Goal: Task Accomplishment & Management: Manage account settings

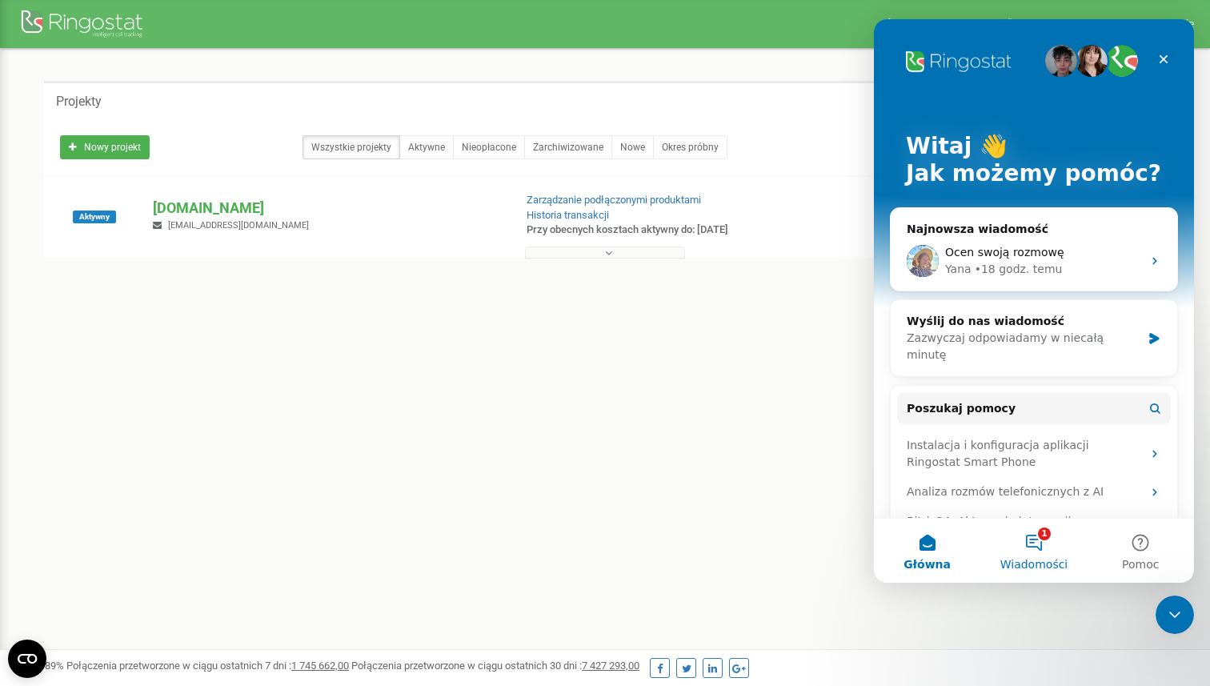
click at [1030, 549] on button "1 Wiadomości" at bounding box center [1034, 551] width 106 height 64
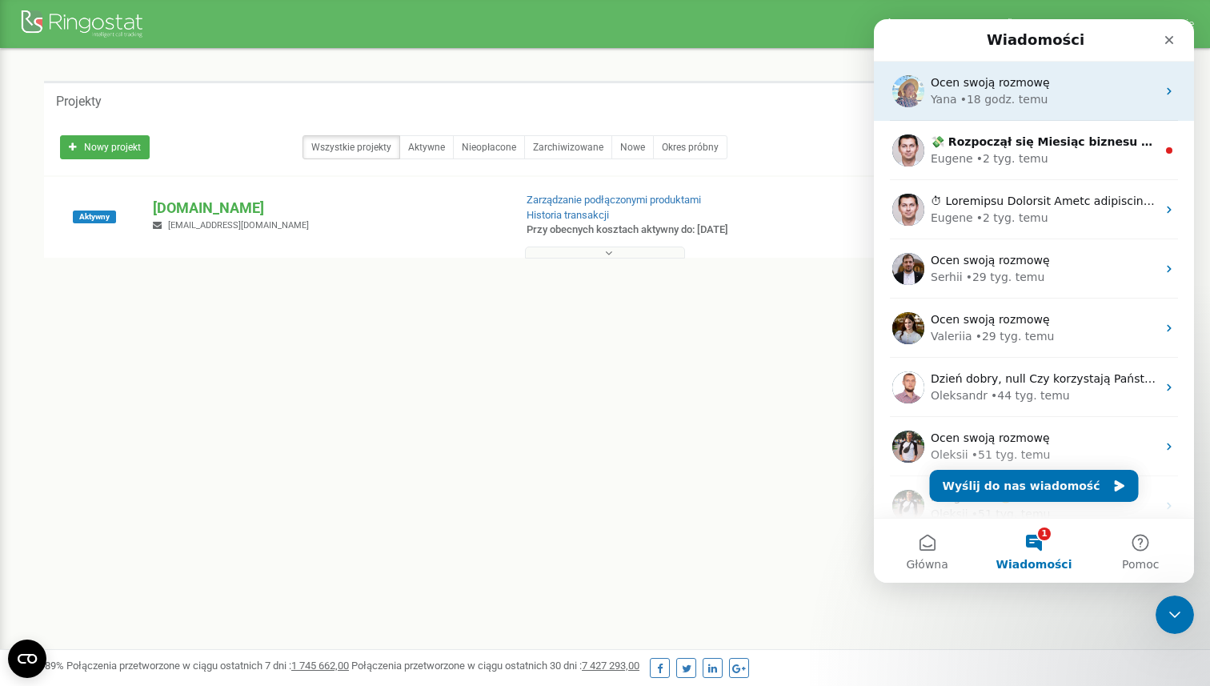
click at [1064, 114] on div "Ocen swoją rozmowę Yana • 18 godz. temu" at bounding box center [1034, 91] width 320 height 59
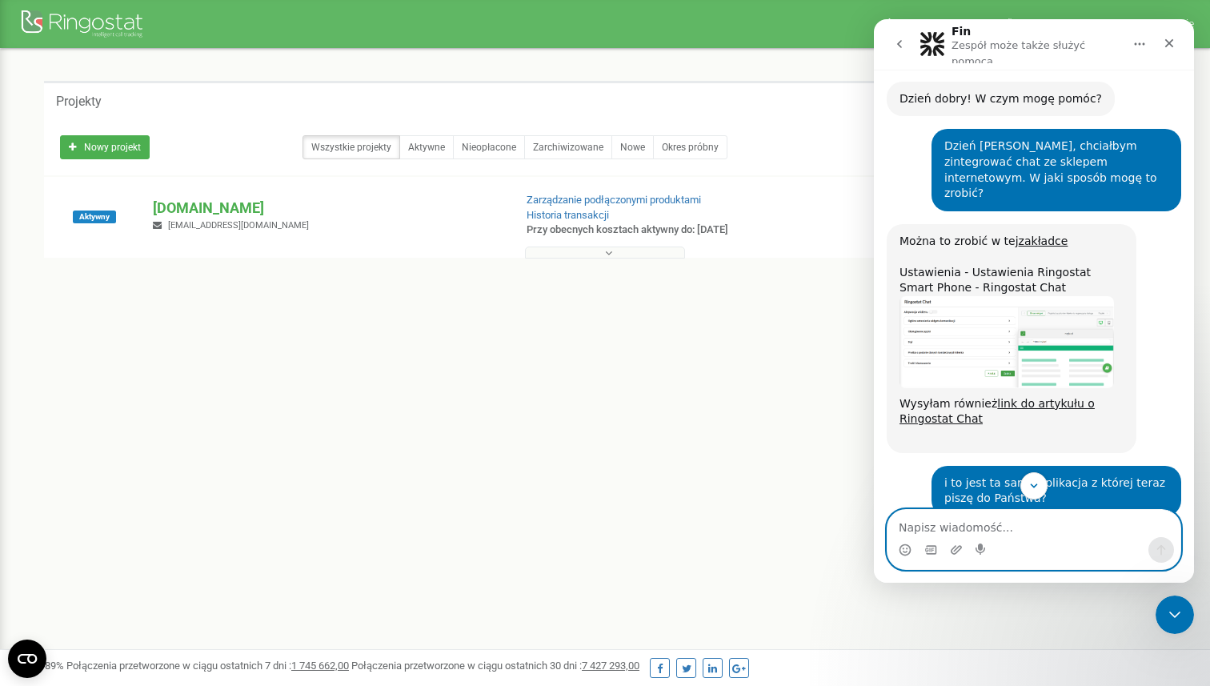
scroll to position [598, 0]
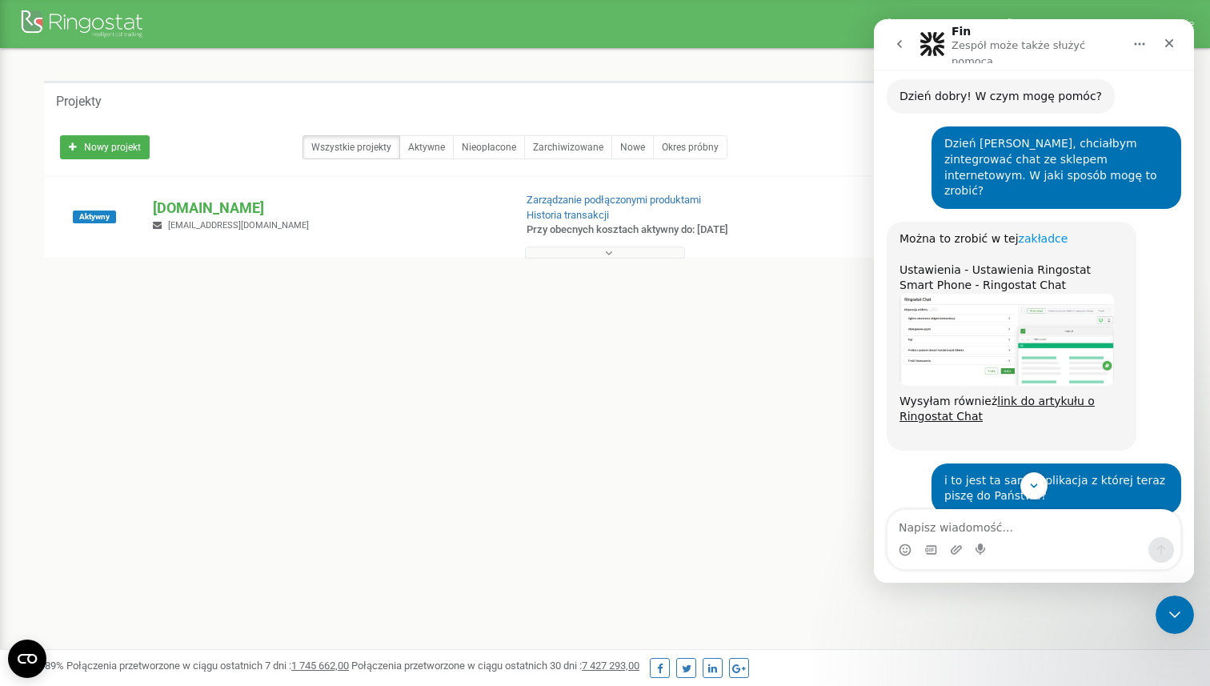
click at [1038, 232] on link "zakładce" at bounding box center [1044, 238] width 50 height 13
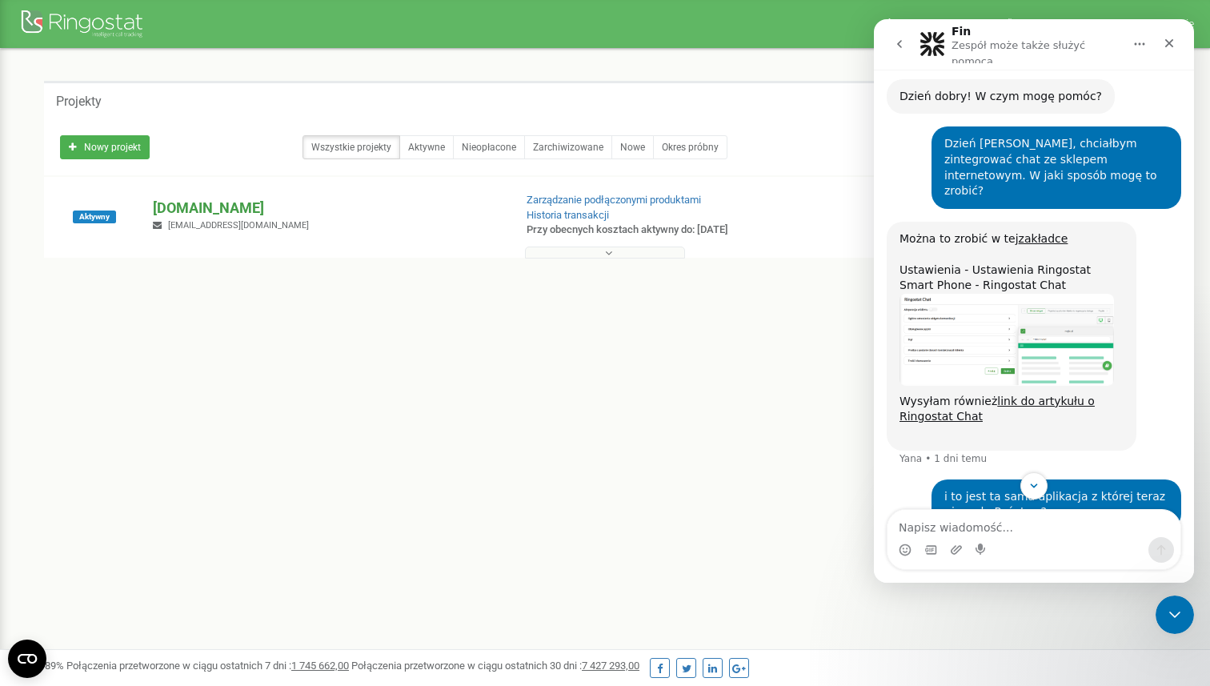
click at [180, 209] on p "[DOMAIN_NAME]" at bounding box center [326, 208] width 347 height 21
click at [1166, 39] on icon "Zamknij" at bounding box center [1170, 43] width 9 height 9
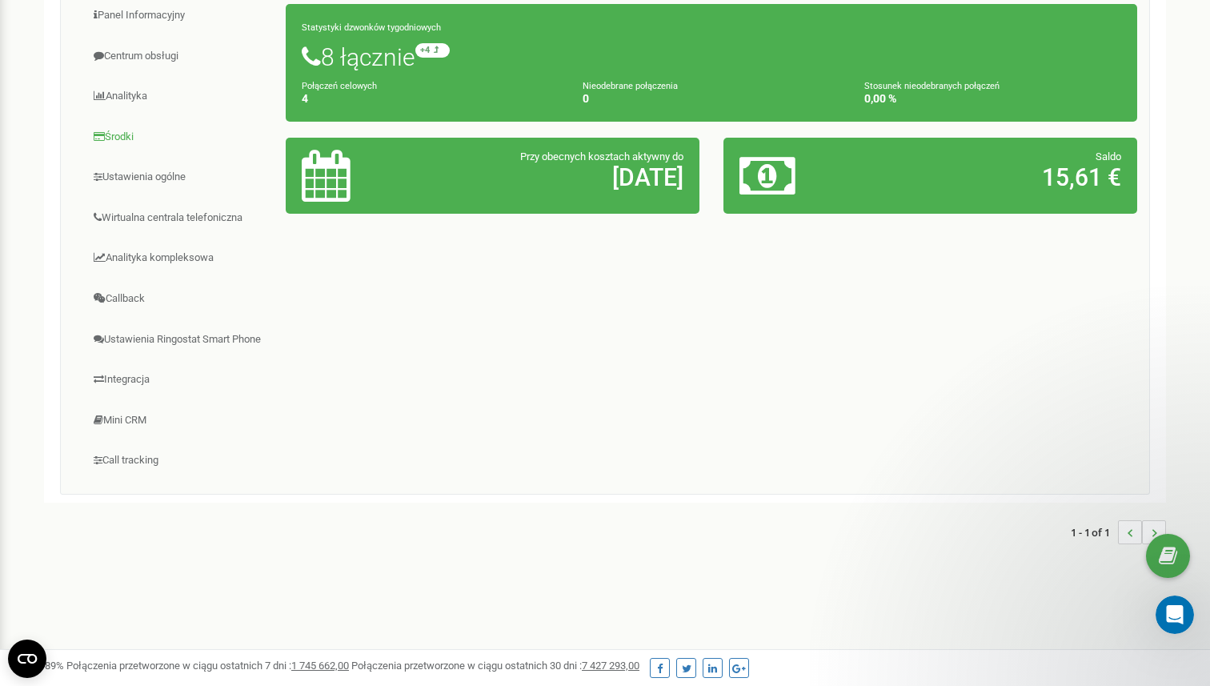
scroll to position [0, 0]
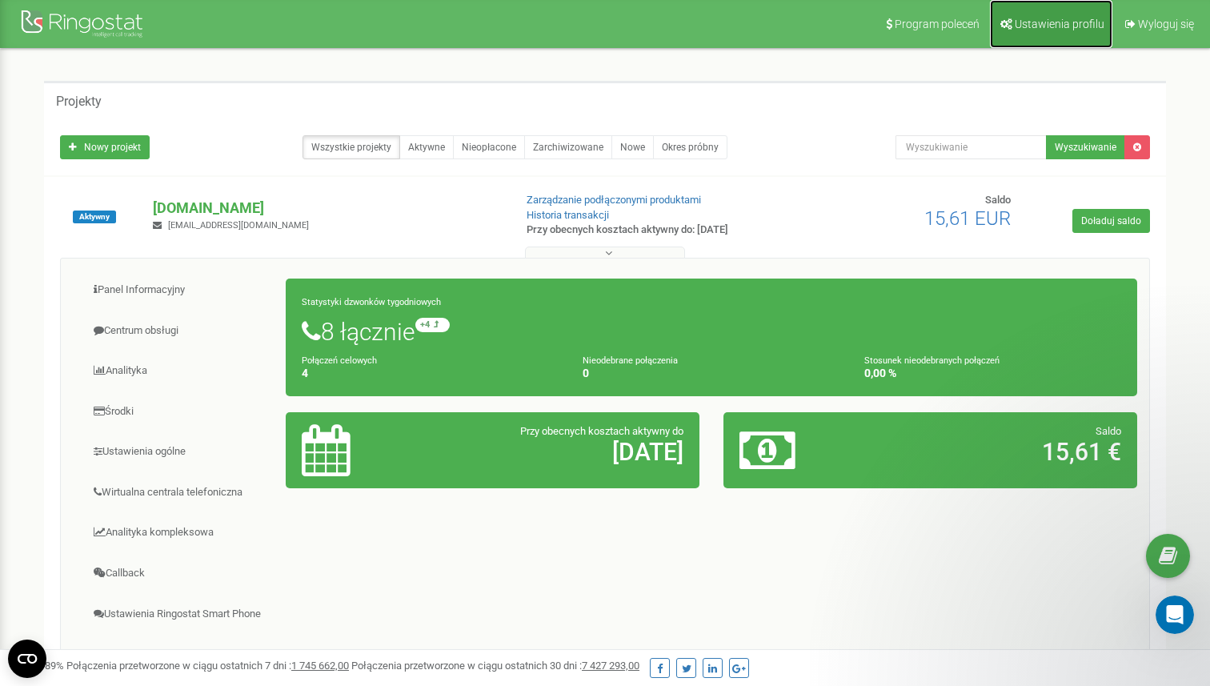
click at [1065, 29] on span "Ustawienia profilu" at bounding box center [1060, 24] width 90 height 13
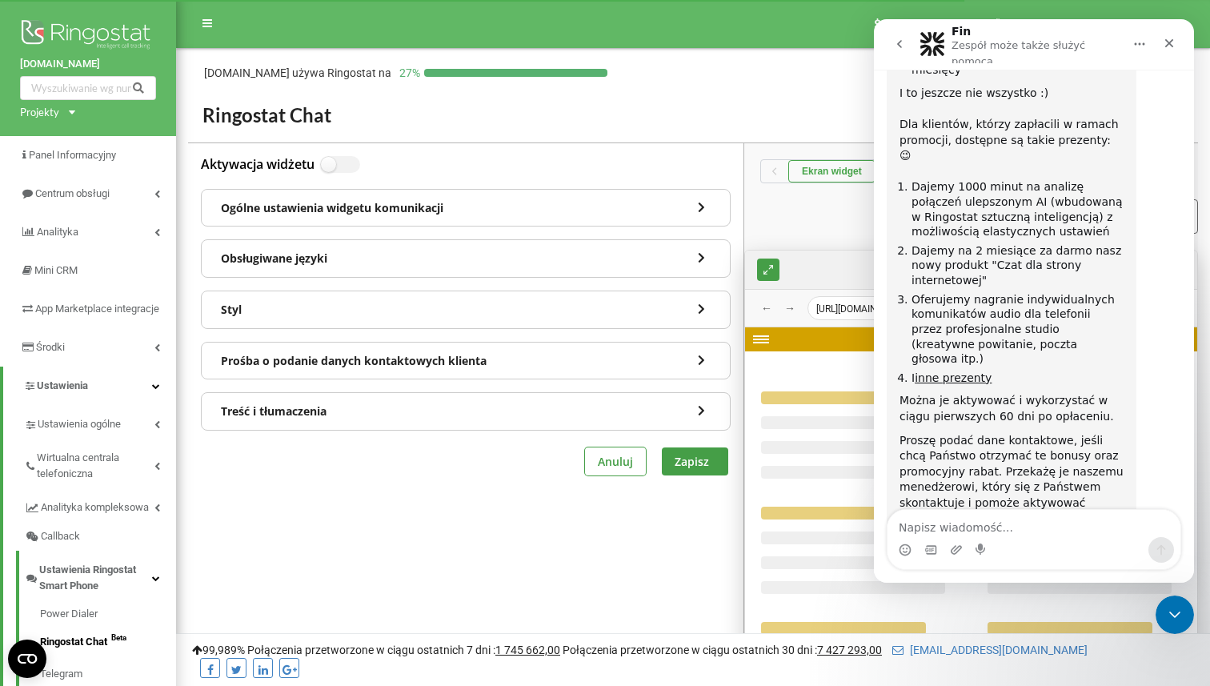
scroll to position [3992, 0]
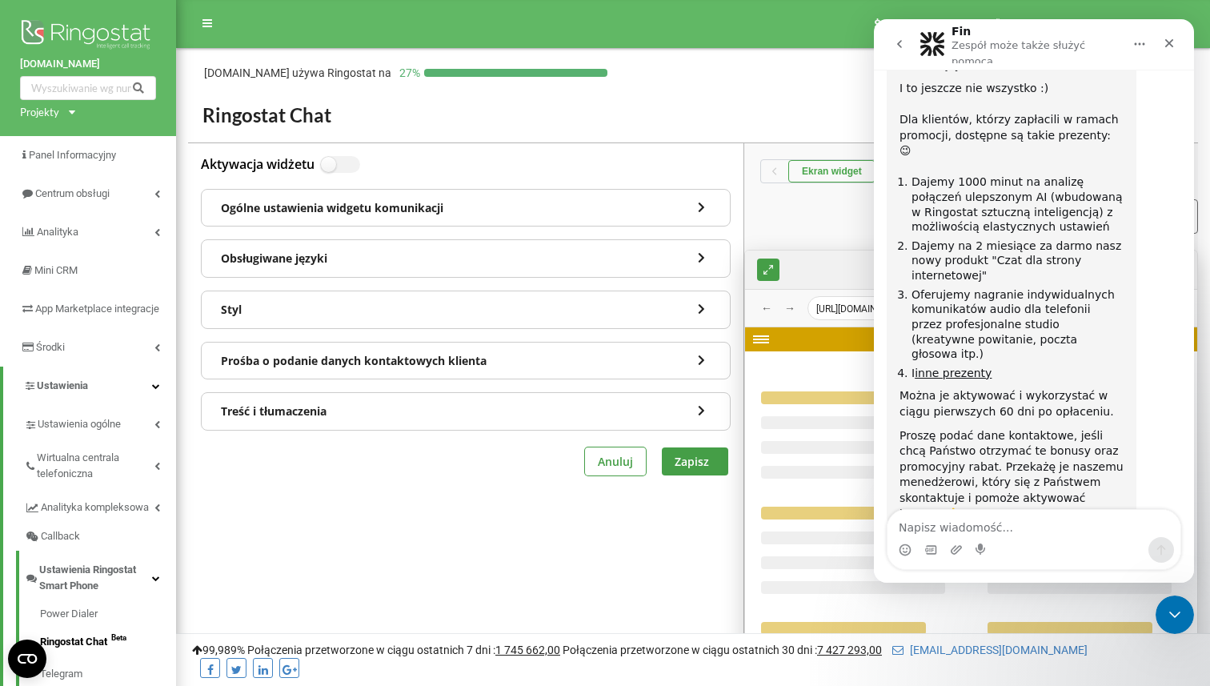
click at [905, 38] on icon "go back" at bounding box center [899, 44] width 13 height 13
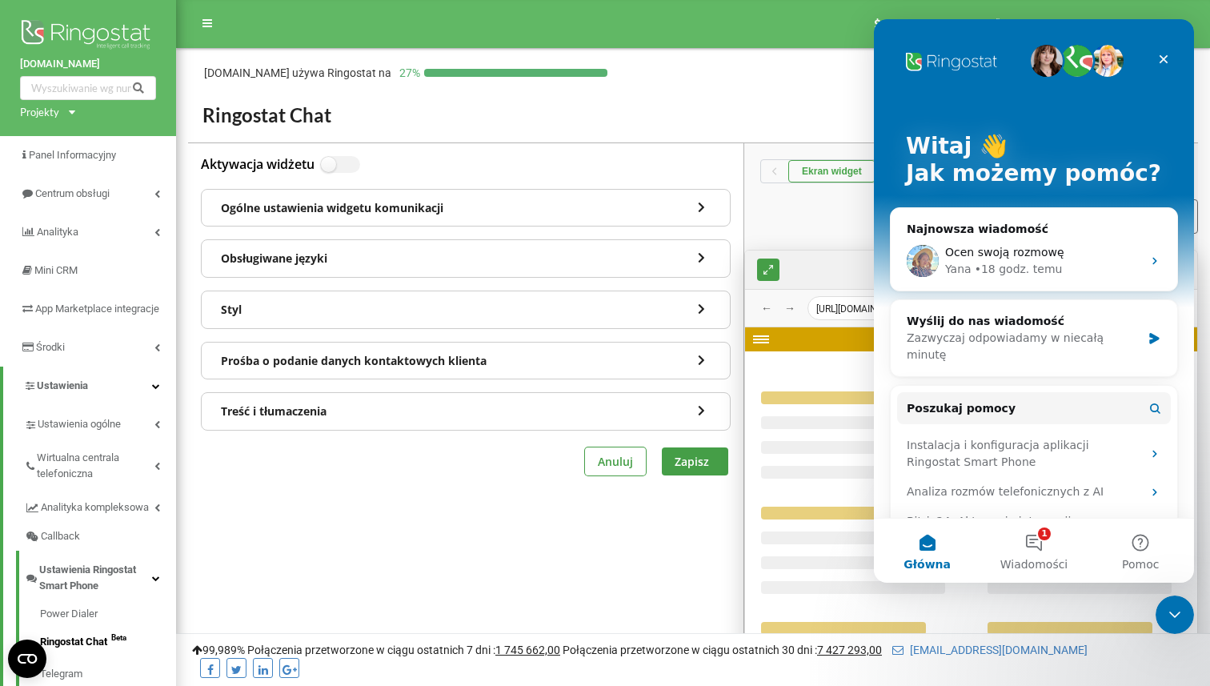
scroll to position [0, 0]
click at [1170, 62] on icon "Zamknij" at bounding box center [1163, 59] width 13 height 13
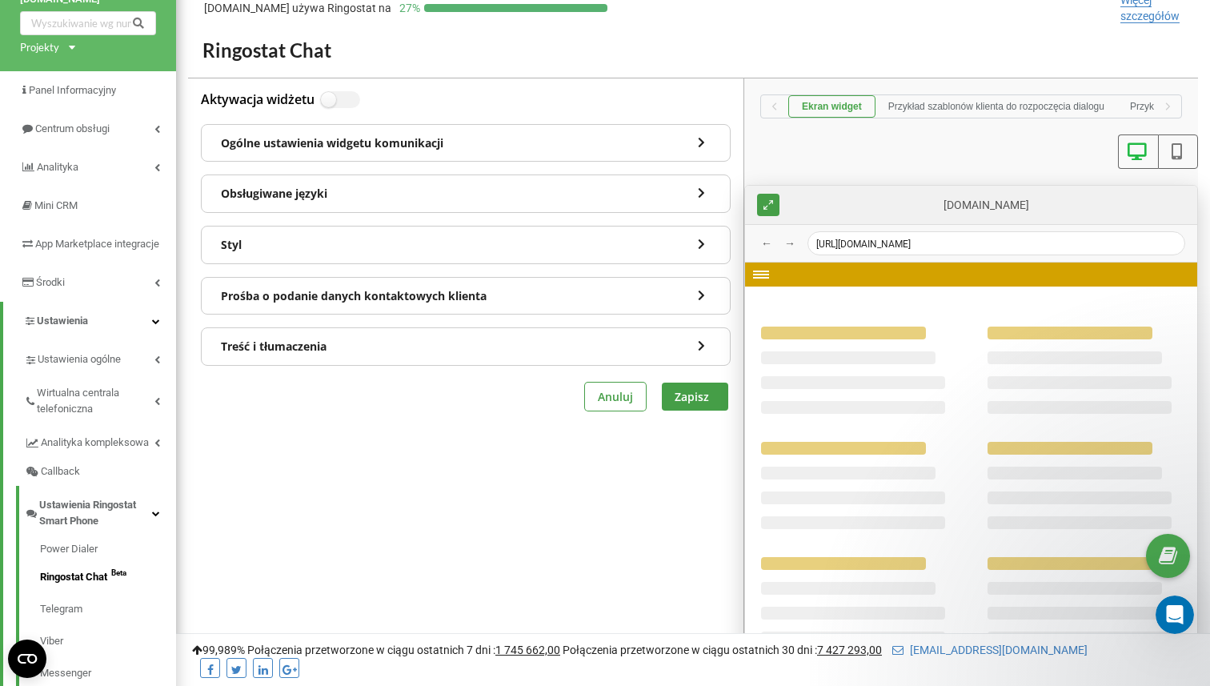
scroll to position [63, 0]
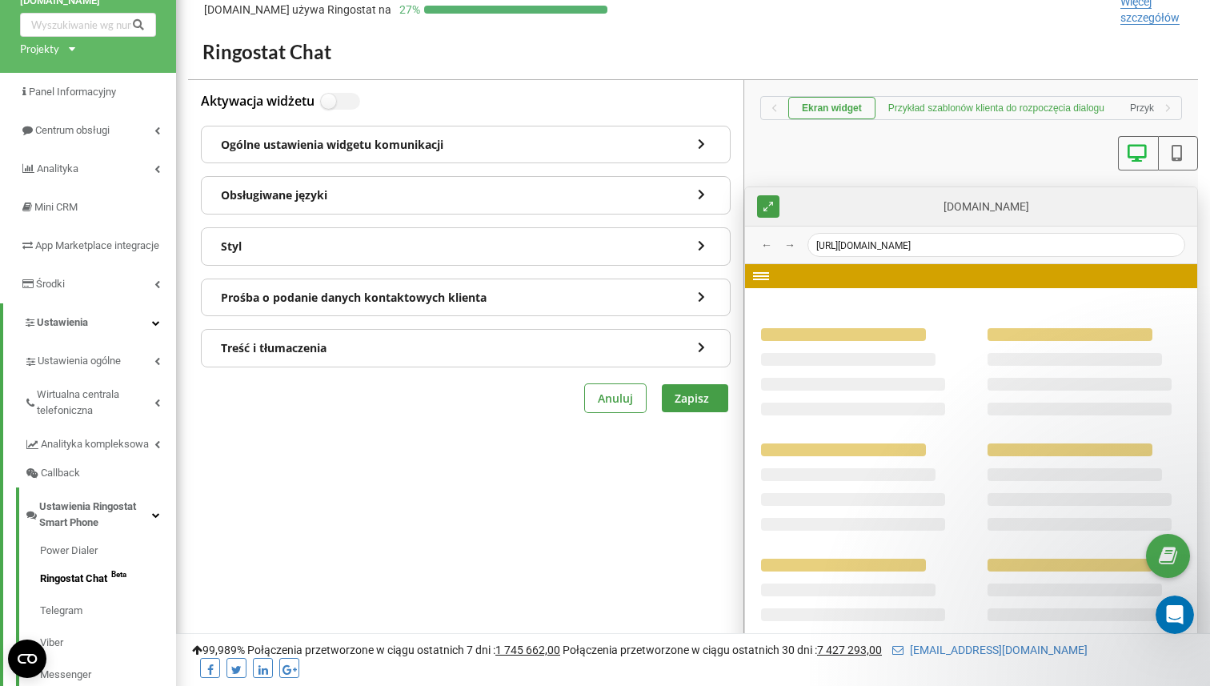
click at [1006, 114] on button "Przykład szablonów klienta do rozpoczęcia dialogu" at bounding box center [997, 108] width 242 height 22
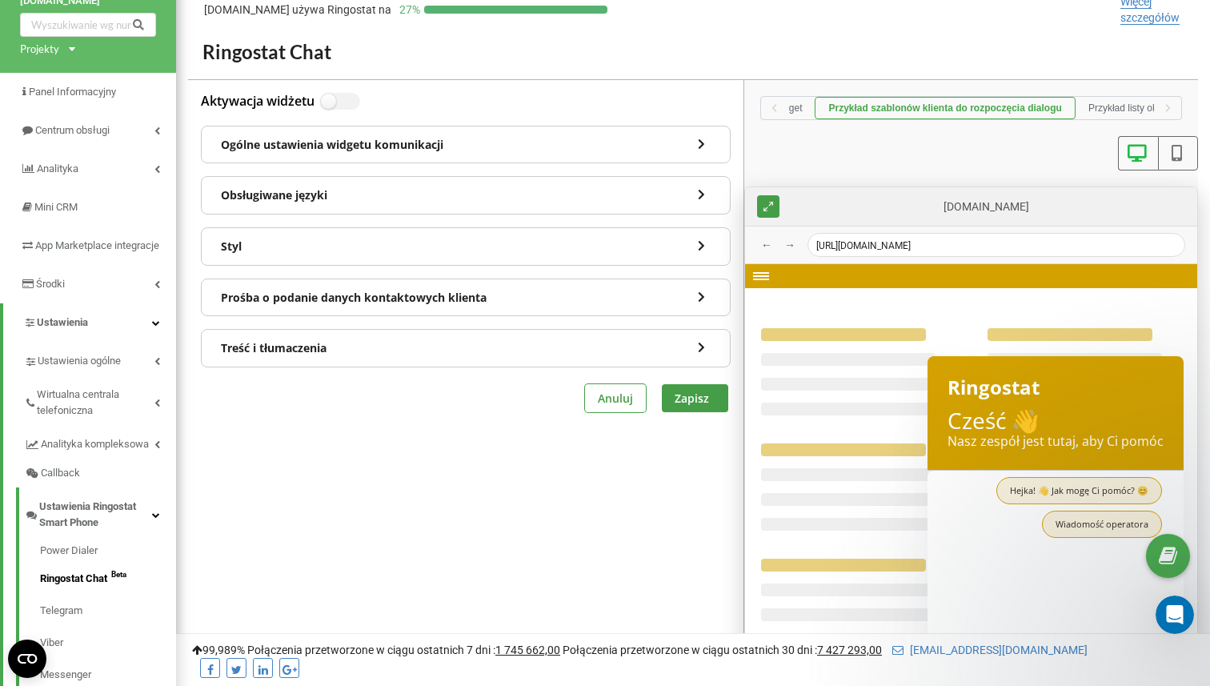
scroll to position [0, 55]
click at [788, 107] on button "Ekran widget" at bounding box center [773, 108] width 81 height 22
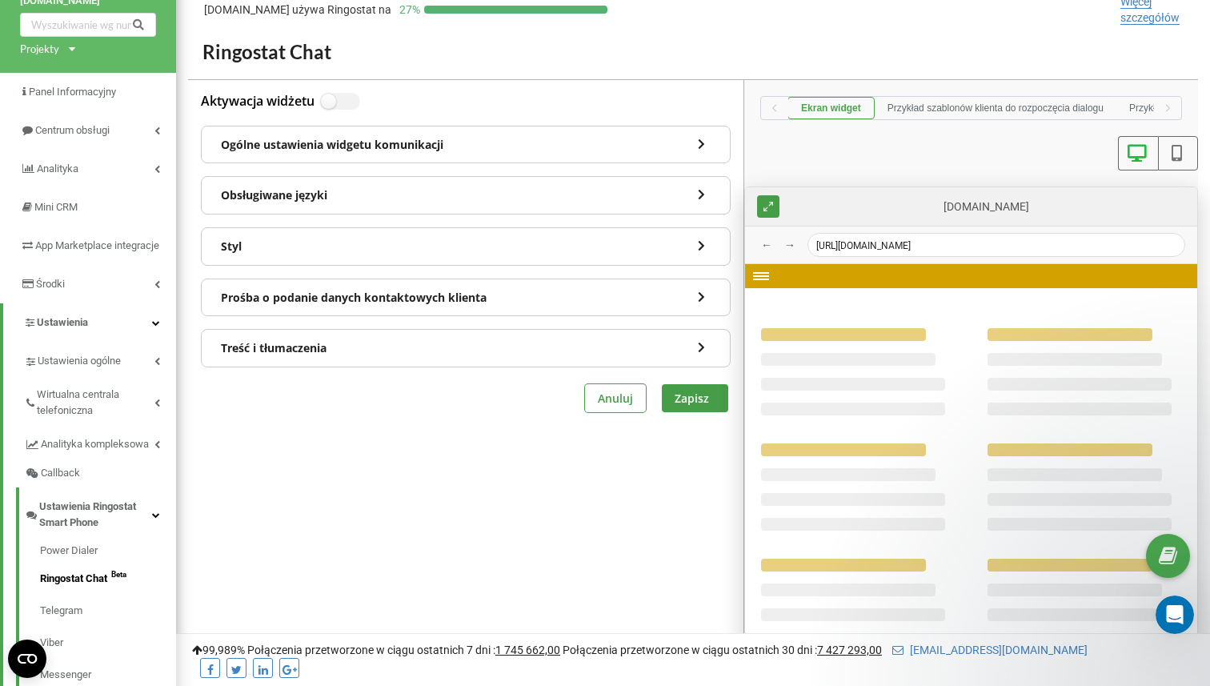
scroll to position [0, 0]
click at [956, 104] on button "Przykład szablonów klienta do rozpoczęcia dialogu" at bounding box center [997, 108] width 242 height 22
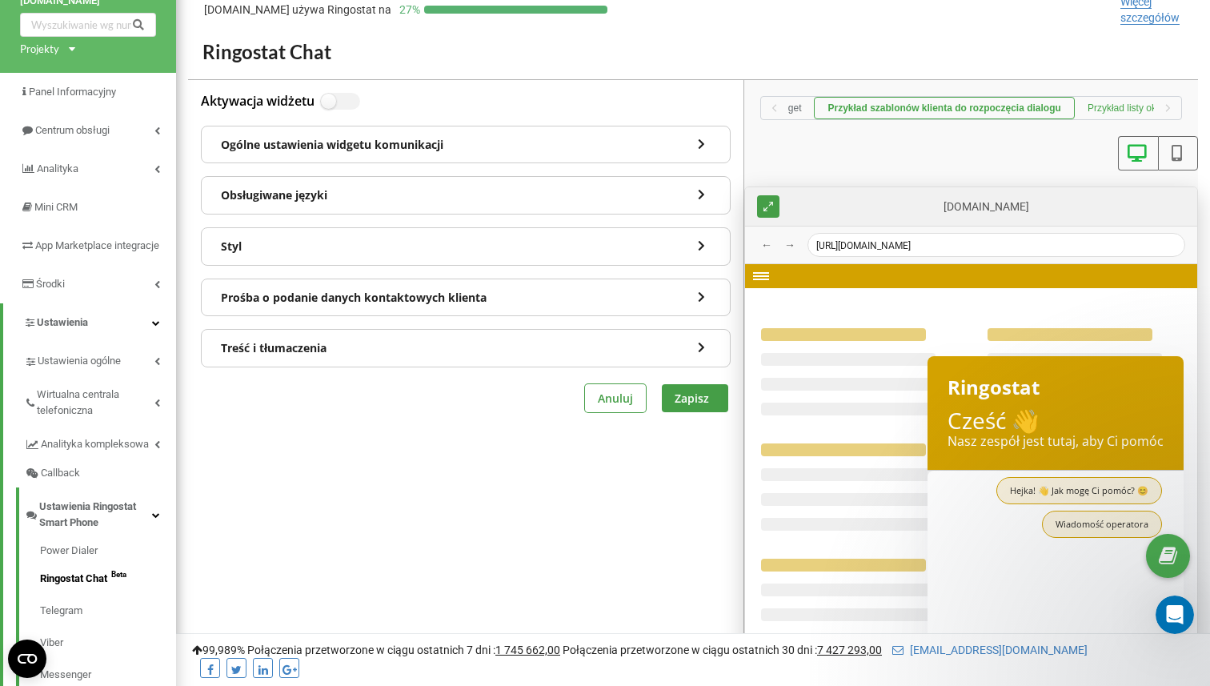
click at [1113, 113] on button "Przykład listy okien dialogowych klienta" at bounding box center [1171, 108] width 193 height 22
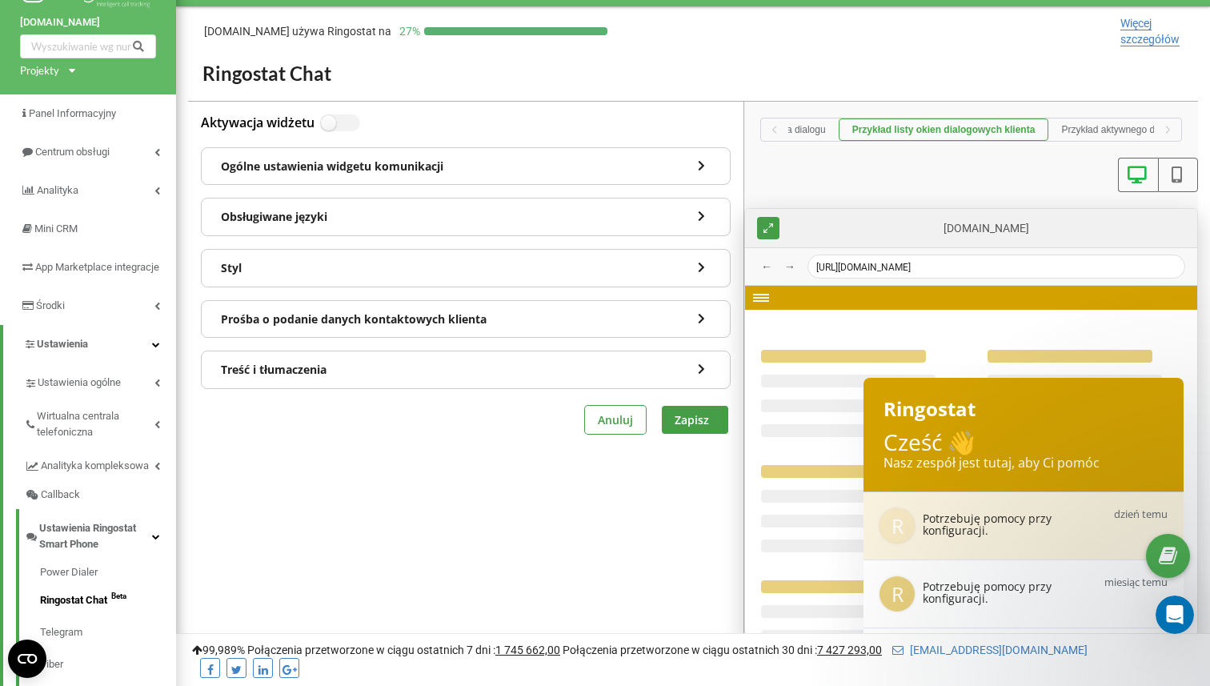
scroll to position [33, 0]
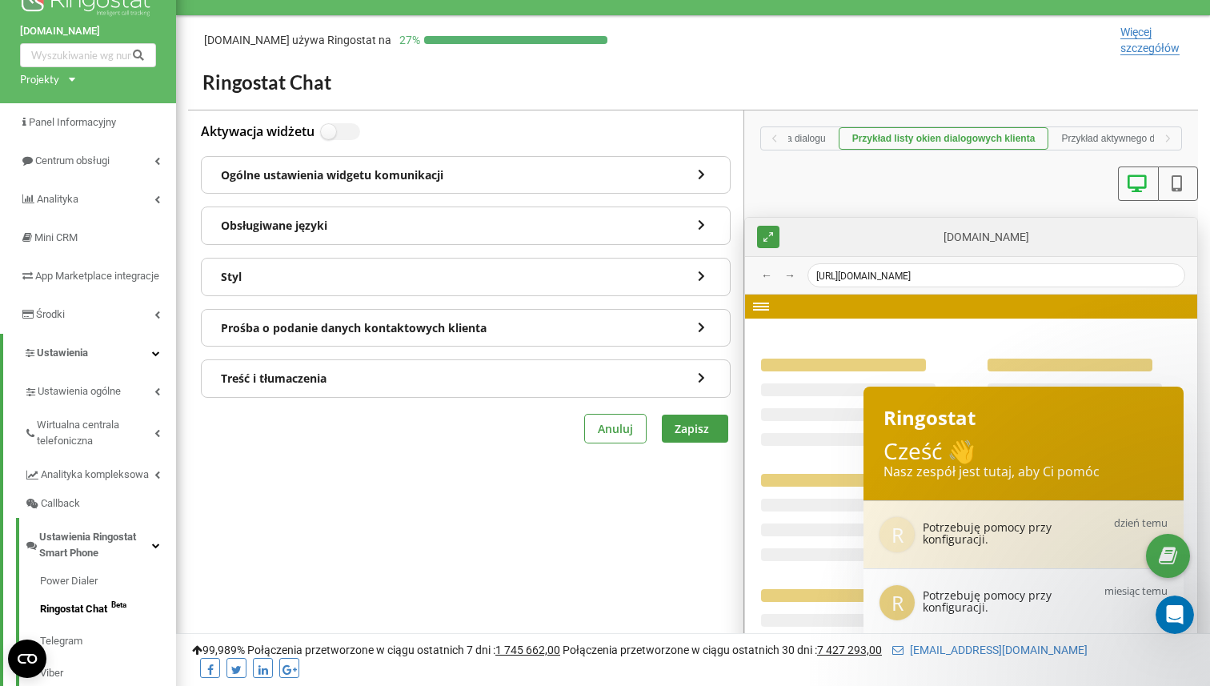
click at [485, 169] on div "Ogólne ustawienia widgetu komunikacji" at bounding box center [466, 175] width 528 height 37
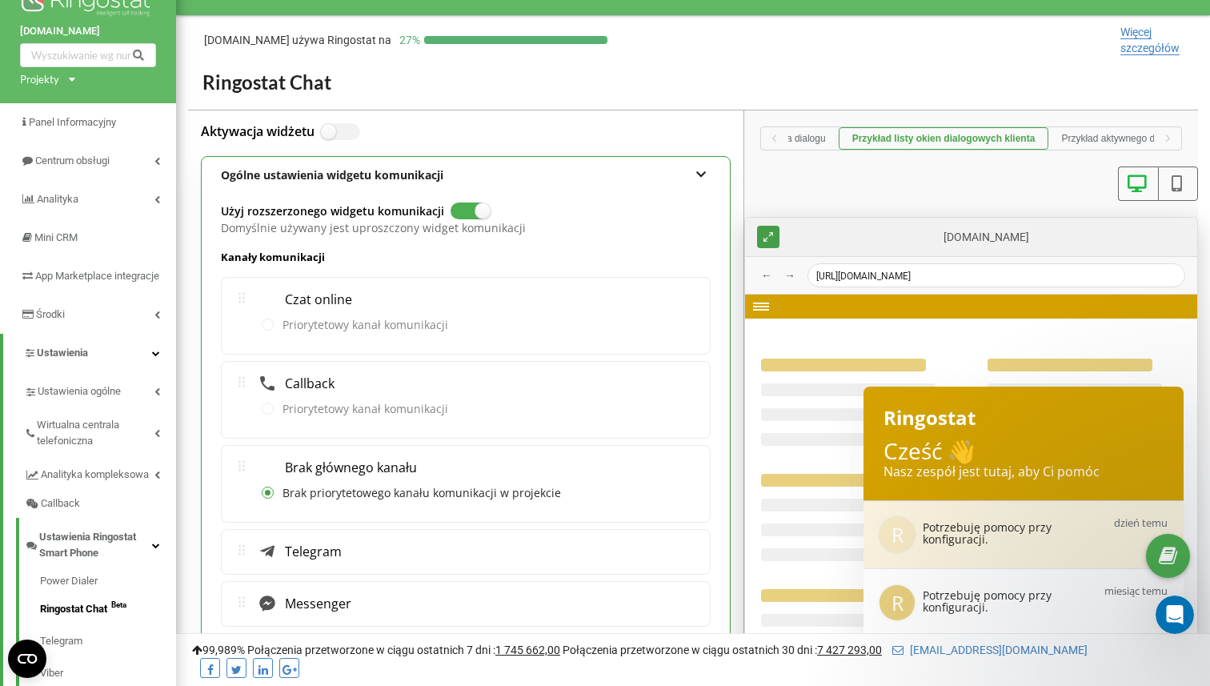
scroll to position [70, 0]
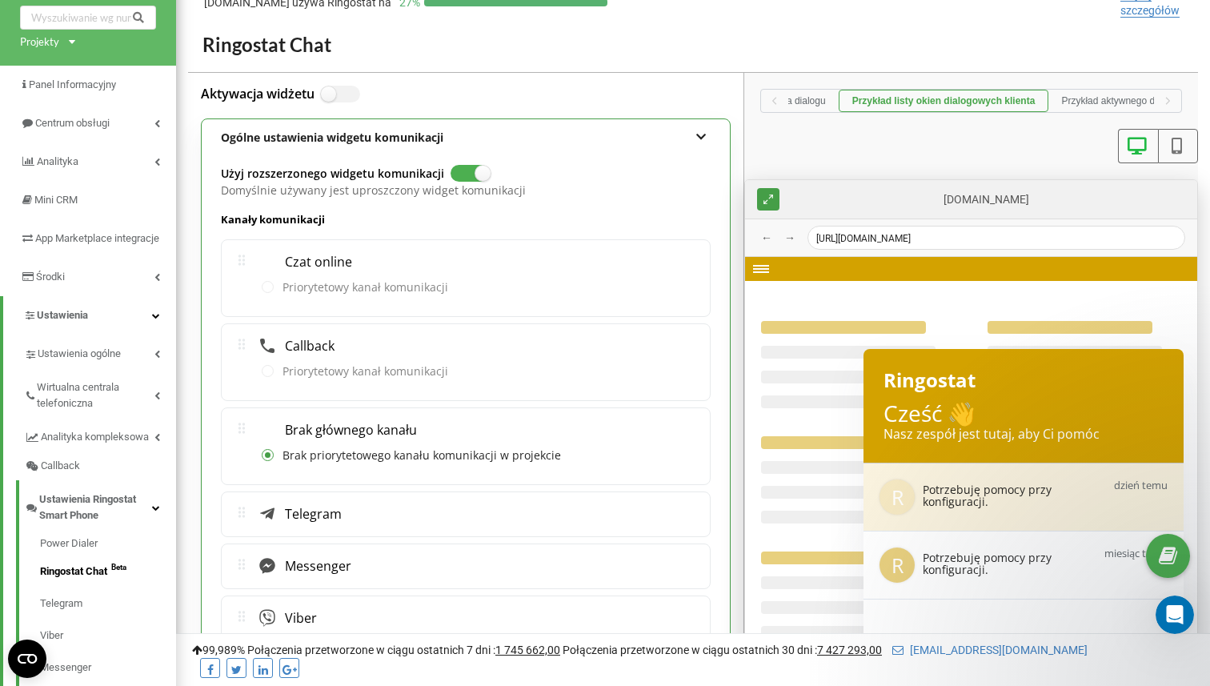
click at [375, 277] on div "Priorytetowy kanał komunikacji" at bounding box center [355, 288] width 187 height 32
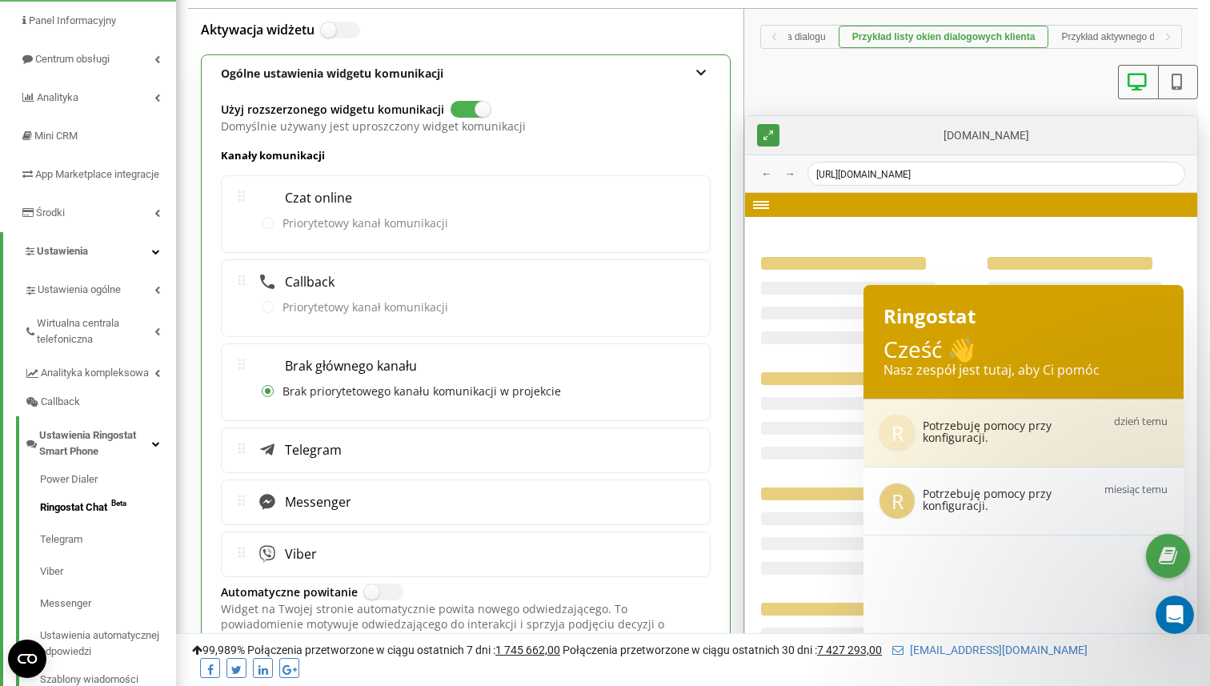
scroll to position [136, 0]
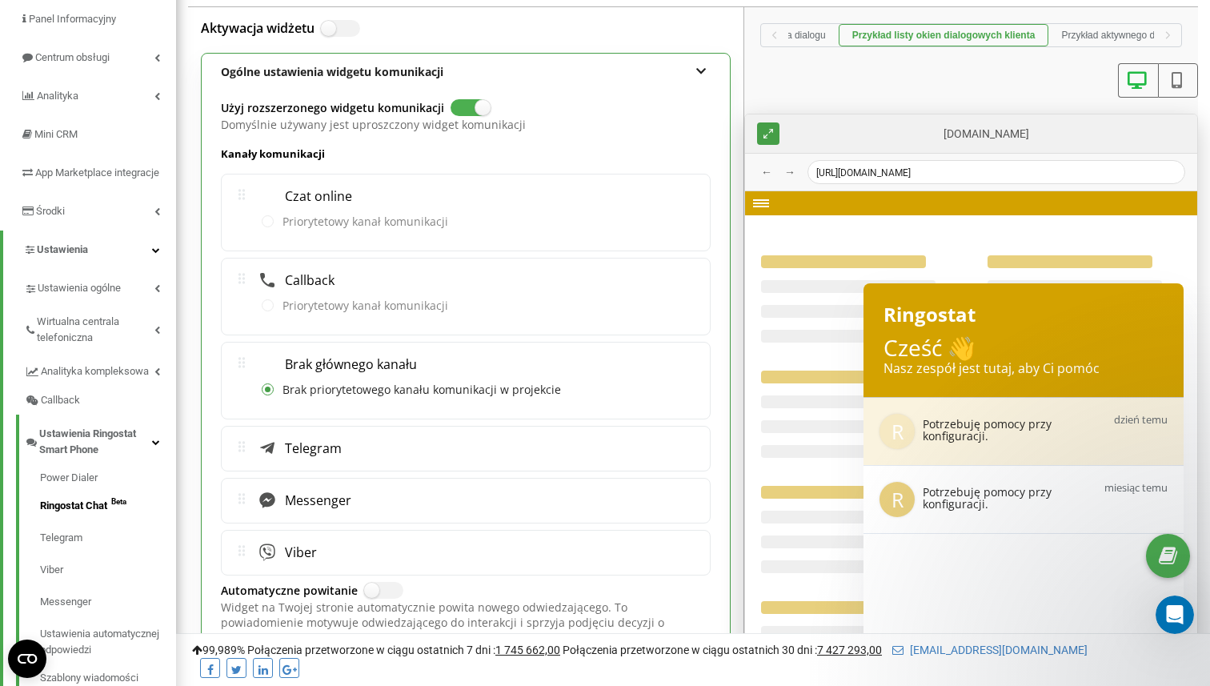
click at [358, 282] on div "Callback" at bounding box center [466, 281] width 464 height 20
click at [371, 481] on div "Messenger" at bounding box center [466, 501] width 490 height 46
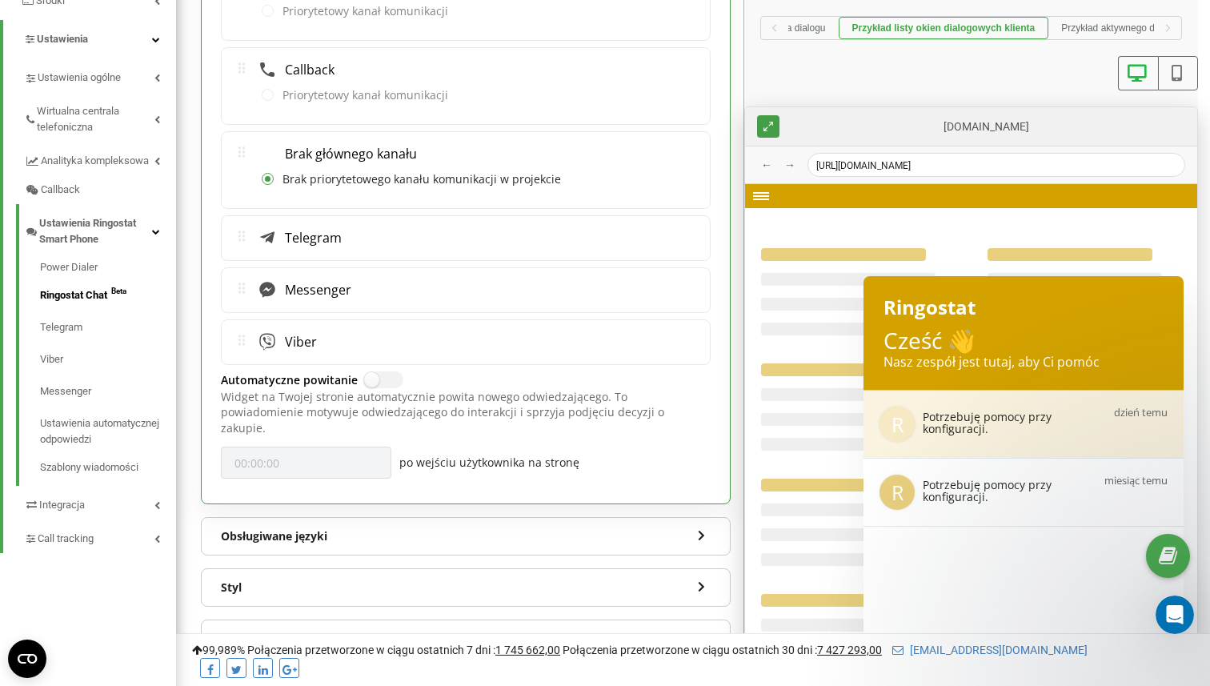
scroll to position [352, 0]
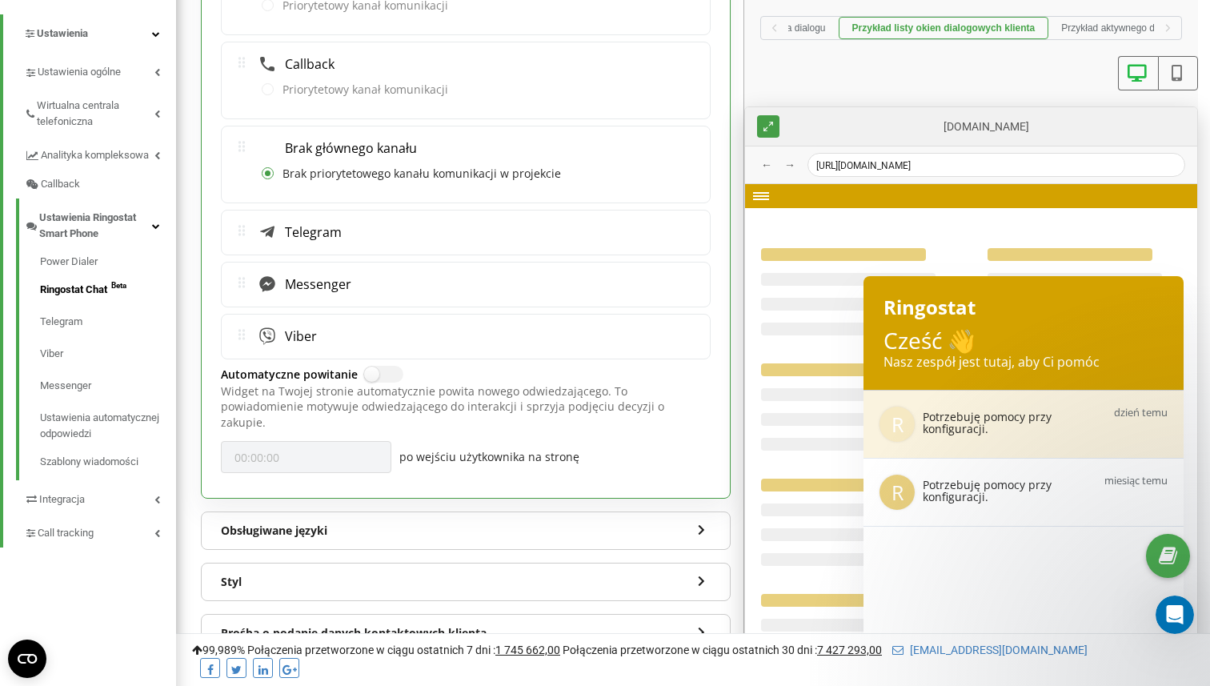
click at [454, 512] on div "Obsługiwane języki" at bounding box center [466, 530] width 528 height 37
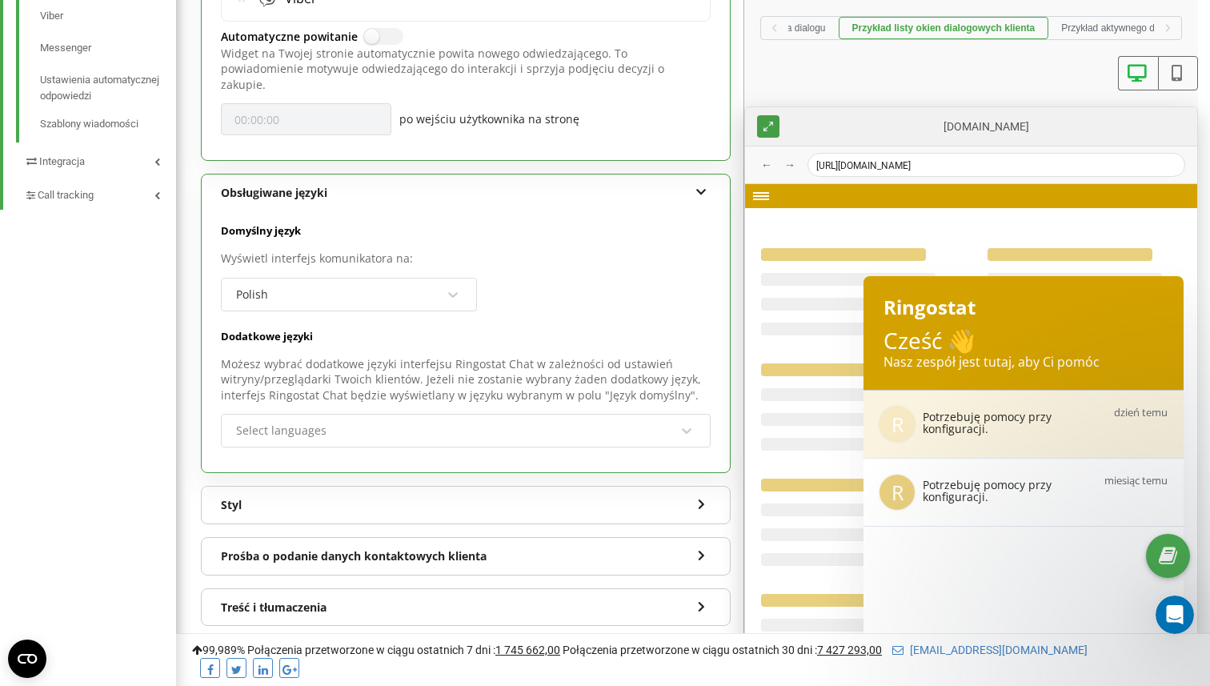
scroll to position [733, 0]
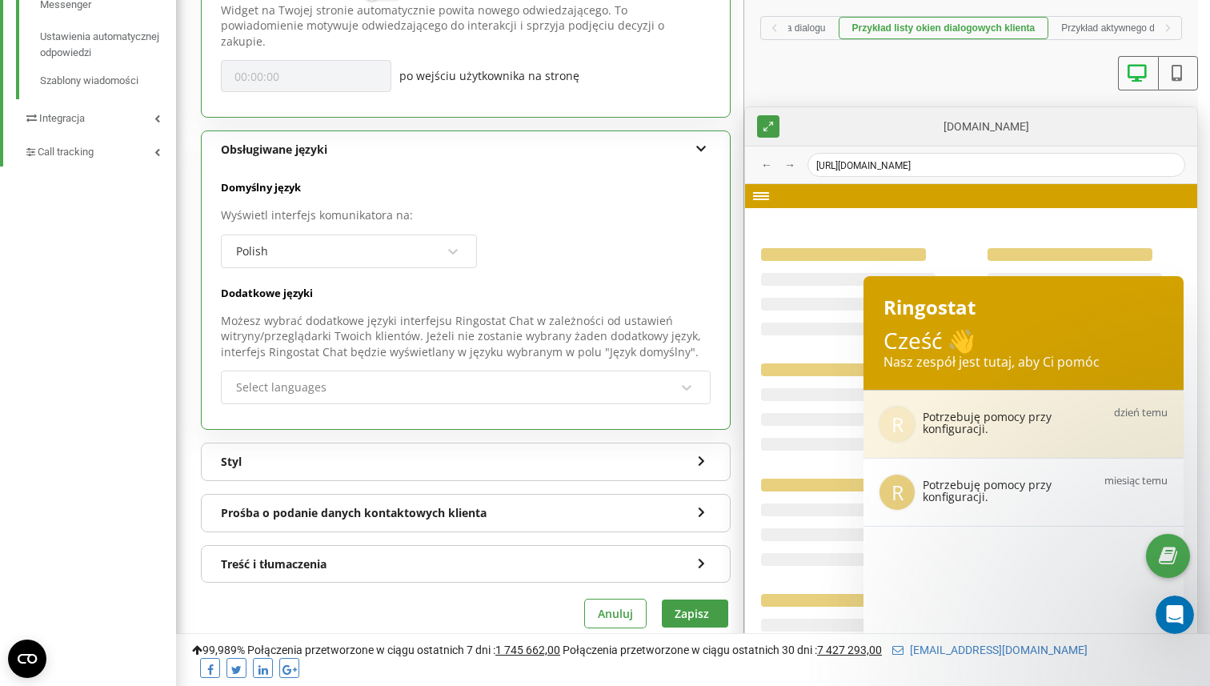
click at [424, 446] on div "Styl" at bounding box center [466, 461] width 528 height 37
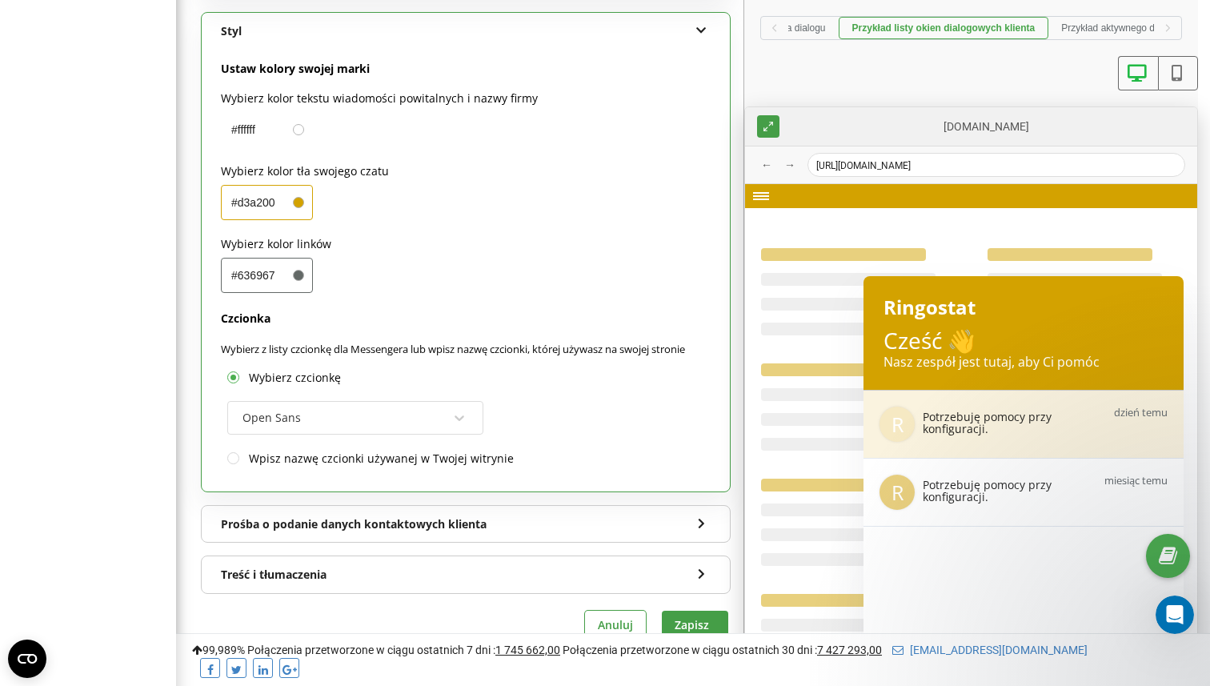
scroll to position [1165, 0]
click at [431, 505] on div "Prośba o podanie danych kontaktowych klienta" at bounding box center [466, 523] width 528 height 37
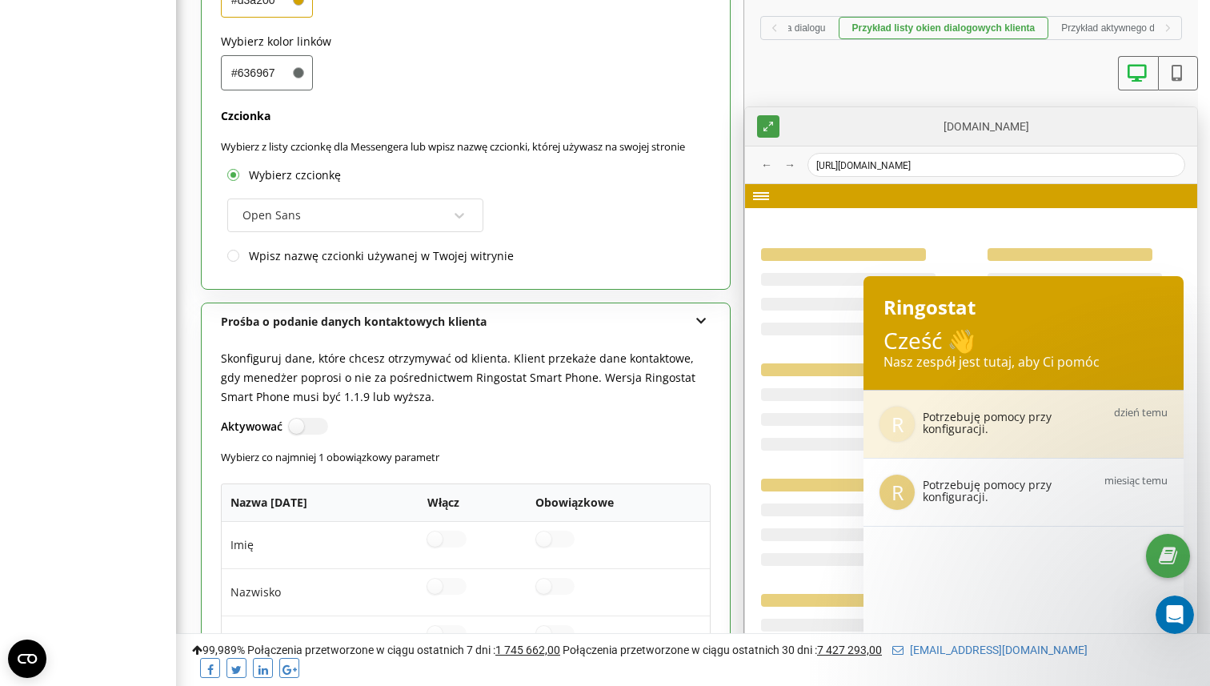
scroll to position [1374, 0]
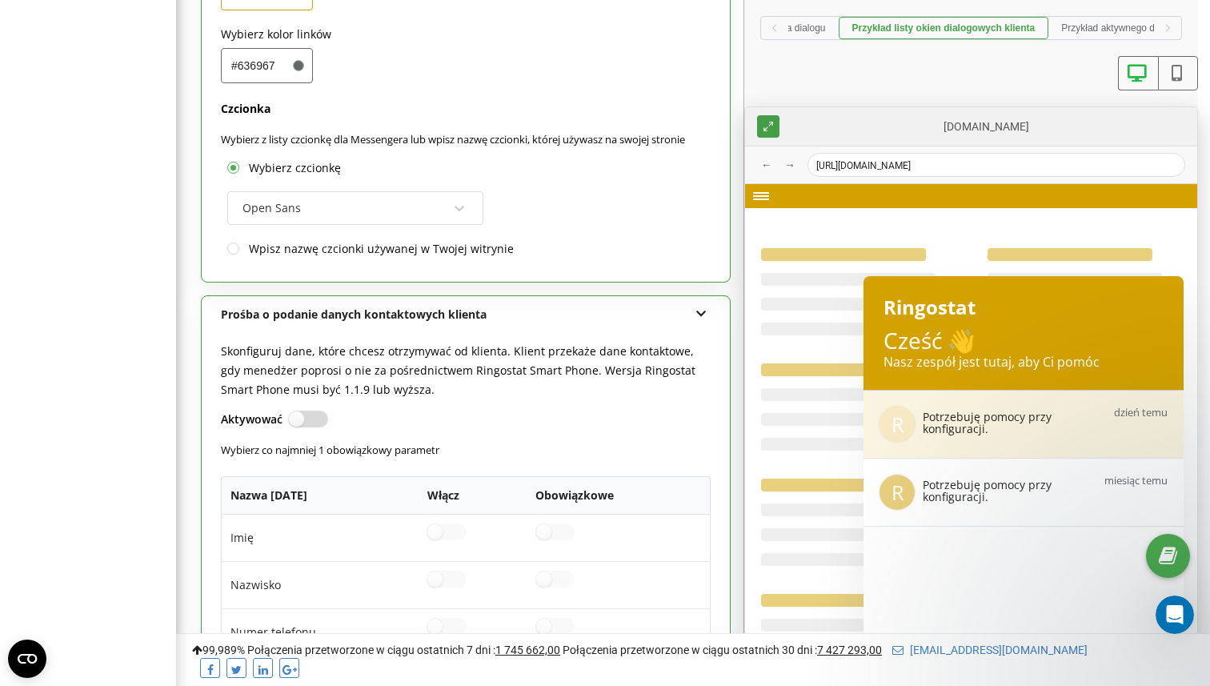
click at [303, 411] on label at bounding box center [296, 412] width 14 height 2
click at [0, 0] on input "Aktywować" at bounding box center [0, 0] width 0 height 0
click at [303, 411] on label at bounding box center [296, 412] width 14 height 2
click at [0, 0] on input "Aktywować" at bounding box center [0, 0] width 0 height 0
click at [303, 411] on label at bounding box center [296, 412] width 14 height 2
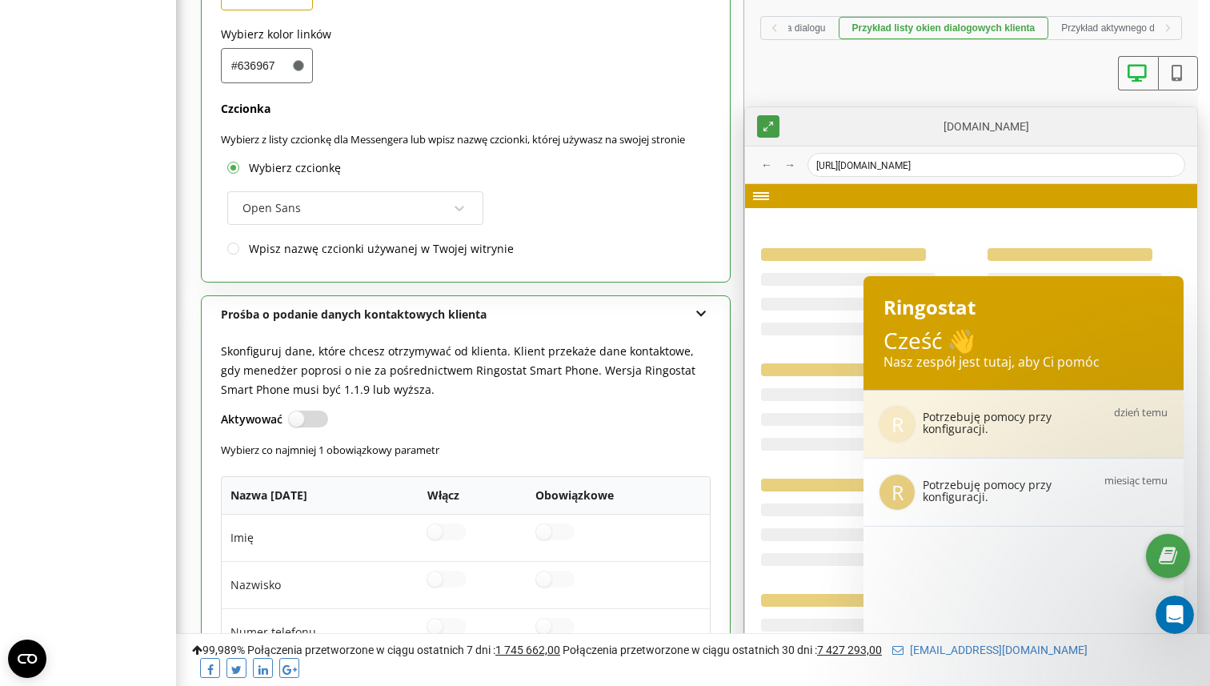
click at [0, 0] on input "Aktywować" at bounding box center [0, 0] width 0 height 0
click at [303, 411] on label at bounding box center [296, 412] width 14 height 2
click at [0, 0] on input "Aktywować" at bounding box center [0, 0] width 0 height 0
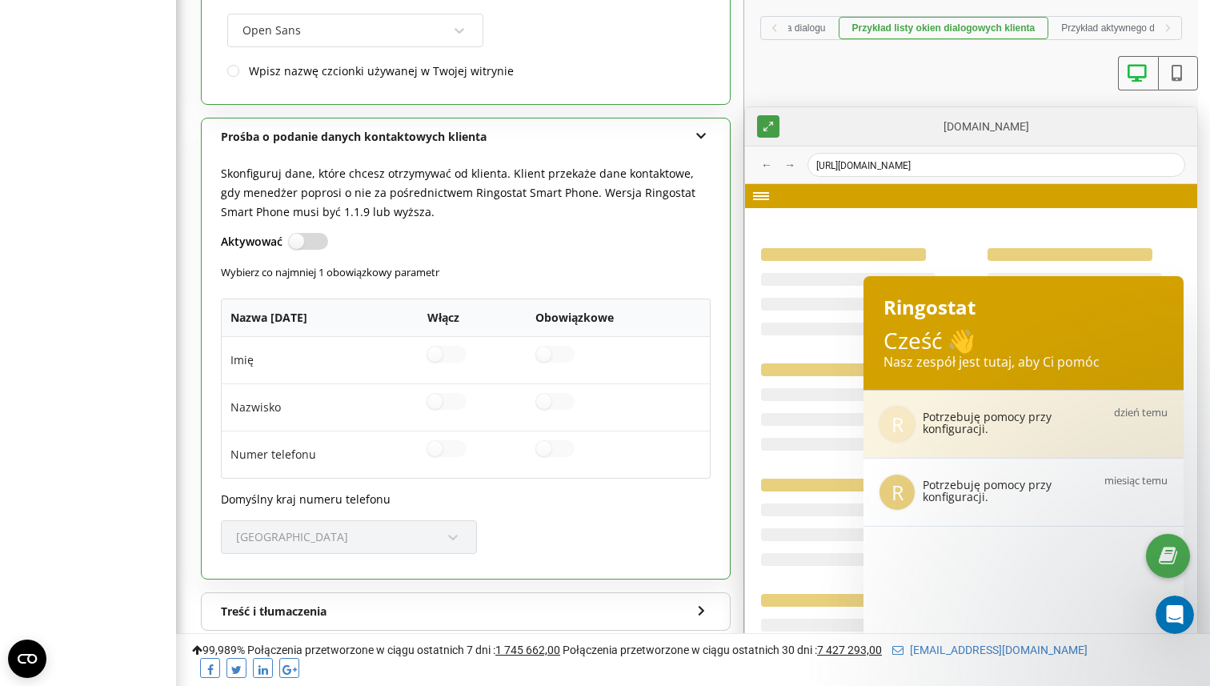
scroll to position [1599, 0]
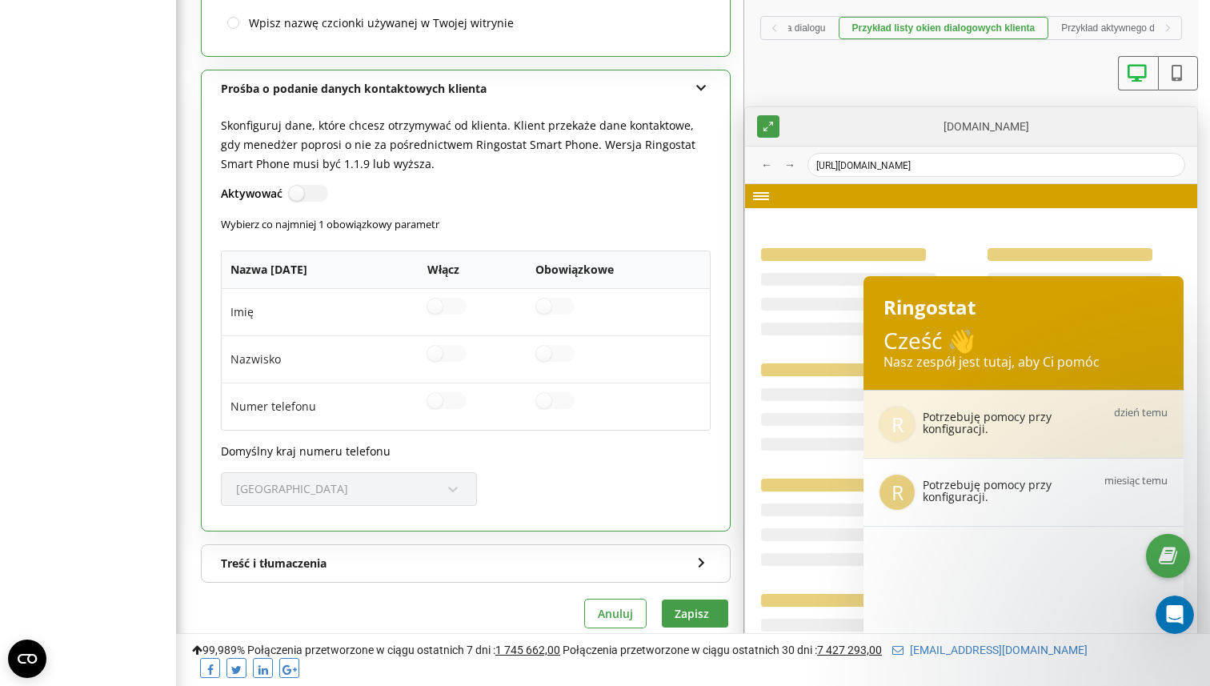
click at [295, 545] on div "Treść i tłumaczenia" at bounding box center [466, 563] width 528 height 37
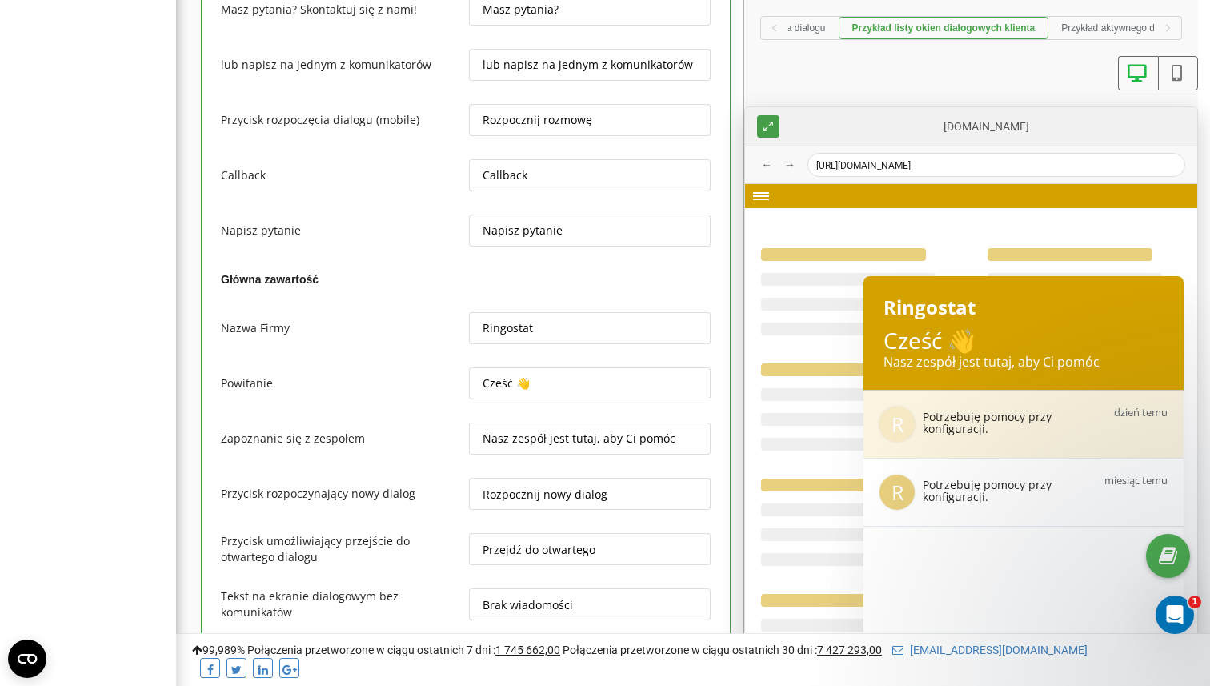
scroll to position [2368, 0]
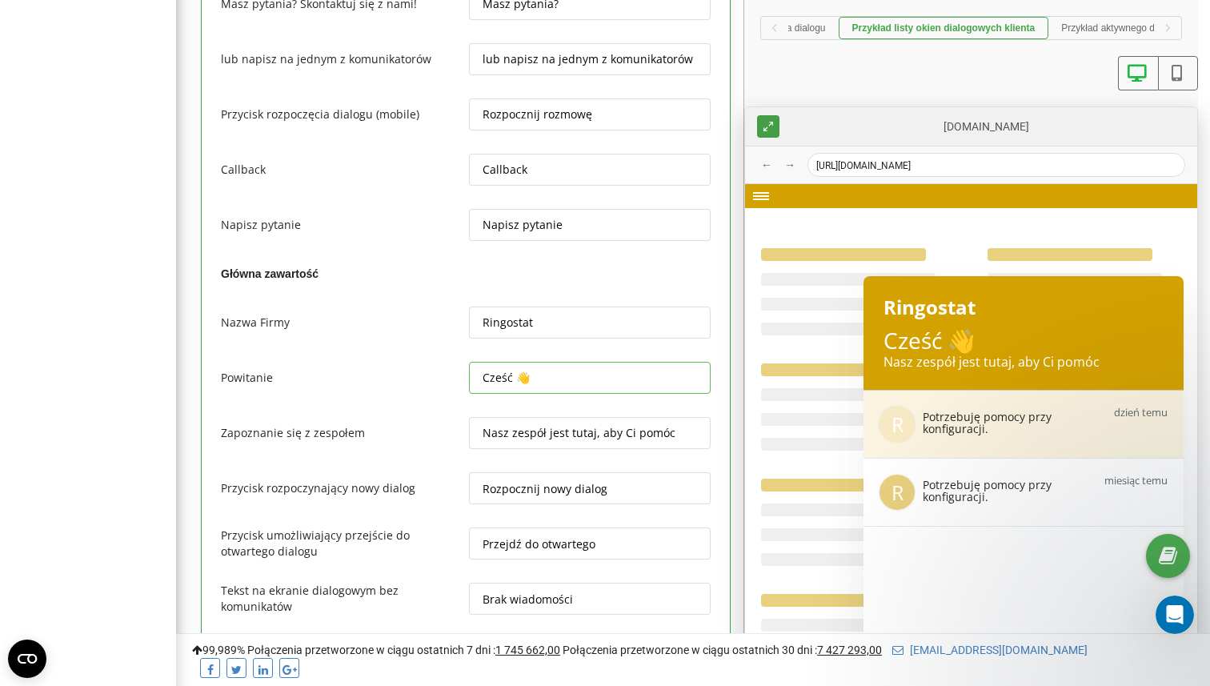
click at [524, 367] on input "Cześć 👋" at bounding box center [590, 378] width 242 height 32
click at [498, 362] on input "Cześć 👋" at bounding box center [590, 378] width 242 height 32
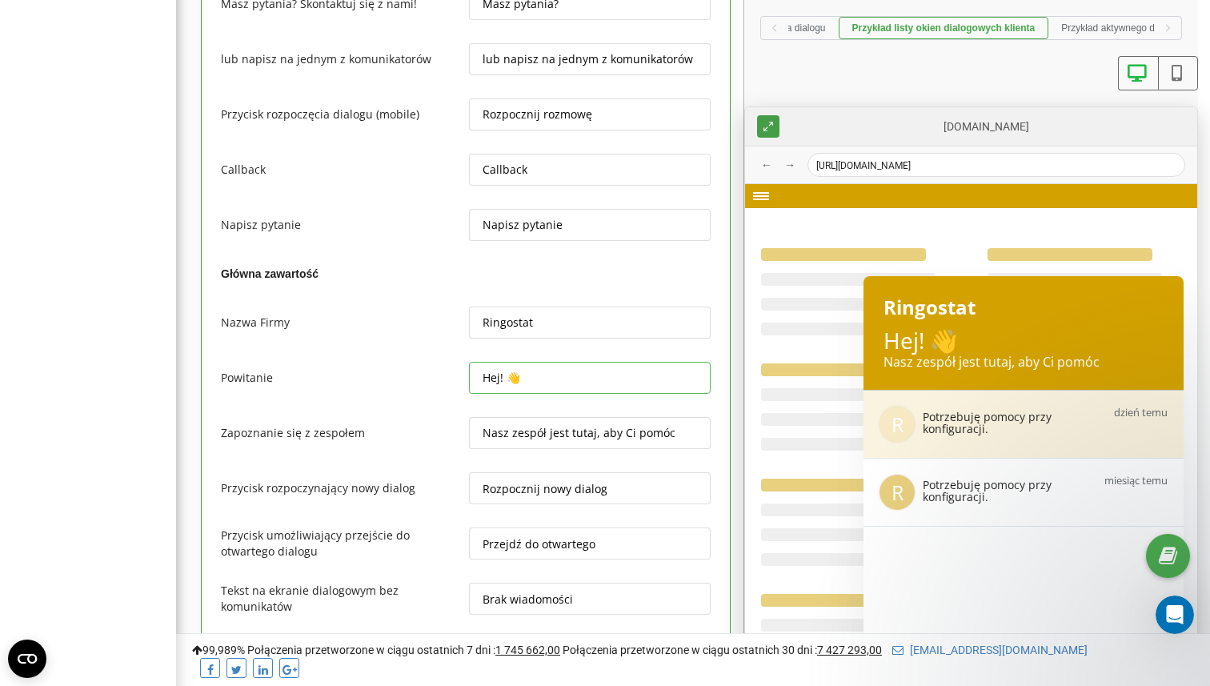
type input "Hej! 👋"
click at [528, 417] on input "Nasz zespół jest tutaj, aby Ci pomóc" at bounding box center [590, 433] width 242 height 32
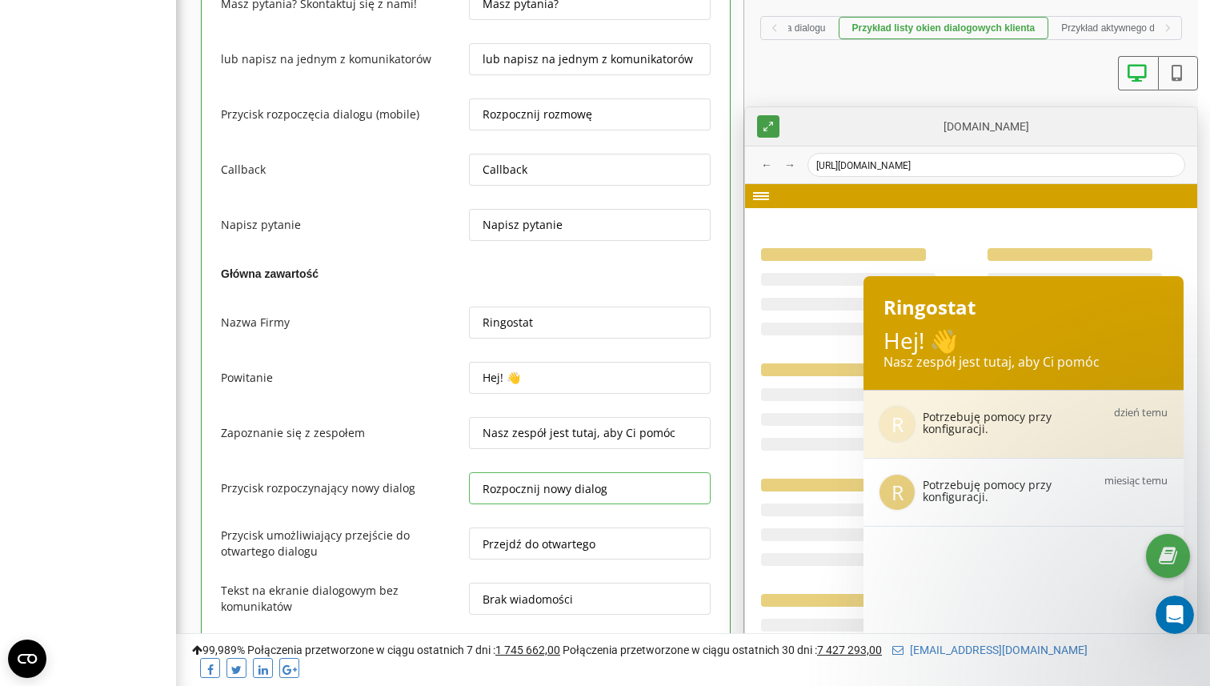
click at [544, 472] on input "Rozpocznij nowy dialog" at bounding box center [590, 488] width 242 height 32
click at [544, 472] on input "d" at bounding box center [590, 488] width 242 height 32
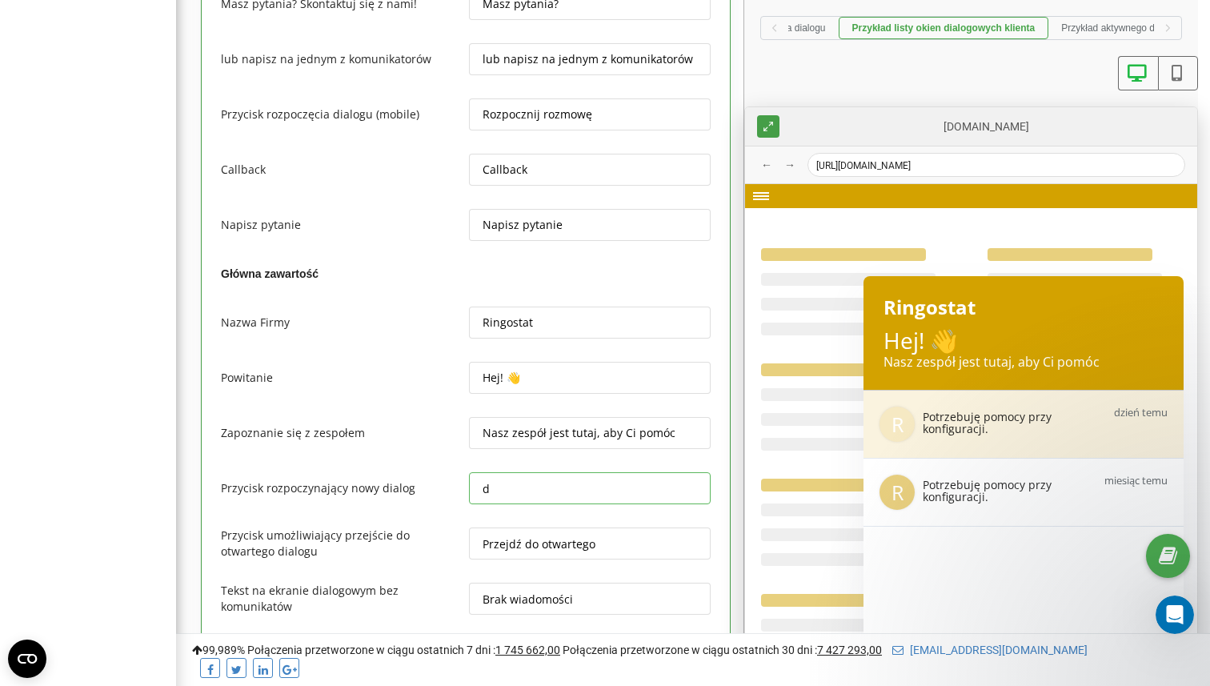
click at [544, 472] on input "d" at bounding box center [590, 488] width 242 height 32
type input "Rozpocznij nowy dialog"
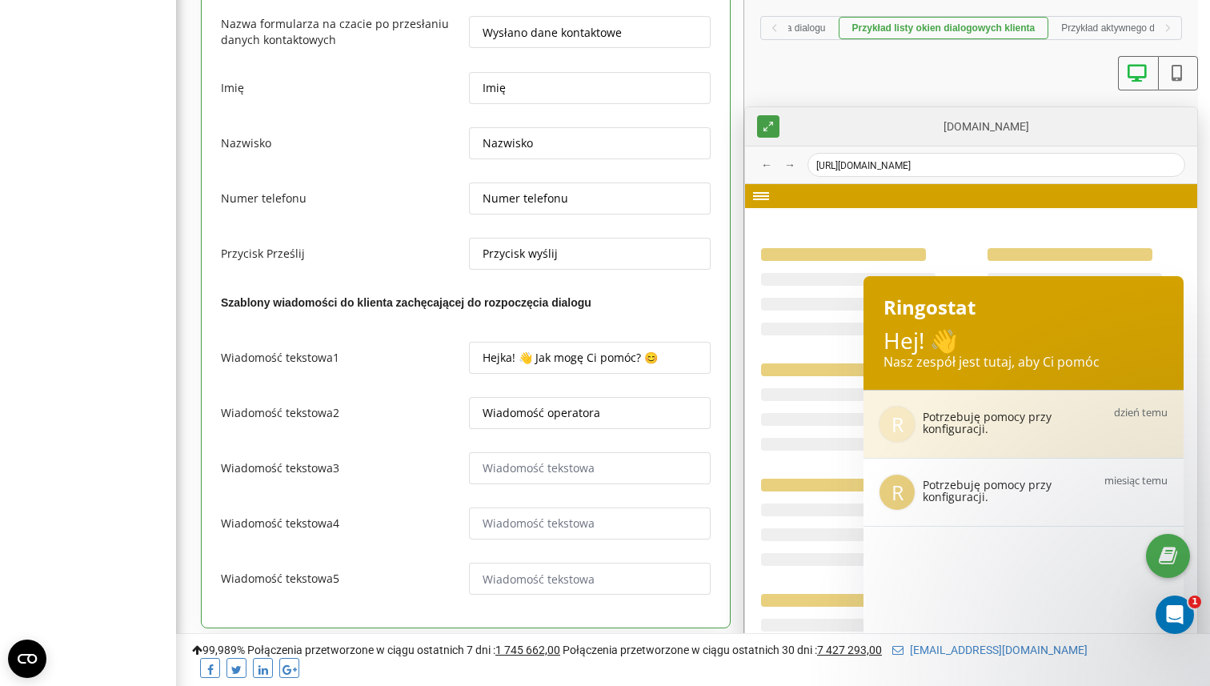
scroll to position [3305, 0]
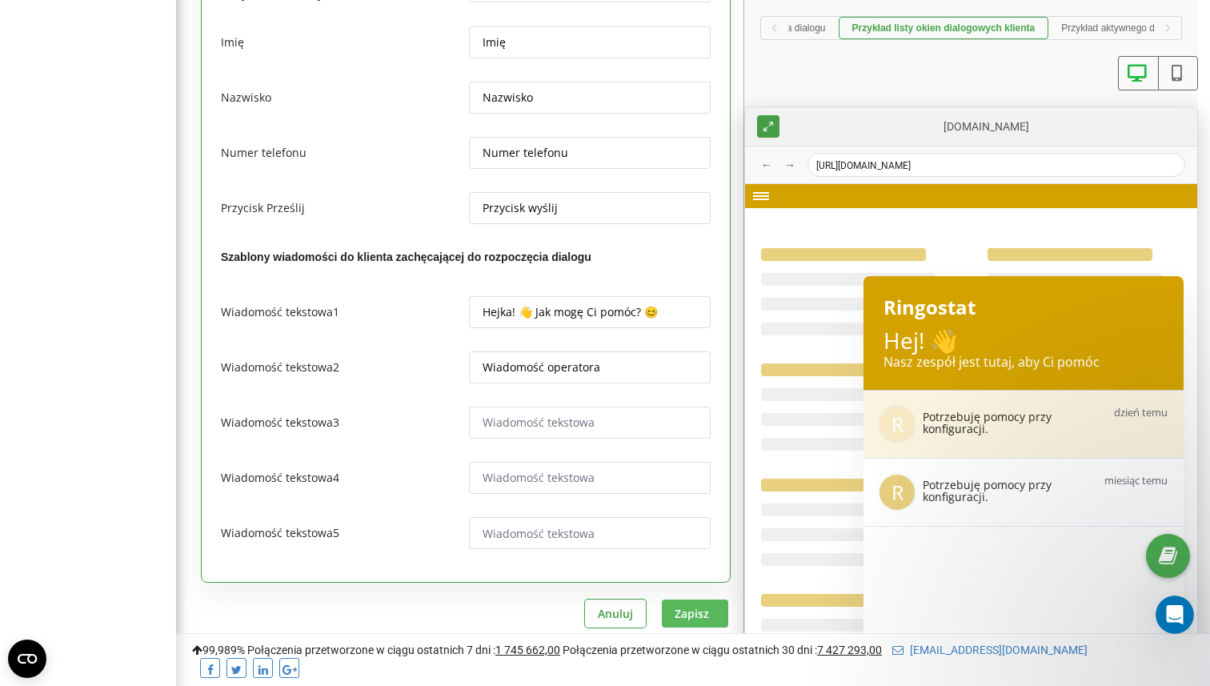
click at [711, 603] on button "Zapisz" at bounding box center [695, 614] width 66 height 28
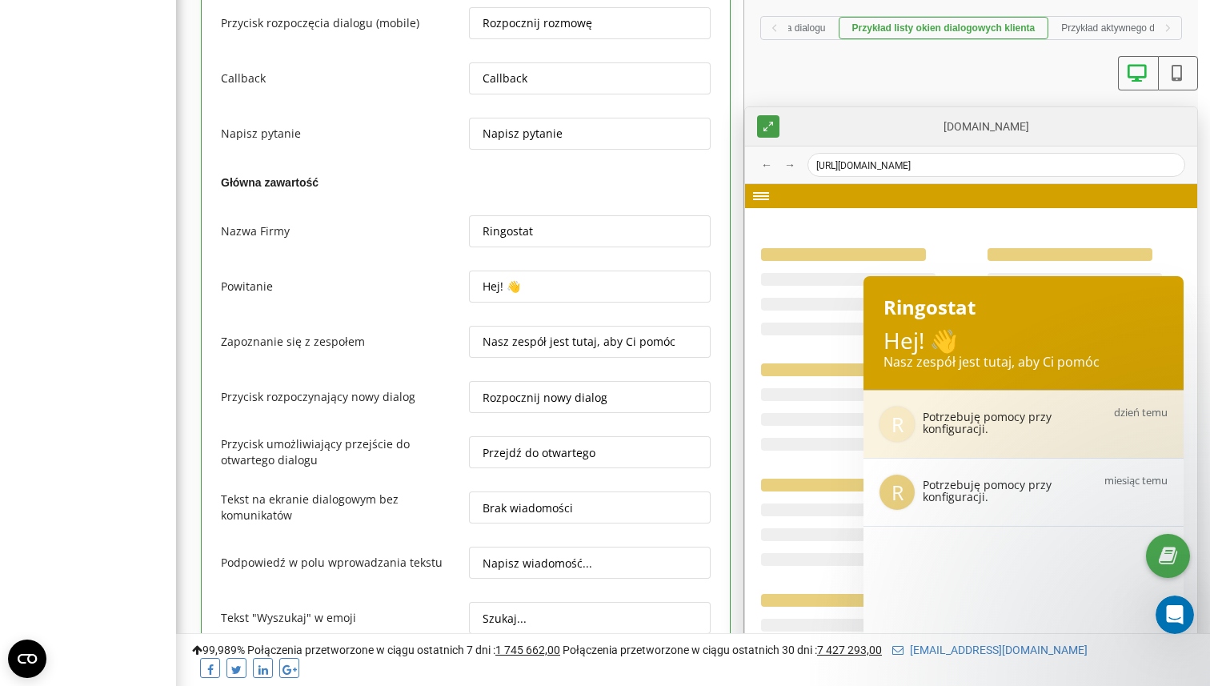
scroll to position [2327, 0]
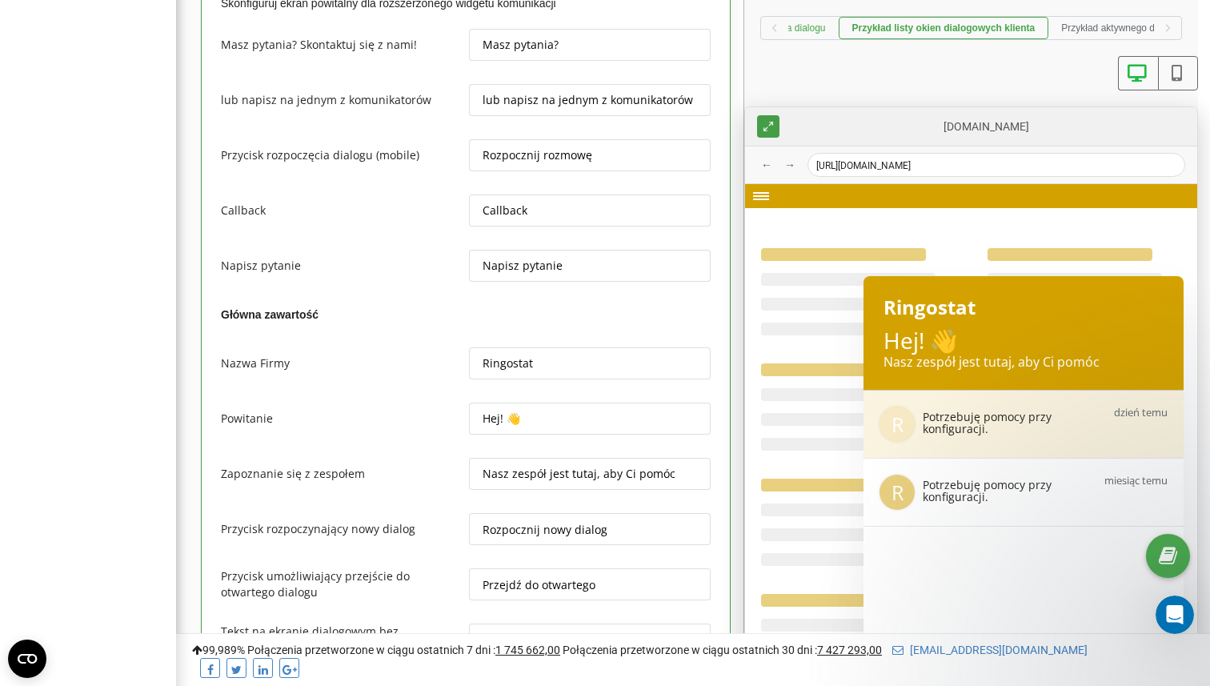
click at [806, 28] on button "Przykład szablonów klienta do rozpoczęcia dialogu" at bounding box center [717, 28] width 242 height 22
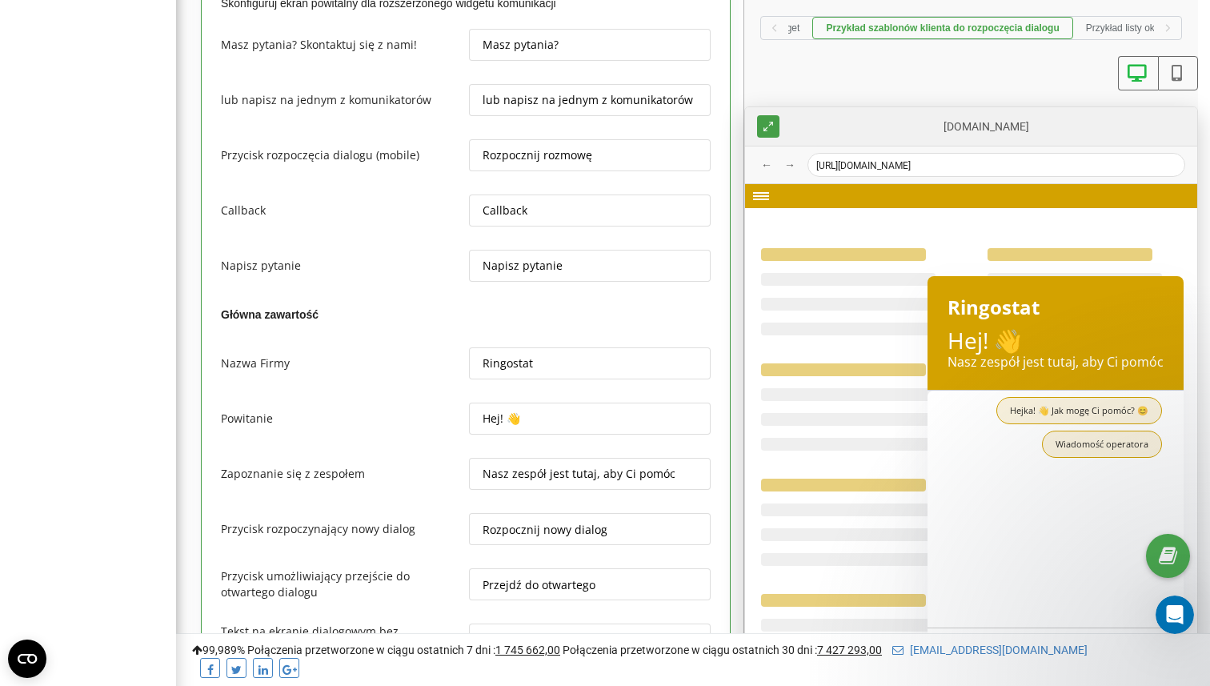
scroll to position [0, 55]
click at [538, 458] on input "Nasz zespół jest tutaj, aby Ci pomóc" at bounding box center [590, 474] width 242 height 32
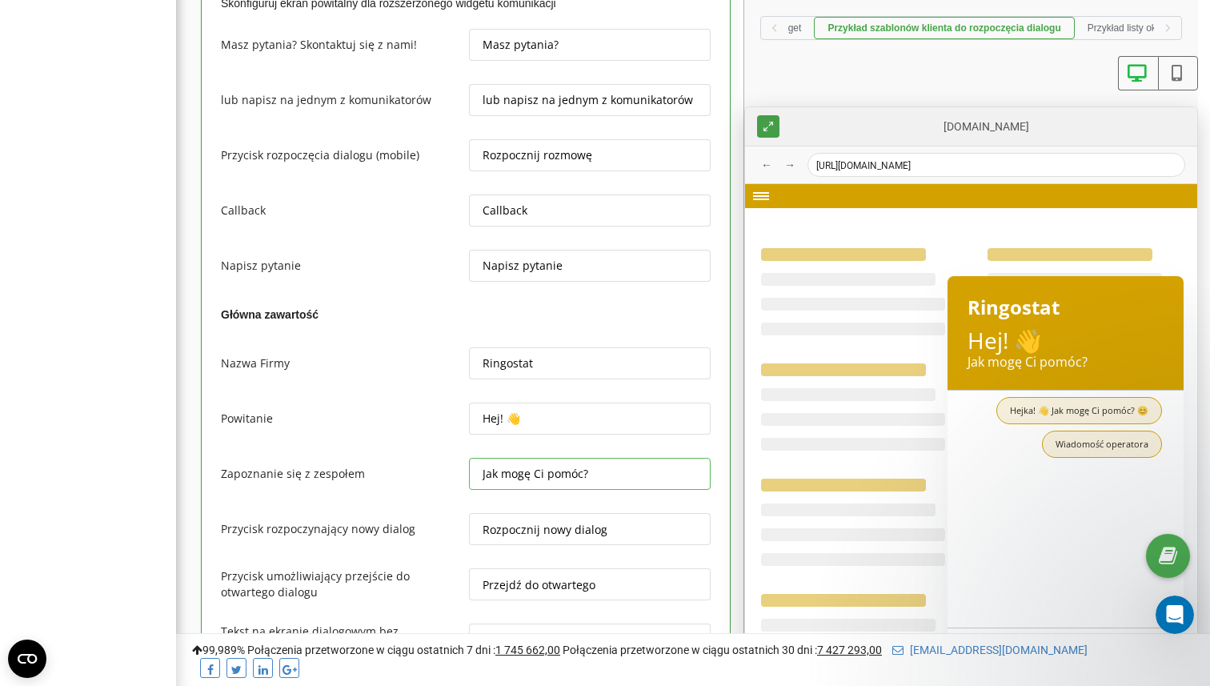
type input "Jak mogę Ci pomóc?"
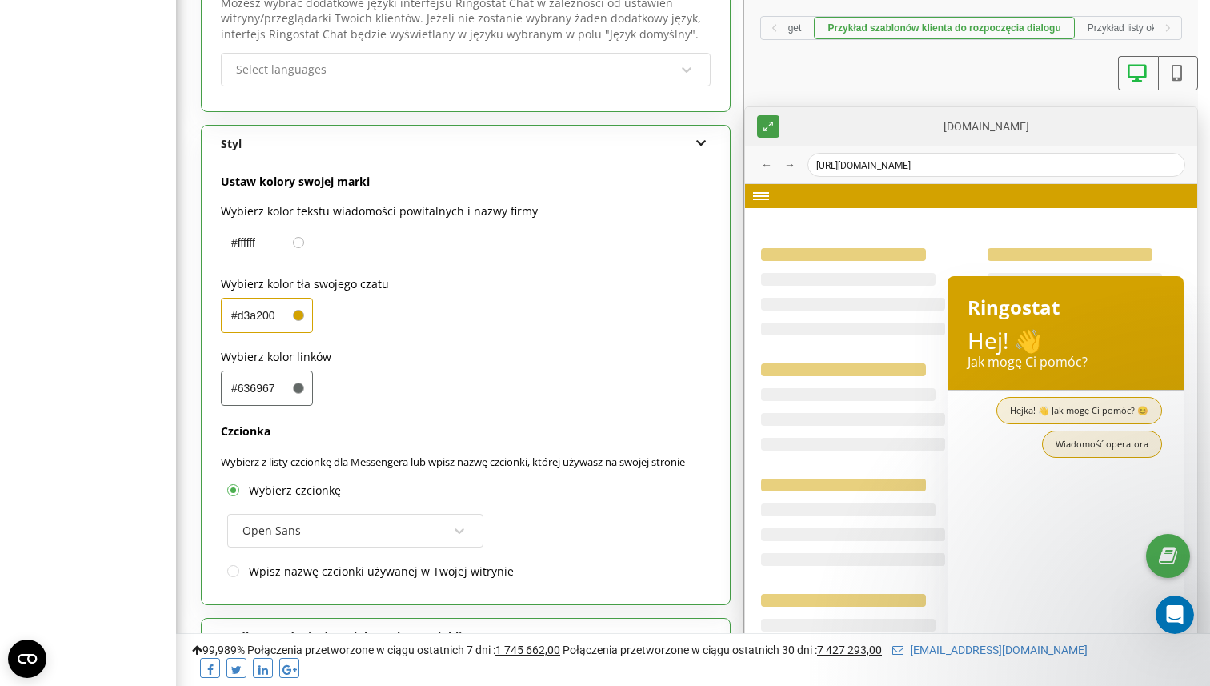
scroll to position [965, 0]
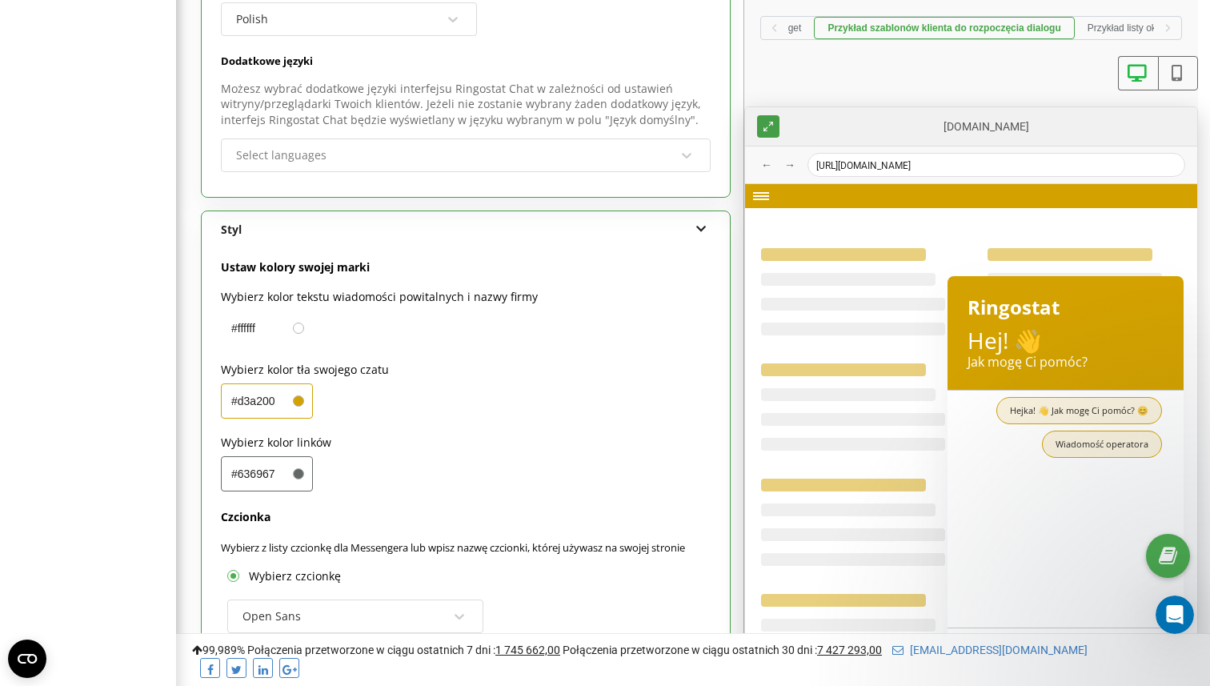
click at [1142, 83] on button at bounding box center [1137, 73] width 39 height 34
click at [1169, 78] on icon at bounding box center [1177, 73] width 20 height 17
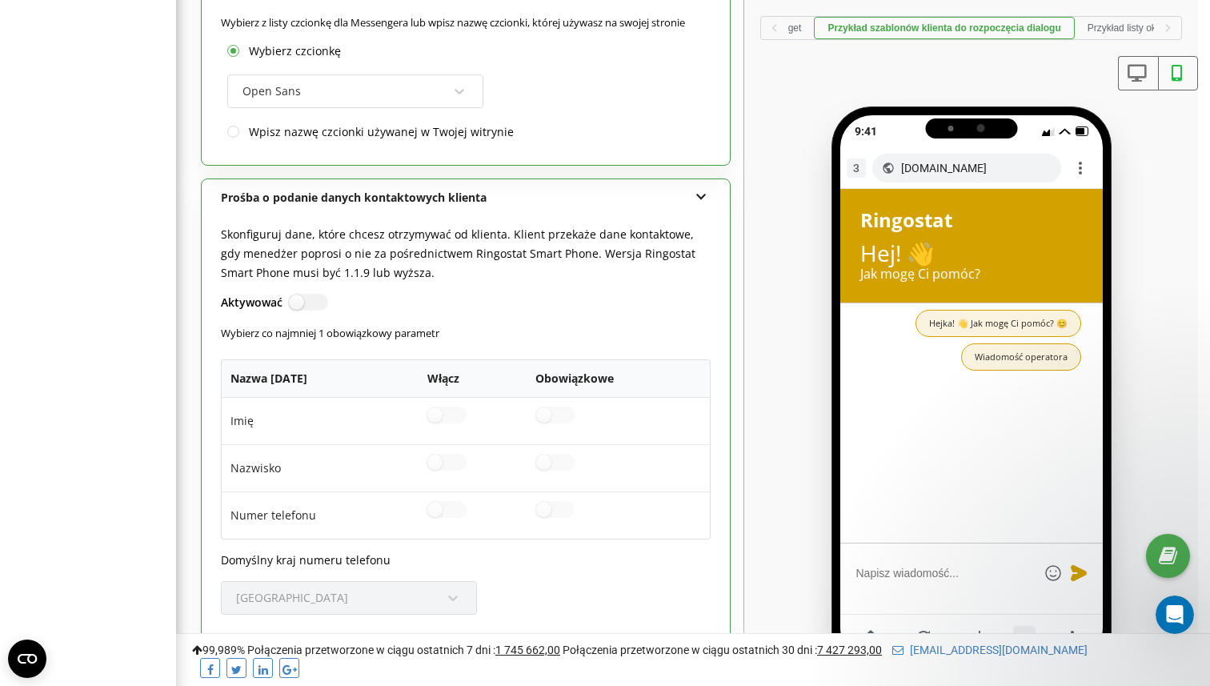
scroll to position [1498, 0]
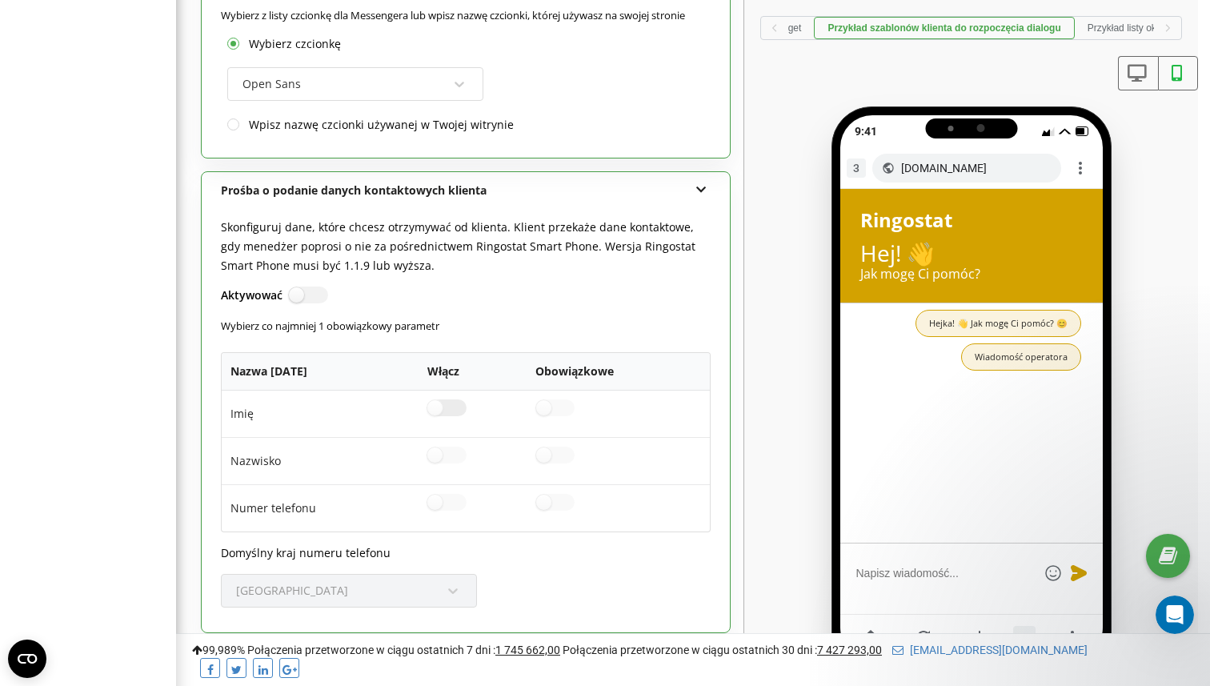
click at [446, 399] on label at bounding box center [446, 400] width 39 height 2
click at [433, 399] on label at bounding box center [446, 400] width 39 height 2
click at [302, 287] on label at bounding box center [296, 288] width 14 height 2
click at [0, 0] on input "Aktywować" at bounding box center [0, 0] width 0 height 0
click at [436, 399] on label at bounding box center [446, 400] width 39 height 2
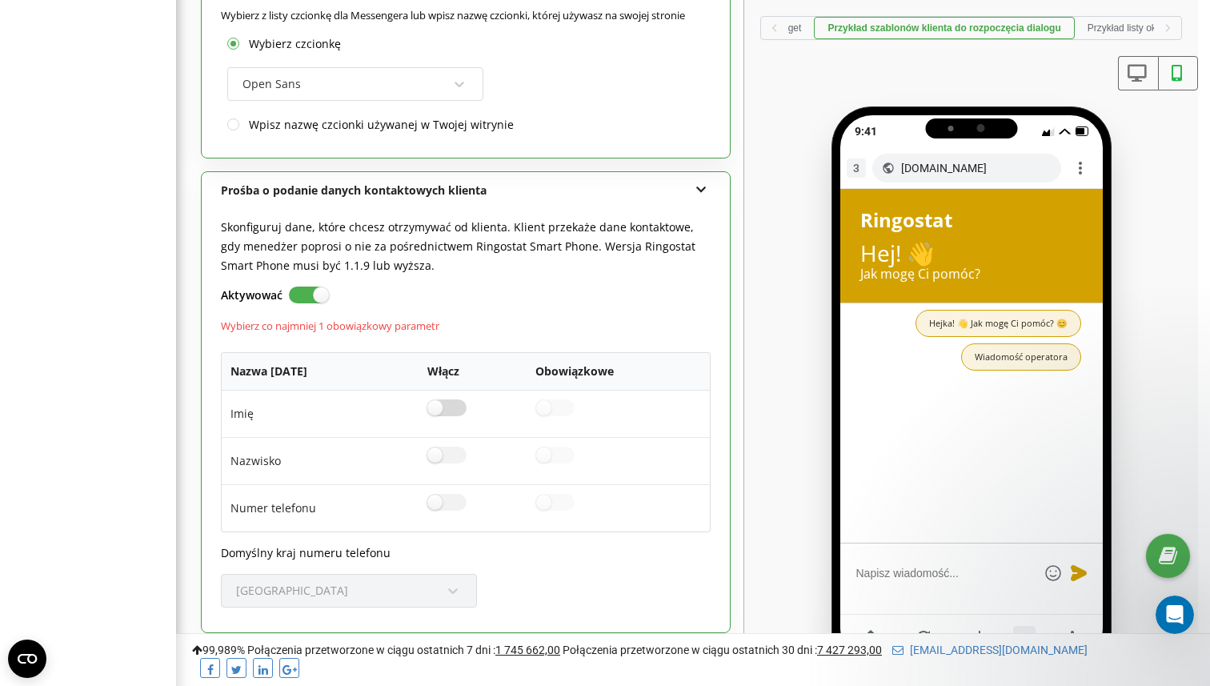
click at [0, 0] on input "checkbox" at bounding box center [0, 0] width 0 height 0
click at [436, 399] on label at bounding box center [446, 400] width 39 height 2
click at [0, 0] on input "checkbox" at bounding box center [0, 0] width 0 height 0
click at [303, 287] on label at bounding box center [296, 288] width 14 height 2
click at [0, 0] on input "Aktywować" at bounding box center [0, 0] width 0 height 0
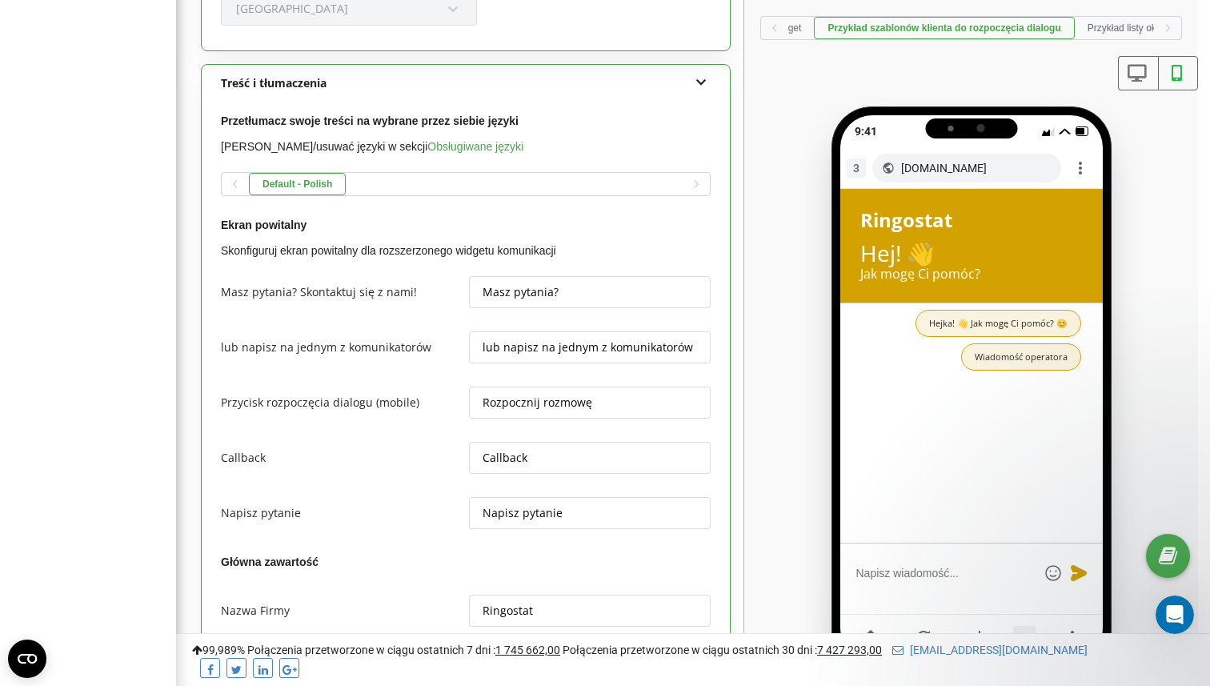
scroll to position [2080, 0]
click at [1119, 31] on button "Przykład listy okien dialogowych klienta" at bounding box center [1171, 28] width 193 height 22
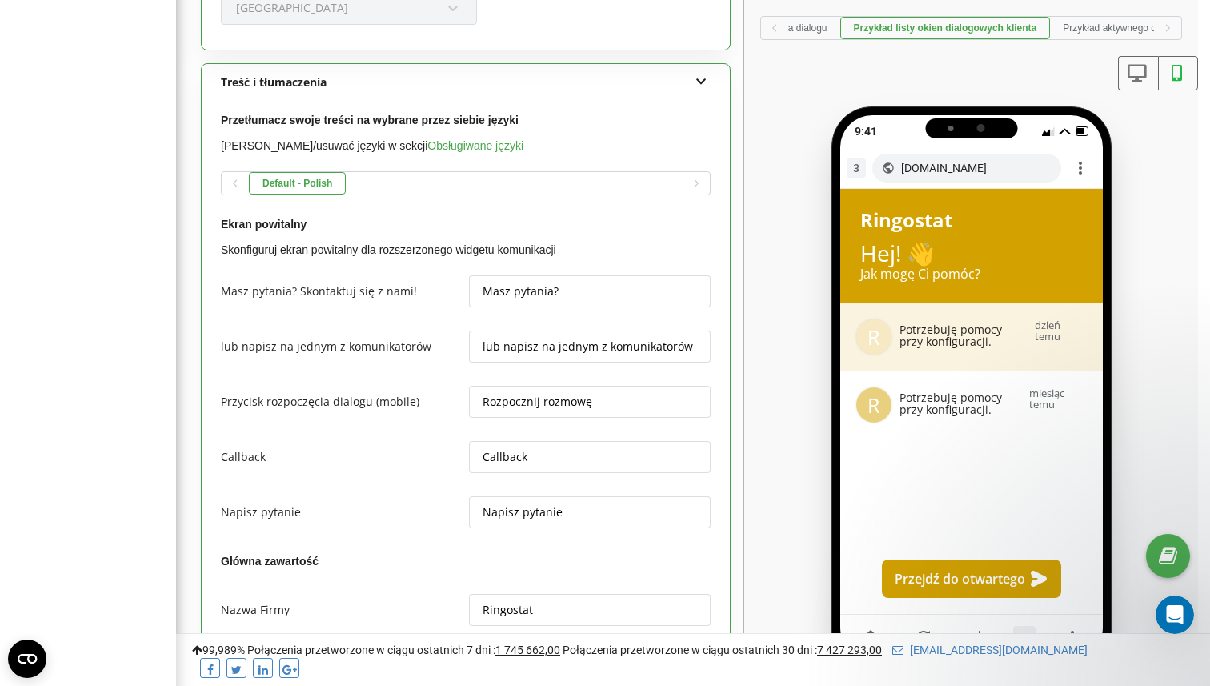
scroll to position [0, 273]
click at [1122, 34] on button "Przykład aktywnego dialogu" at bounding box center [1121, 28] width 145 height 22
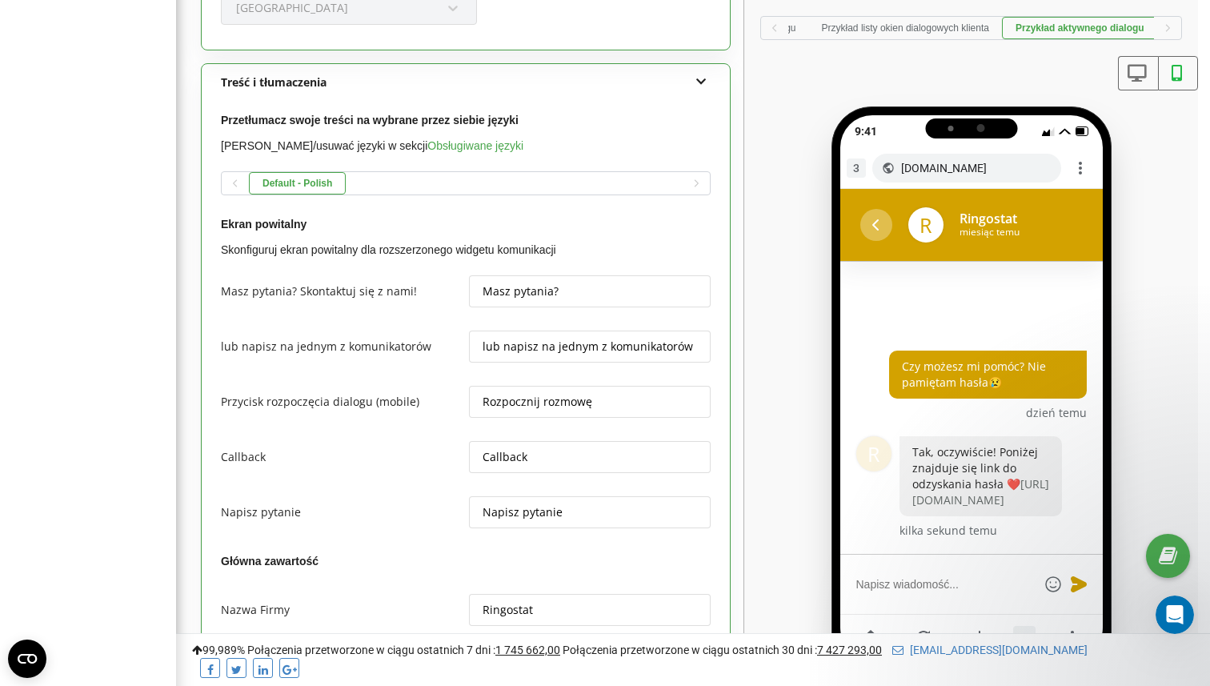
scroll to position [0, 306]
click at [1174, 32] on button "button" at bounding box center [1167, 27] width 27 height 11
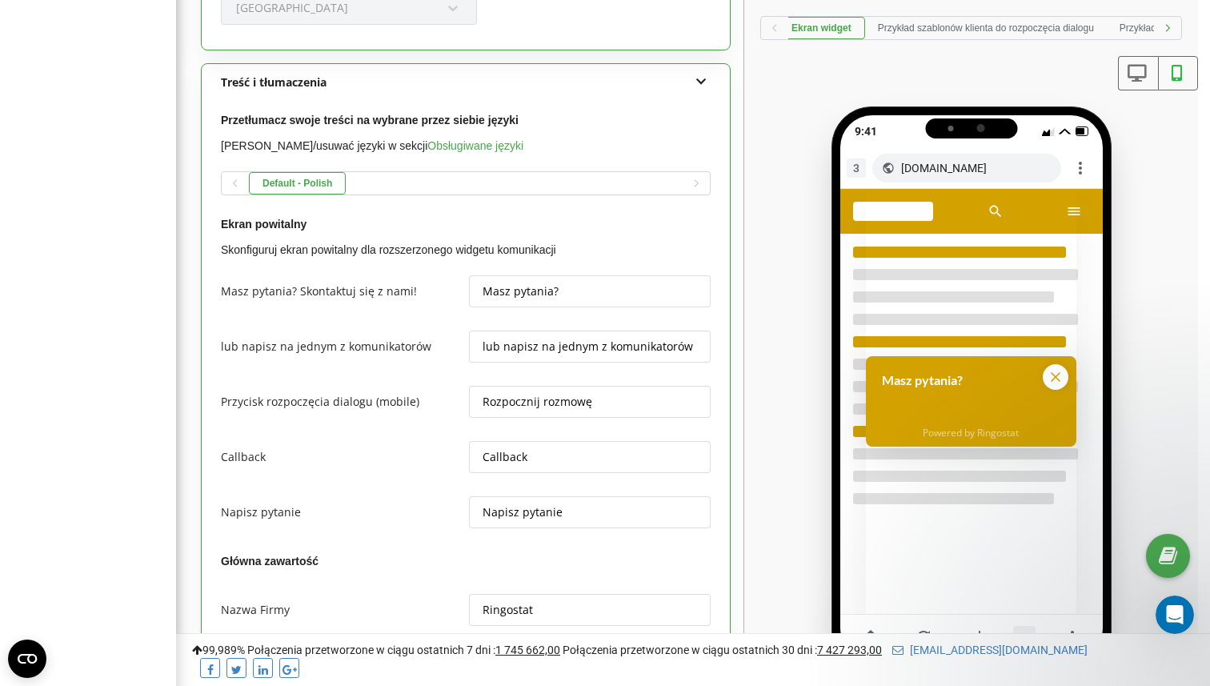
scroll to position [0, 0]
click at [978, 23] on button "Przykład szablonów klienta do rozpoczęcia dialogu" at bounding box center [997, 28] width 242 height 22
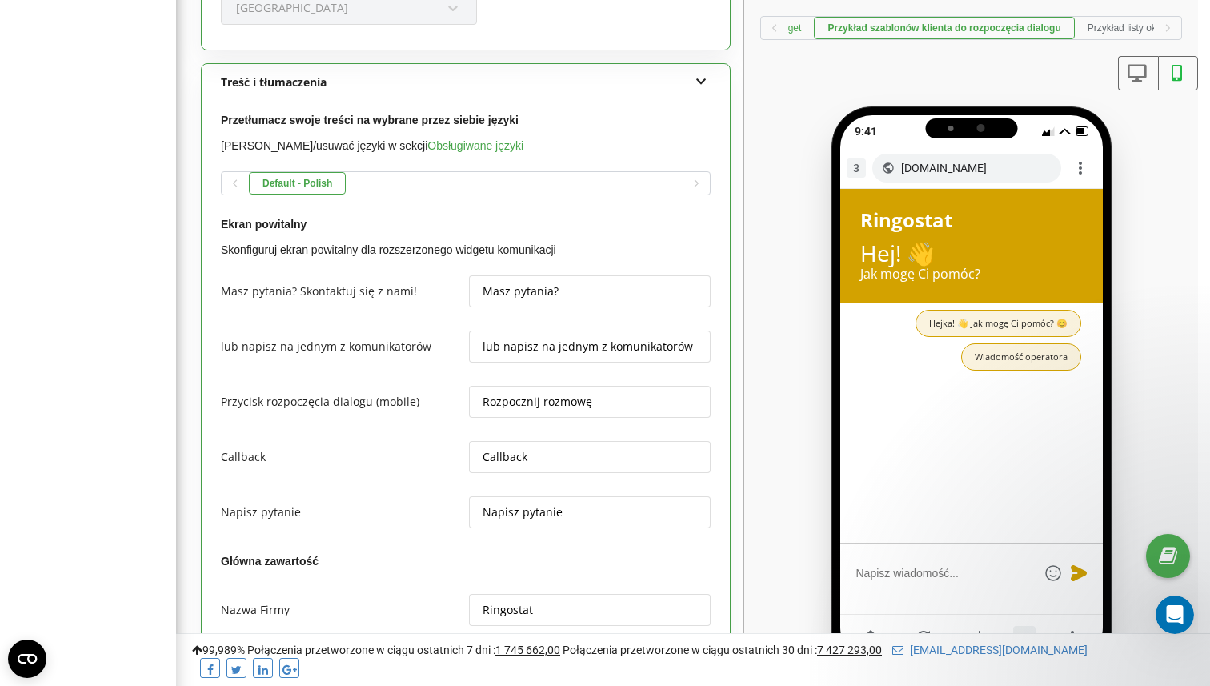
click at [796, 36] on button "Ekran widget" at bounding box center [773, 28] width 81 height 22
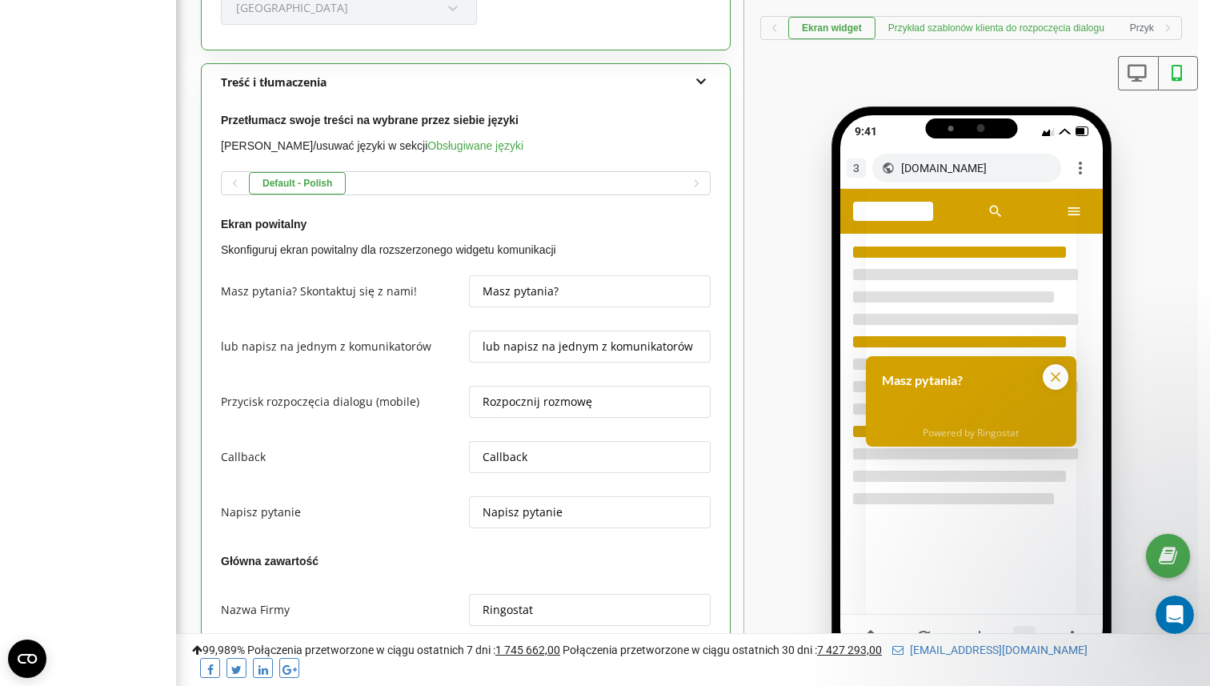
click at [977, 18] on button "Przykład szablonów klienta do rozpoczęcia dialogu" at bounding box center [997, 28] width 242 height 22
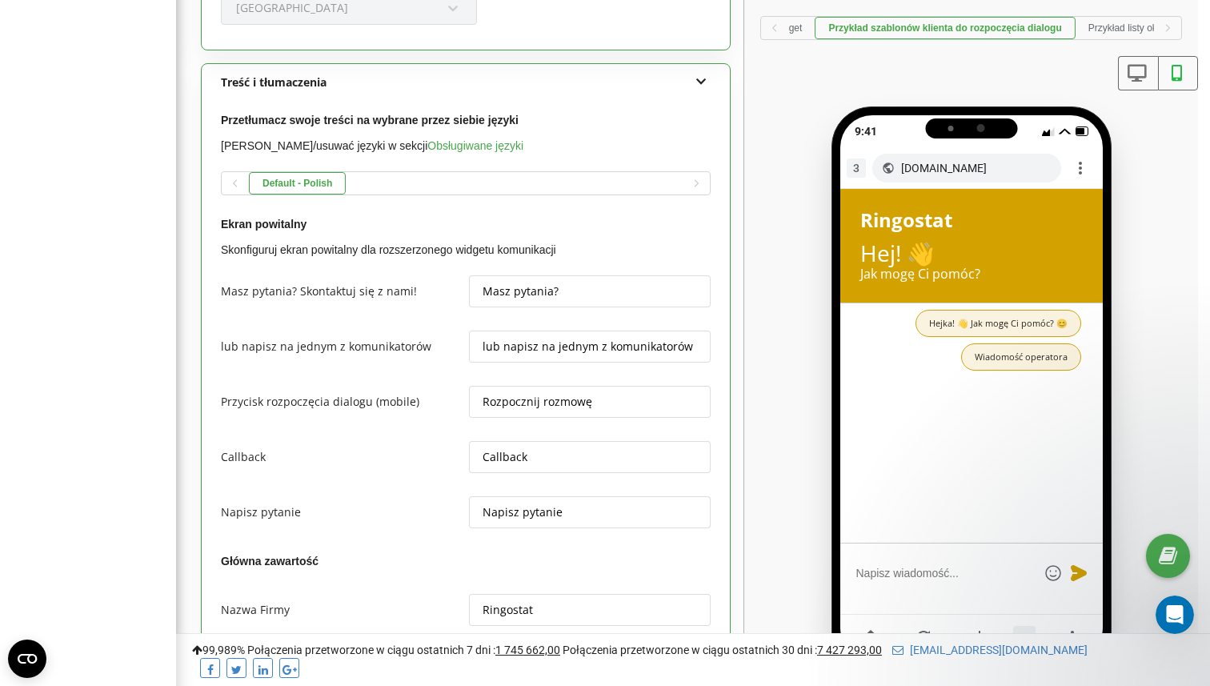
scroll to position [0, 55]
click at [1120, 26] on button "Przykład listy okien dialogowych klienta" at bounding box center [1171, 28] width 193 height 22
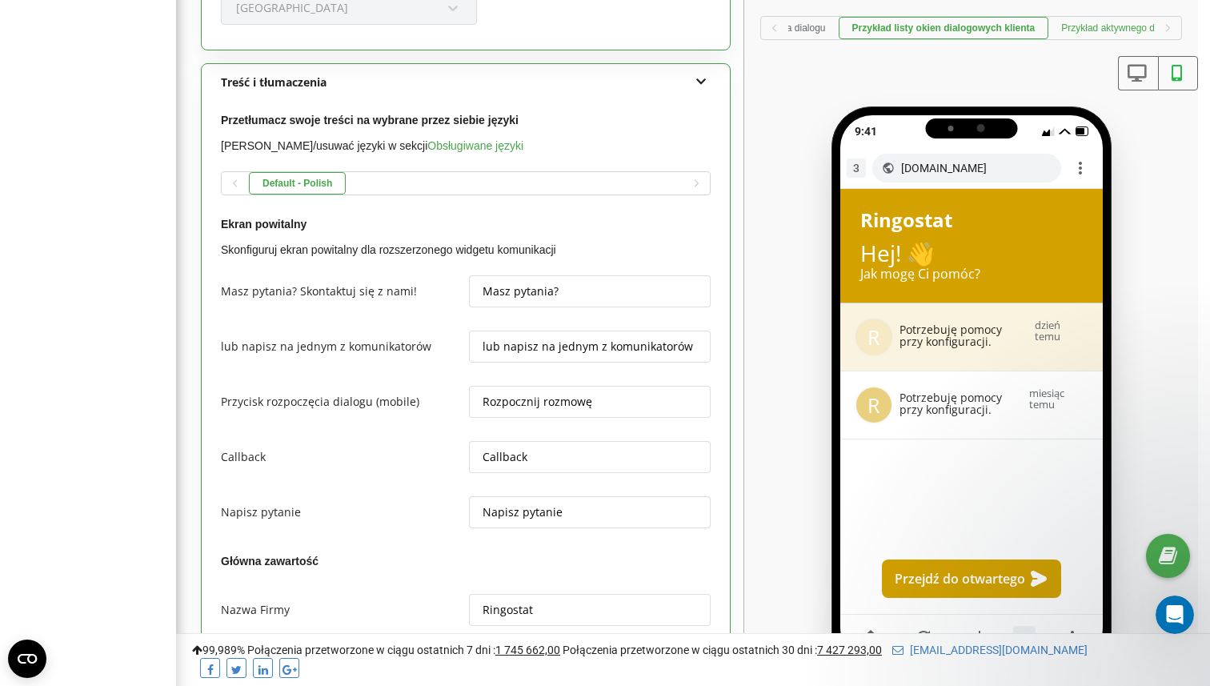
click at [1142, 30] on button "Przykład aktywnego dialogu" at bounding box center [1121, 28] width 145 height 22
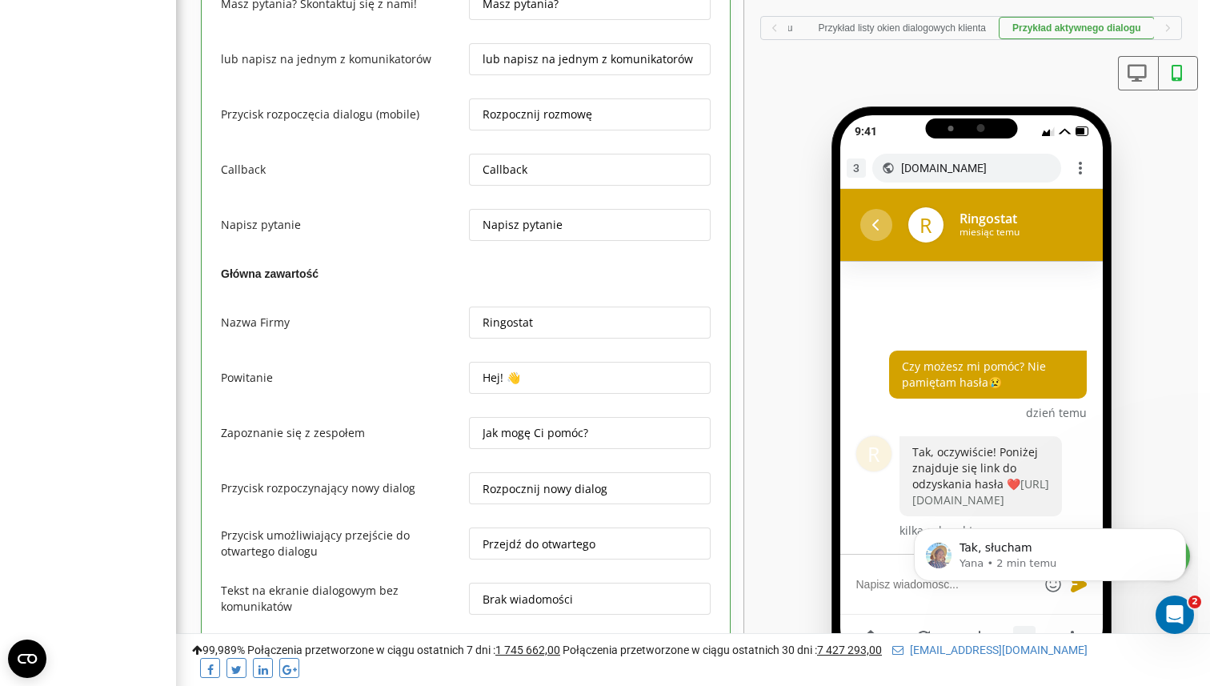
scroll to position [0, 0]
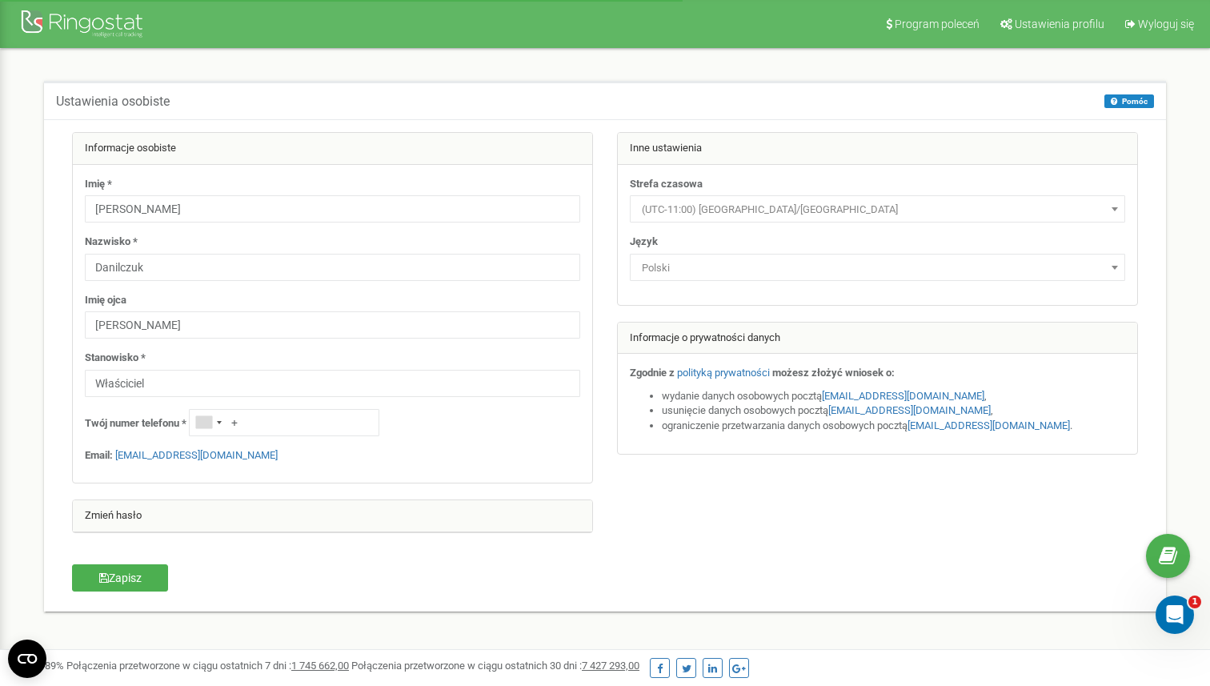
click at [817, 208] on span "(UTC-11:00) Pacific/Midway" at bounding box center [878, 210] width 484 height 22
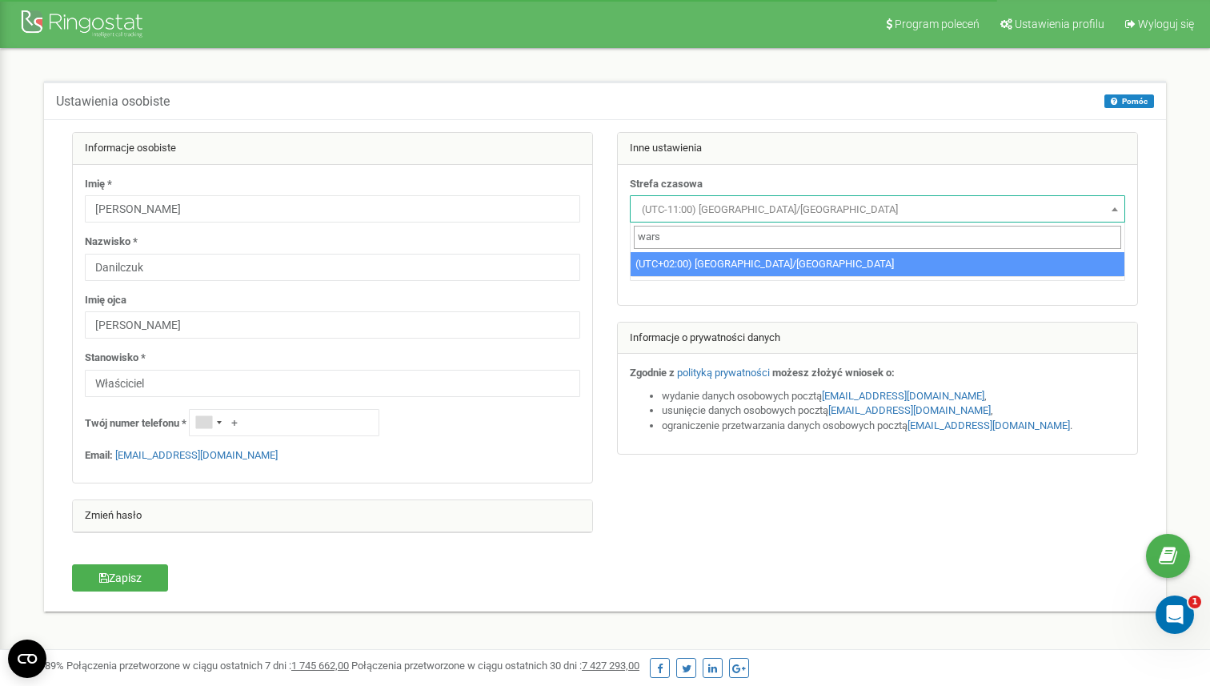
type input "wars"
select select "Europe/Warsaw"
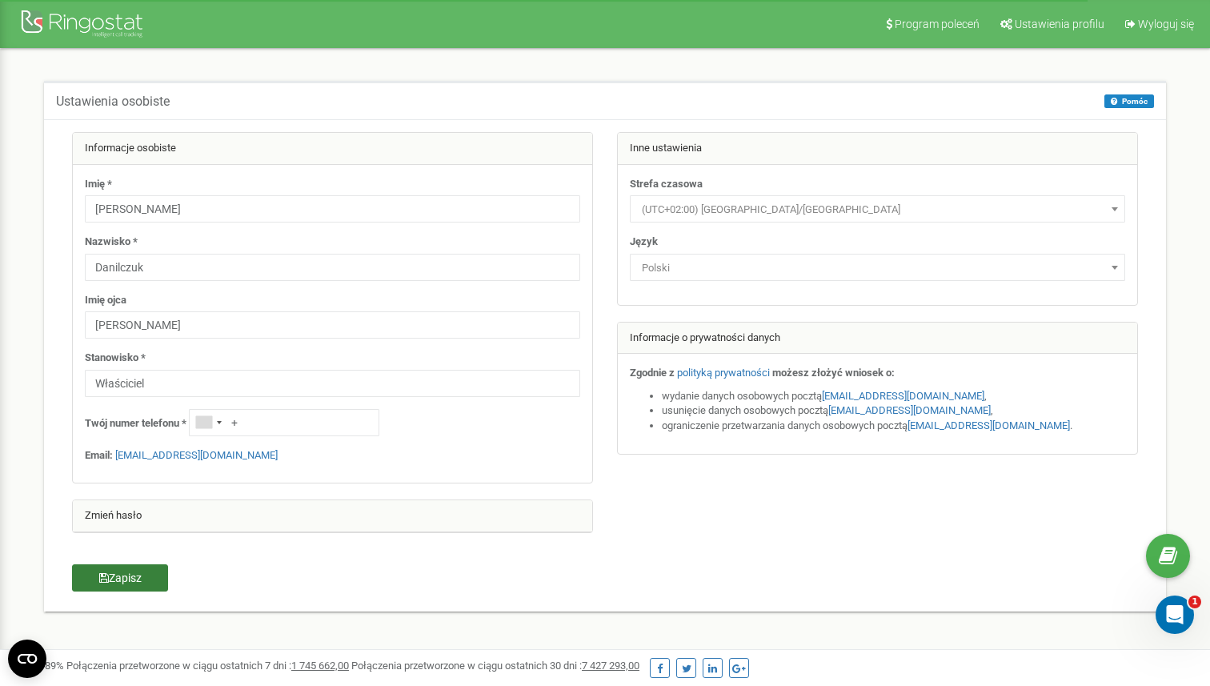
click at [119, 573] on button "Zapisz" at bounding box center [120, 577] width 96 height 27
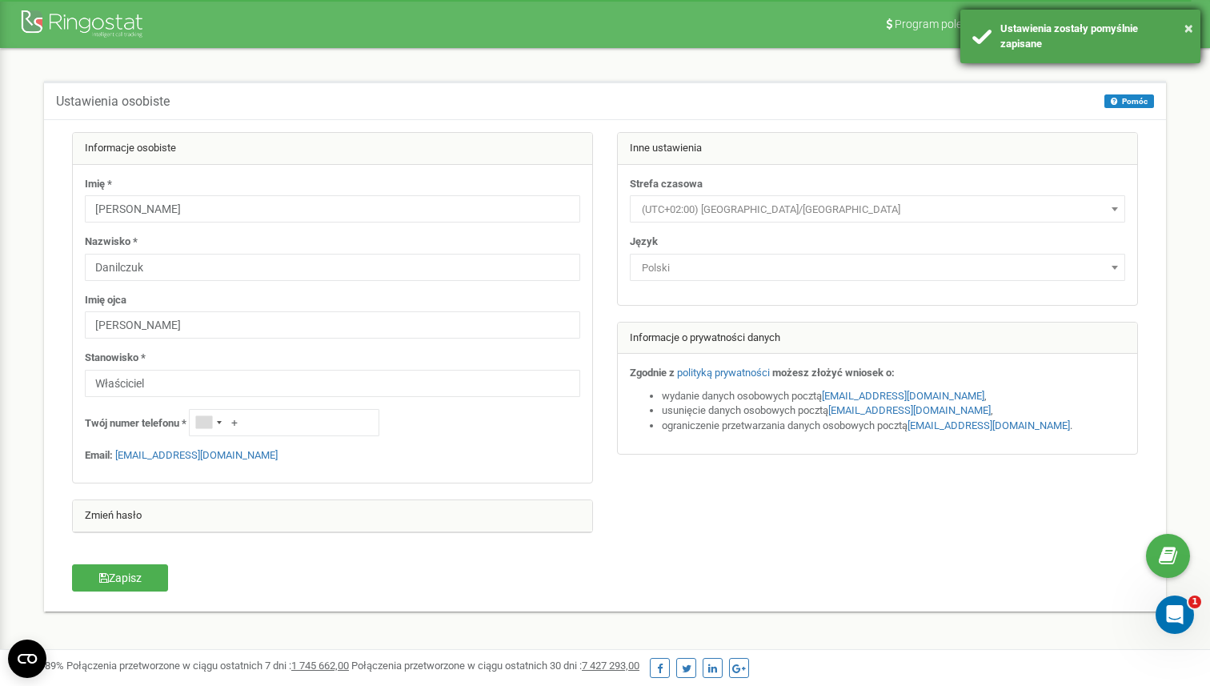
click at [1195, 32] on div "× Ustawienia zostały pomyślnie zapisane" at bounding box center [1081, 37] width 240 height 54
click at [1191, 31] on button "×" at bounding box center [1189, 28] width 9 height 23
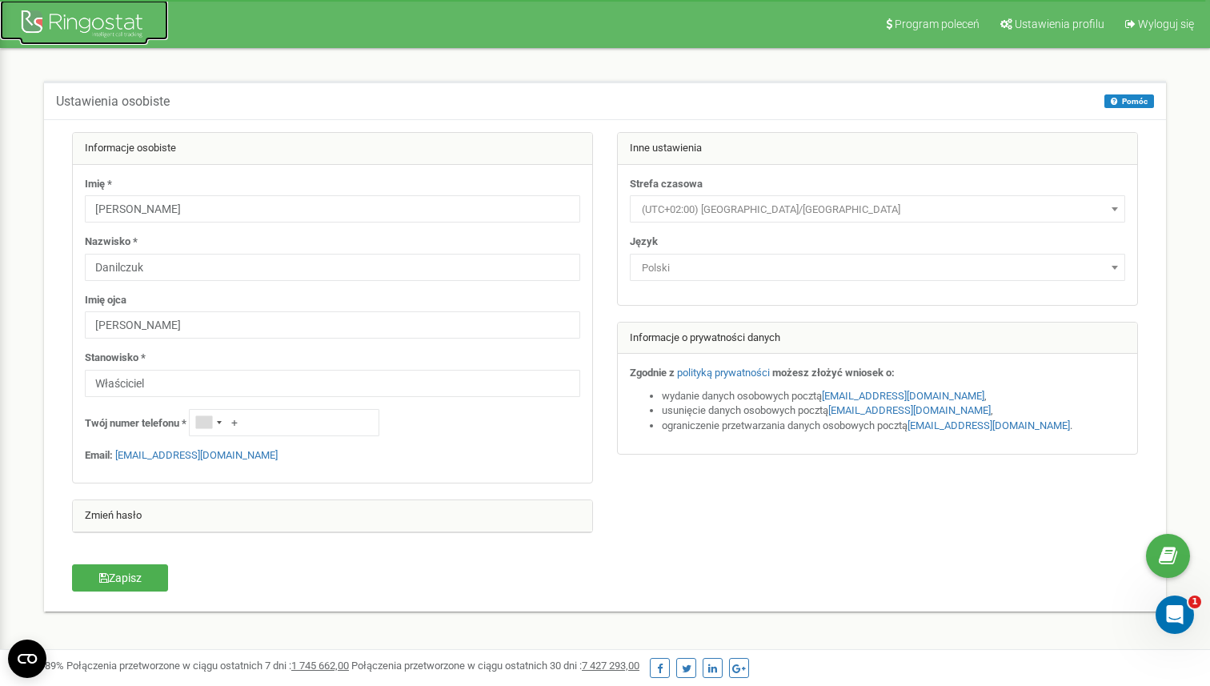
click at [108, 18] on div at bounding box center [84, 25] width 128 height 38
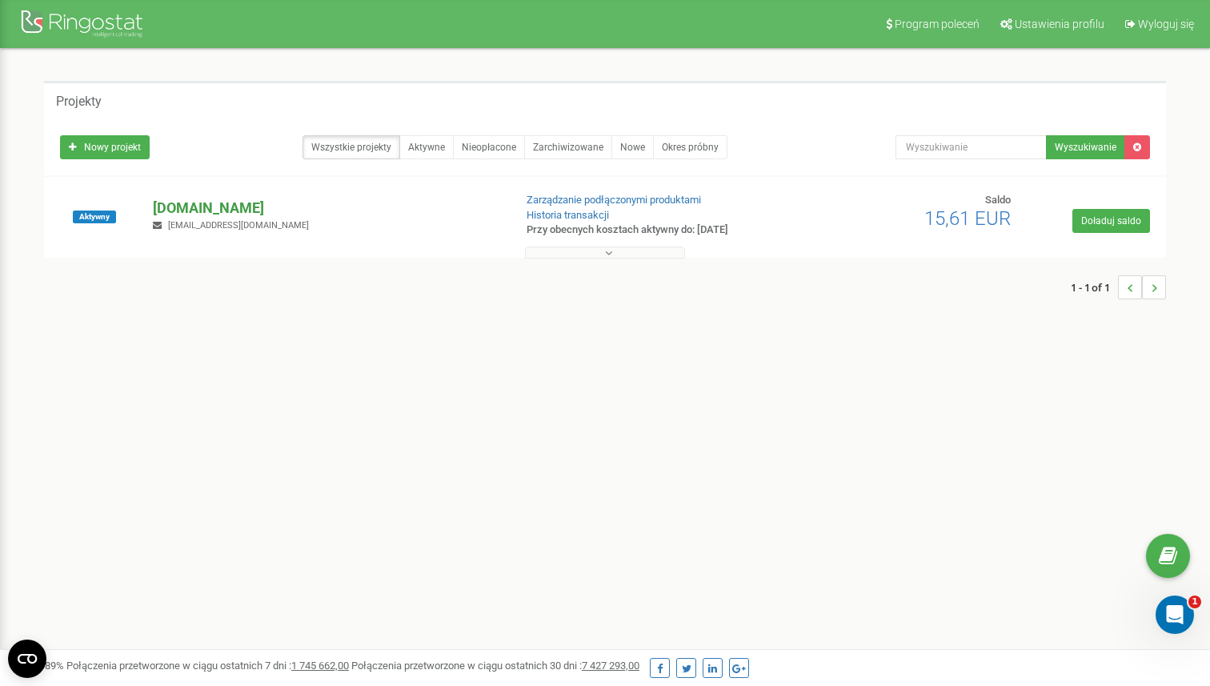
click at [172, 205] on p "[DOMAIN_NAME]" at bounding box center [326, 208] width 347 height 21
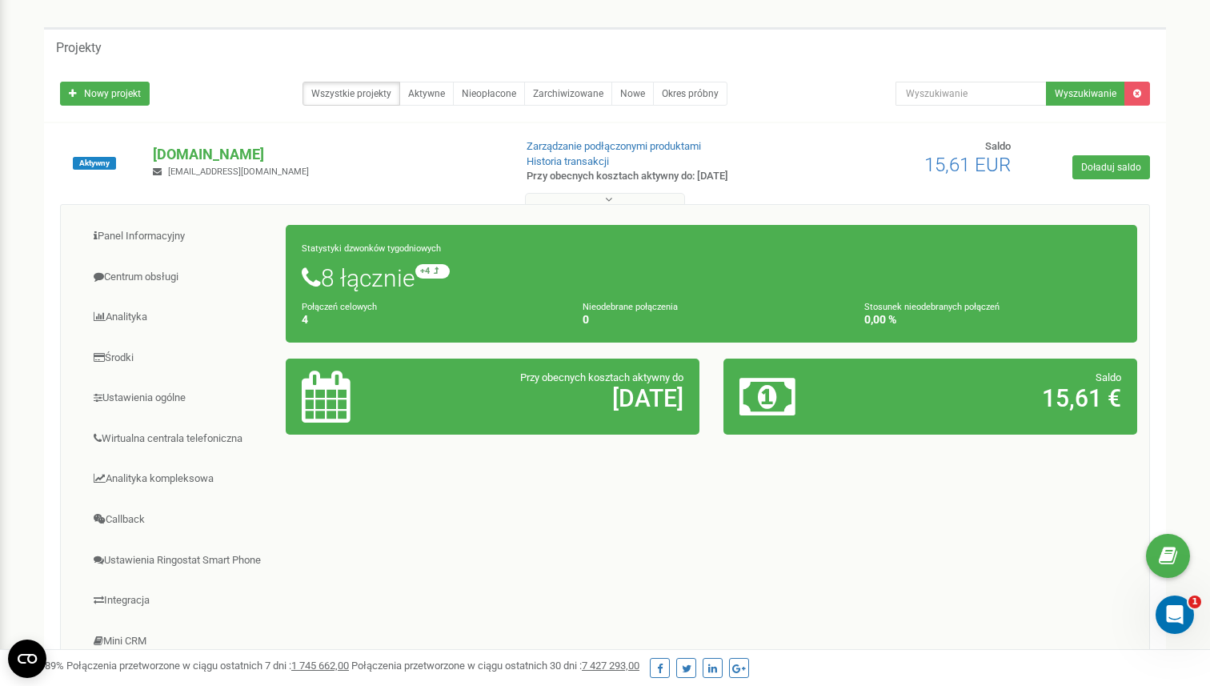
scroll to position [58, 0]
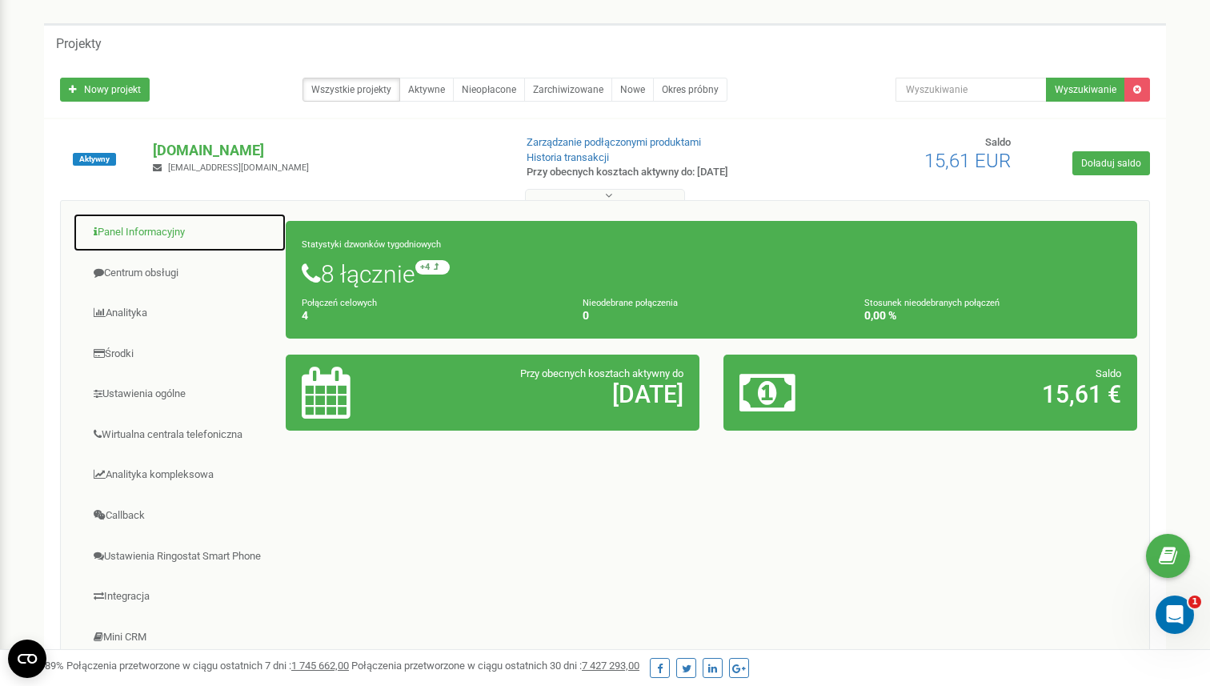
click at [146, 226] on link "Panel Informacyjny" at bounding box center [180, 232] width 214 height 39
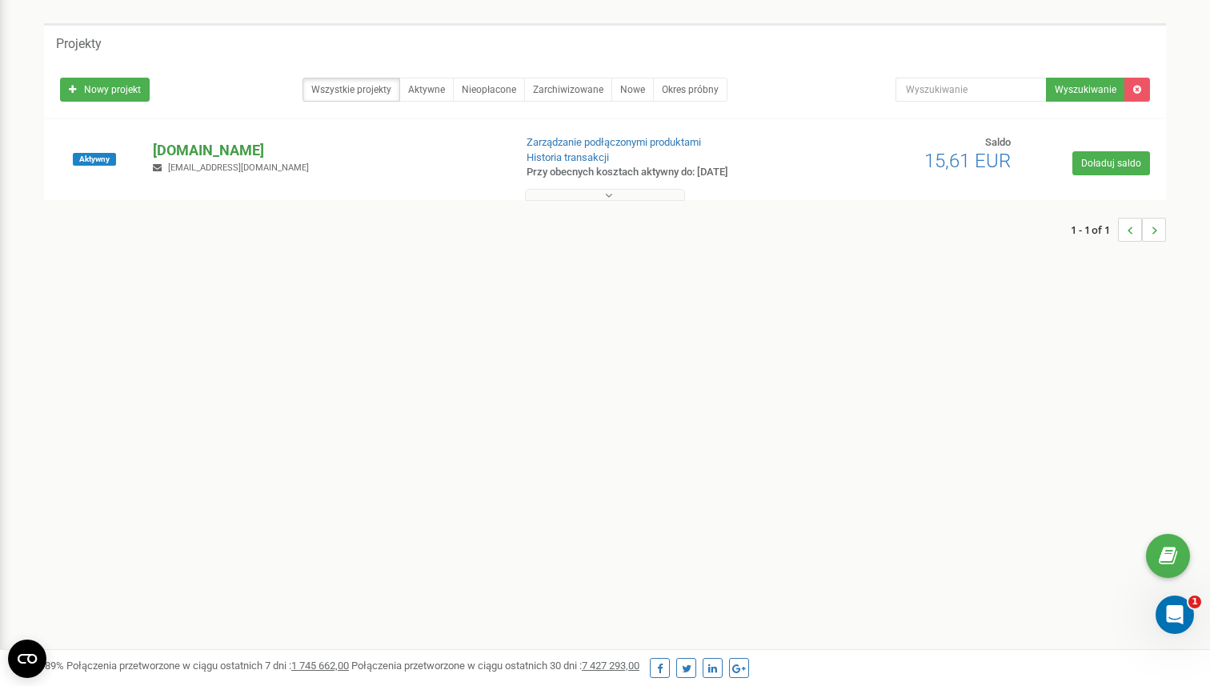
click at [199, 152] on p "[DOMAIN_NAME]" at bounding box center [326, 150] width 347 height 21
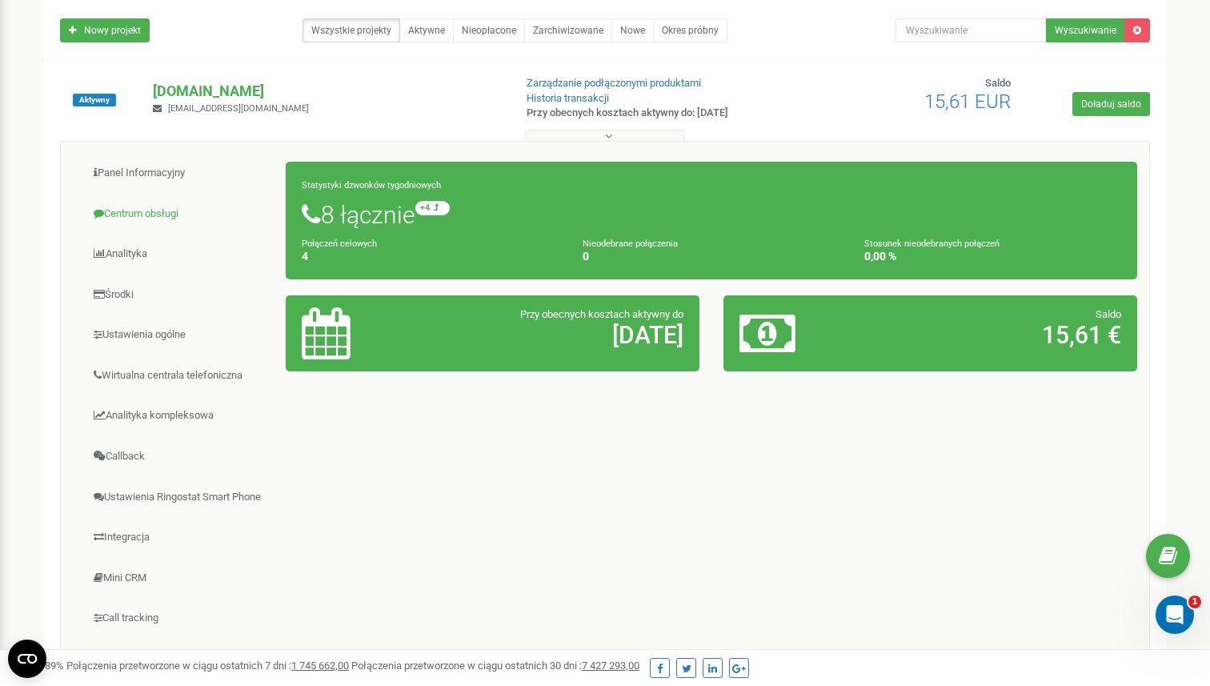
scroll to position [121, 0]
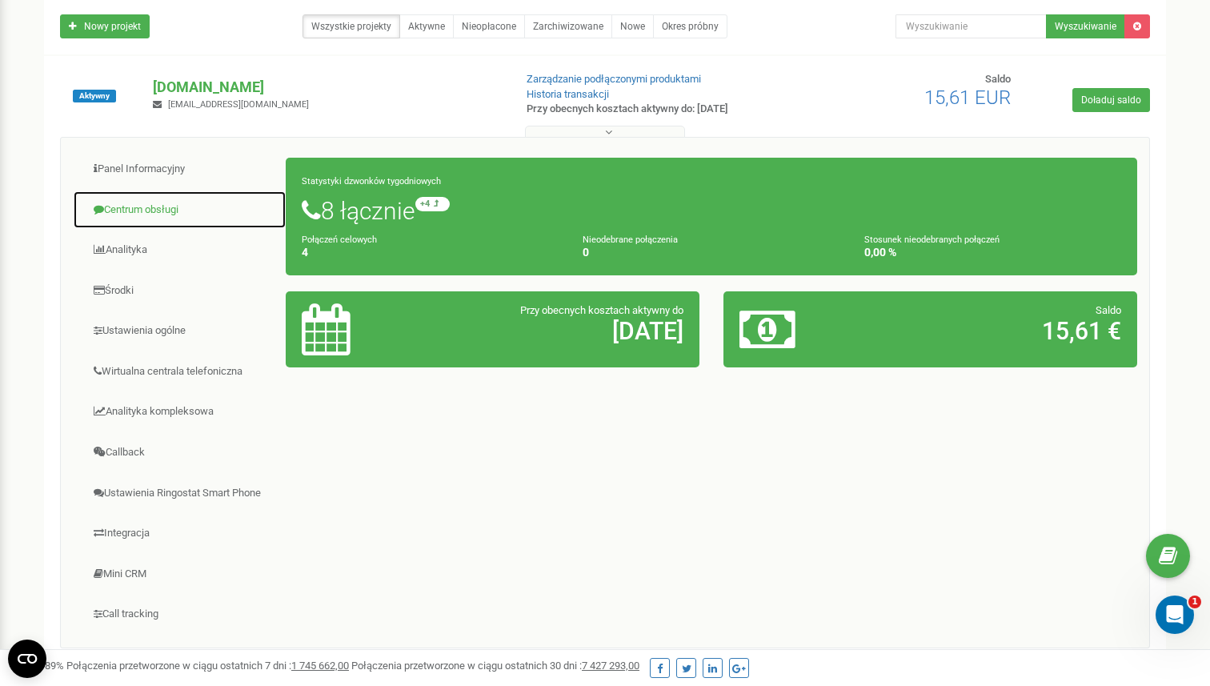
click at [172, 210] on link "Centrum obsługi" at bounding box center [180, 210] width 214 height 39
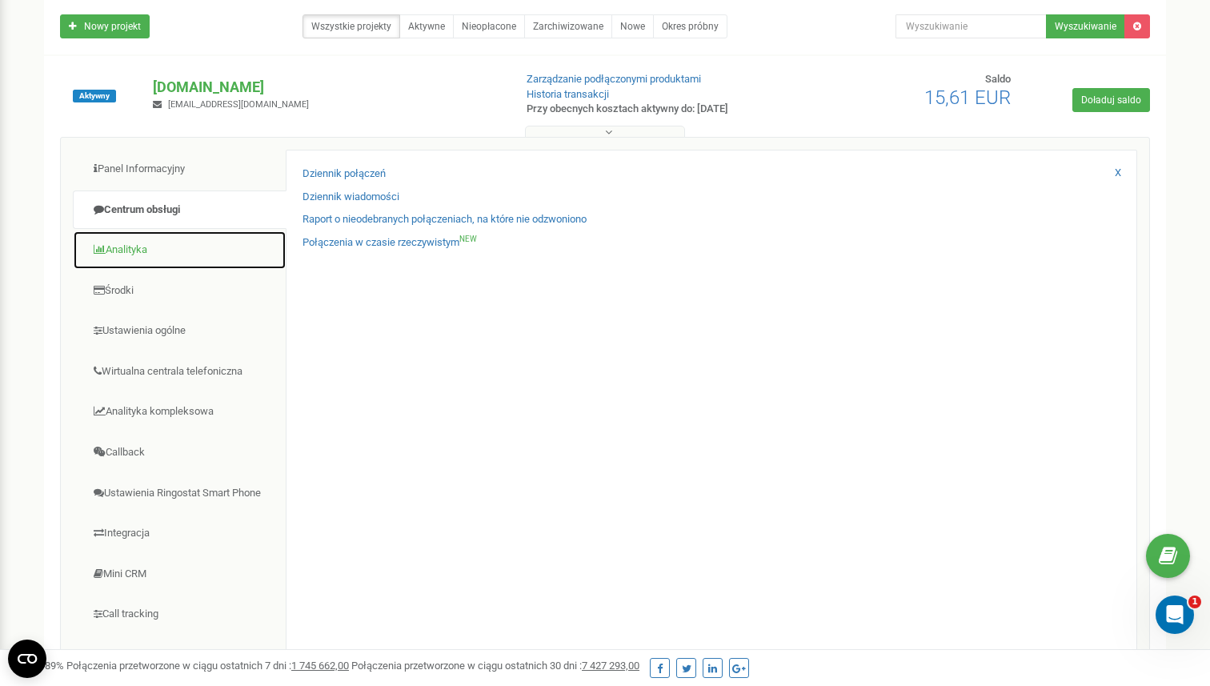
click at [172, 248] on link "Analityka" at bounding box center [180, 250] width 214 height 39
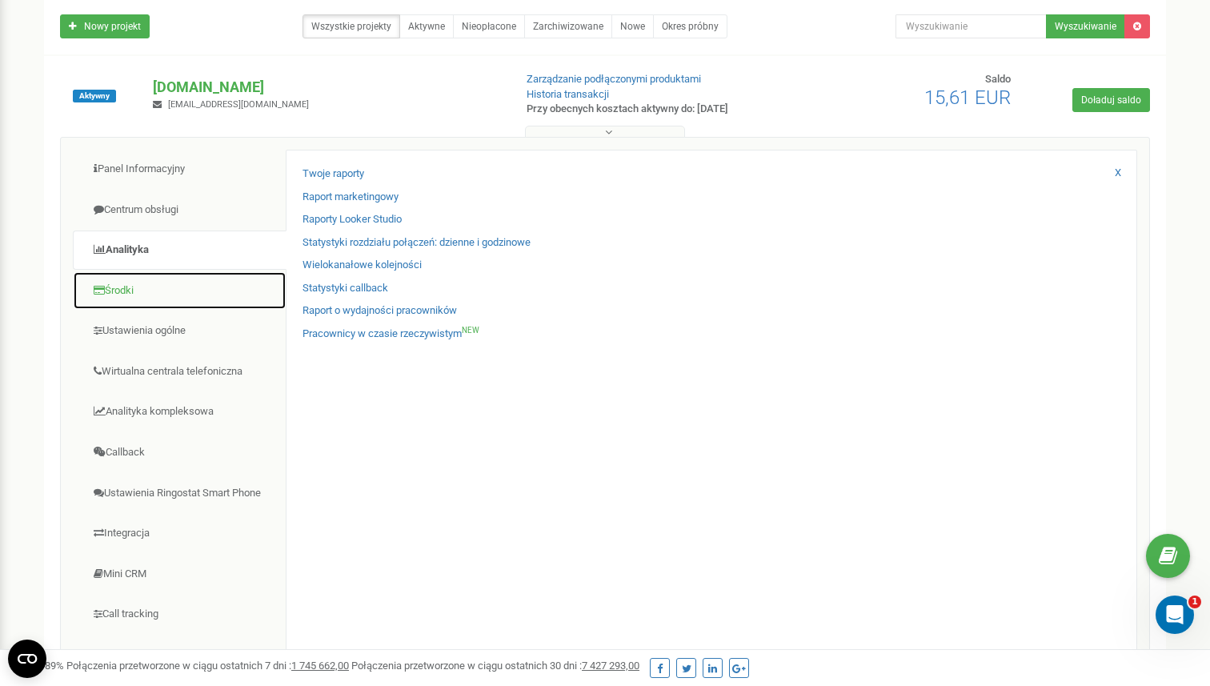
click at [167, 280] on link "Środki" at bounding box center [180, 290] width 214 height 39
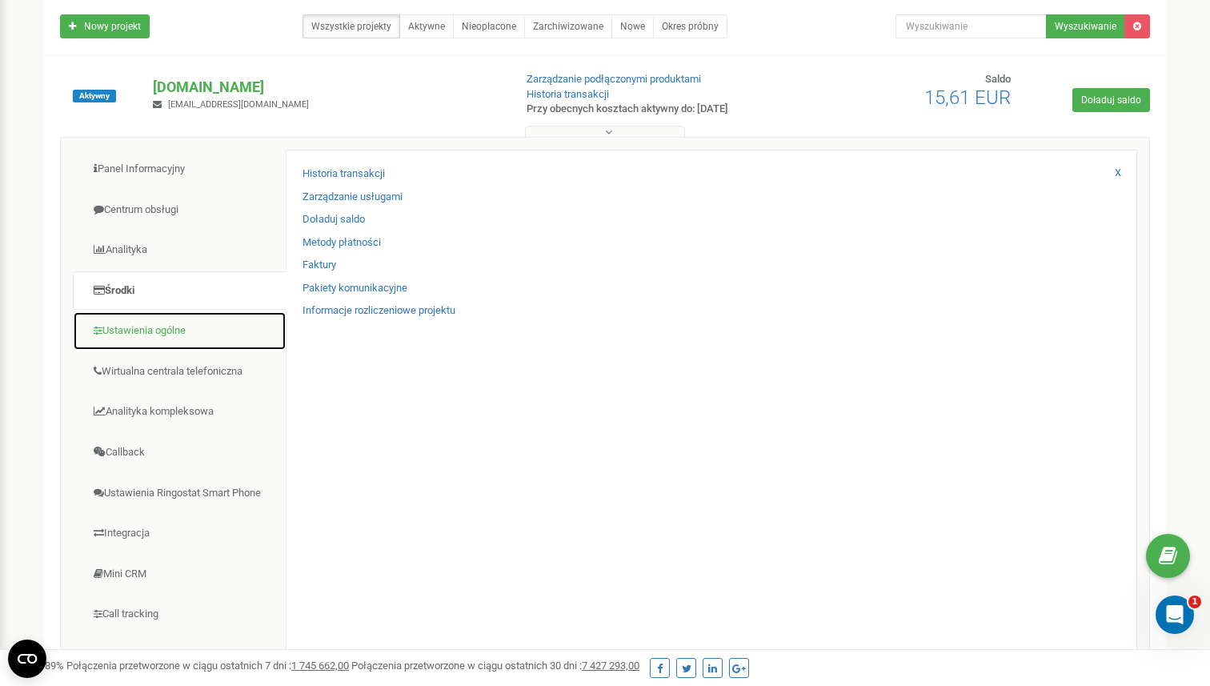
click at [167, 336] on link "Ustawienia ogólne" at bounding box center [180, 330] width 214 height 39
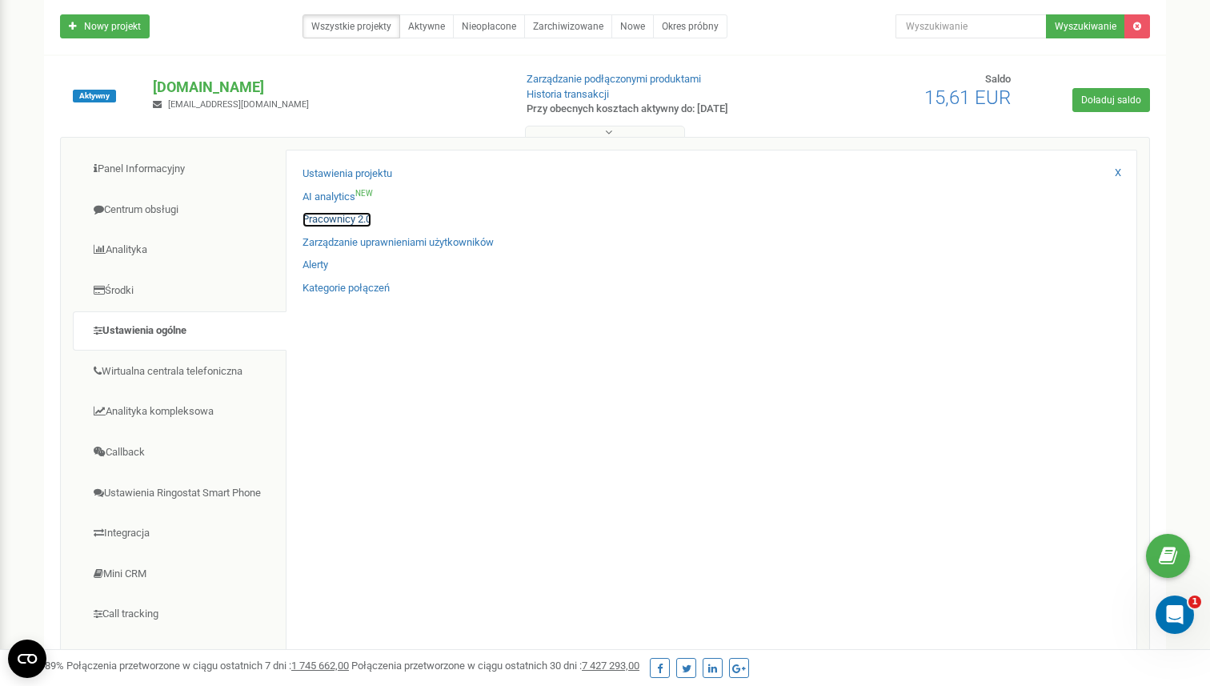
click at [343, 221] on link "Pracownicy 2.0" at bounding box center [337, 219] width 69 height 15
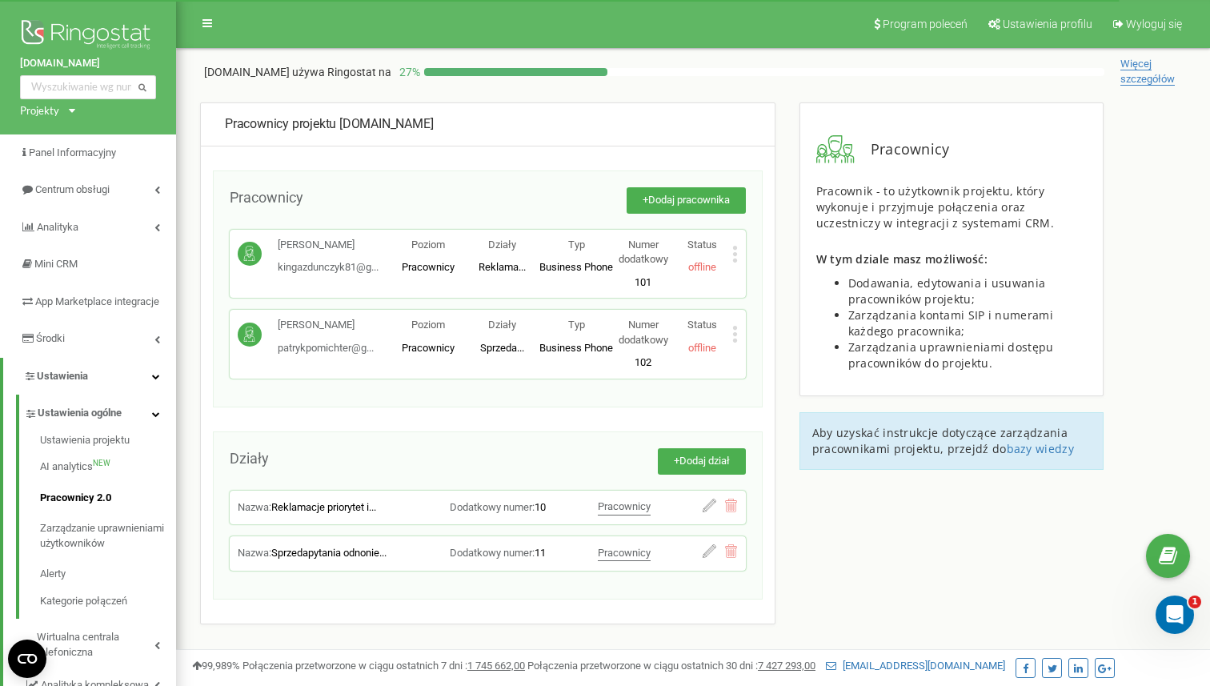
click at [400, 260] on p "Pracownicy" at bounding box center [428, 267] width 74 height 15
click at [740, 331] on div "Patryk Pomichter patrykpomichter@g... patrykpomichter@gmail.com Poziom Pracowni…" at bounding box center [488, 344] width 516 height 69
click at [738, 331] on div "Patryk Pomichter patrykpomichter@g... patrykpomichter@gmail.com Poziom Pracowni…" at bounding box center [488, 344] width 516 height 69
click at [734, 332] on icon at bounding box center [735, 334] width 4 height 4
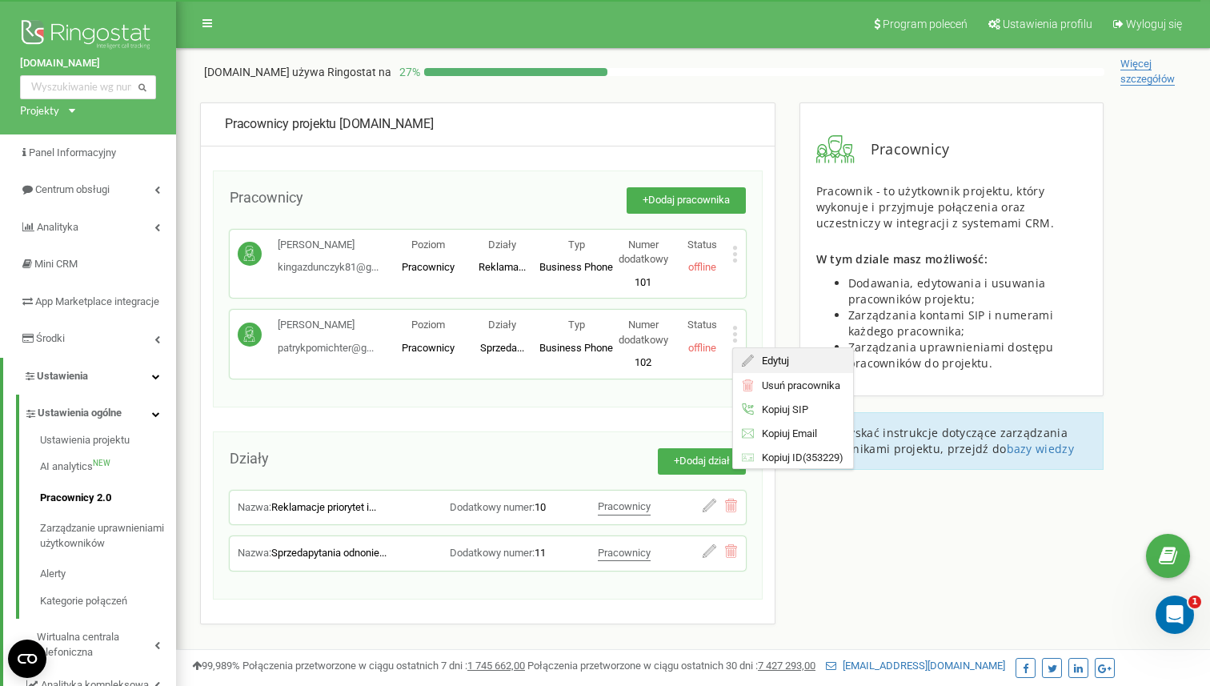
click at [806, 365] on div "Edytuj" at bounding box center [793, 360] width 120 height 25
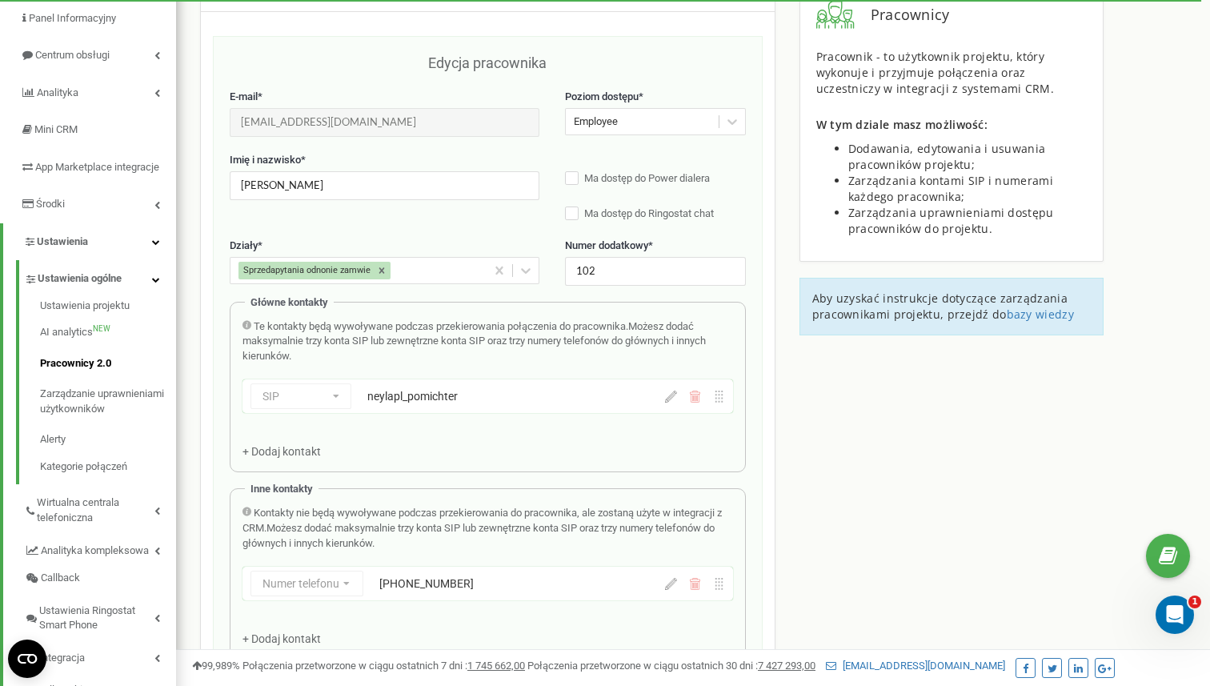
scroll to position [160, 0]
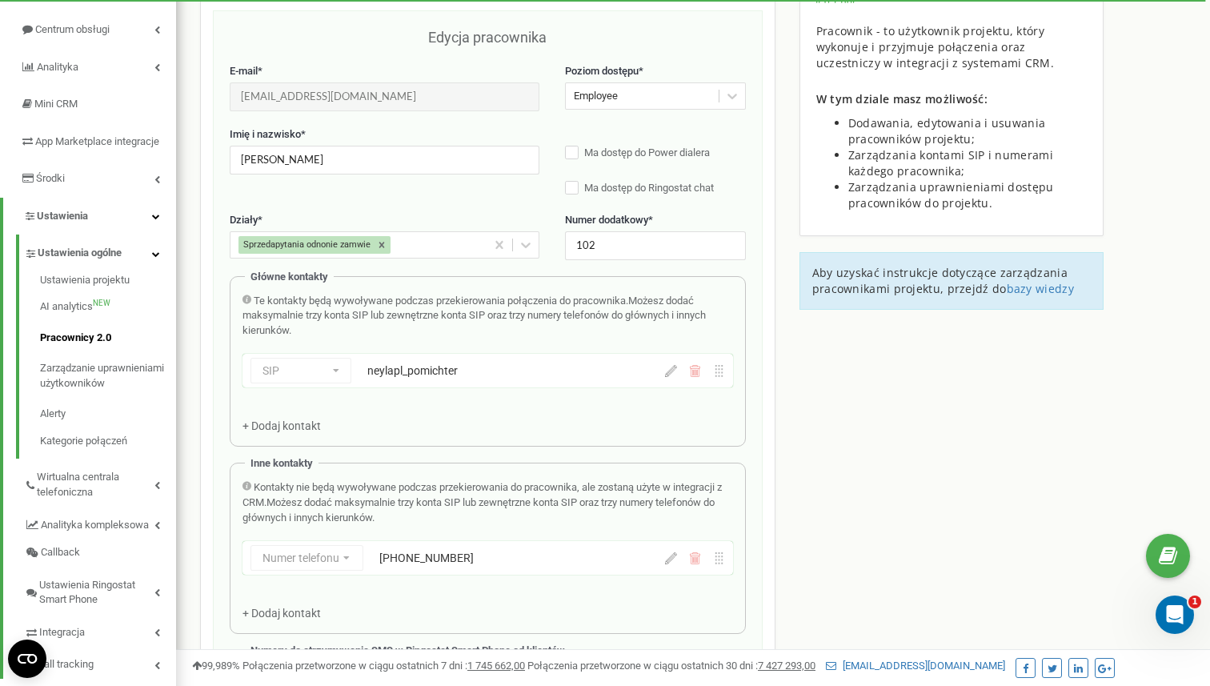
click at [430, 379] on div "neylapl_pomichter" at bounding box center [488, 371] width 242 height 16
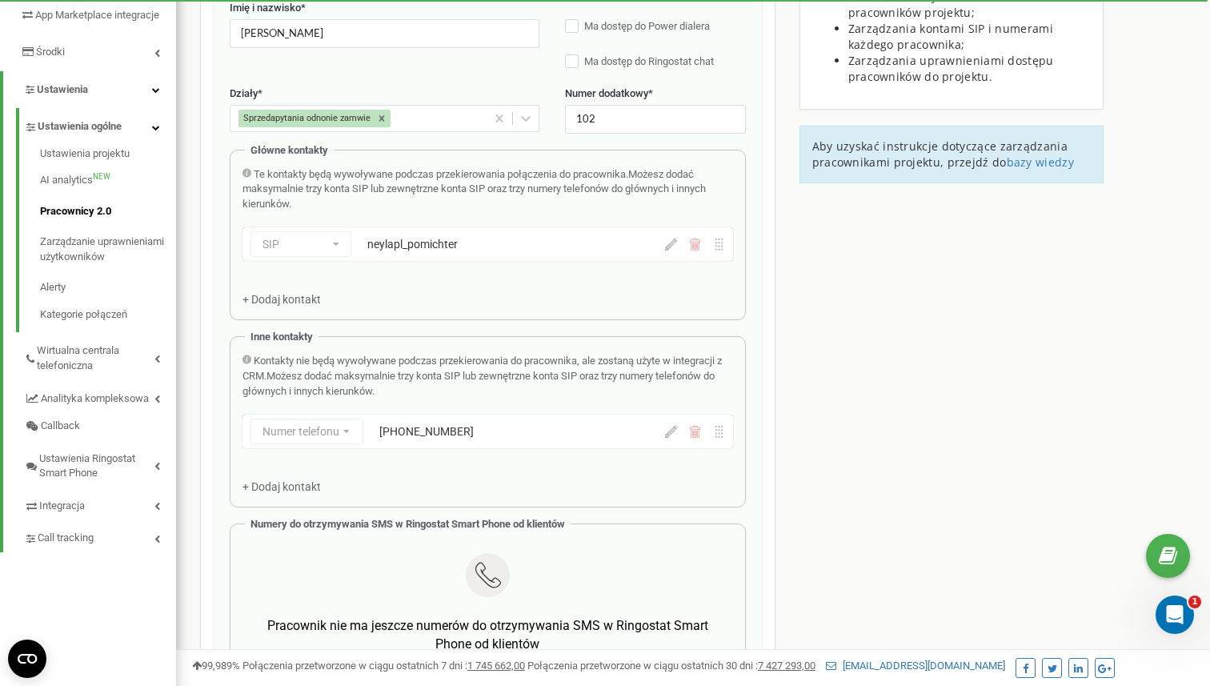
scroll to position [288, 0]
click at [470, 434] on div "+48501820216" at bounding box center [500, 430] width 242 height 16
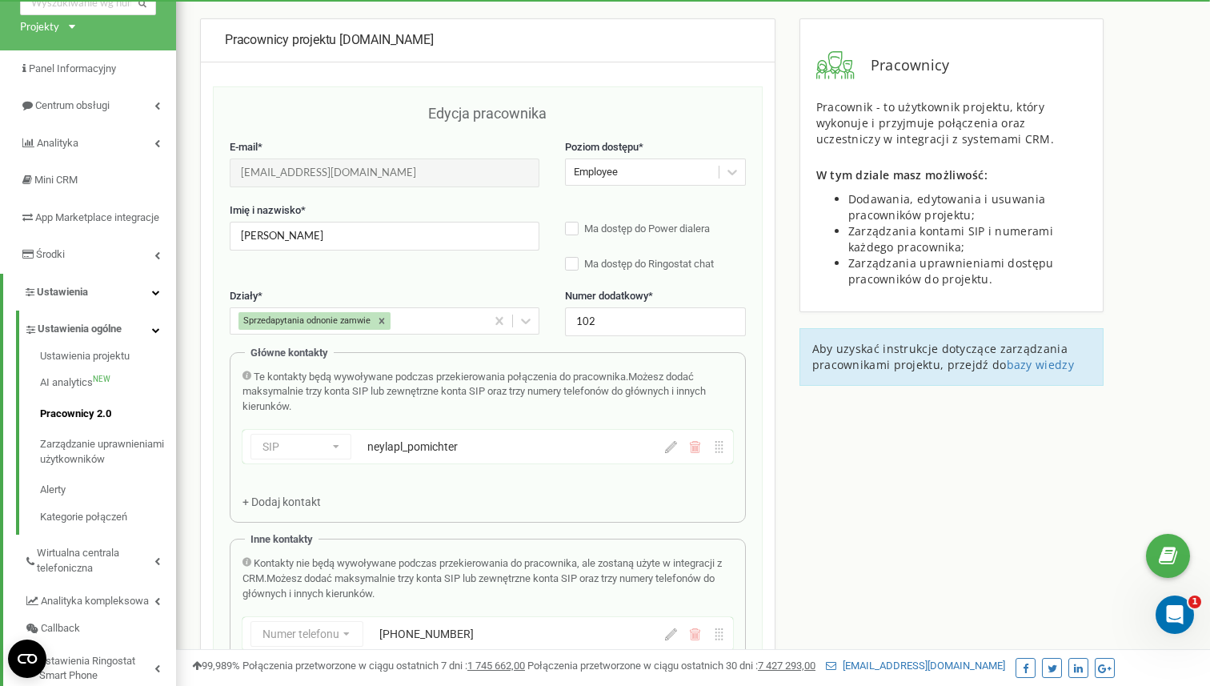
scroll to position [83, 0]
click at [358, 239] on input "Patryk Pomichter" at bounding box center [385, 237] width 310 height 28
click at [744, 174] on div at bounding box center [733, 173] width 26 height 26
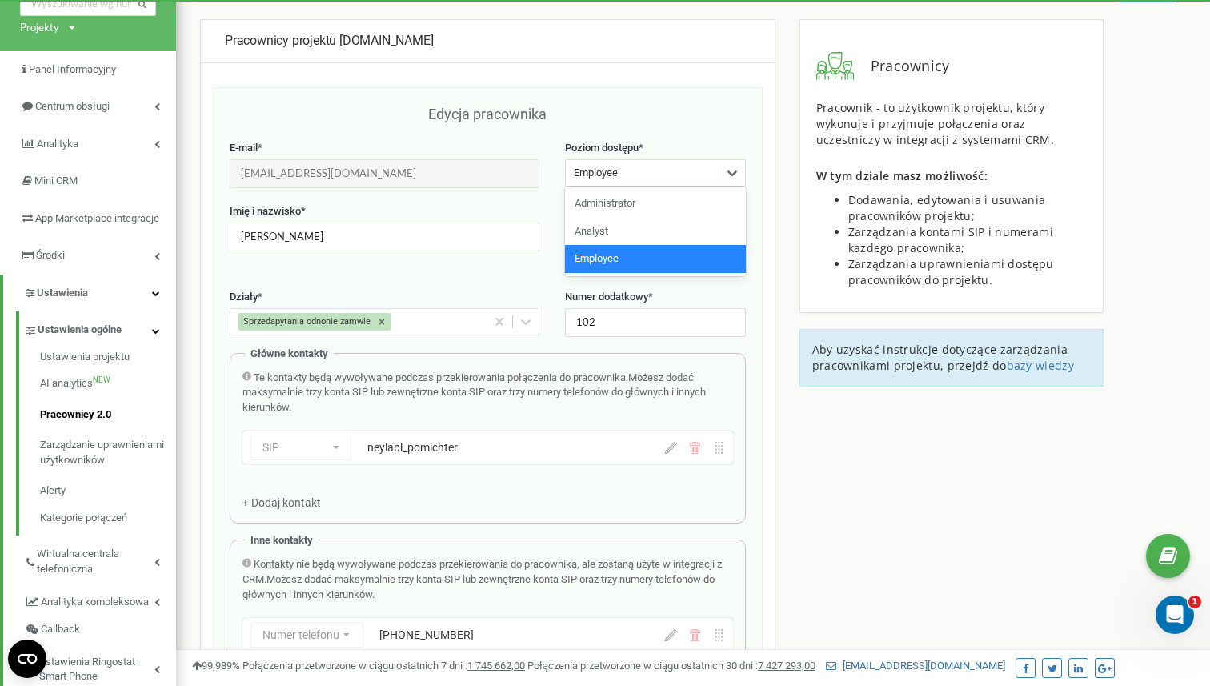
click at [740, 150] on label "Poziom dostępu *" at bounding box center [655, 148] width 181 height 15
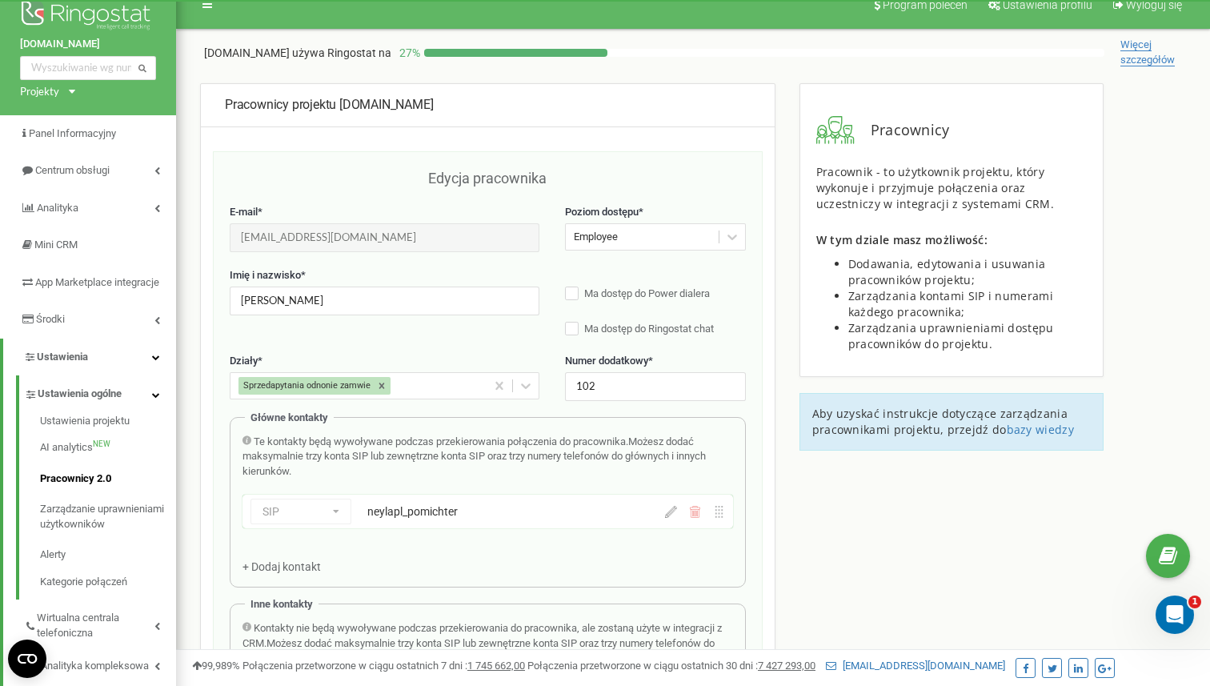
scroll to position [0, 0]
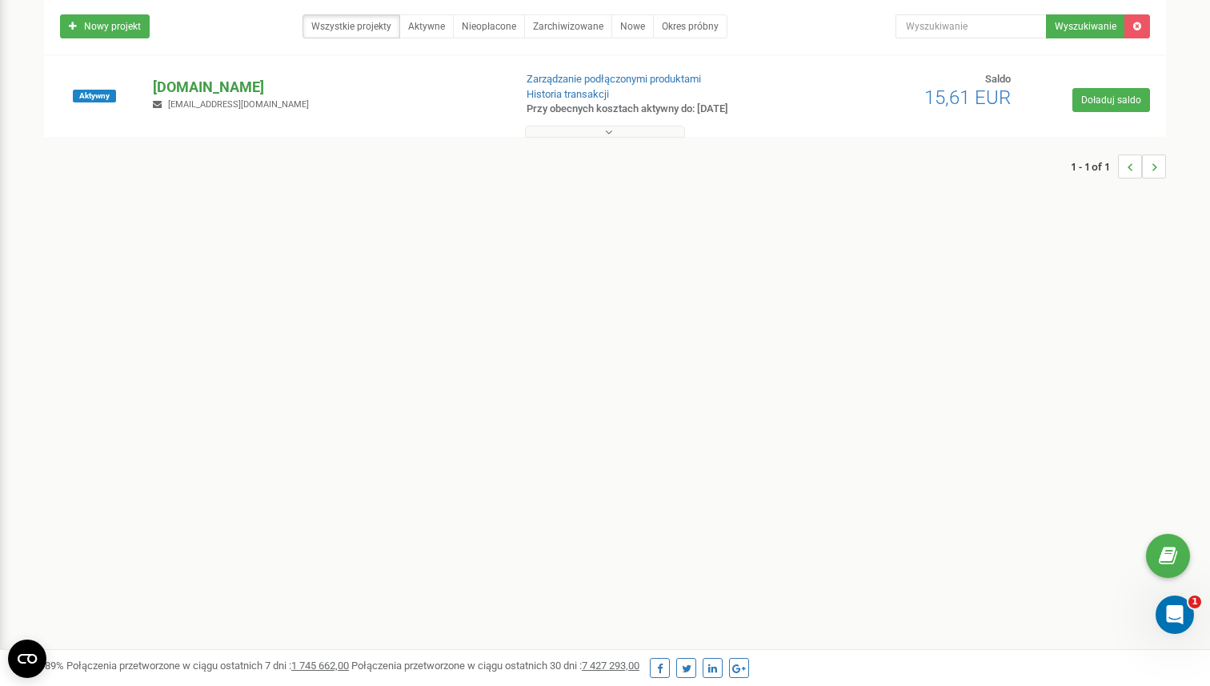
click at [183, 85] on p "[DOMAIN_NAME]" at bounding box center [326, 87] width 347 height 21
click at [176, 88] on p "[DOMAIN_NAME]" at bounding box center [326, 87] width 347 height 21
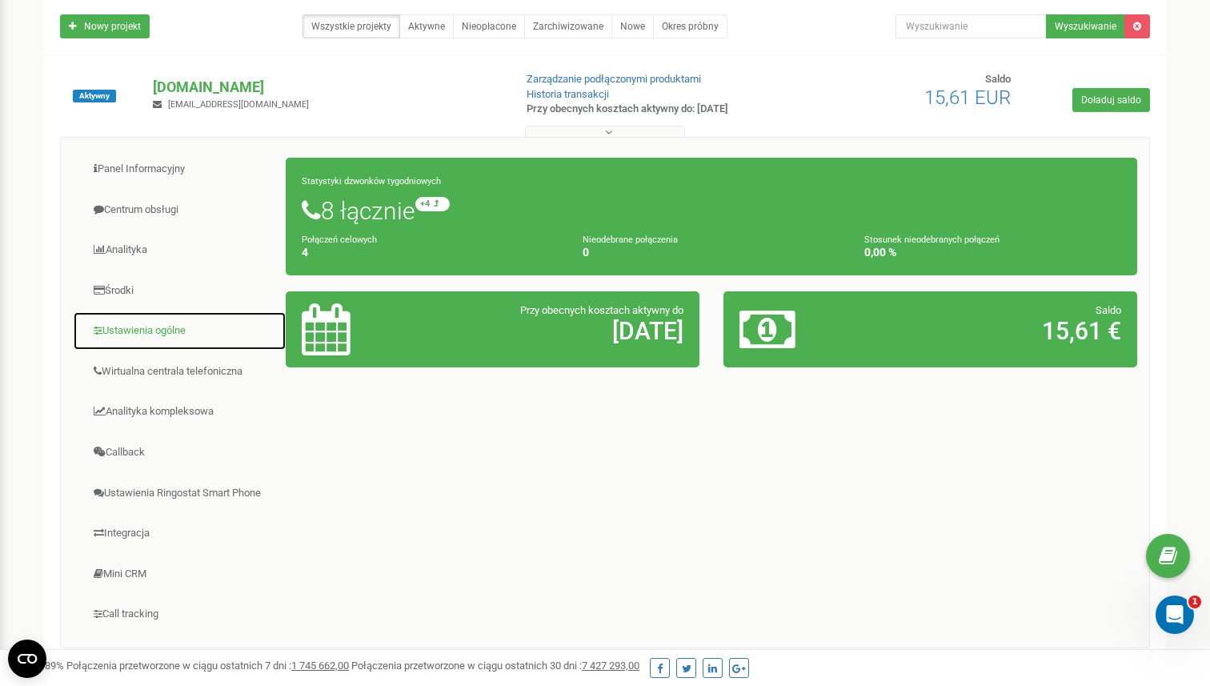
click at [176, 324] on link "Ustawienia ogólne" at bounding box center [180, 330] width 214 height 39
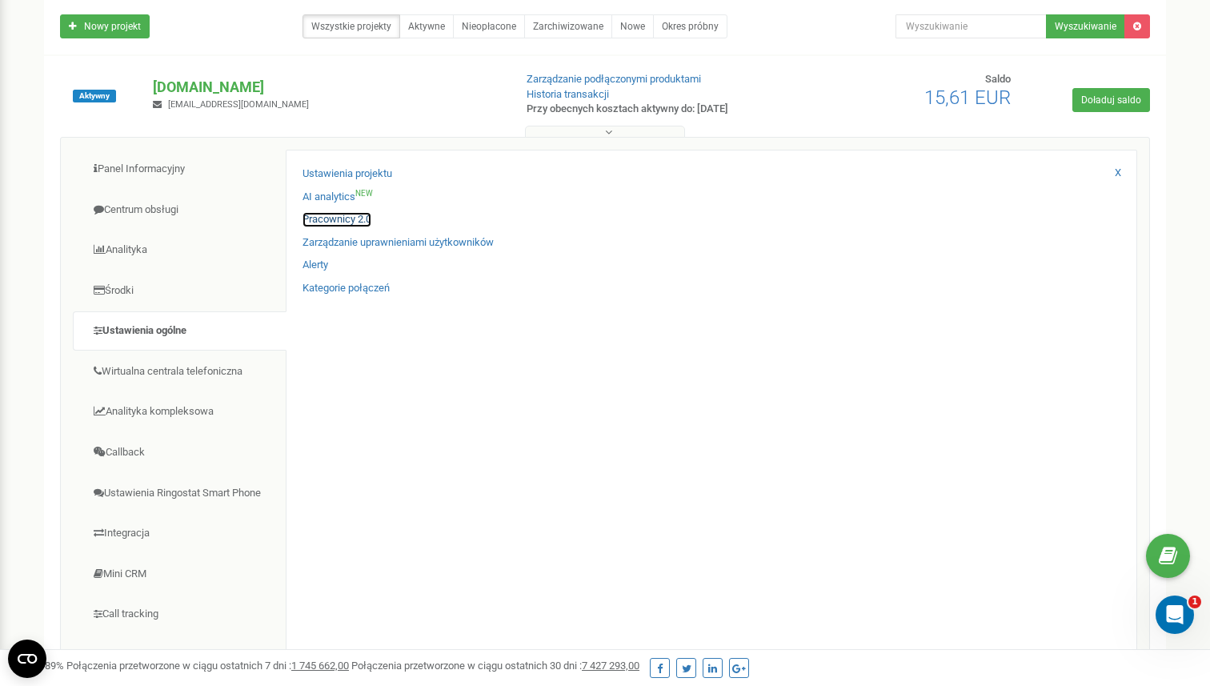
click at [351, 218] on link "Pracownicy 2.0" at bounding box center [337, 219] width 69 height 15
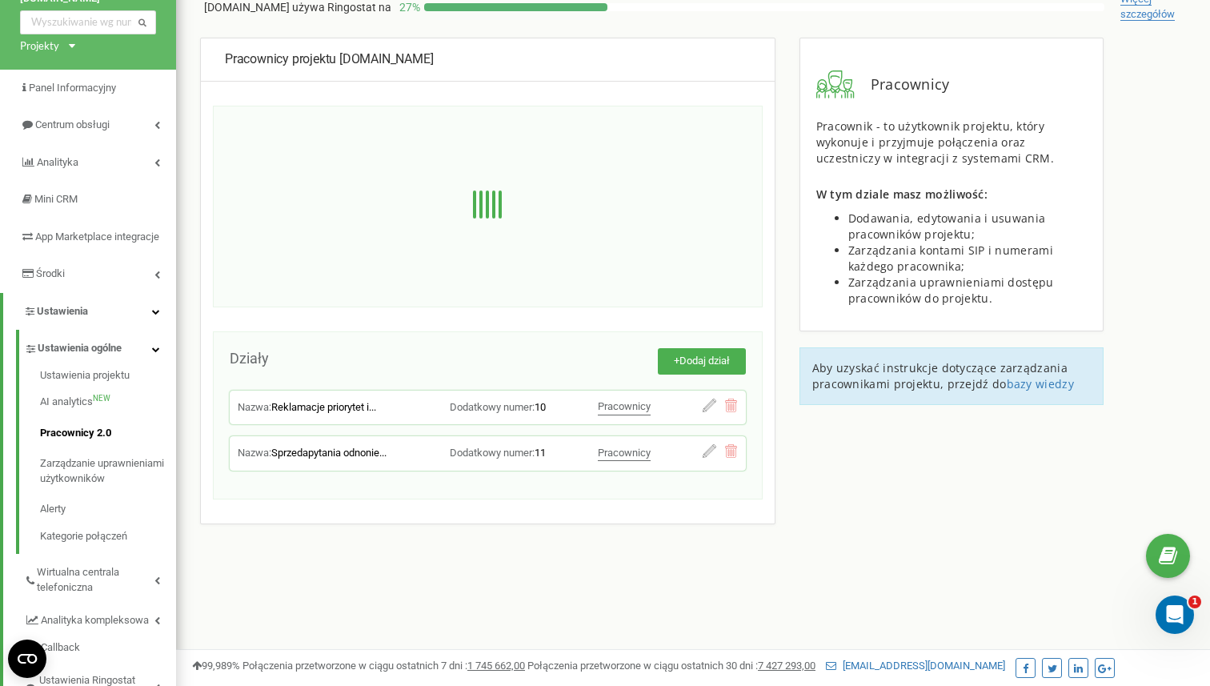
scroll to position [72, 0]
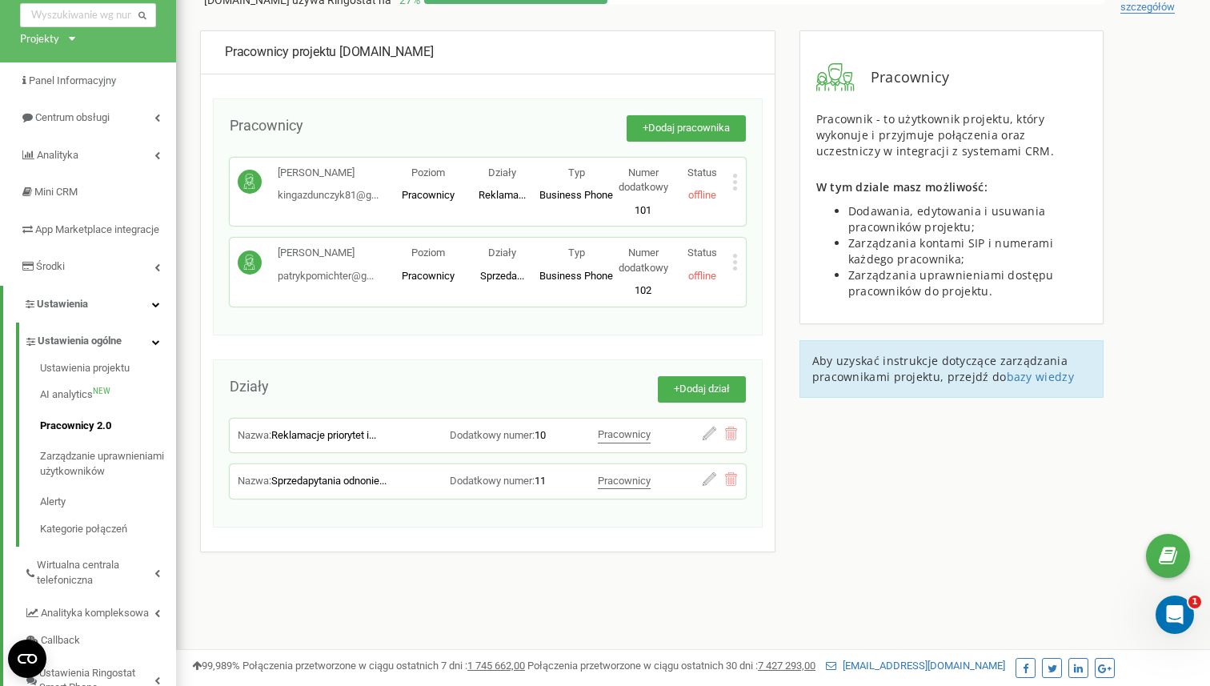
click at [733, 264] on icon at bounding box center [735, 262] width 6 height 17
click at [817, 316] on span "Usuń pracownika" at bounding box center [797, 312] width 86 height 10
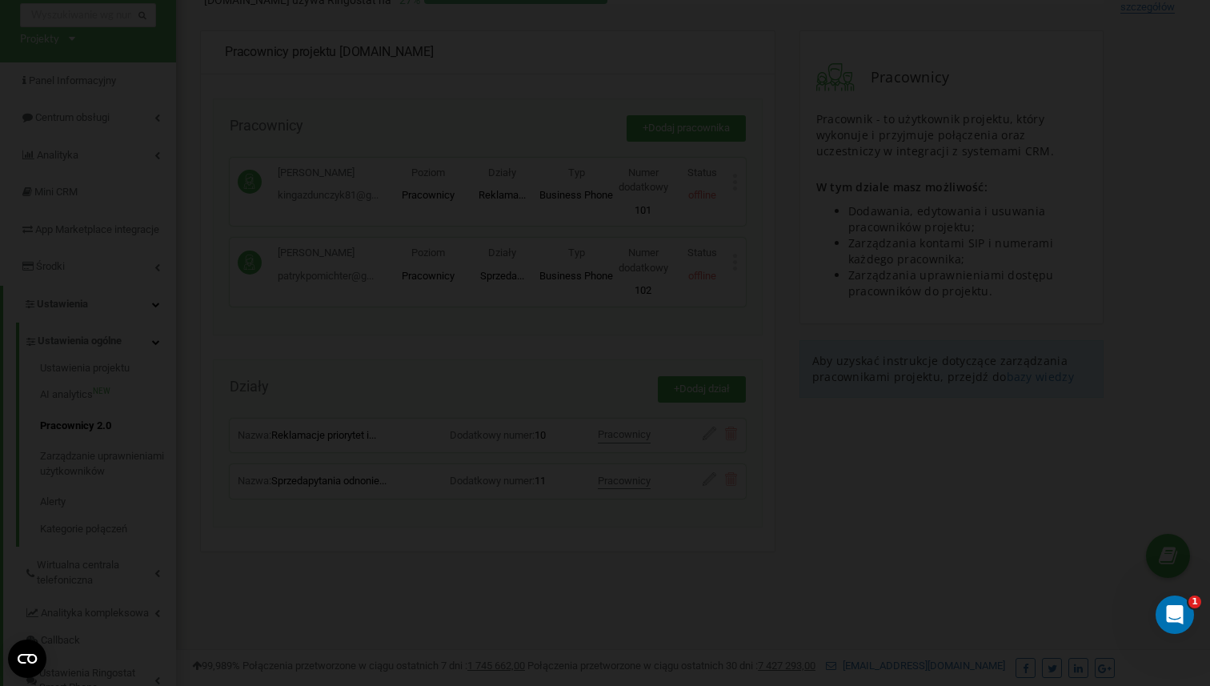
click at [659, 322] on div "Uważaj Pracownik i wszystkie jego konta SIP zostaną usunięte ze schem przekiero…" at bounding box center [605, 343] width 1210 height 686
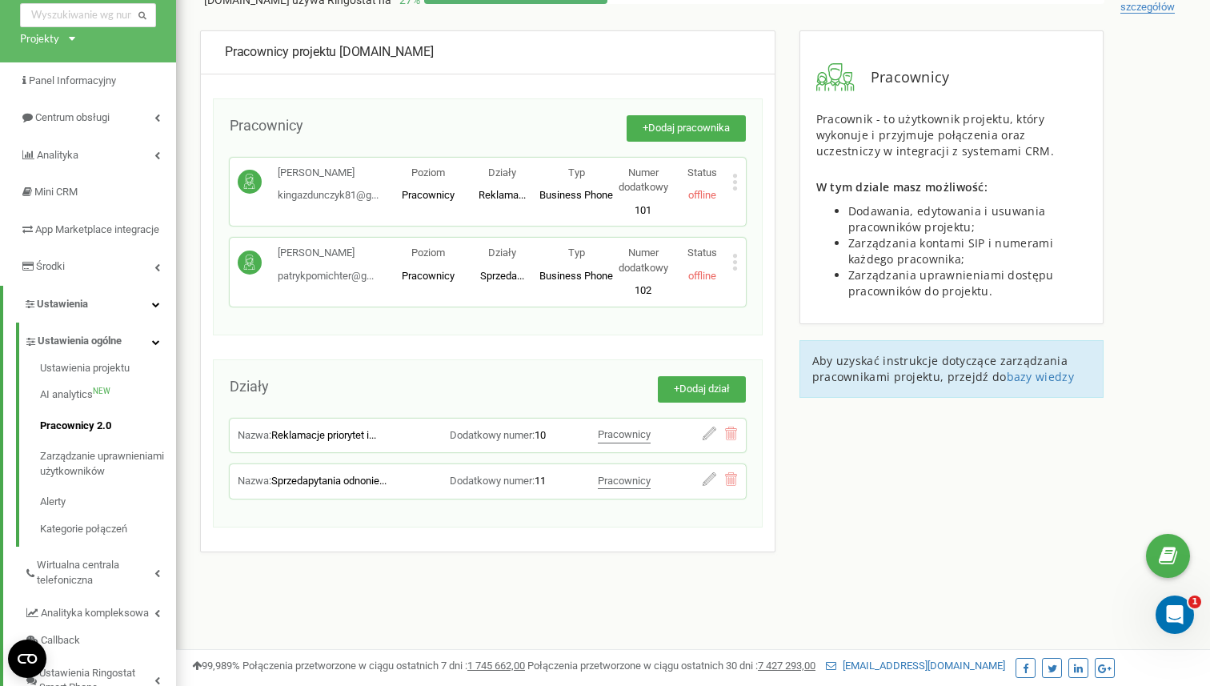
click at [729, 264] on div "Status offline" at bounding box center [702, 265] width 59 height 38
click at [737, 266] on icon at bounding box center [735, 262] width 6 height 17
click at [777, 307] on span "Usuń pracownika" at bounding box center [797, 312] width 86 height 10
click at [732, 257] on icon at bounding box center [735, 262] width 6 height 17
click at [776, 319] on div "Usuń pracownika" at bounding box center [793, 313] width 120 height 25
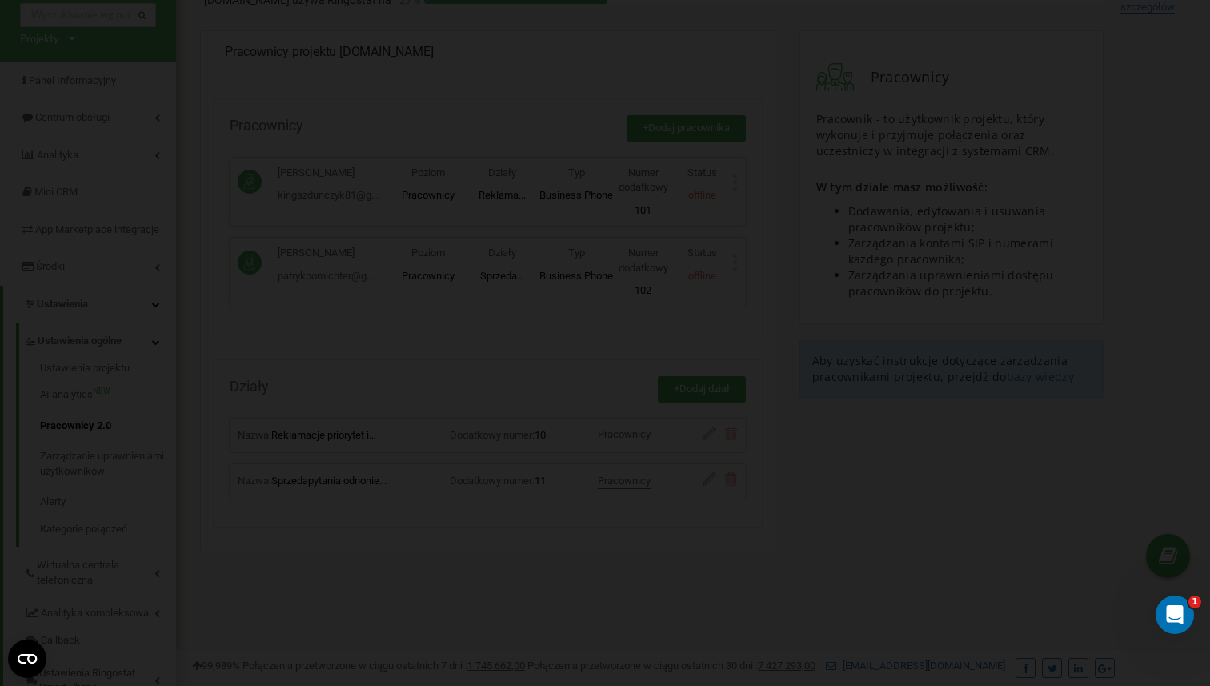
click at [583, 365] on div "Uważaj Pracownik i wszystkie jego konta SIP zostaną usunięte ze schem przekiero…" at bounding box center [605, 343] width 1210 height 686
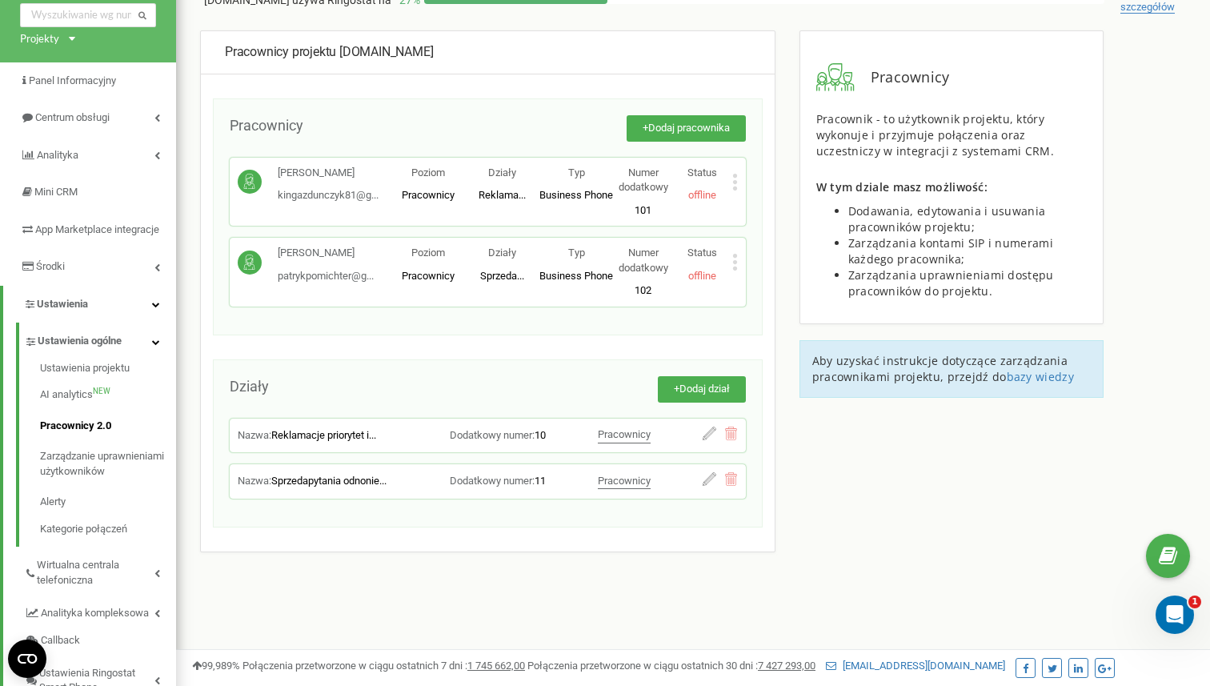
click at [739, 179] on div "Kinga Zdunczyk kingazdunczyk81@g... kingazdunczyk81@gmail.com Poziom Pracownicy…" at bounding box center [488, 192] width 516 height 69
click at [733, 186] on icon at bounding box center [735, 182] width 6 height 17
click at [789, 236] on span "Usuń pracownika" at bounding box center [797, 232] width 86 height 10
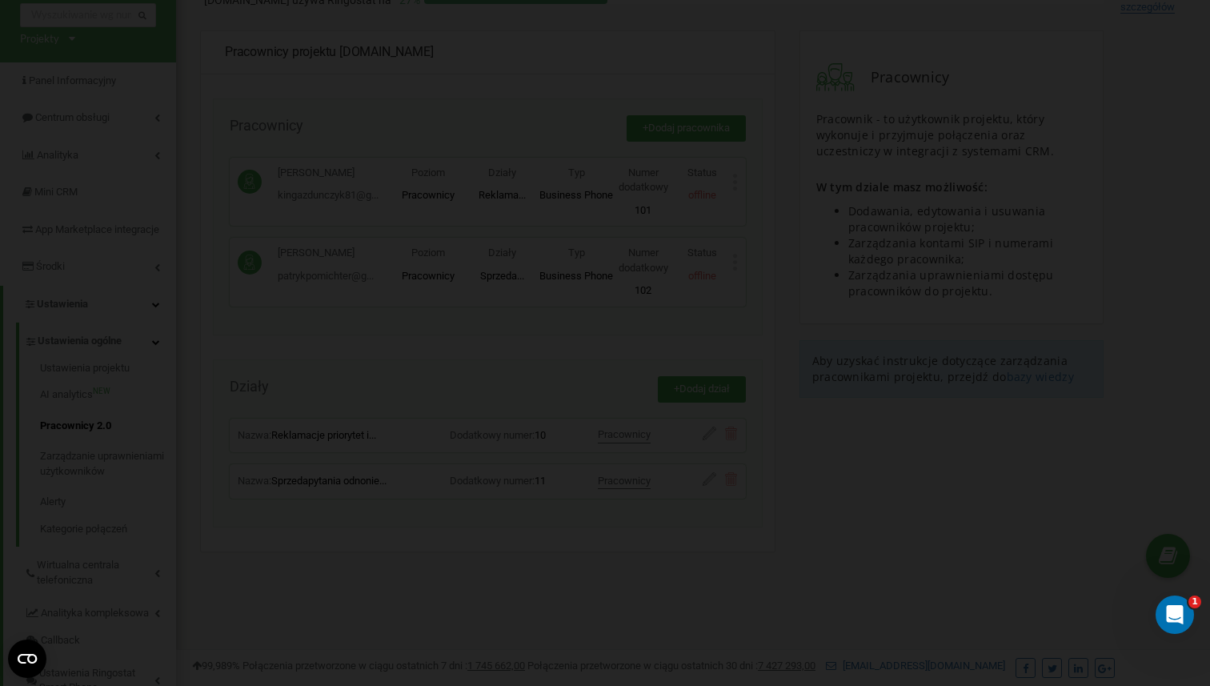
click at [543, 303] on div "Uważaj Pracownik i wszystkie jego konta SIP zostaną usunięte ze schem przekiero…" at bounding box center [605, 343] width 1210 height 686
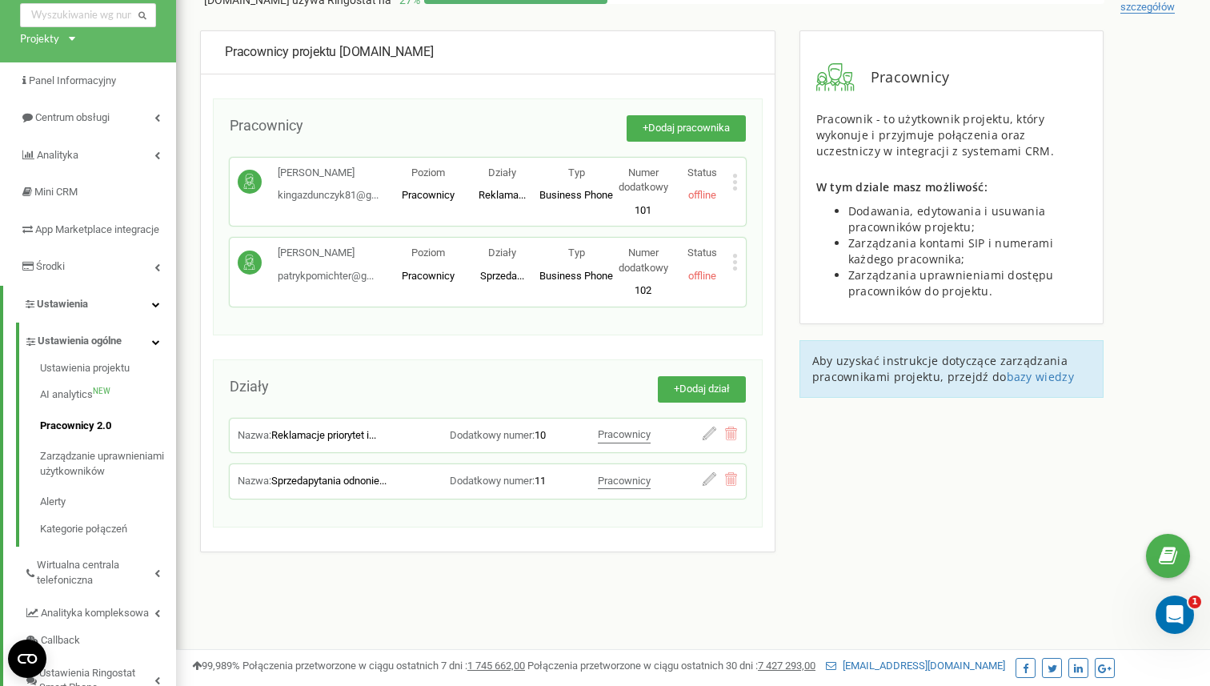
click at [736, 179] on icon at bounding box center [735, 182] width 6 height 17
click at [766, 197] on div "Edytuj" at bounding box center [793, 207] width 120 height 25
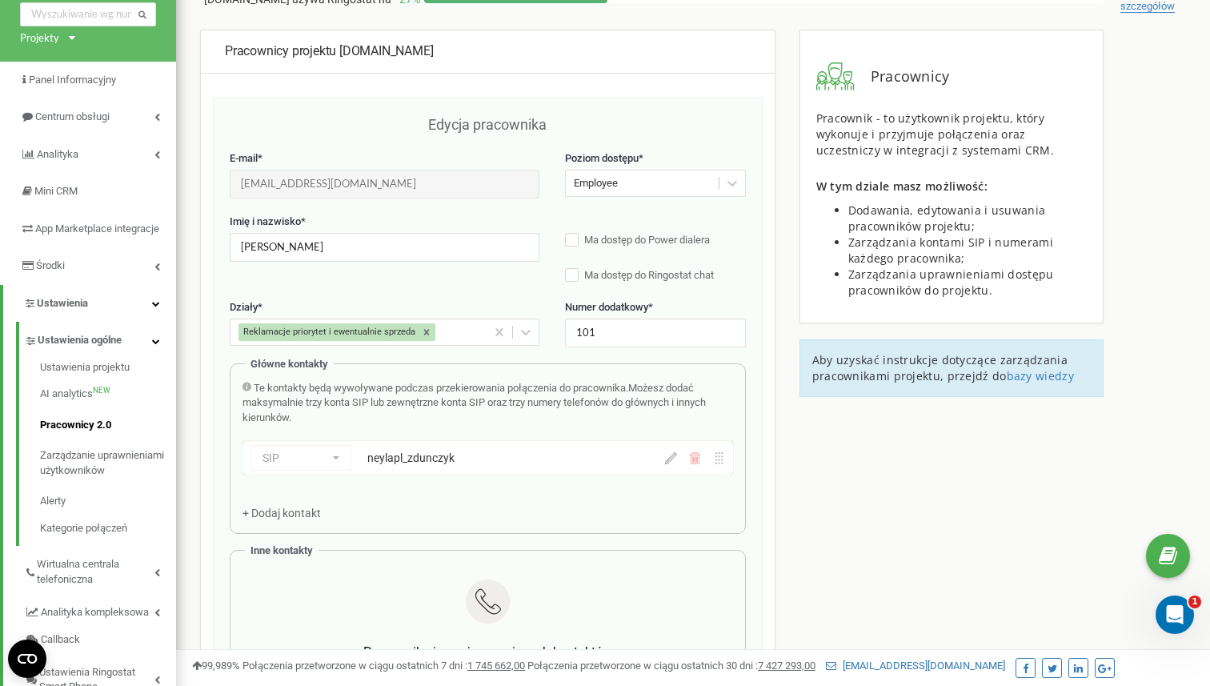
scroll to position [38, 0]
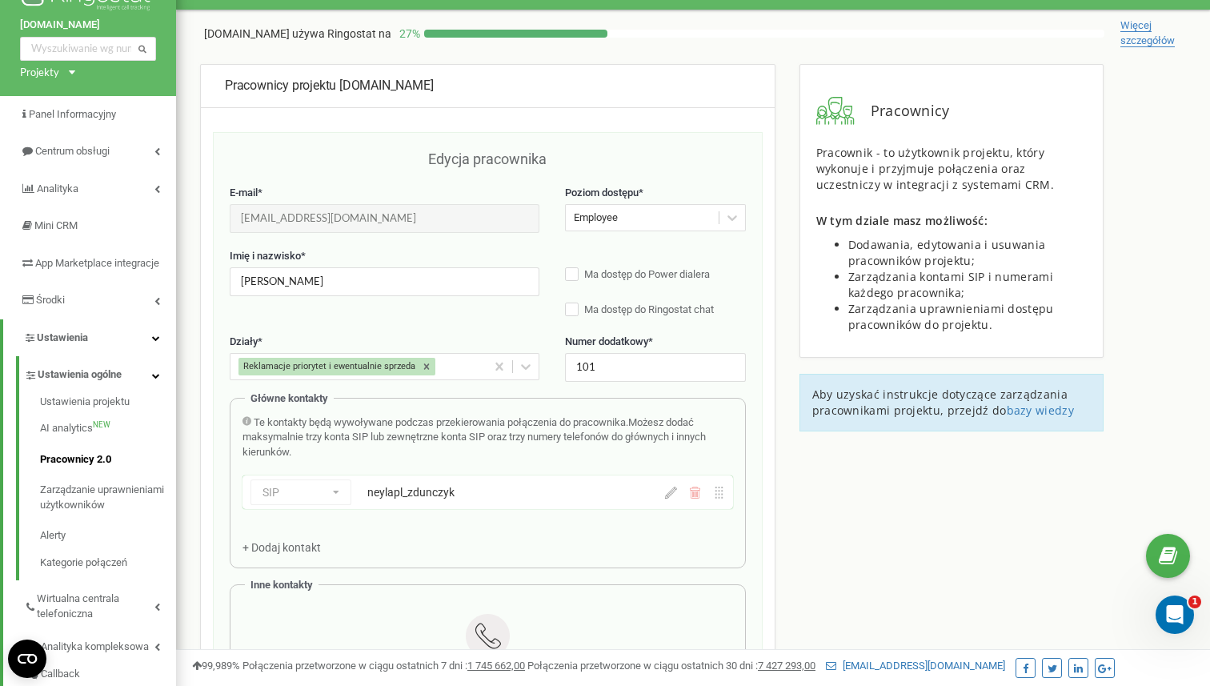
click at [451, 79] on div "Pracownicy projektu neyla.pl" at bounding box center [488, 86] width 526 height 18
click at [75, 469] on link "Pracownicy 2.0" at bounding box center [108, 459] width 136 height 31
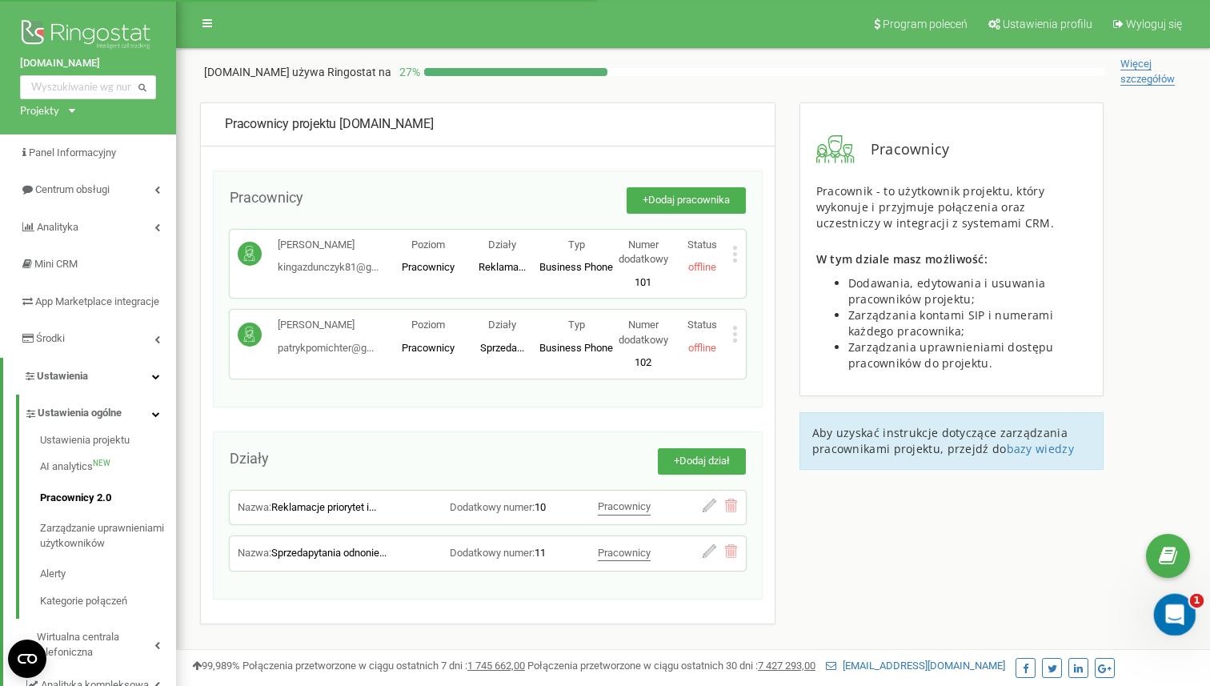
click at [1160, 598] on div "Otwórz komunikator Intercom" at bounding box center [1172, 612] width 53 height 53
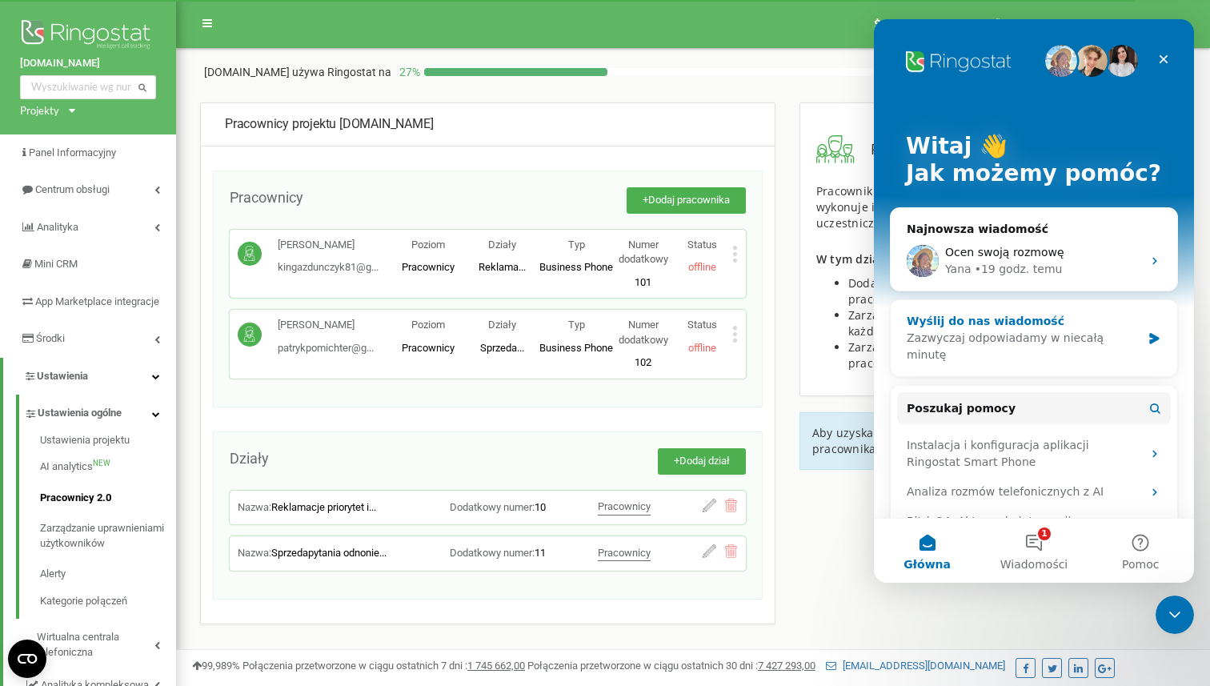
click at [1103, 323] on div "Wyślij do nas wiadomość" at bounding box center [1024, 321] width 235 height 17
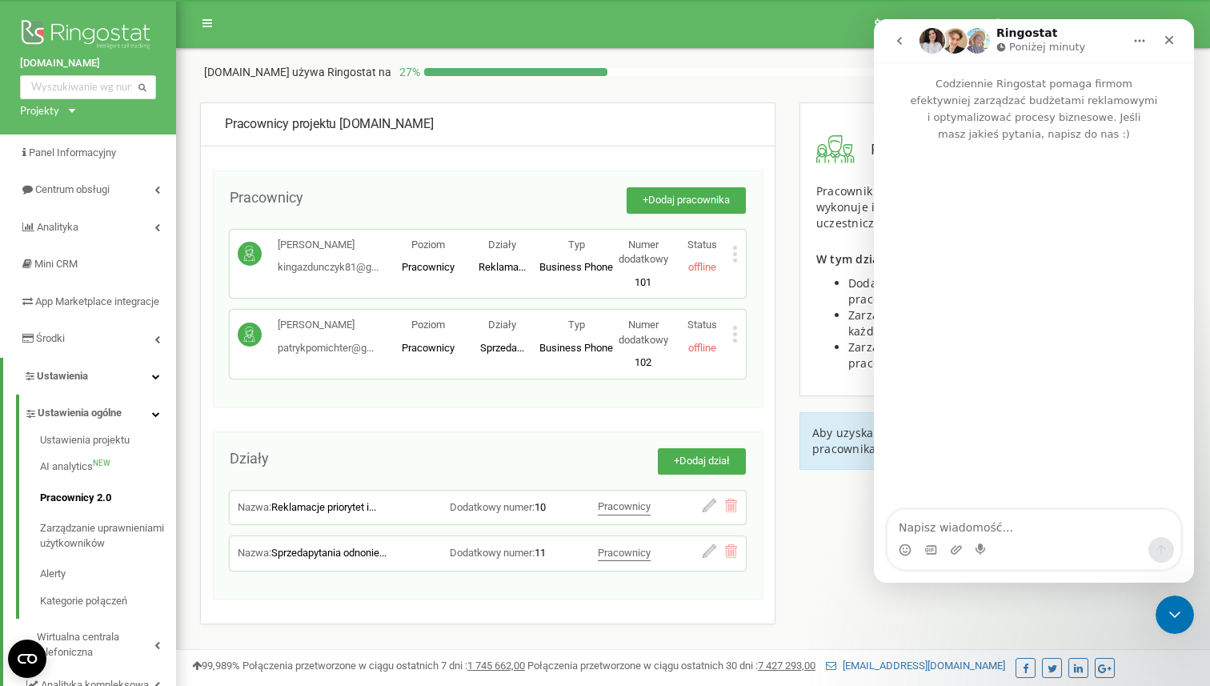
click at [736, 336] on icon at bounding box center [735, 334] width 6 height 17
click at [770, 384] on span "Usuń pracownika" at bounding box center [797, 384] width 86 height 10
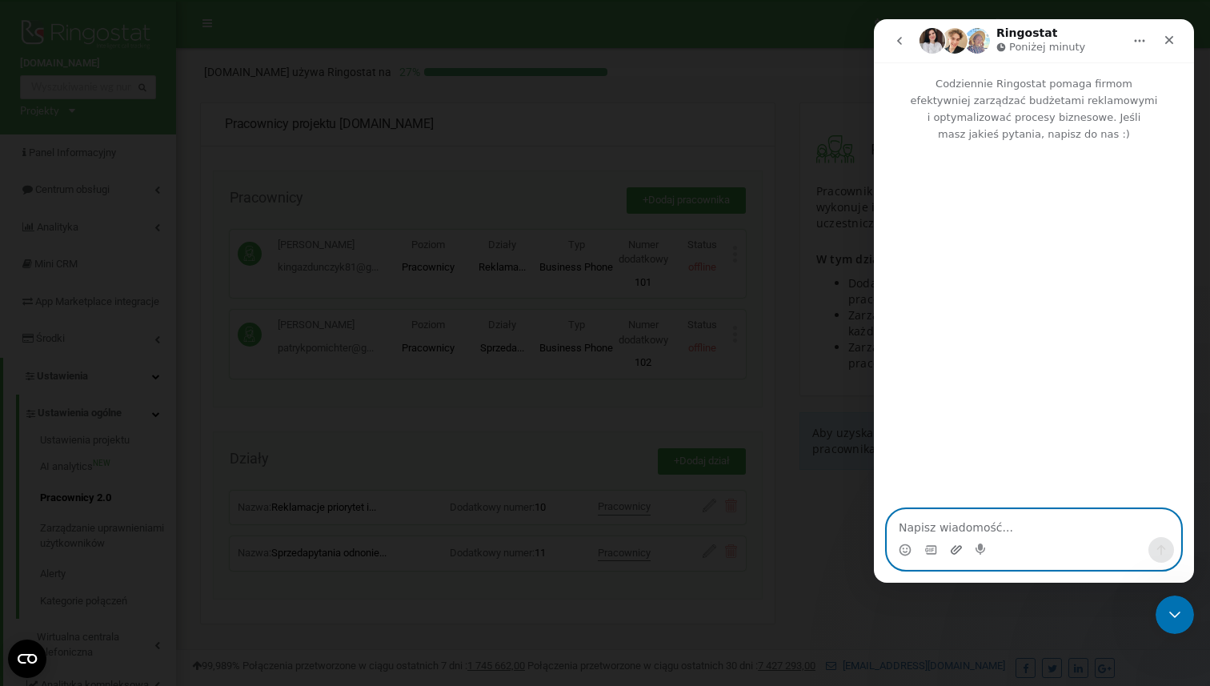
click at [955, 546] on icon "Załaduj załącznik" at bounding box center [956, 549] width 11 height 9
click at [1002, 520] on textarea "Napisz wiadomość..." at bounding box center [1034, 523] width 293 height 27
type textarea "Wita"
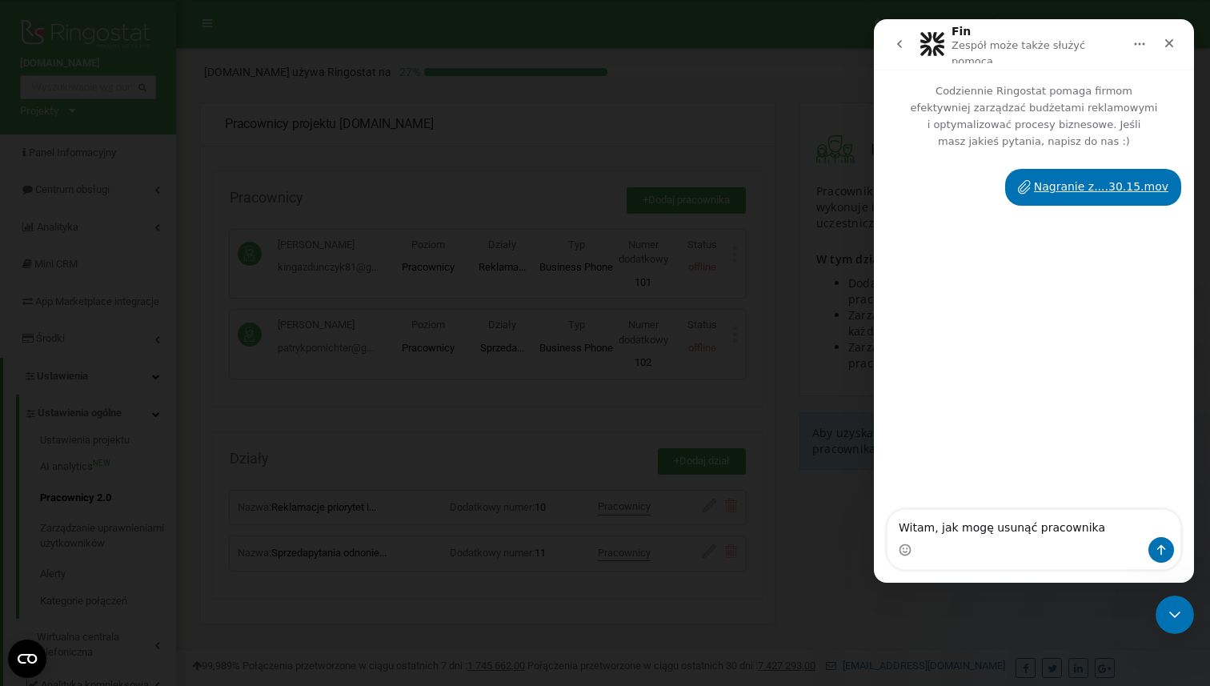
type textarea "Witam, jak mogę usunąć pracownika?"
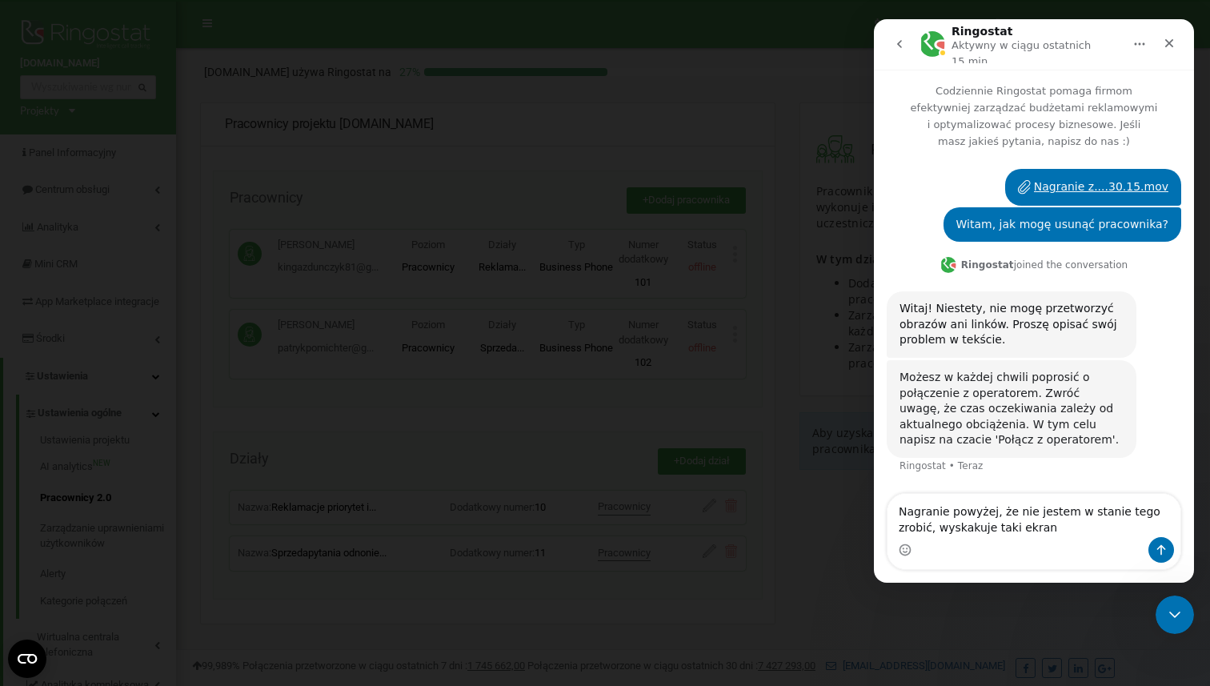
type textarea "Nagranie powyżej, że nie jestem w stanie tego zrobić, wyskakuje taki ekran"
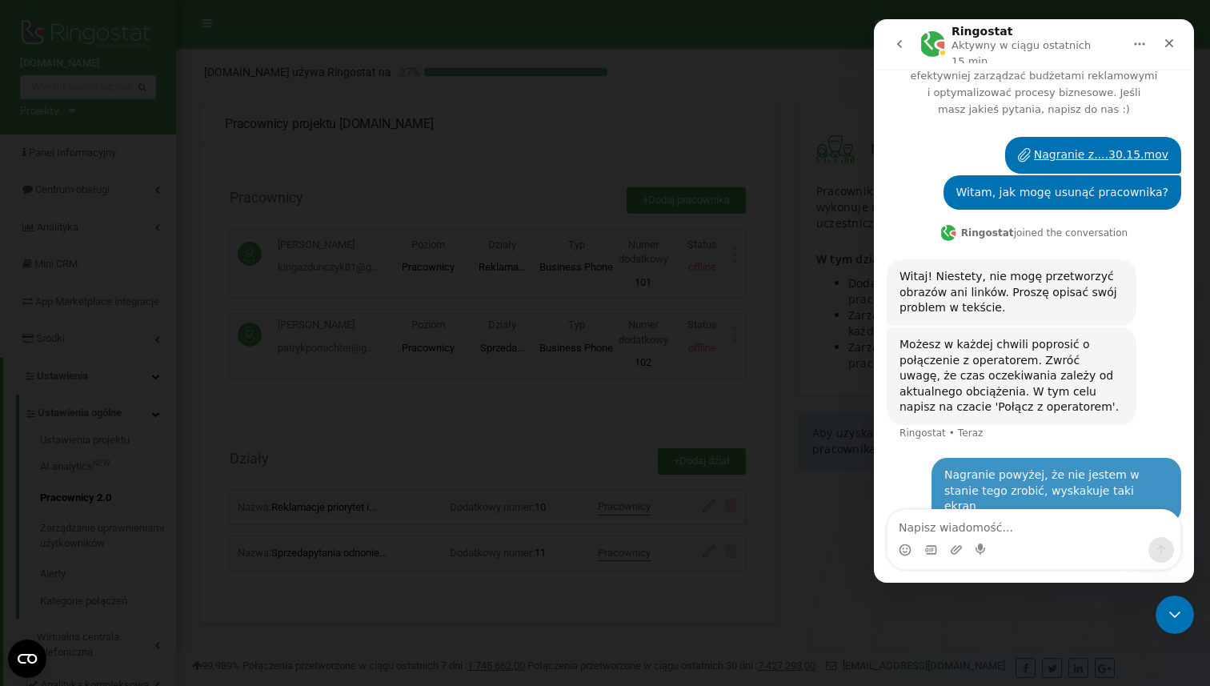
scroll to position [37, 0]
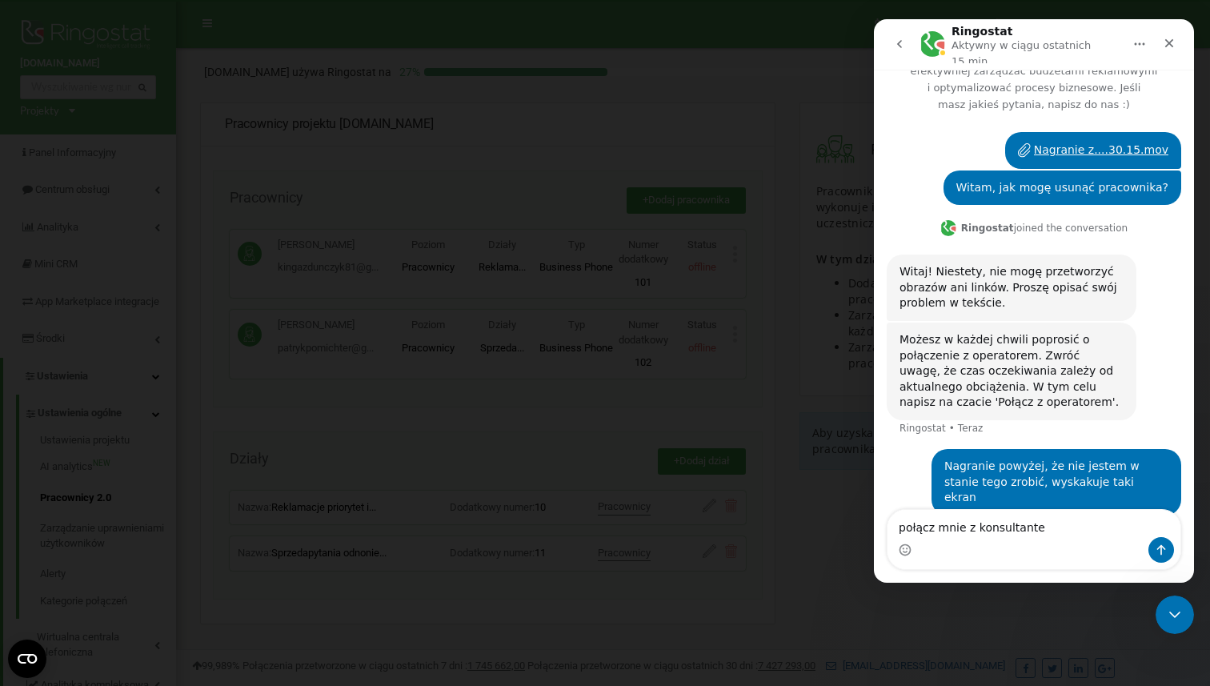
type textarea "połącz mnie z konsultantem"
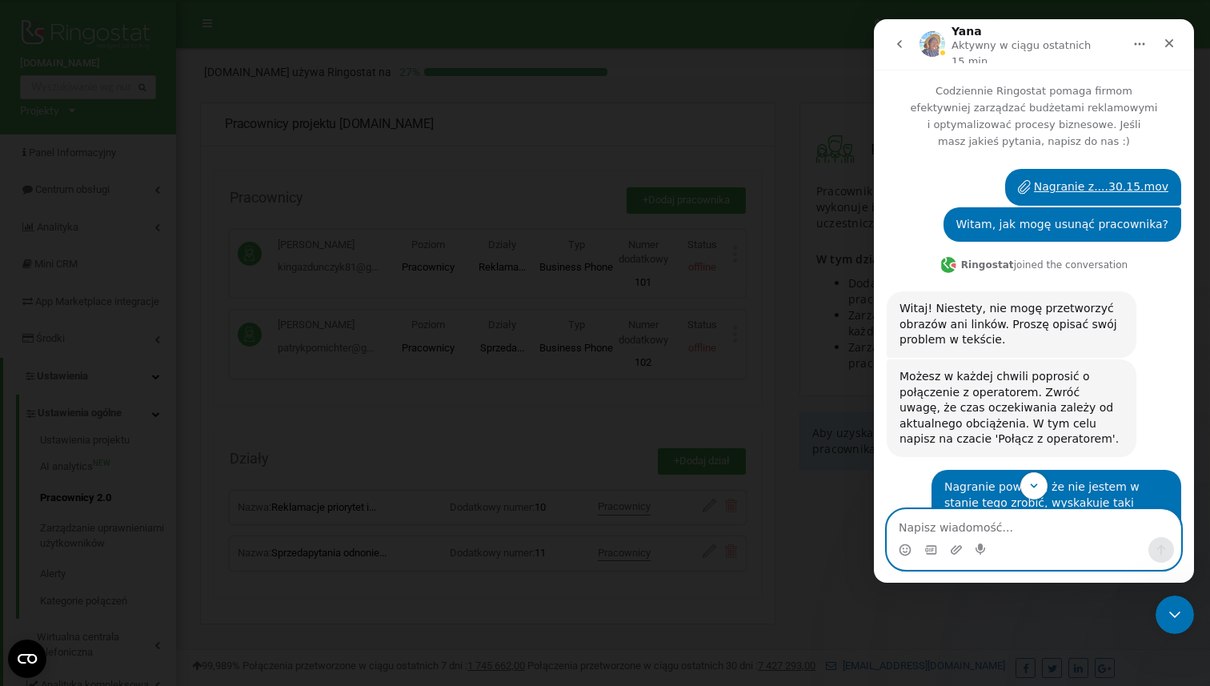
scroll to position [253, 0]
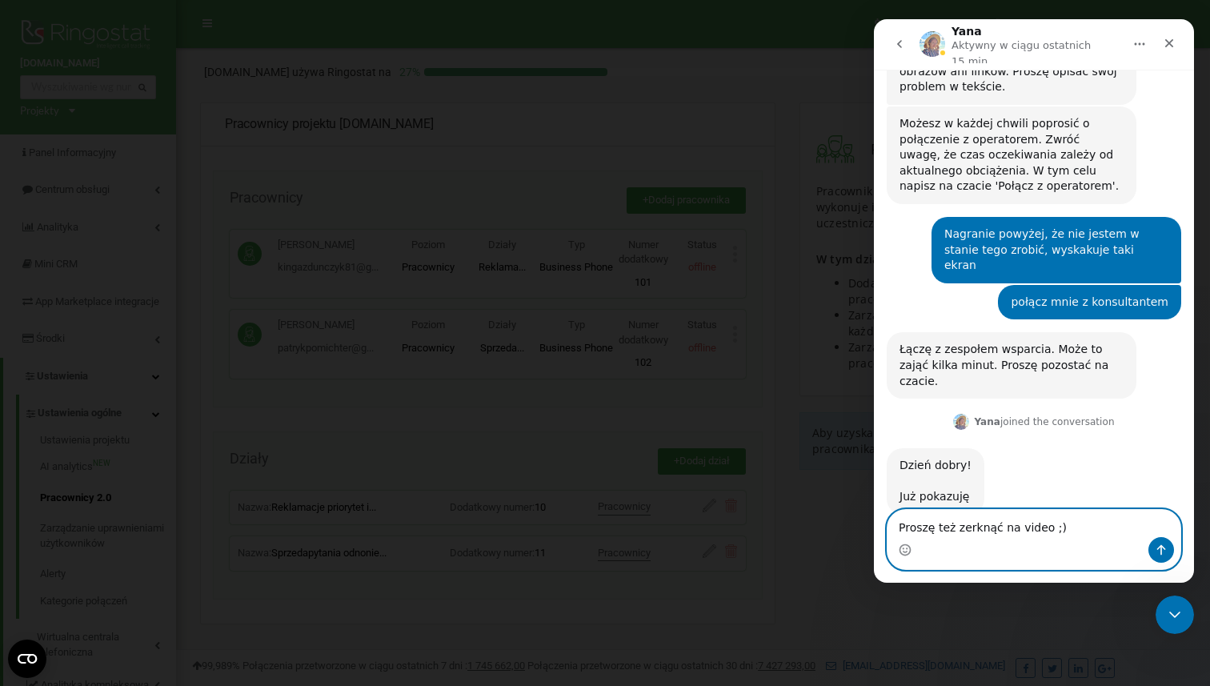
type textarea "Proszę też zerknąć na video ;)"
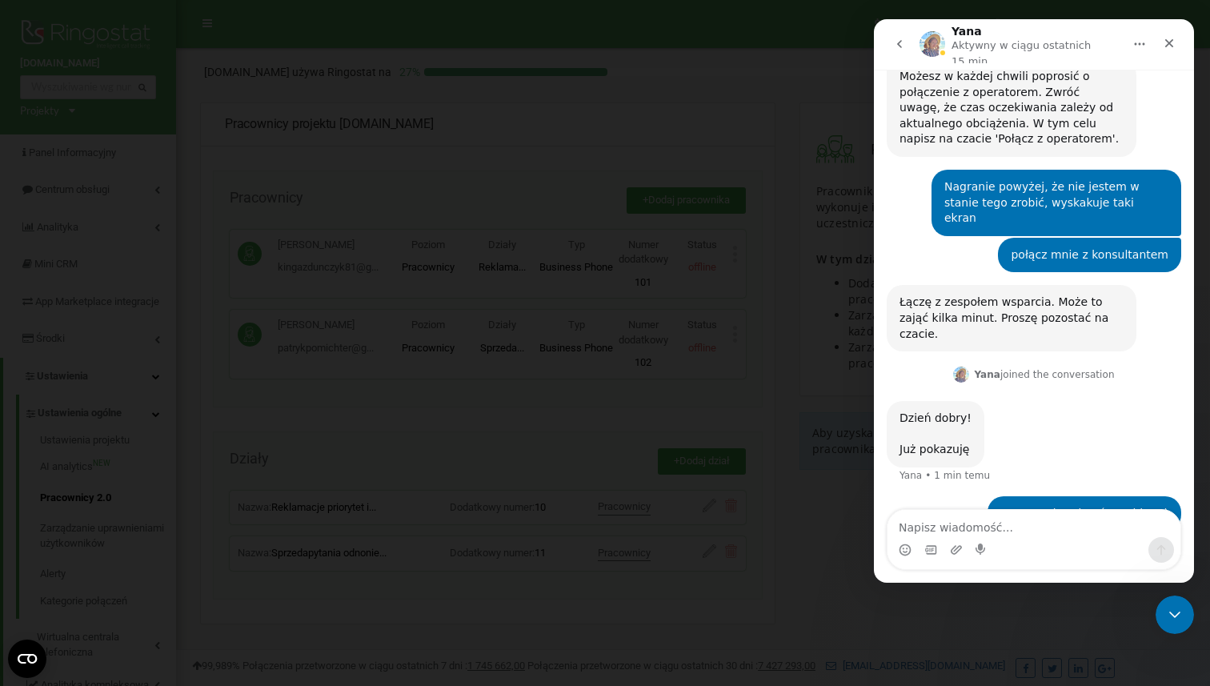
click at [900, 38] on icon "go back" at bounding box center [899, 44] width 13 height 13
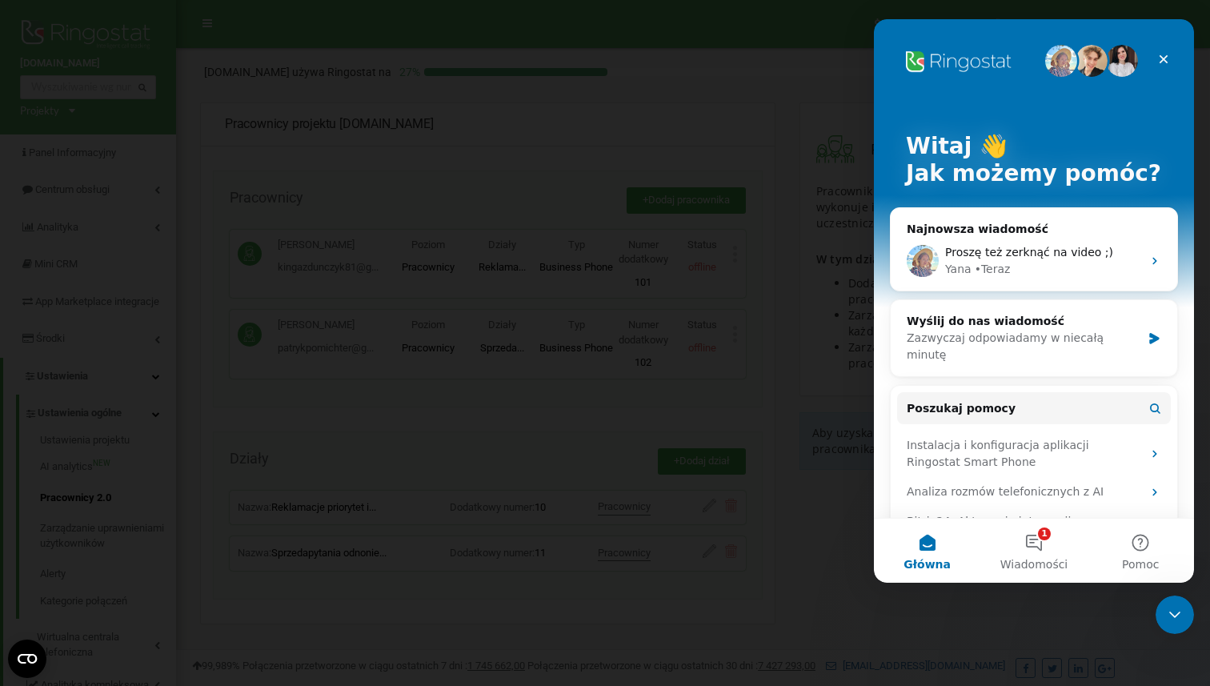
scroll to position [0, 0]
click at [1026, 274] on div "[PERSON_NAME][GEOGRAPHIC_DATA]" at bounding box center [1043, 269] width 197 height 17
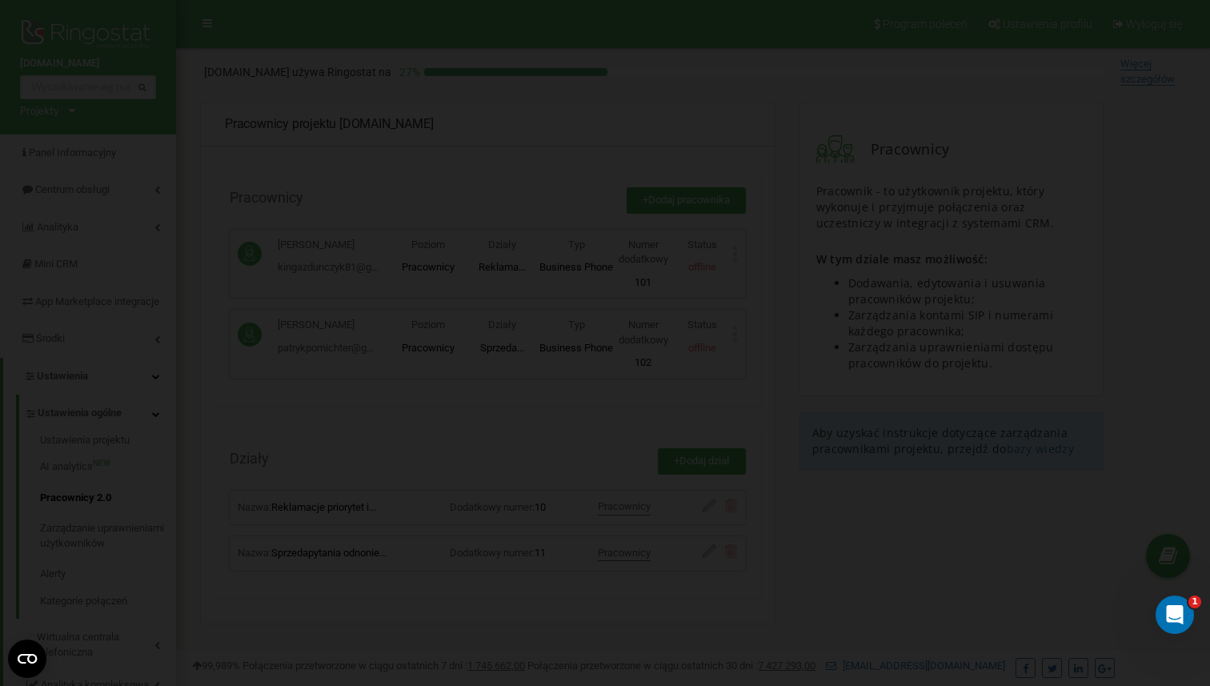
scroll to position [300, 0]
click at [700, 323] on div "Uważaj Pracownik i wszystkie jego konta SIP zostaną usunięte ze schem przekiero…" at bounding box center [605, 343] width 1210 height 686
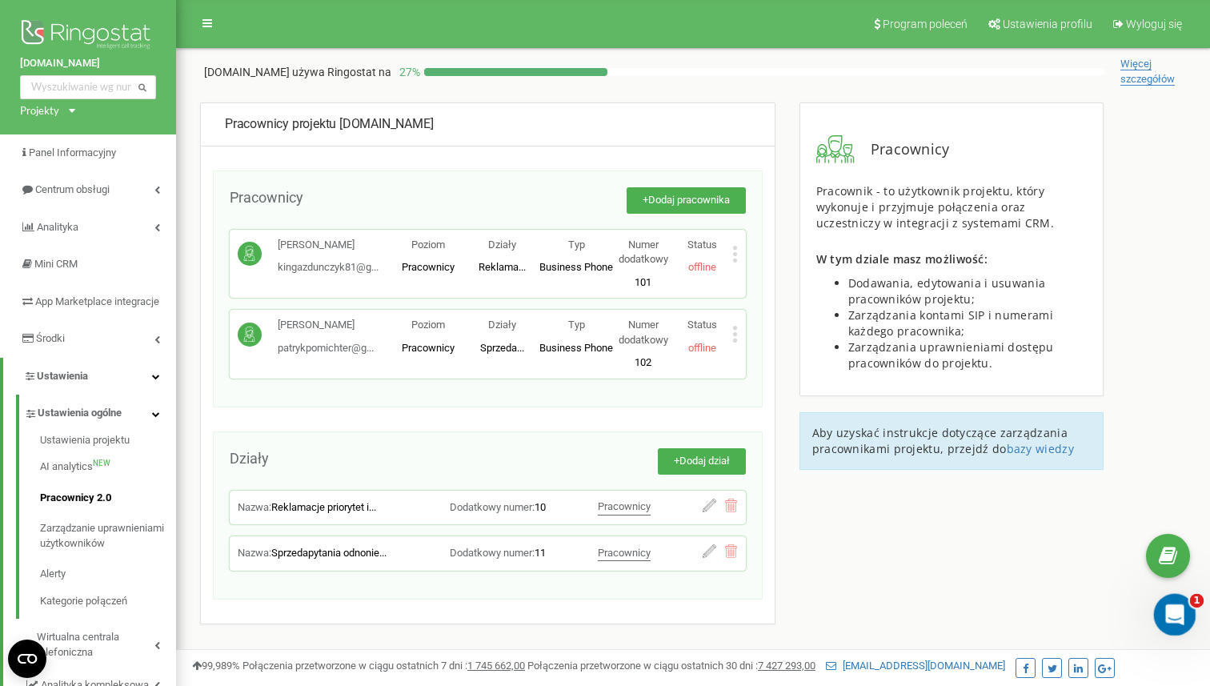
click at [1191, 618] on div "Otwórz komunikator Intercom" at bounding box center [1172, 612] width 53 height 53
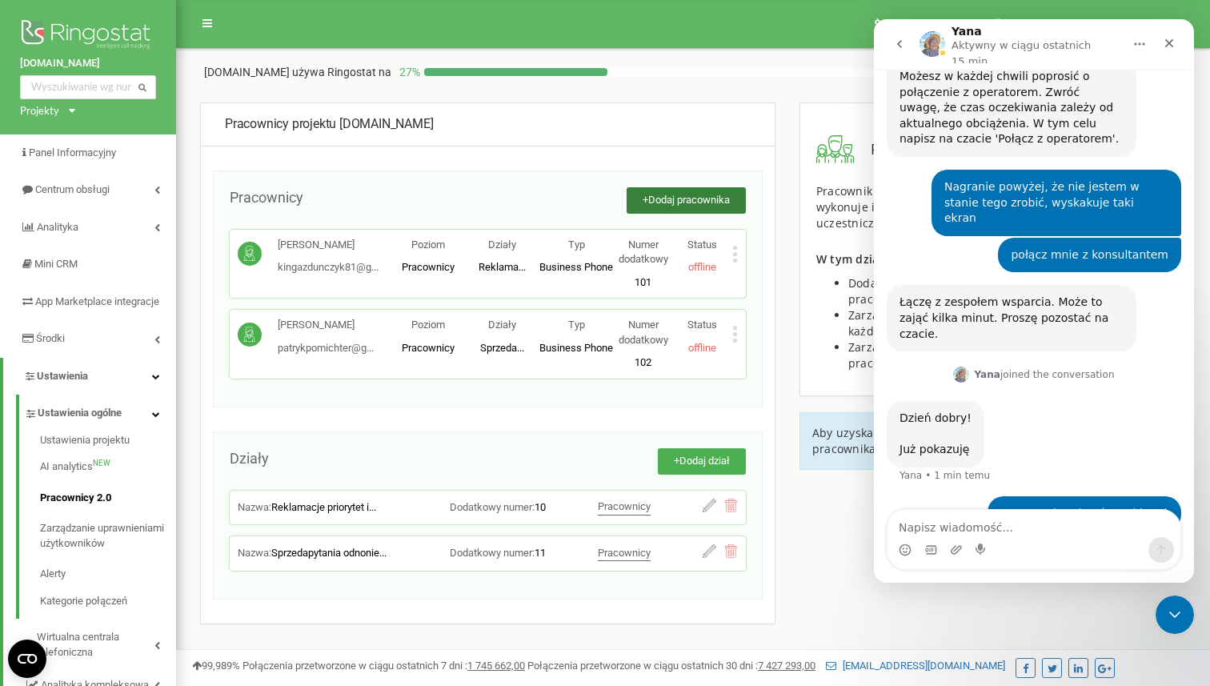
click at [635, 206] on button "+ Dodaj pracownika" at bounding box center [686, 200] width 119 height 26
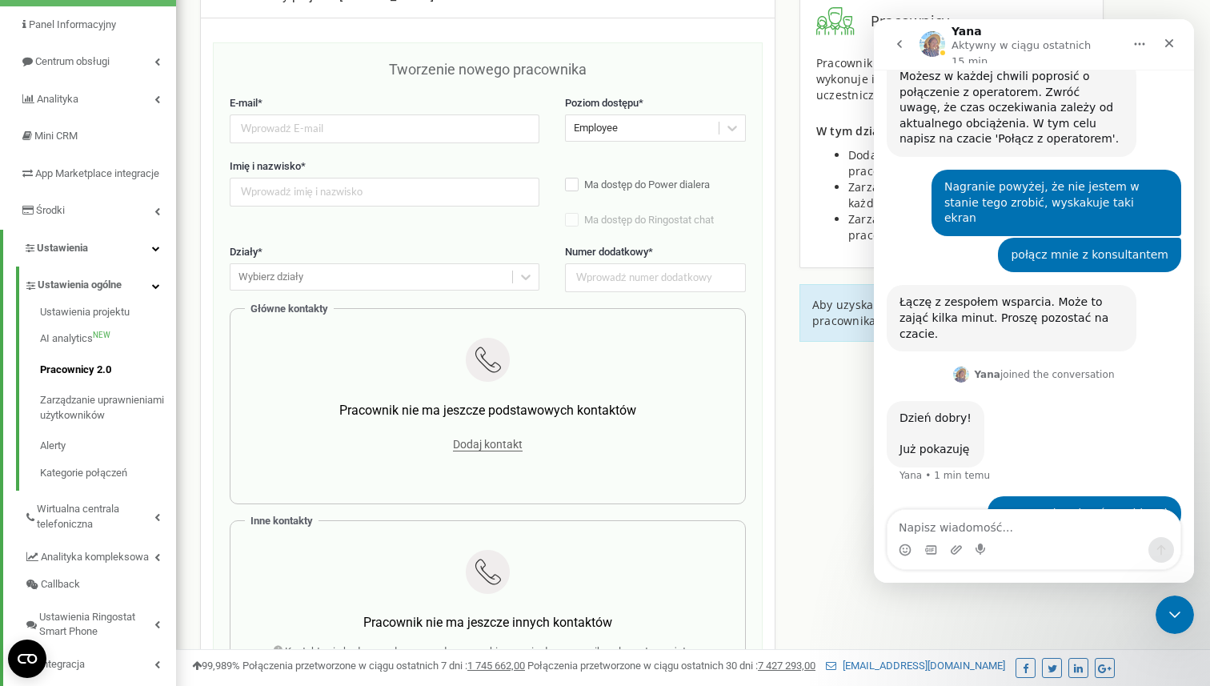
scroll to position [122, 0]
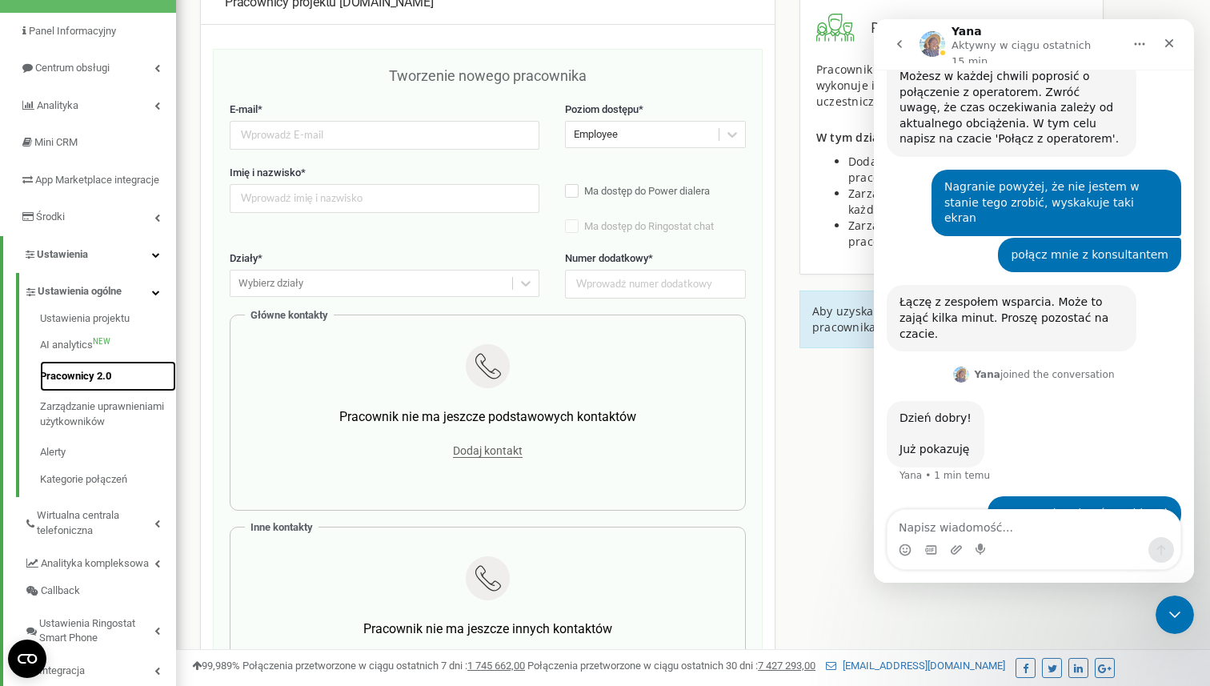
click at [96, 387] on link "Pracownicy 2.0" at bounding box center [108, 376] width 136 height 31
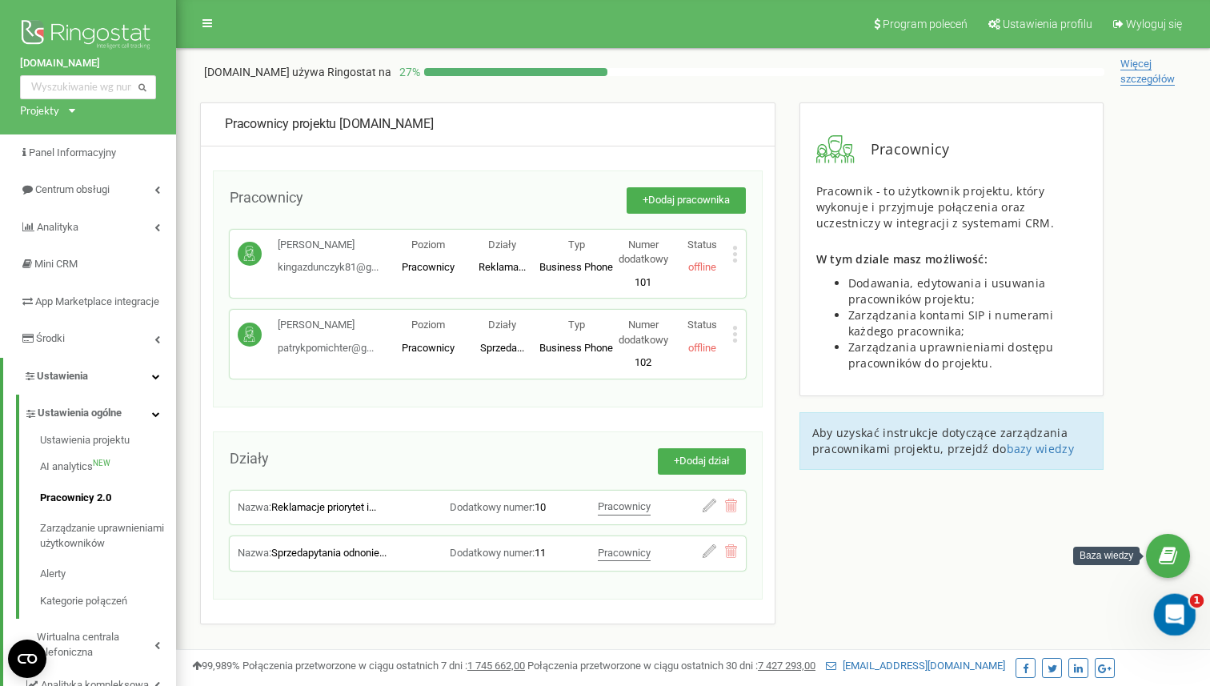
click at [1174, 610] on icon "Otwórz komunikator Intercom" at bounding box center [1173, 613] width 26 height 26
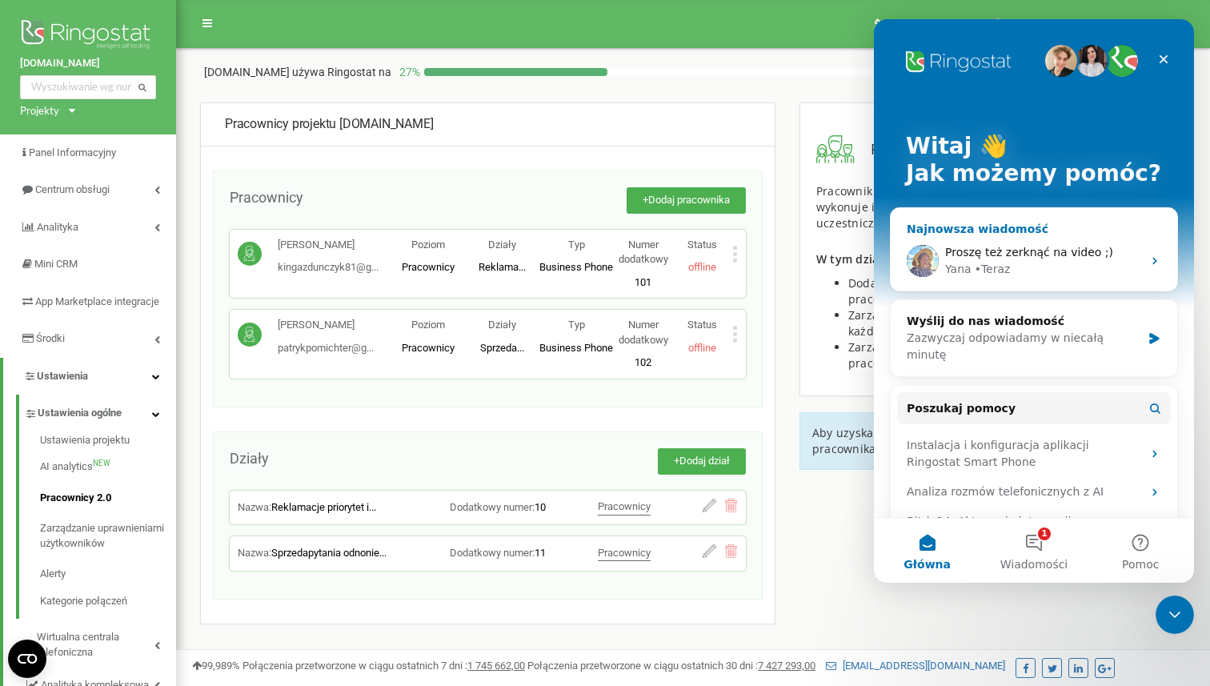
click at [1073, 242] on div "Proszę też zerknąć na video ;) [PERSON_NAME][GEOGRAPHIC_DATA]" at bounding box center [1034, 260] width 287 height 59
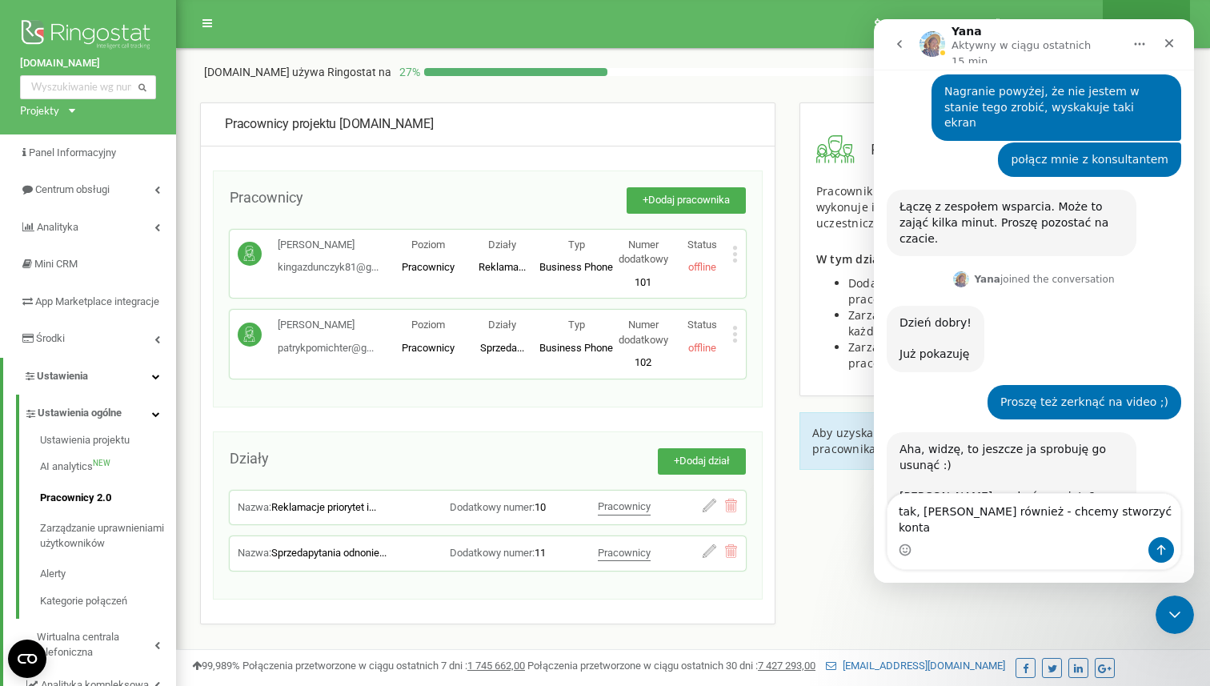
scroll to position [411, 0]
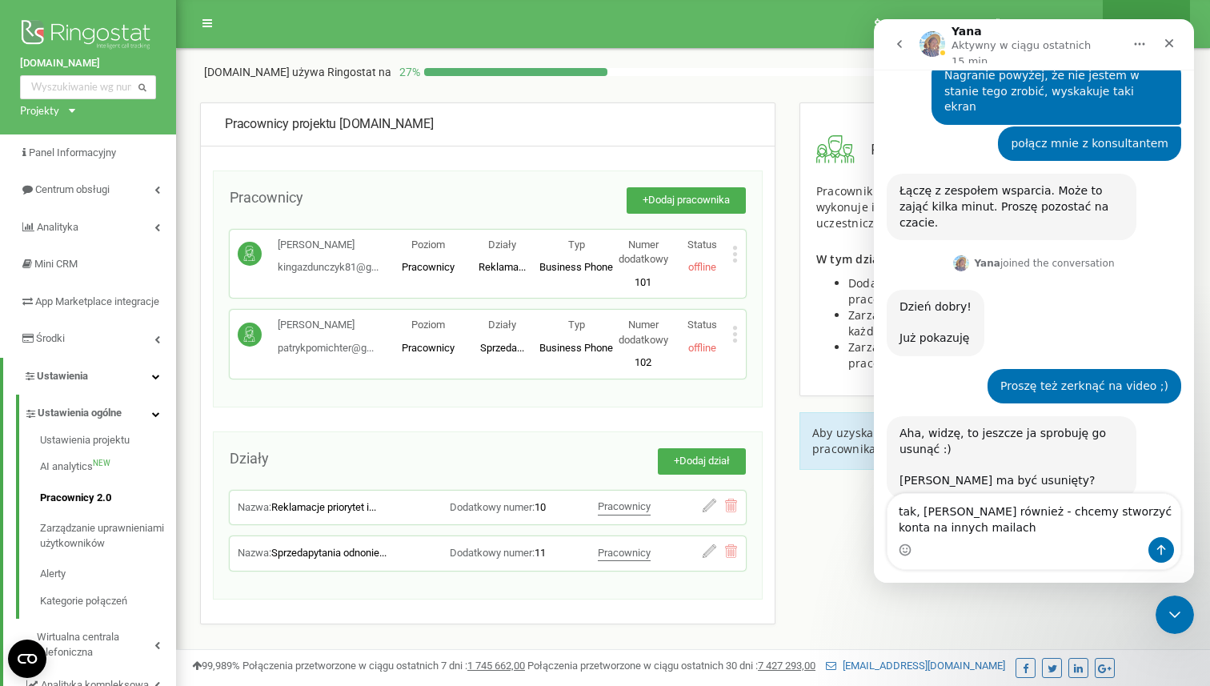
type textarea "tak, [PERSON_NAME] również - chcemy stworzyć konta na innych mailach"
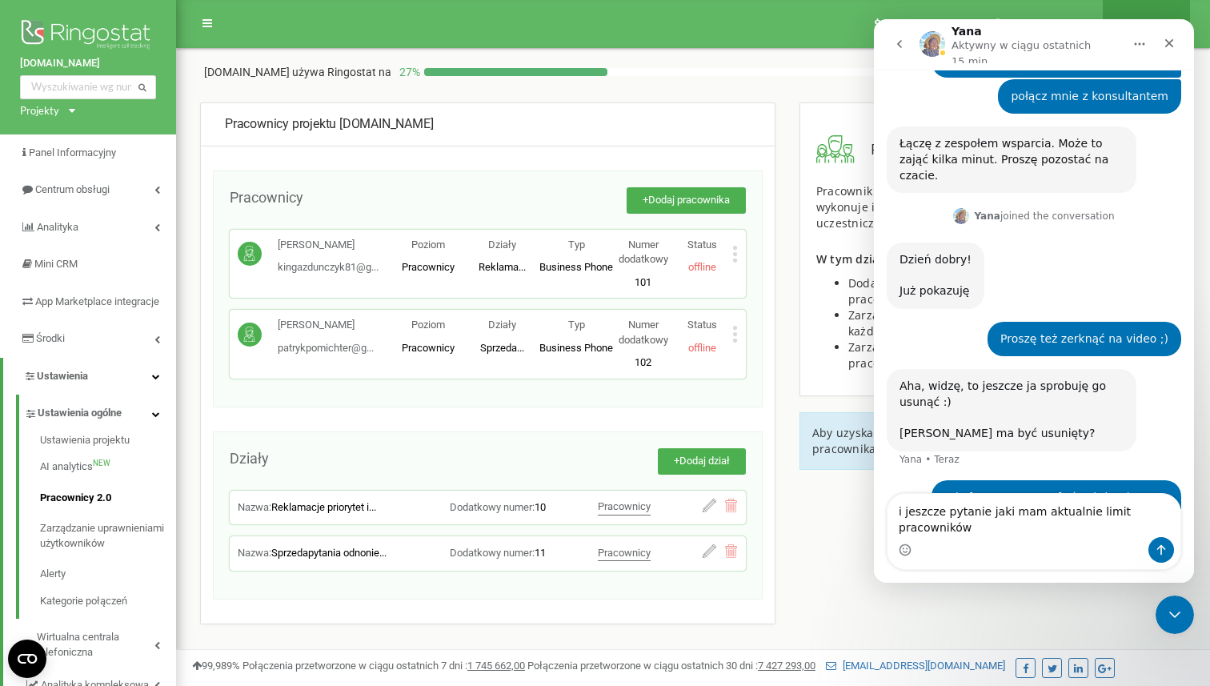
scroll to position [475, 0]
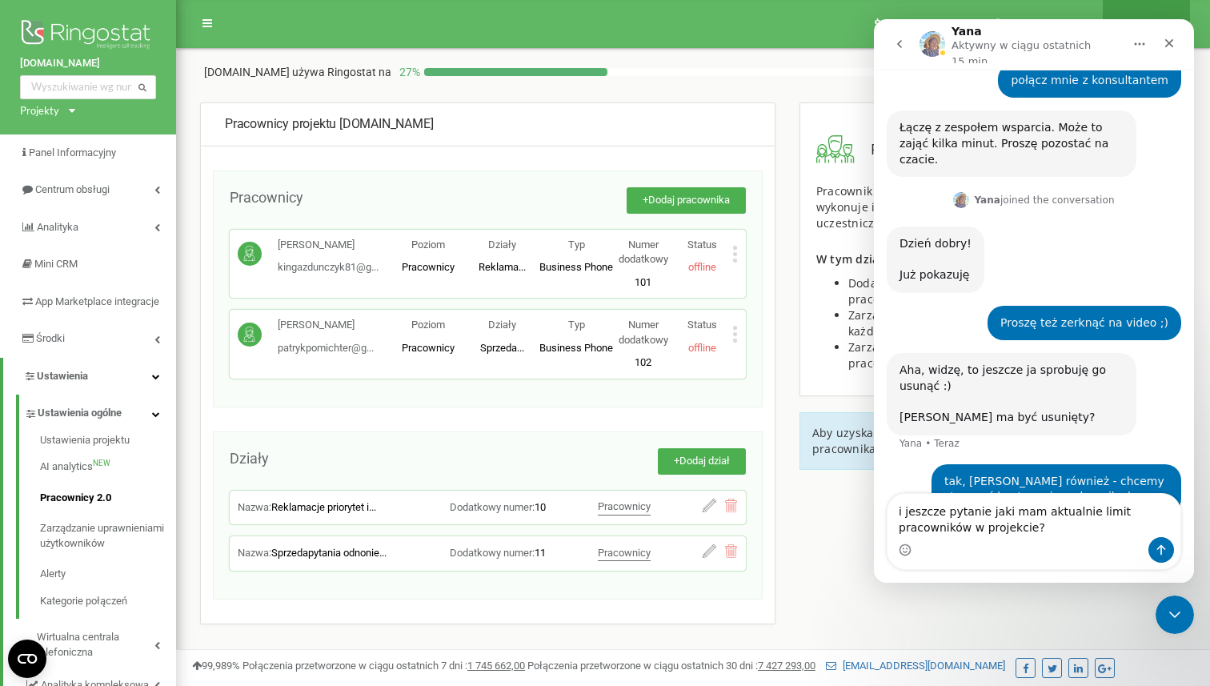
type textarea "i jeszcze pytanie jaki mam aktualnie limit pracowników w projekcie?"
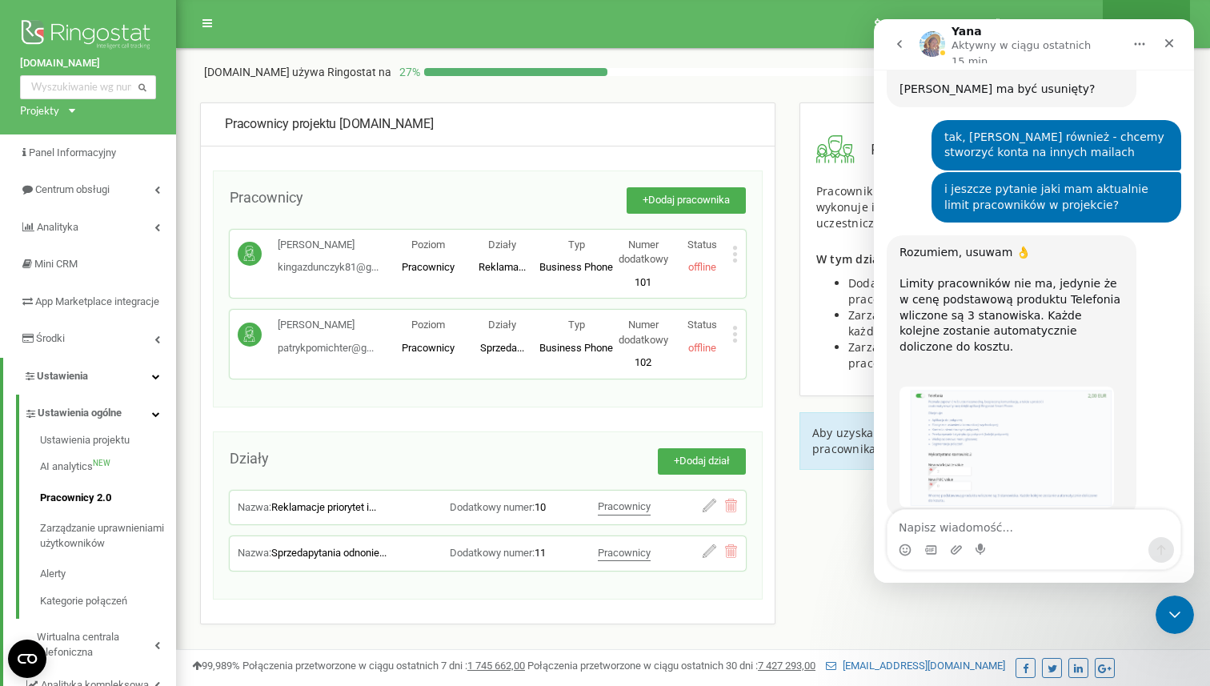
scroll to position [805, 0]
click at [1013, 384] on img "Yana mówi…" at bounding box center [1007, 444] width 215 height 121
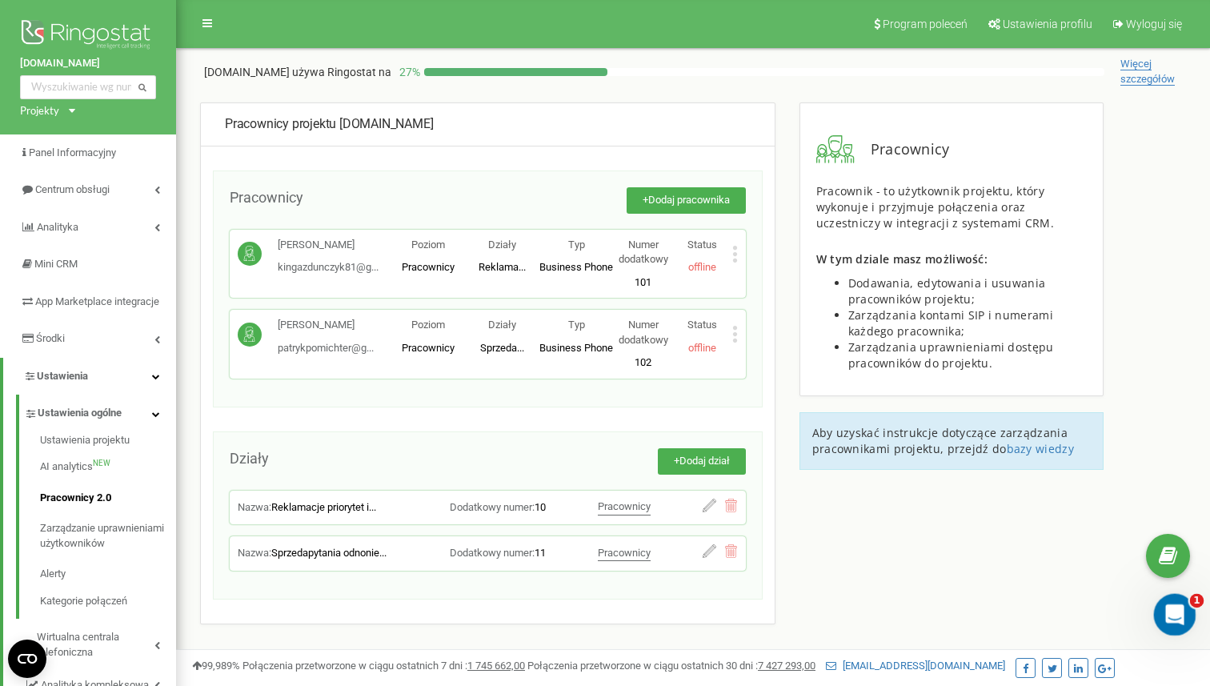
click at [1161, 616] on icon "Otwórz komunikator Intercom" at bounding box center [1173, 613] width 26 height 26
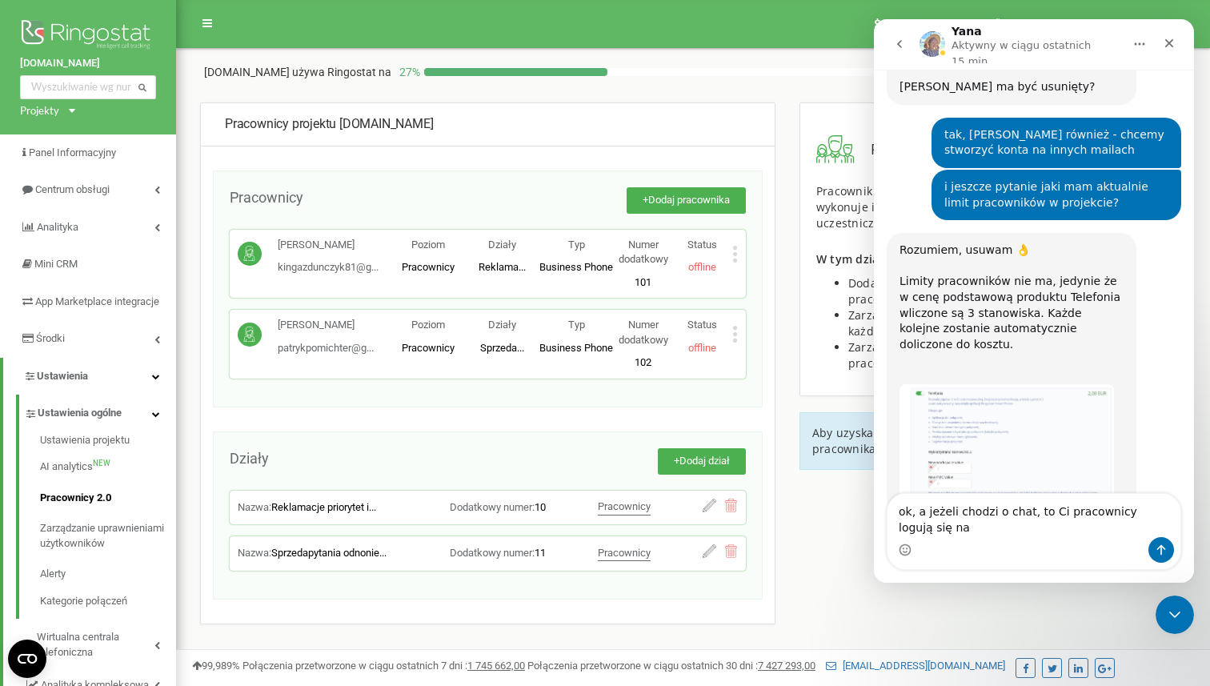
scroll to position [821, 0]
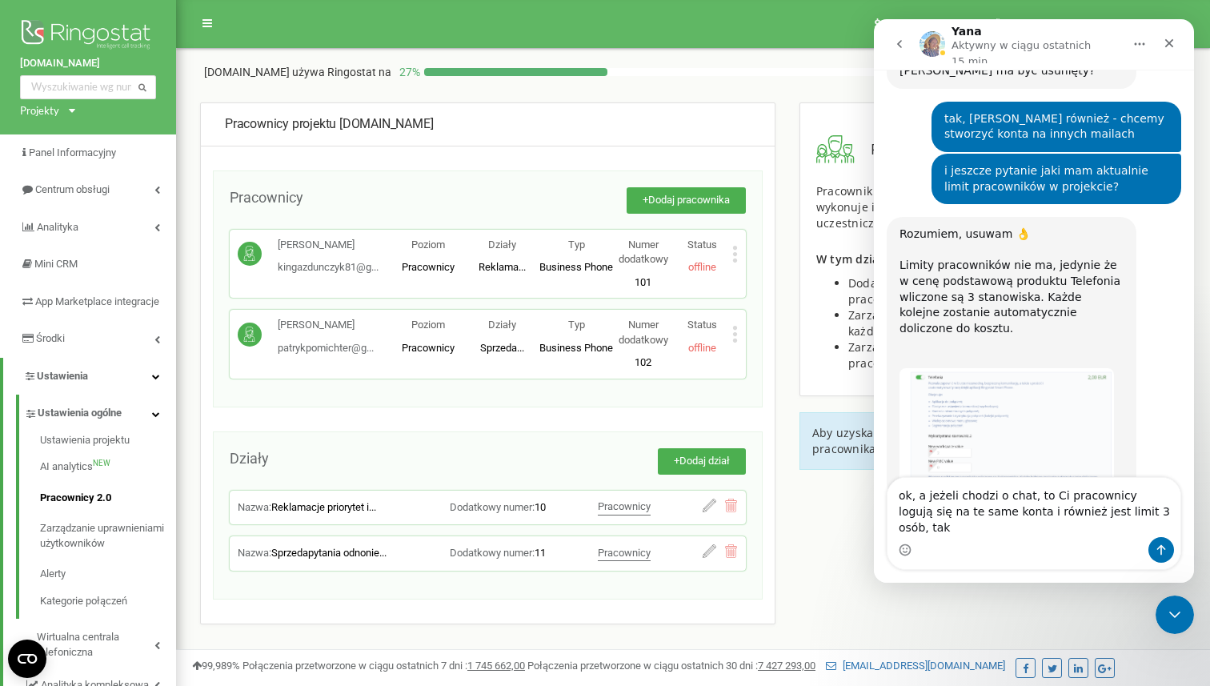
type textarea "ok, a jeżeli chodzi o chat, to Ci pracownicy logują się na te same konta i równ…"
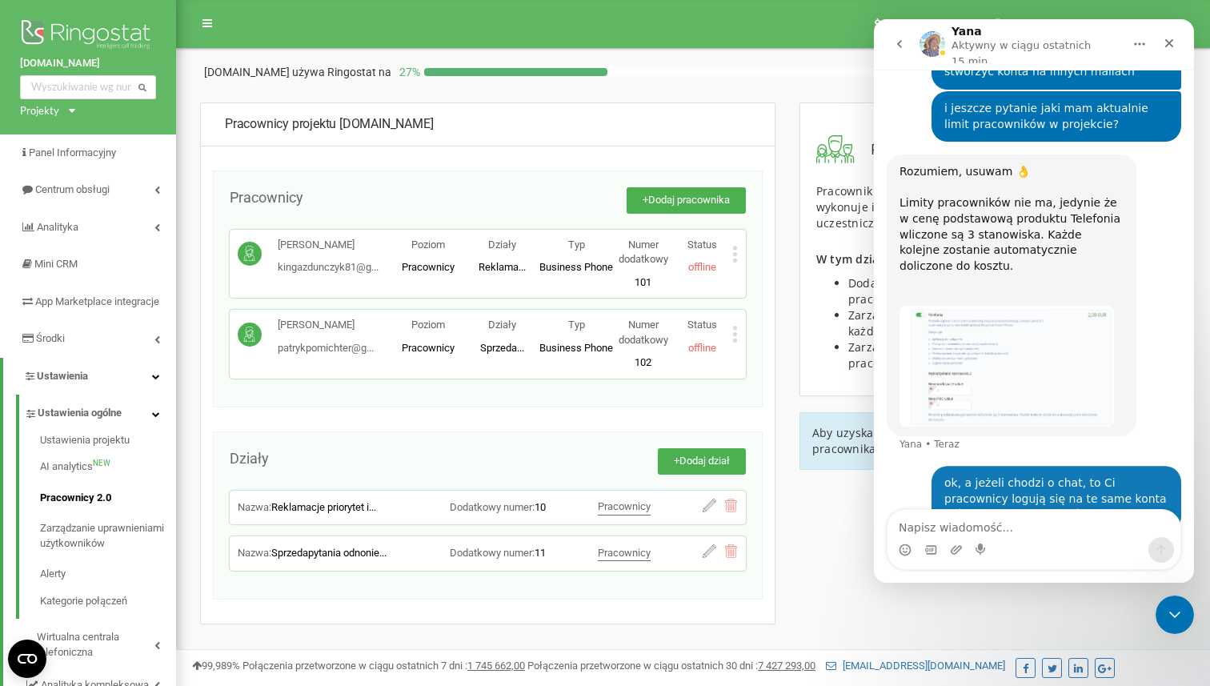
scroll to position [885, 0]
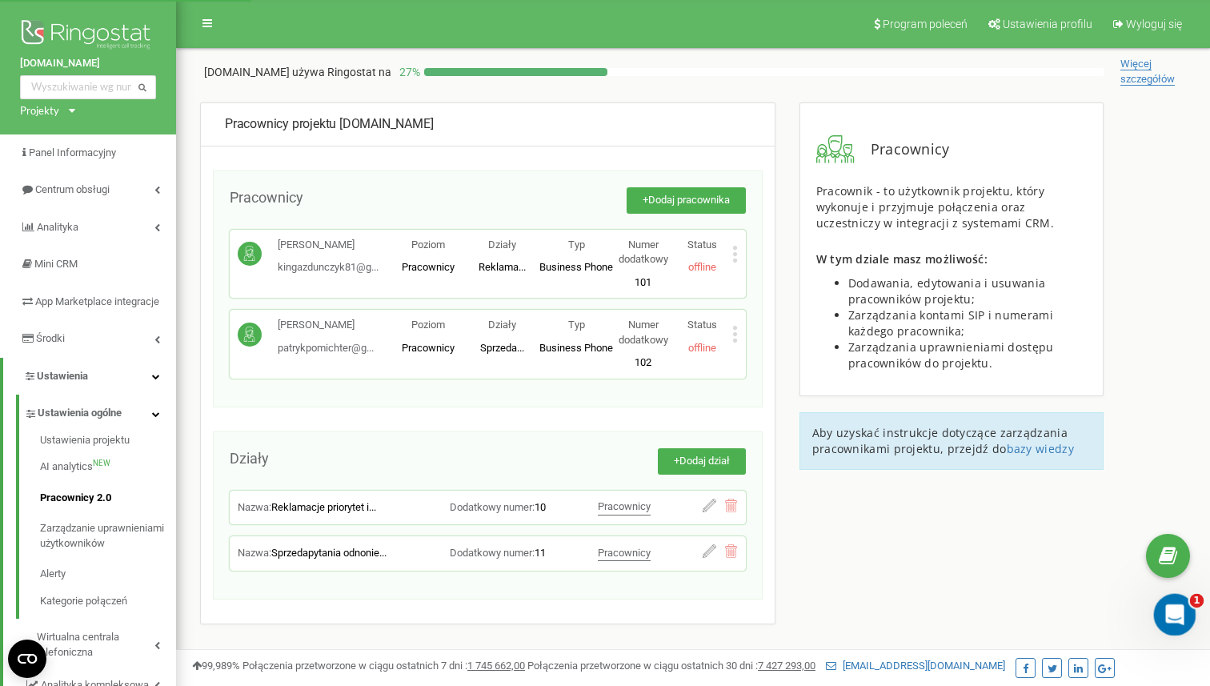
click at [1168, 598] on div "Otwórz komunikator Intercom" at bounding box center [1172, 612] width 53 height 53
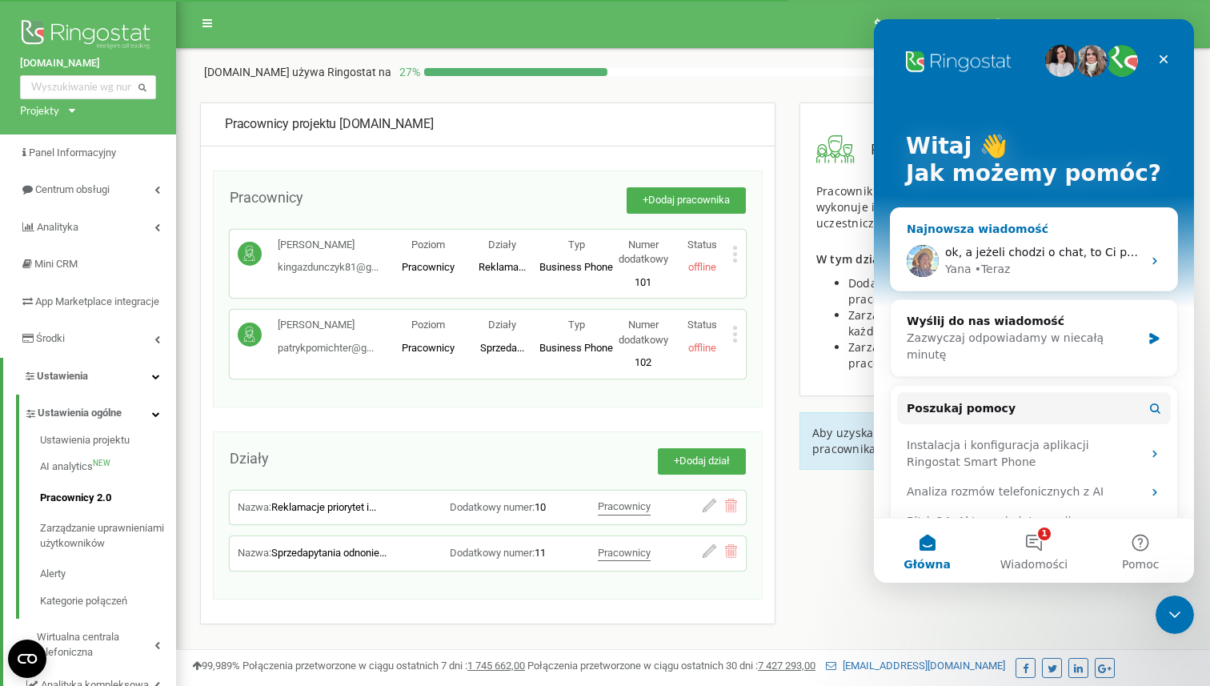
click at [1064, 275] on div "[PERSON_NAME][GEOGRAPHIC_DATA]" at bounding box center [1043, 269] width 197 height 17
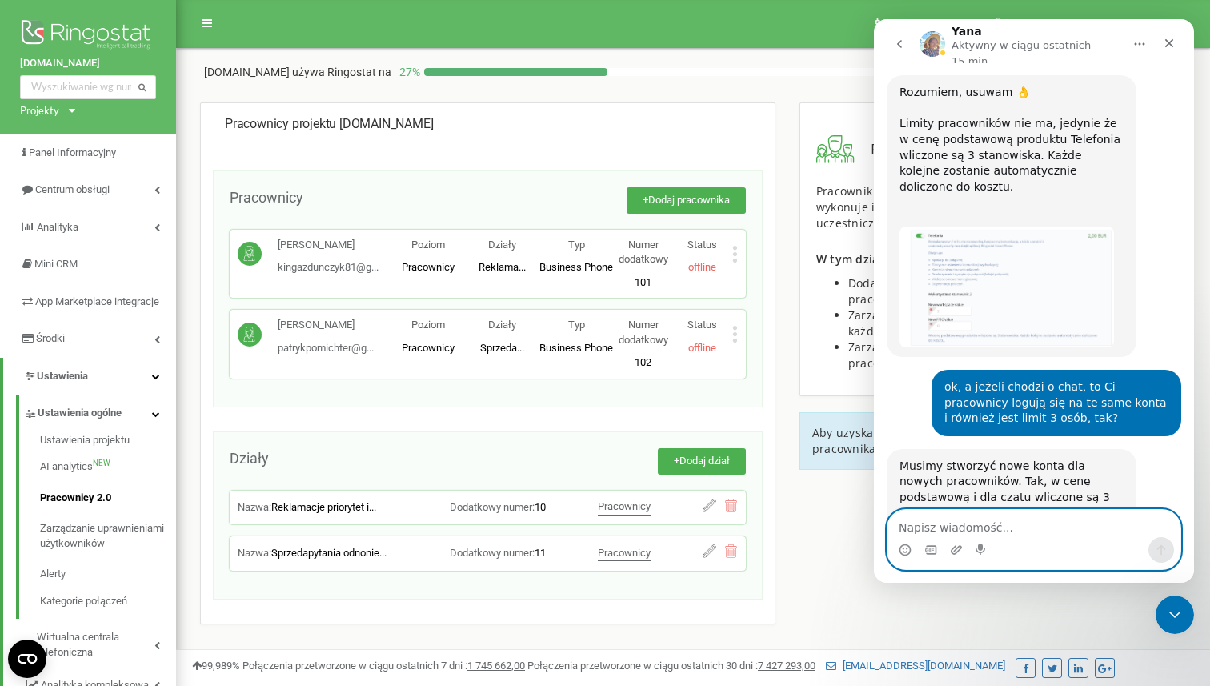
scroll to position [963, 0]
type textarea "ok, mogę stworzyć samemu te konta?"
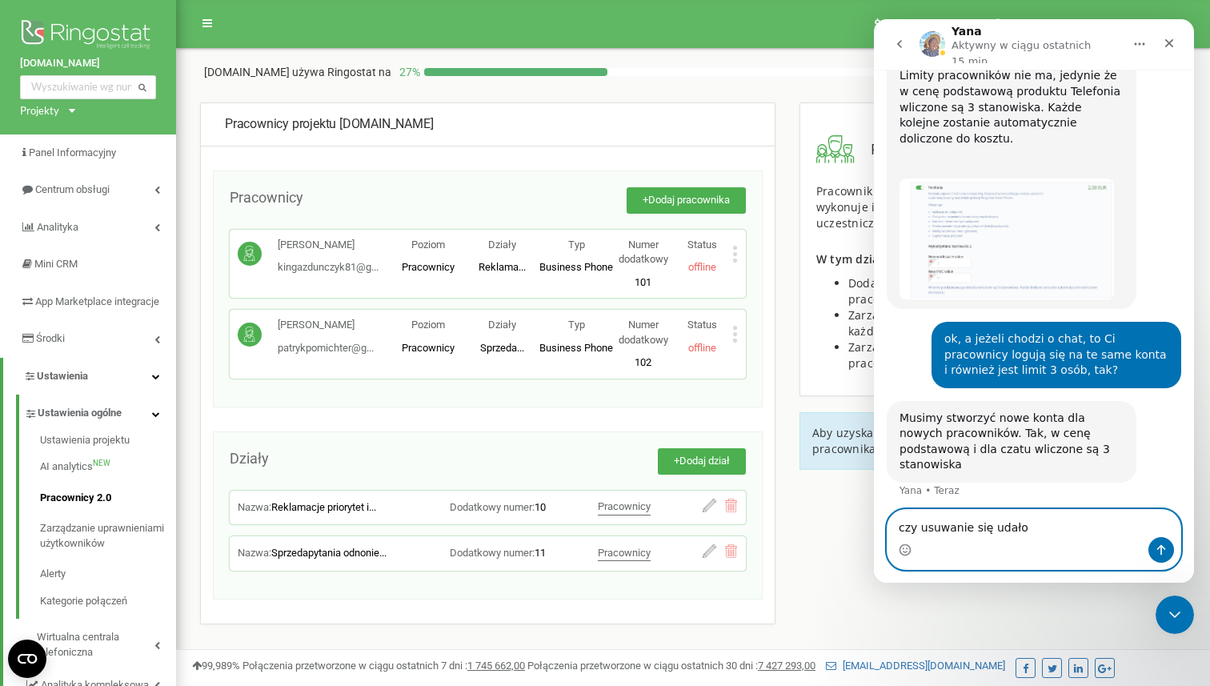
type textarea "czy usuwanie się udało?"
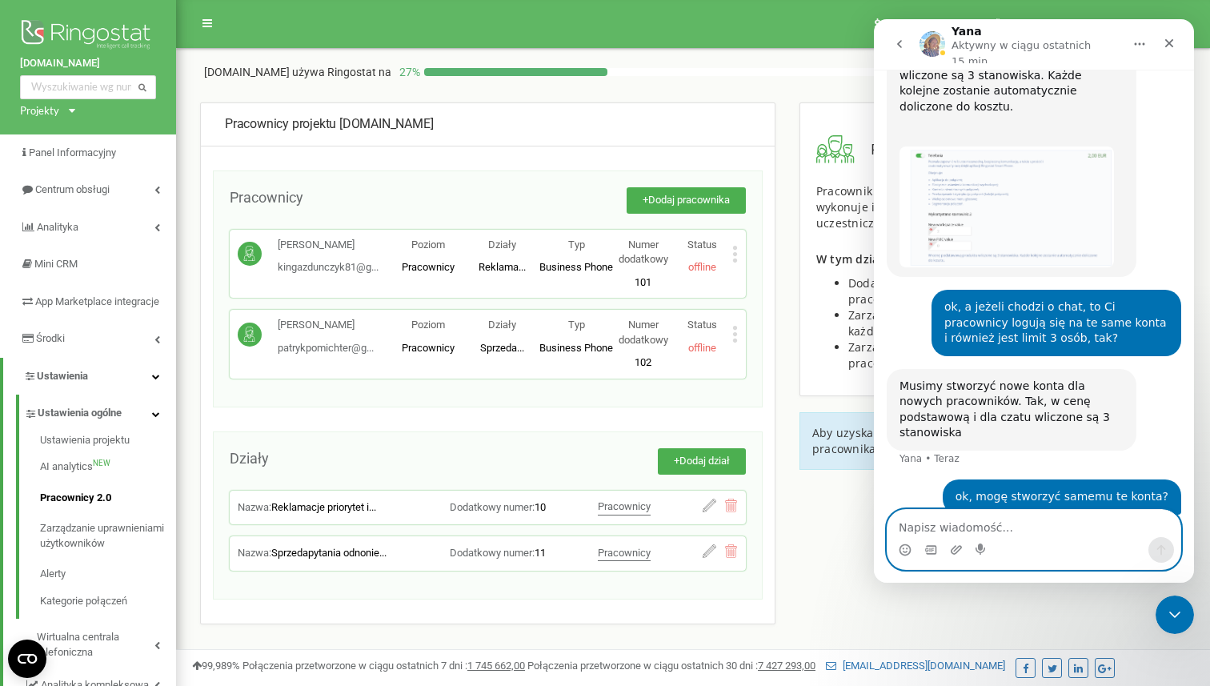
scroll to position [1048, 0]
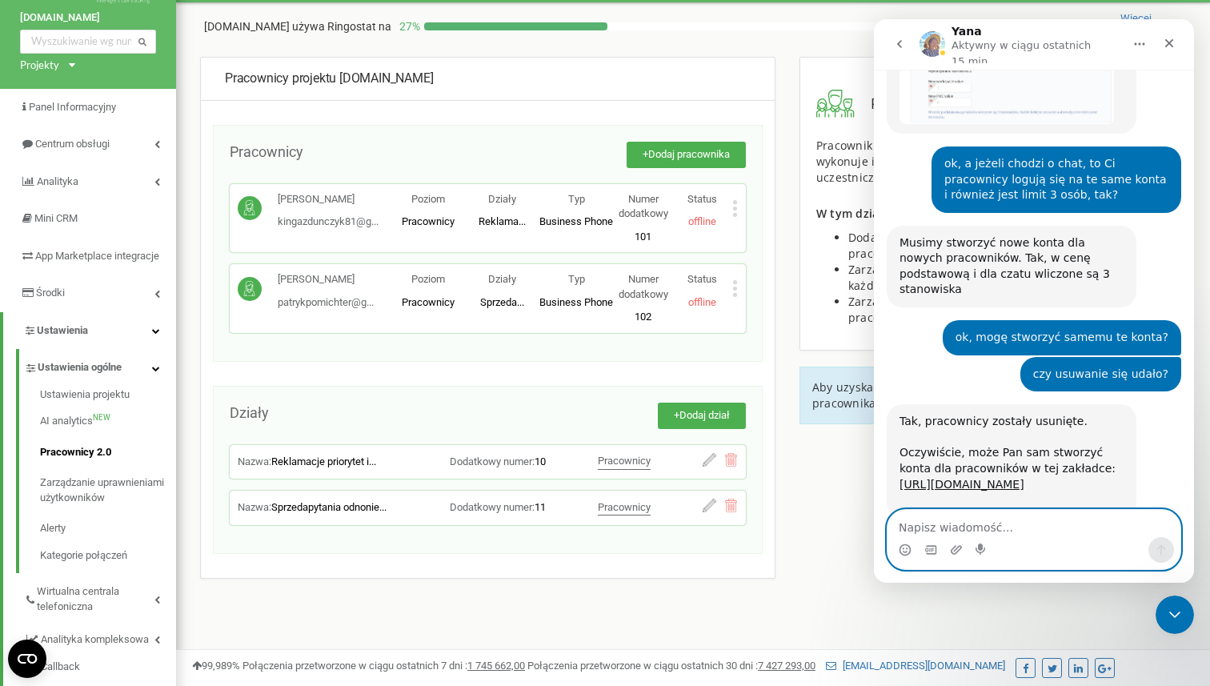
scroll to position [1190, 0]
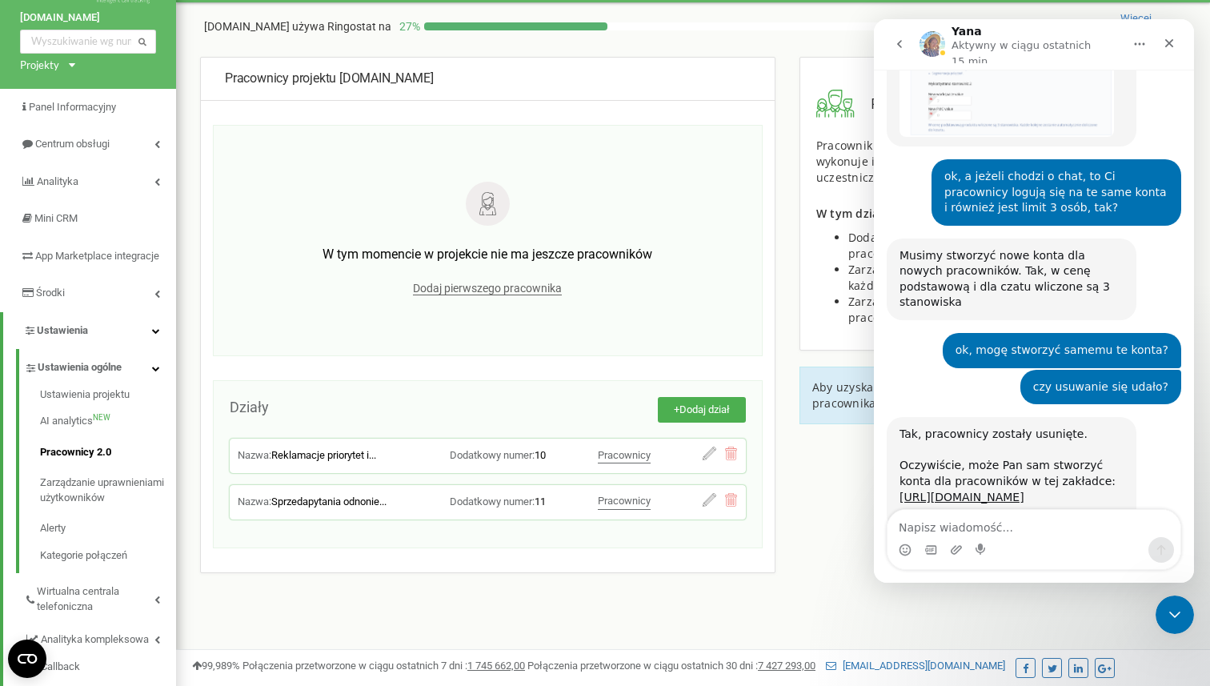
scroll to position [1190, 0]
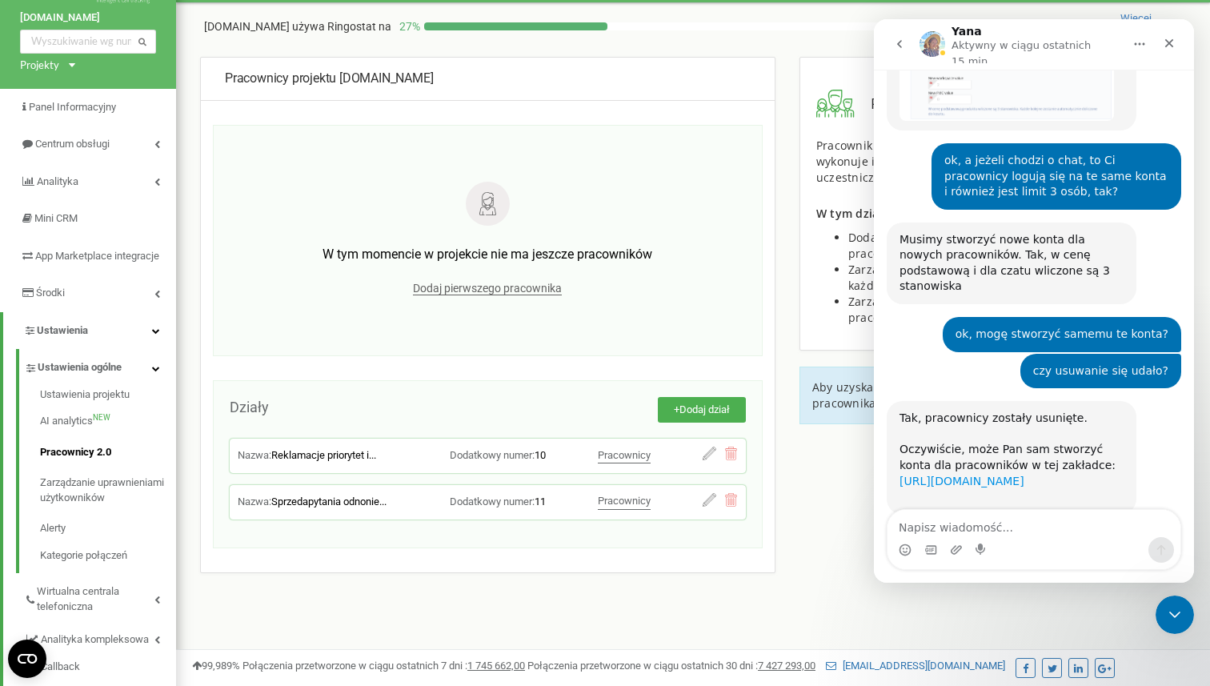
click at [979, 475] on link "[URL][DOMAIN_NAME]" at bounding box center [962, 481] width 125 height 13
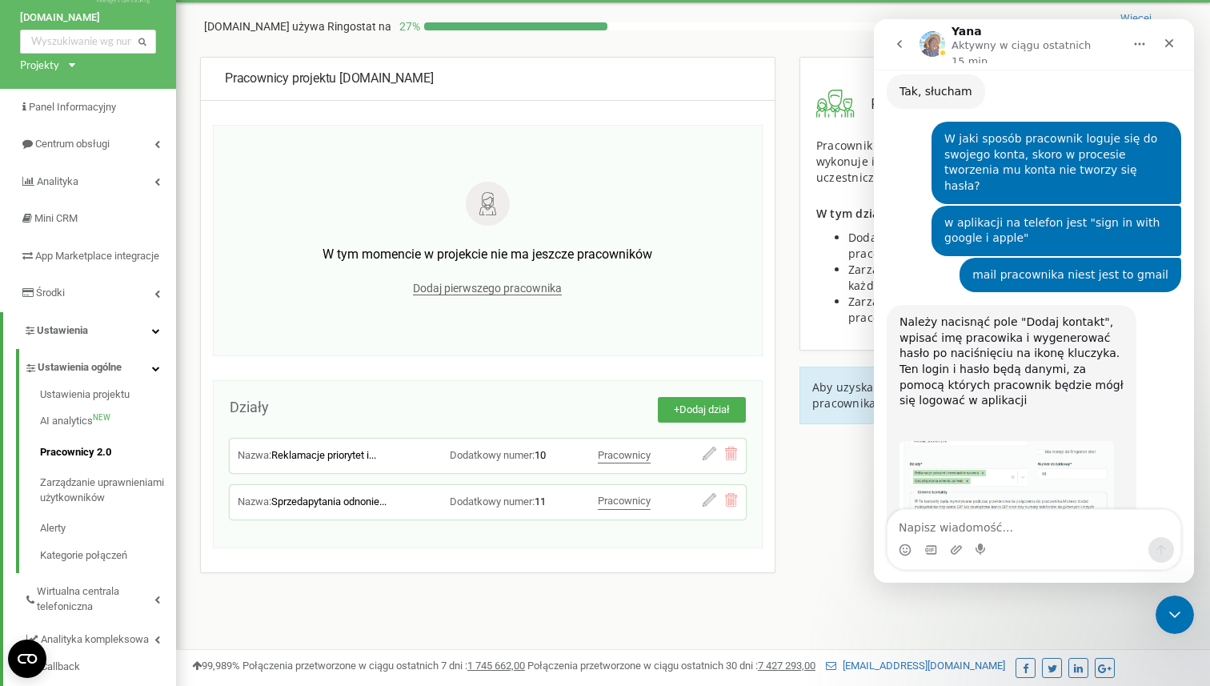
scroll to position [0, 0]
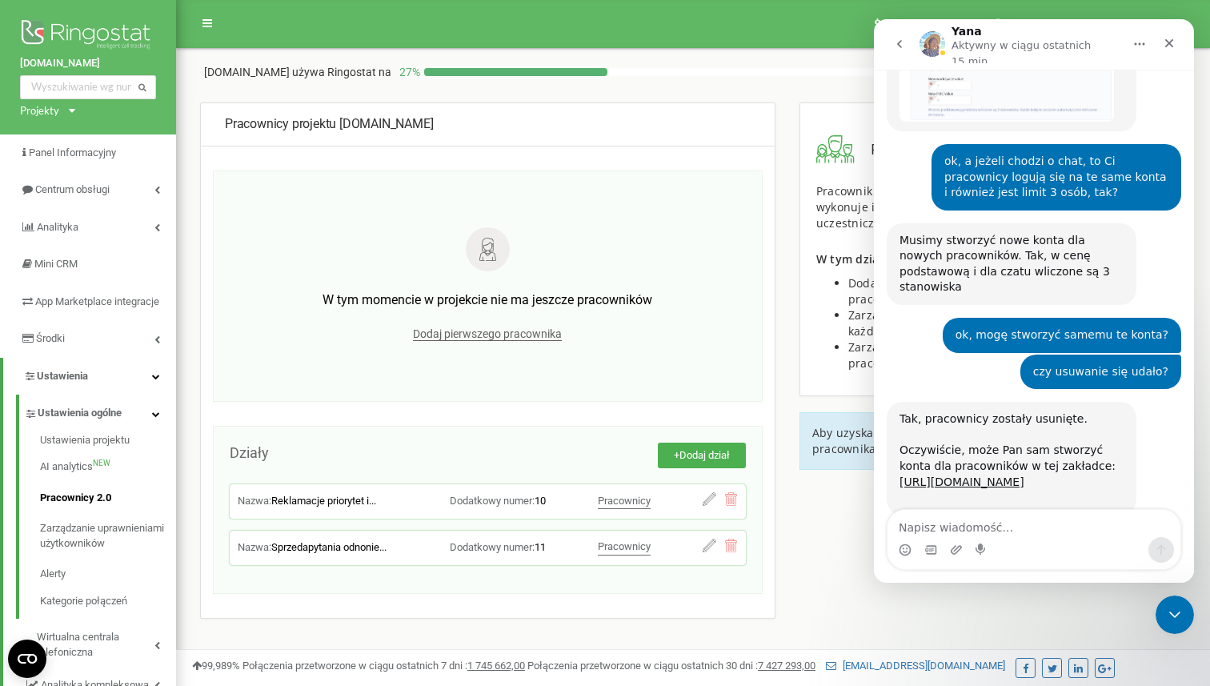
scroll to position [1190, 0]
click at [974, 523] on textarea "Napisz wiadomość..." at bounding box center [1034, 523] width 293 height 27
type textarea "p"
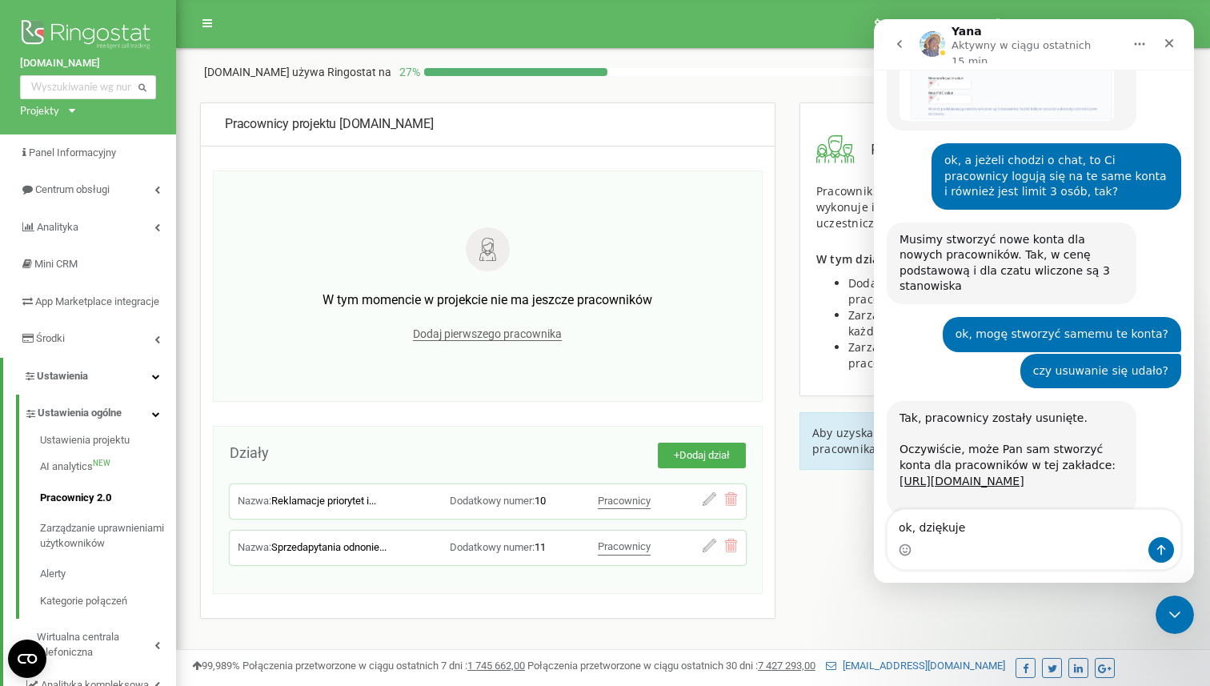
type textarea "ok, dziękuje"
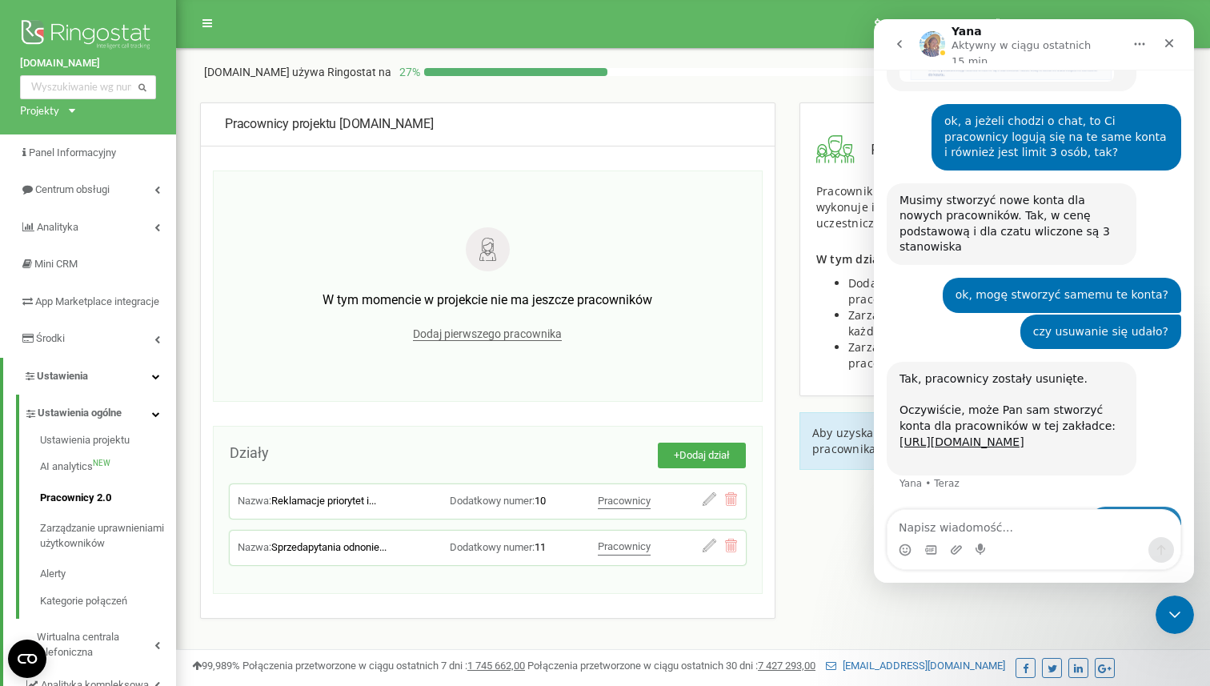
scroll to position [1237, 0]
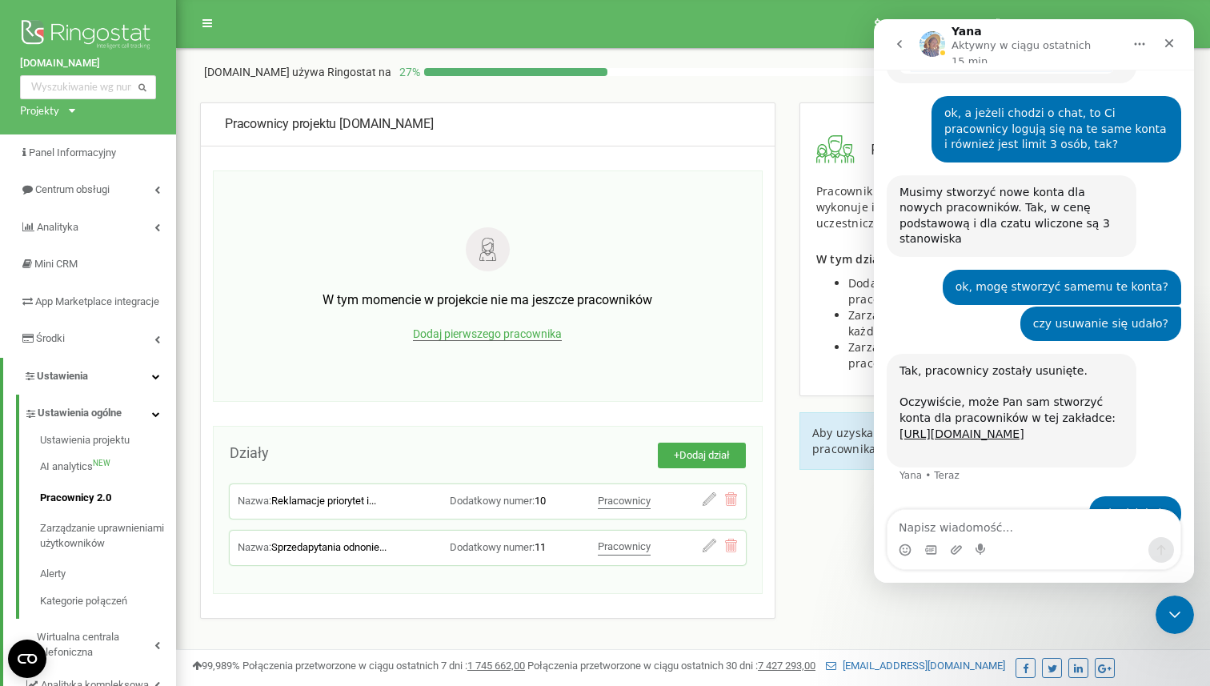
click at [534, 333] on span "Dodaj pierwszego pracownika" at bounding box center [487, 334] width 149 height 14
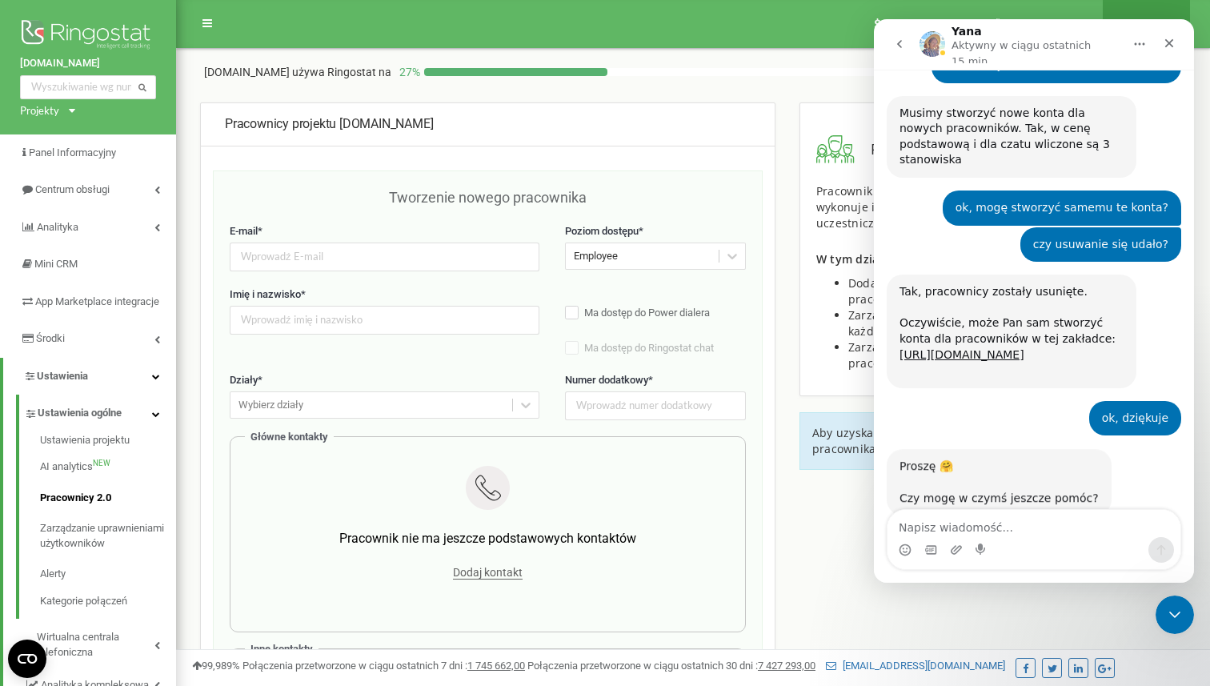
scroll to position [1316, 0]
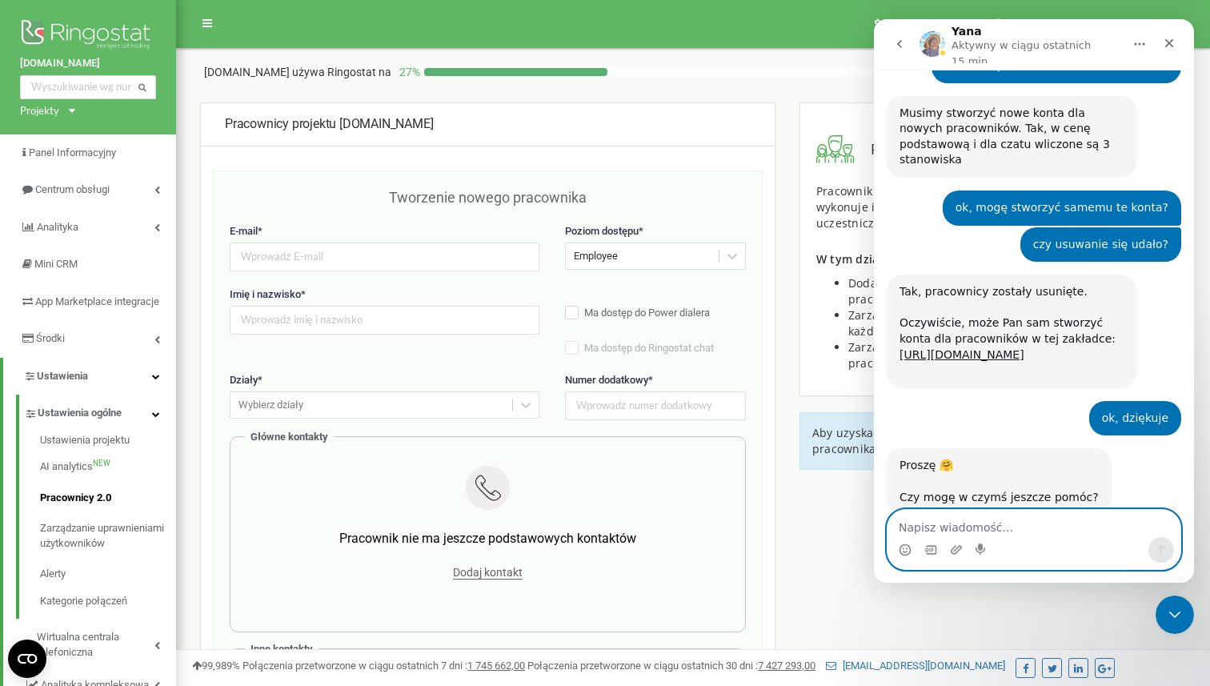
click at [1027, 527] on textarea "Napisz wiadomość..." at bounding box center [1034, 523] width 293 height 27
type textarea "na daną chwilę nie"
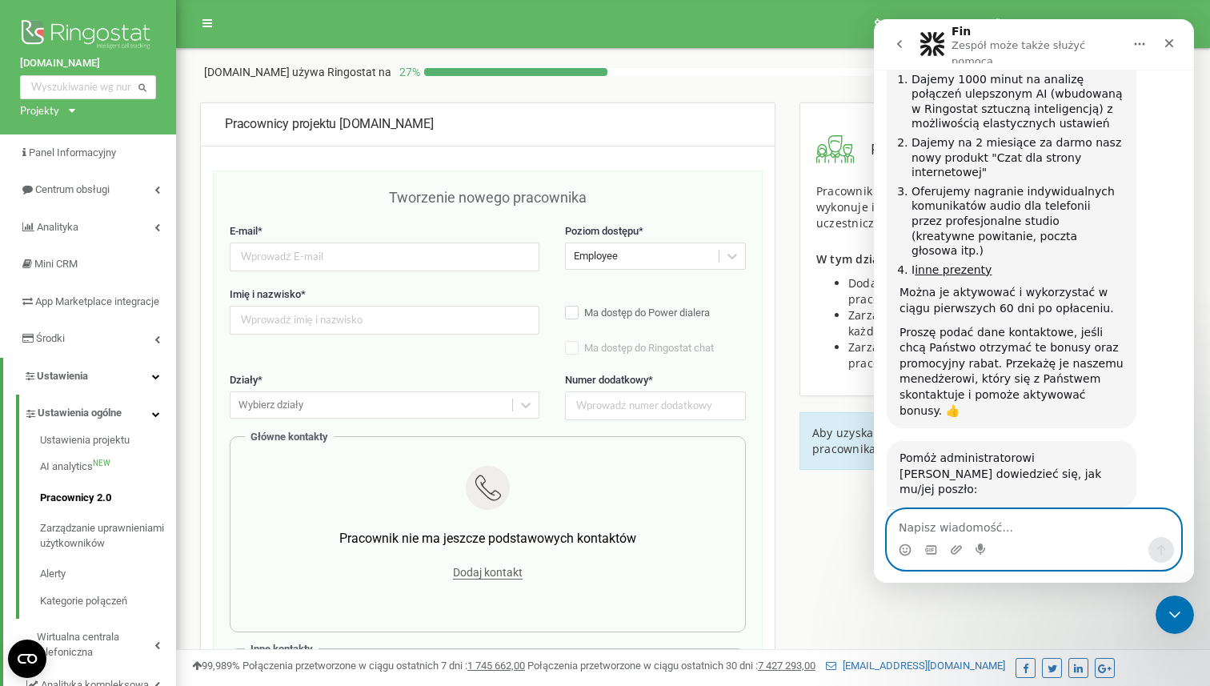
scroll to position [2435, 0]
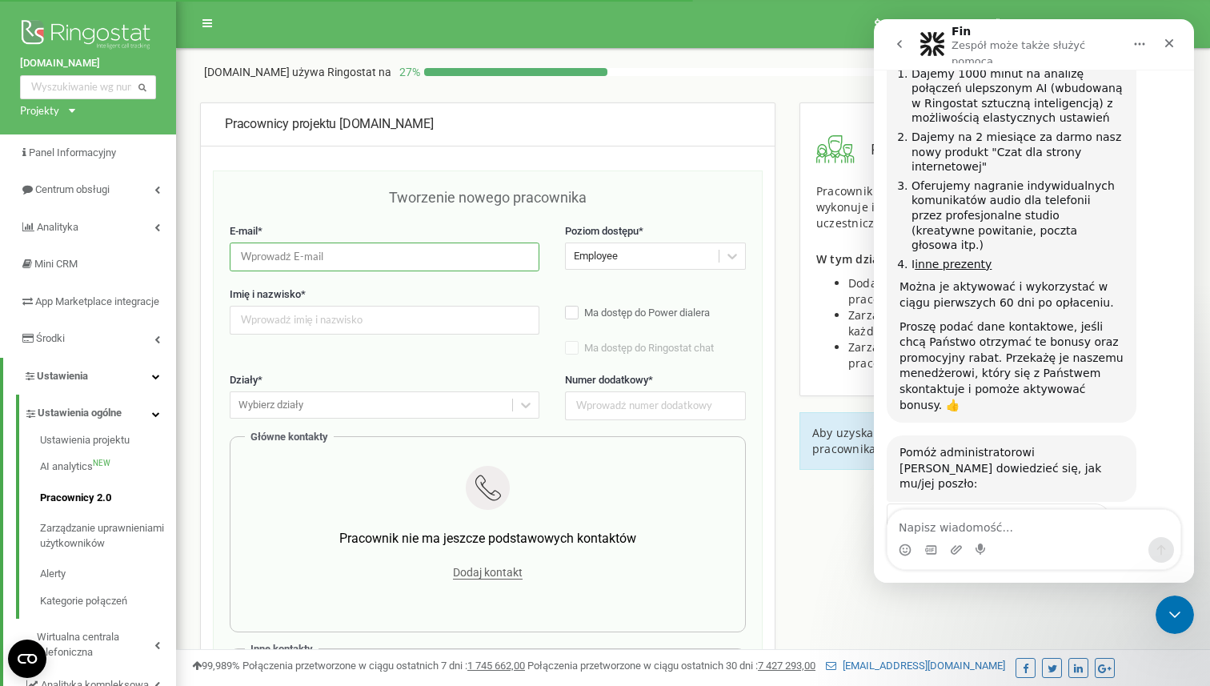
click at [422, 266] on input "email" at bounding box center [385, 257] width 310 height 28
type input "[EMAIL_ADDRESS][DOMAIN_NAME]"
click at [724, 258] on icon at bounding box center [732, 256] width 16 height 16
click at [329, 328] on input "text" at bounding box center [385, 320] width 310 height 28
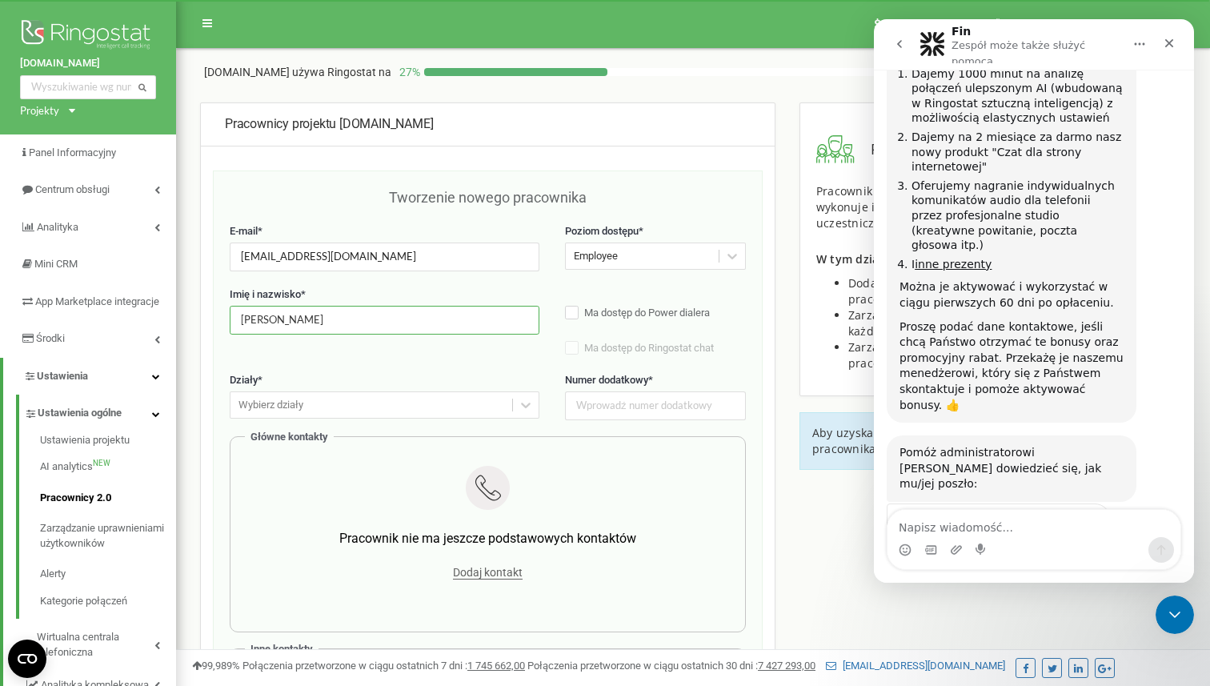
type input "[PERSON_NAME]"
click at [383, 363] on div "Imię i nazwisko * Natalia Sacharczuk Ma dostęp do Power dialera Ma dostęp do Ri…" at bounding box center [488, 330] width 516 height 86
click at [403, 395] on div "Wybierz działy" at bounding box center [372, 405] width 282 height 25
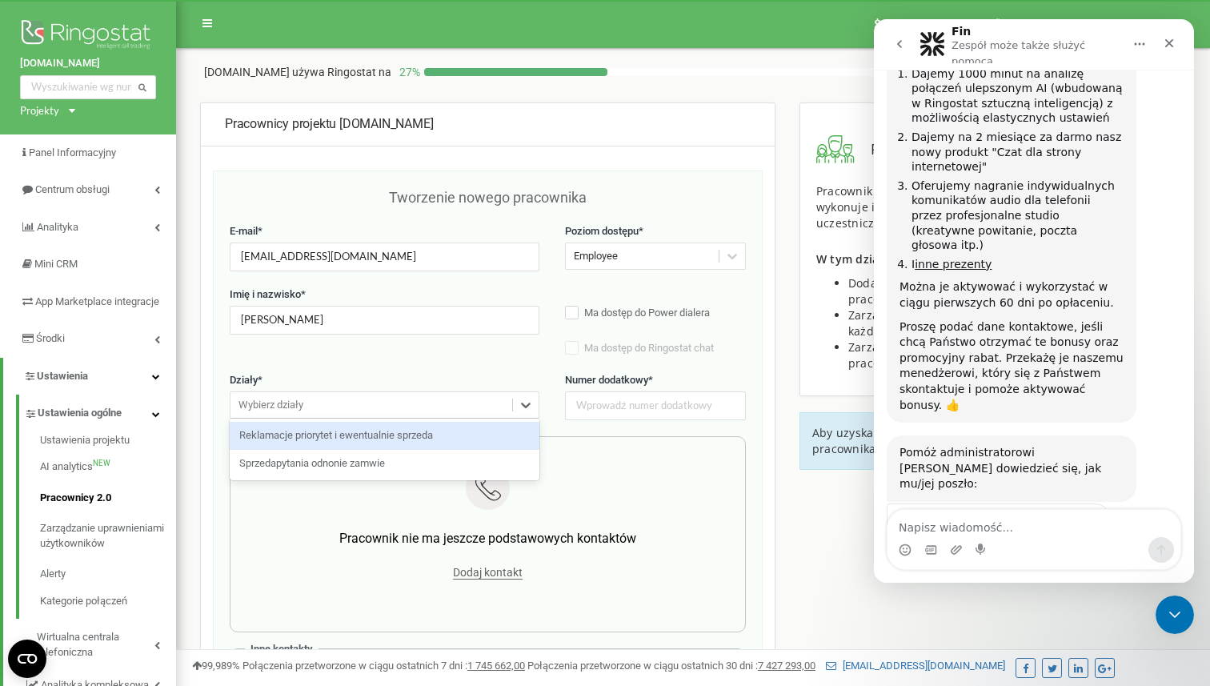
click at [381, 435] on div "Reklamacje priorytet i ewentualnie sprzeda" at bounding box center [385, 436] width 310 height 28
click at [453, 410] on div "Reklamacje priorytet i ewentualnie sprzeda" at bounding box center [359, 405] width 256 height 25
click at [415, 426] on div "Sprzedapytania odnonie zamwie" at bounding box center [385, 436] width 310 height 28
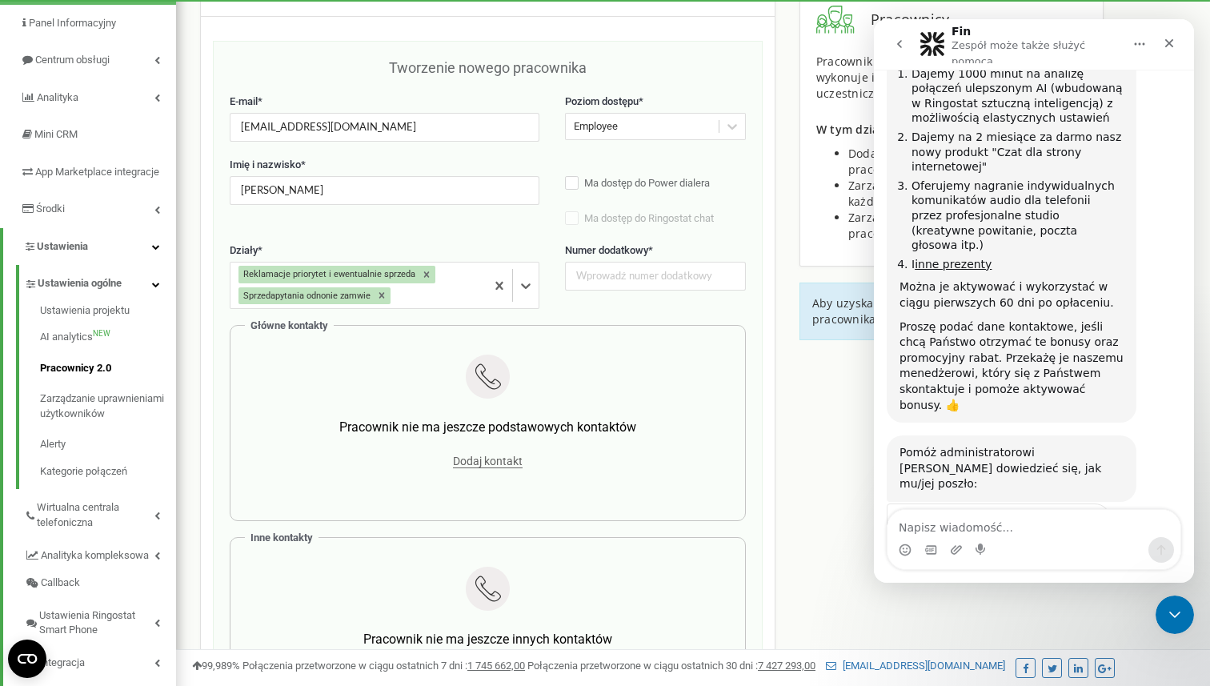
scroll to position [139, 0]
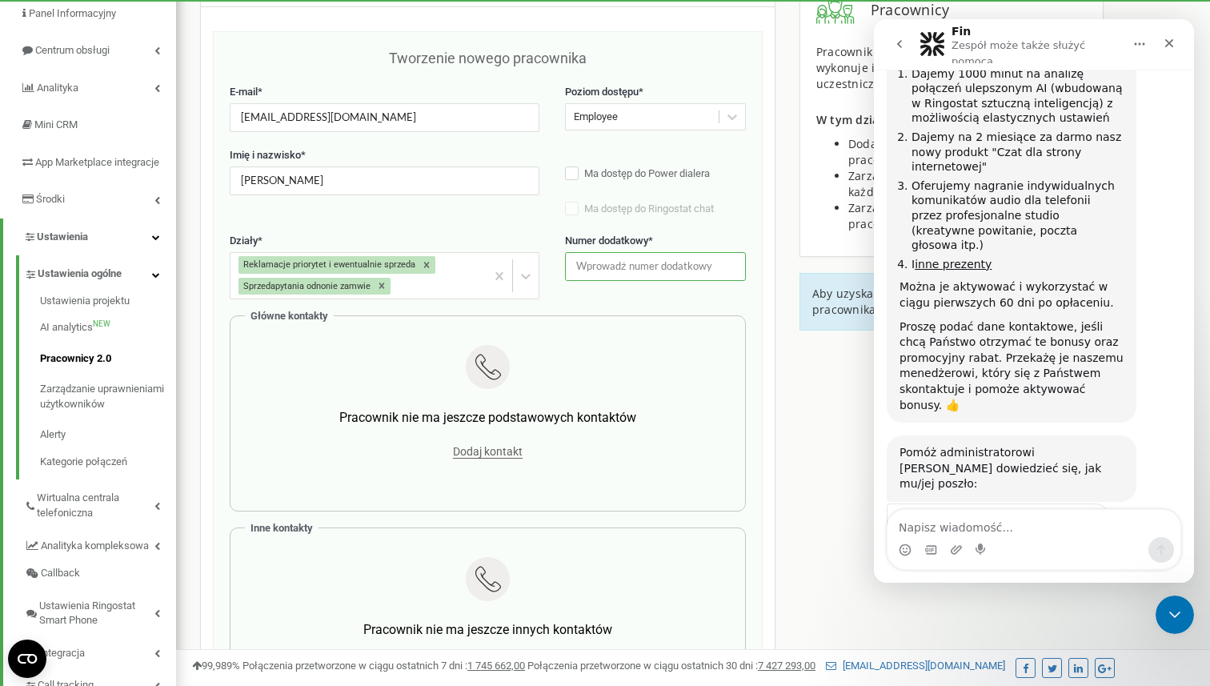
click at [664, 269] on input "text" at bounding box center [655, 266] width 181 height 28
click at [603, 292] on div "Działy * Reklamacje priorytet i ewentualnie sprzeda Sprzedapytania odnonie zamw…" at bounding box center [488, 275] width 516 height 82
click at [607, 274] on input "111" at bounding box center [655, 266] width 181 height 28
type input "01"
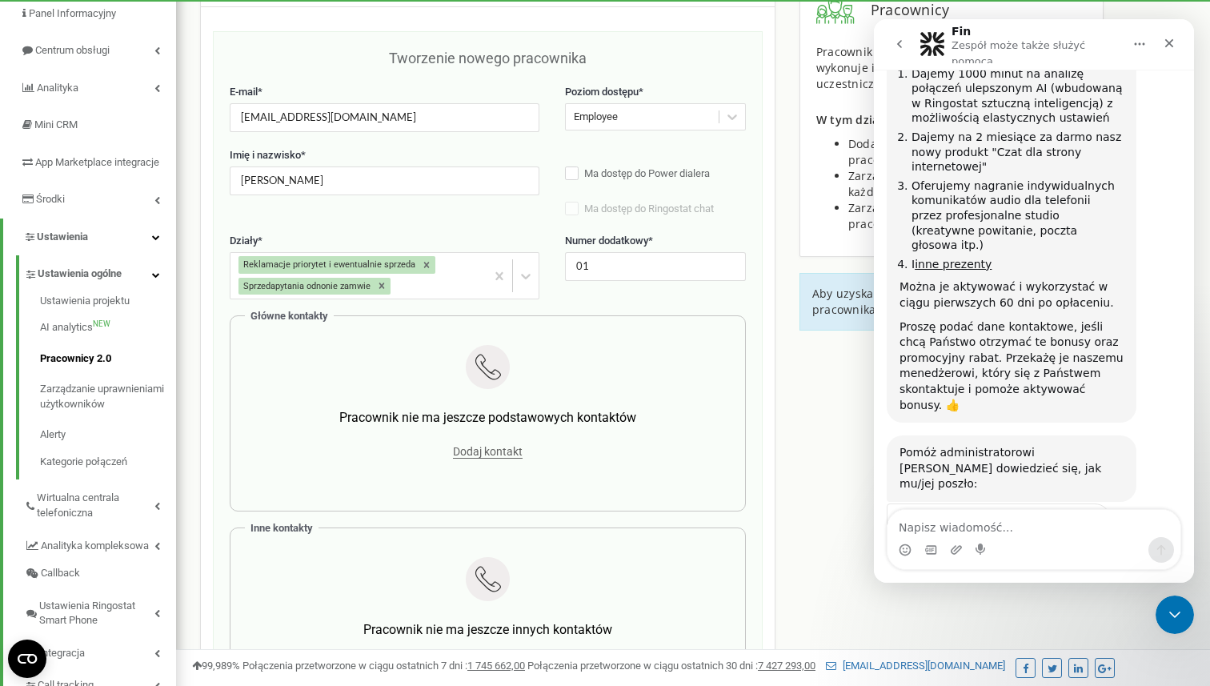
click at [602, 298] on div "Działy * Reklamacje priorytet i ewentualnie sprzeda Sprzedapytania odnonie zamw…" at bounding box center [488, 275] width 516 height 82
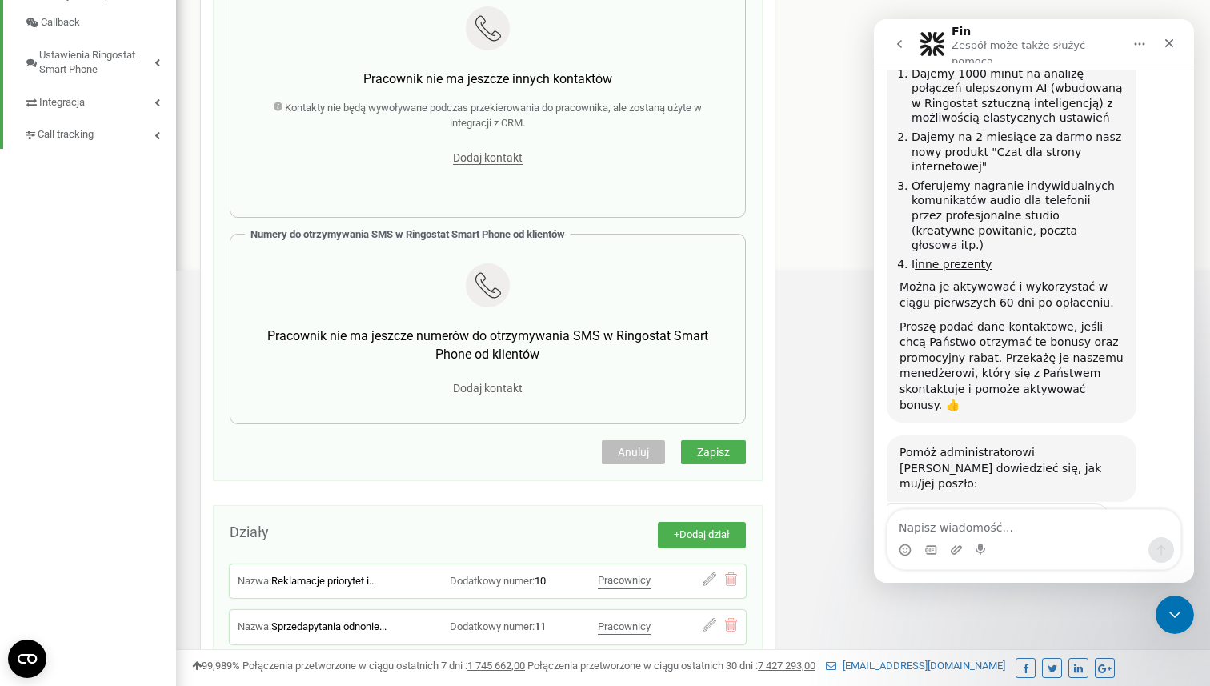
scroll to position [684, 0]
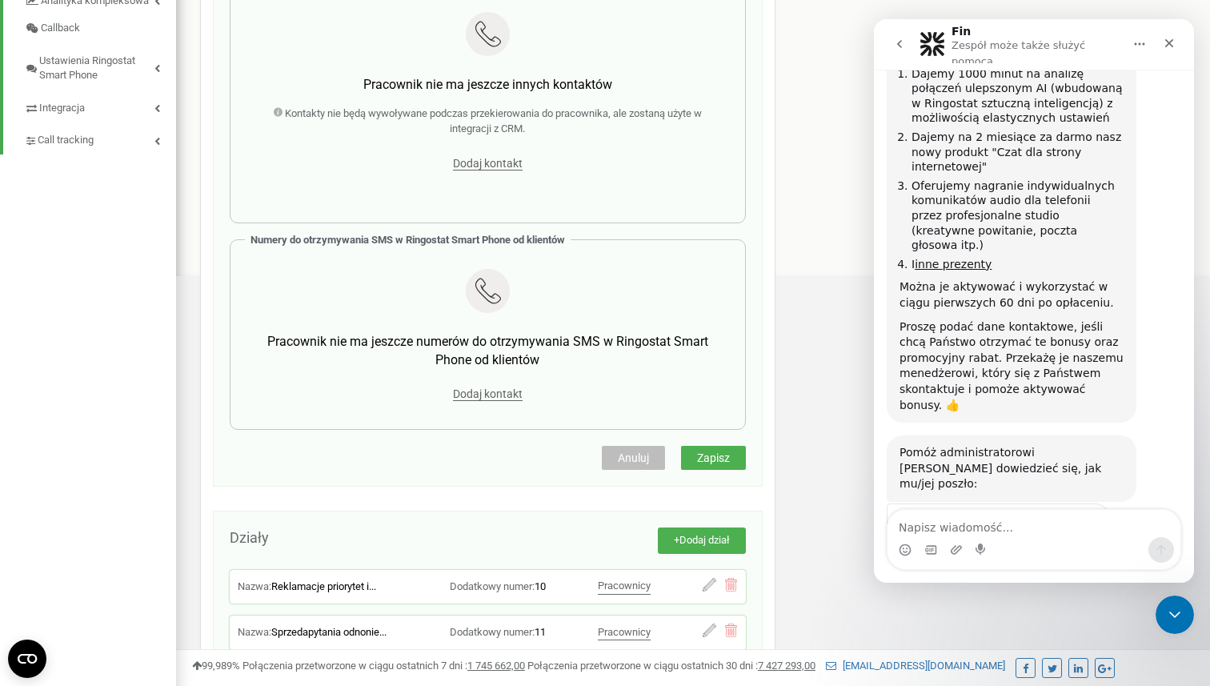
click at [508, 404] on div "Dodaj kontakt" at bounding box center [488, 394] width 467 height 22
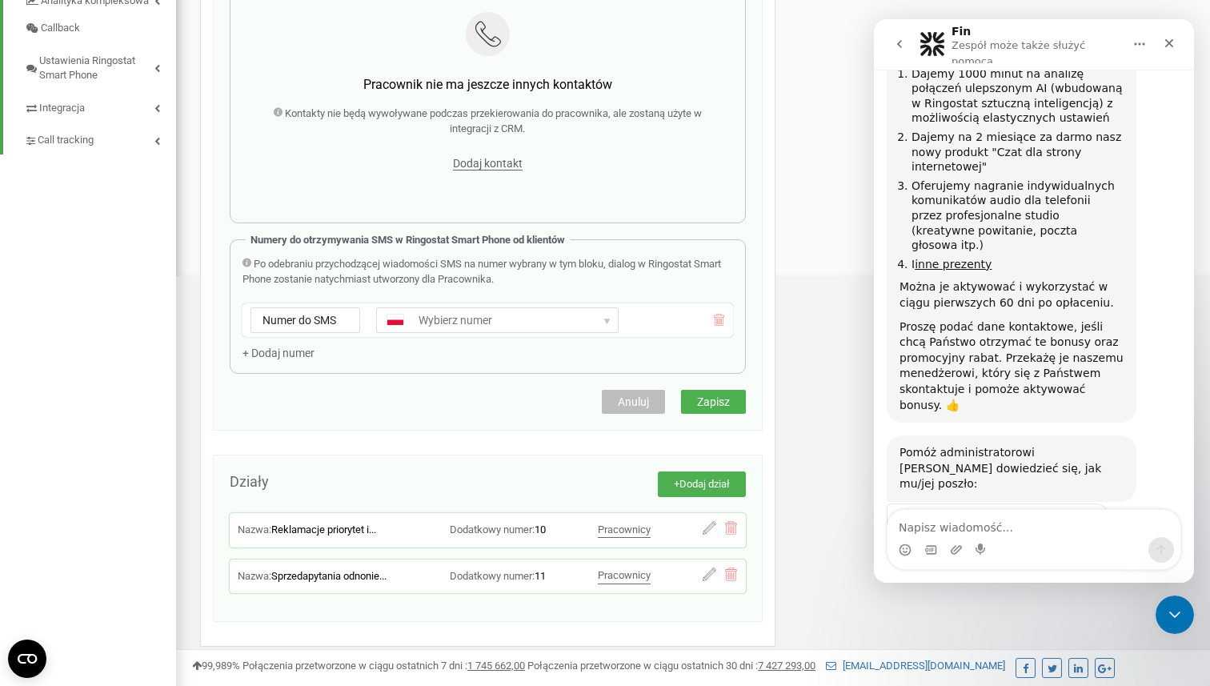
click at [514, 330] on div "United States + 1 United Kingdom + 44 Afghanistan (‫افغانستان‬‎) + 93 Albania (…" at bounding box center [497, 320] width 242 height 26
click at [640, 403] on span "Anuluj" at bounding box center [633, 401] width 31 height 13
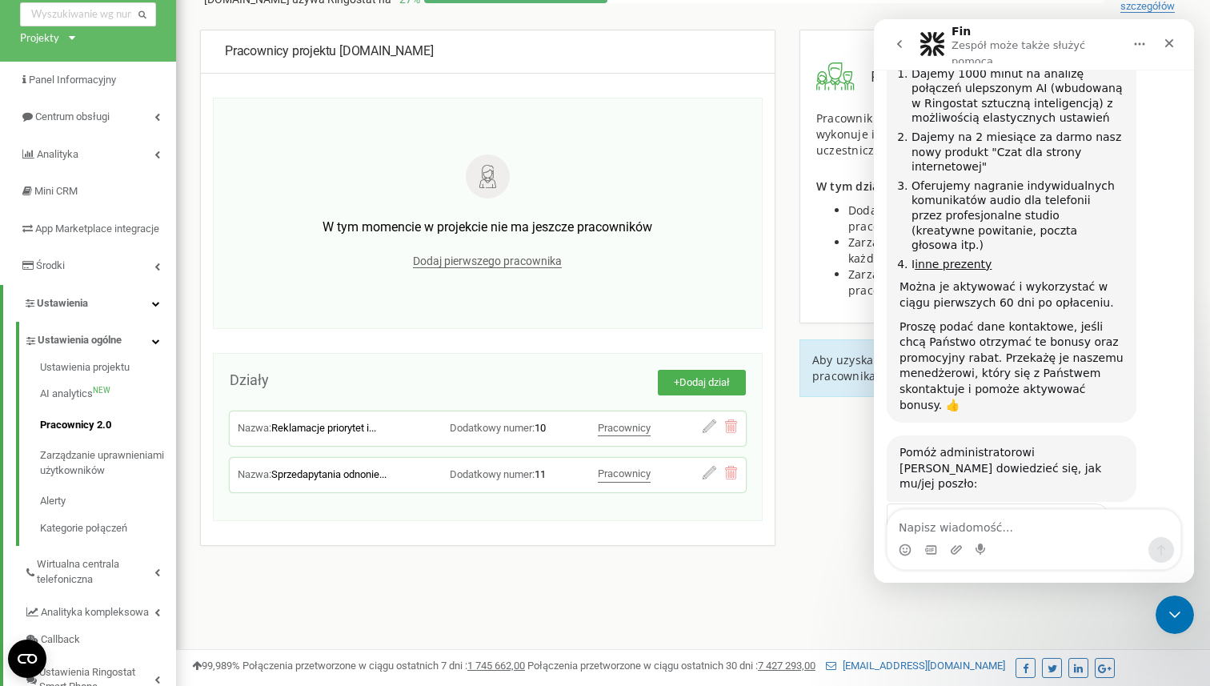
scroll to position [2, 0]
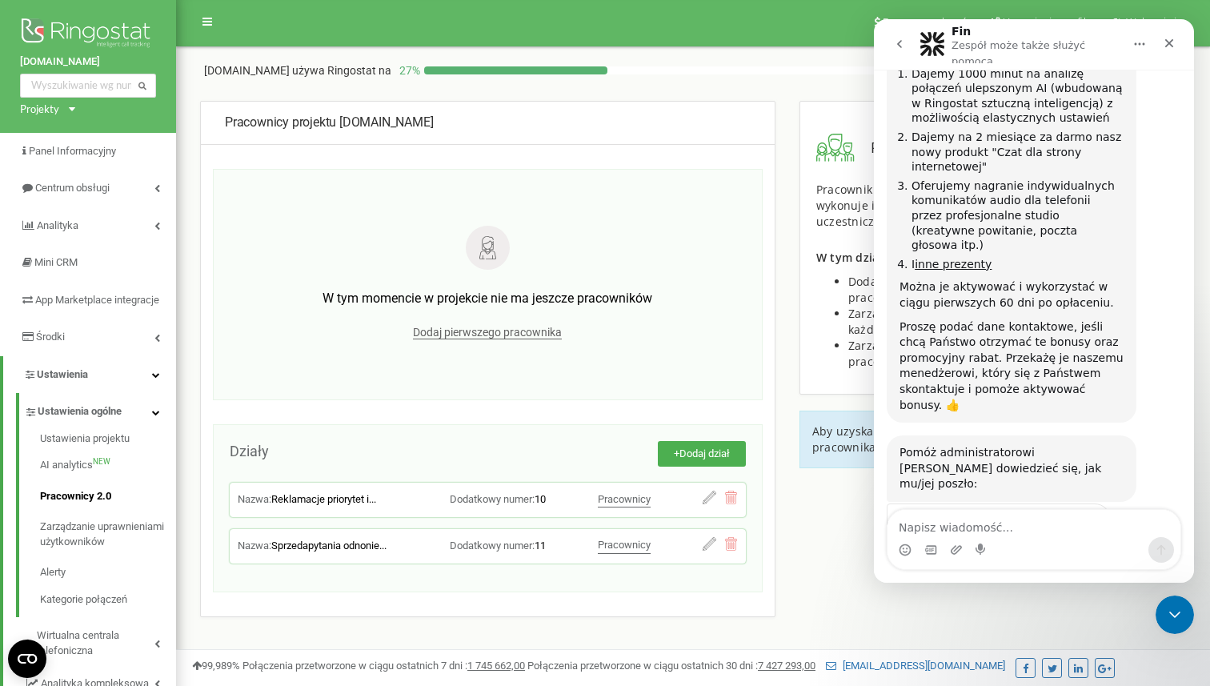
click at [528, 324] on div "Dodaj pierwszego pracownika" at bounding box center [488, 332] width 436 height 22
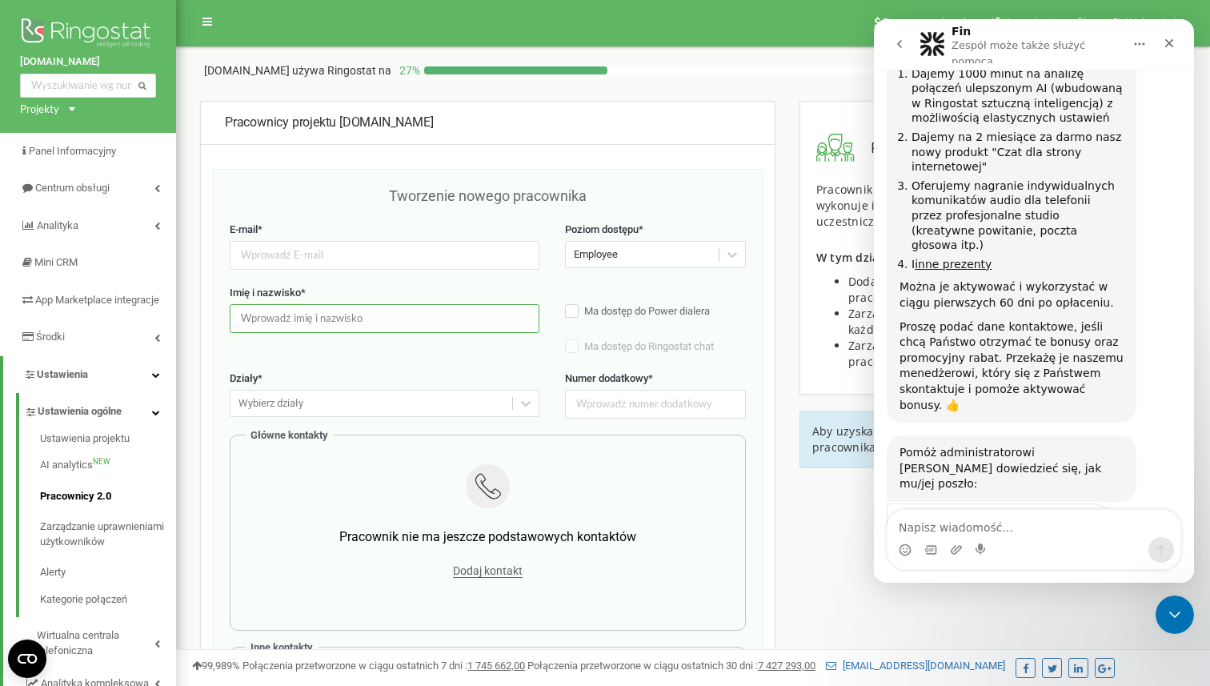
click at [528, 327] on input "text" at bounding box center [385, 318] width 310 height 28
click at [438, 248] on input "email" at bounding box center [385, 255] width 310 height 28
type input "[EMAIL_ADDRESS][DOMAIN_NAME]"
click at [364, 346] on div "Imię i nazwisko * Ma dostęp do Power dialera Ma dostęp do Ringostat chat Dostęp…" at bounding box center [488, 329] width 516 height 86
click at [387, 319] on input "text" at bounding box center [385, 318] width 310 height 28
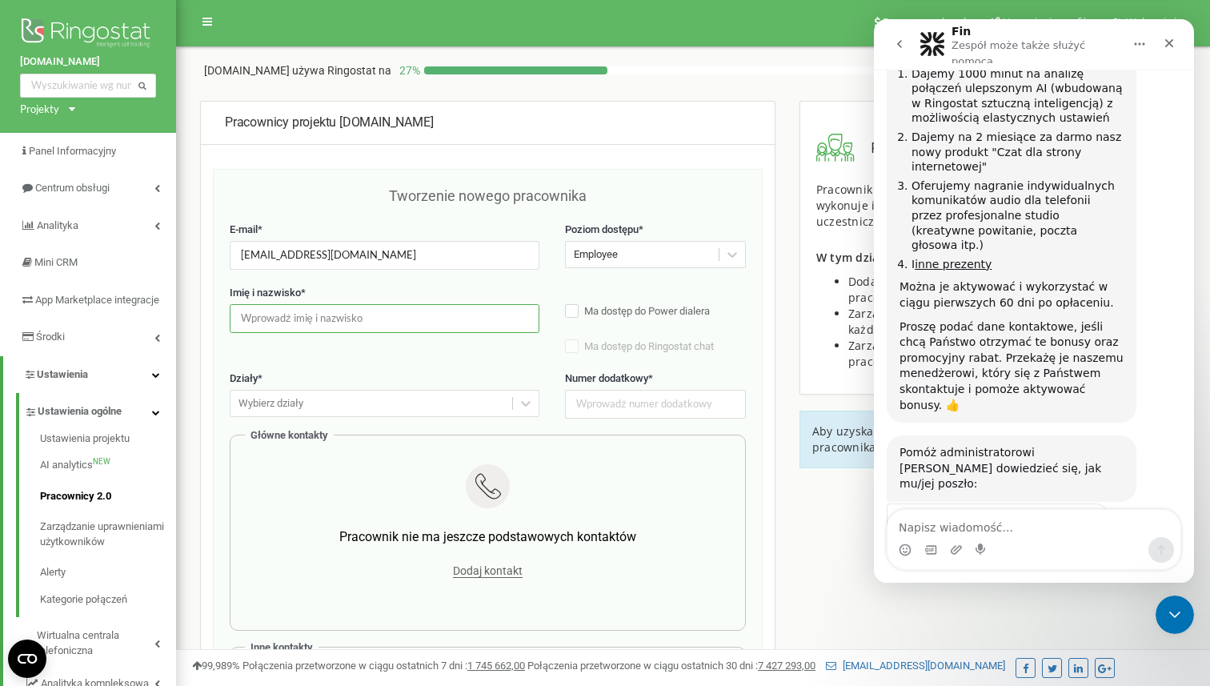
paste input "Nx12.Nata345,123.$563fdha"
type input "Nx12.Nata345,123.$563fdha"
click at [427, 363] on div "Imię i nazwisko * Nx12.Nata345,123.$563fdha Ma dostęp do Power dialera Ma dostę…" at bounding box center [488, 329] width 516 height 86
click at [400, 324] on input "Nx12.Nata345,123.$563fdha" at bounding box center [385, 318] width 310 height 28
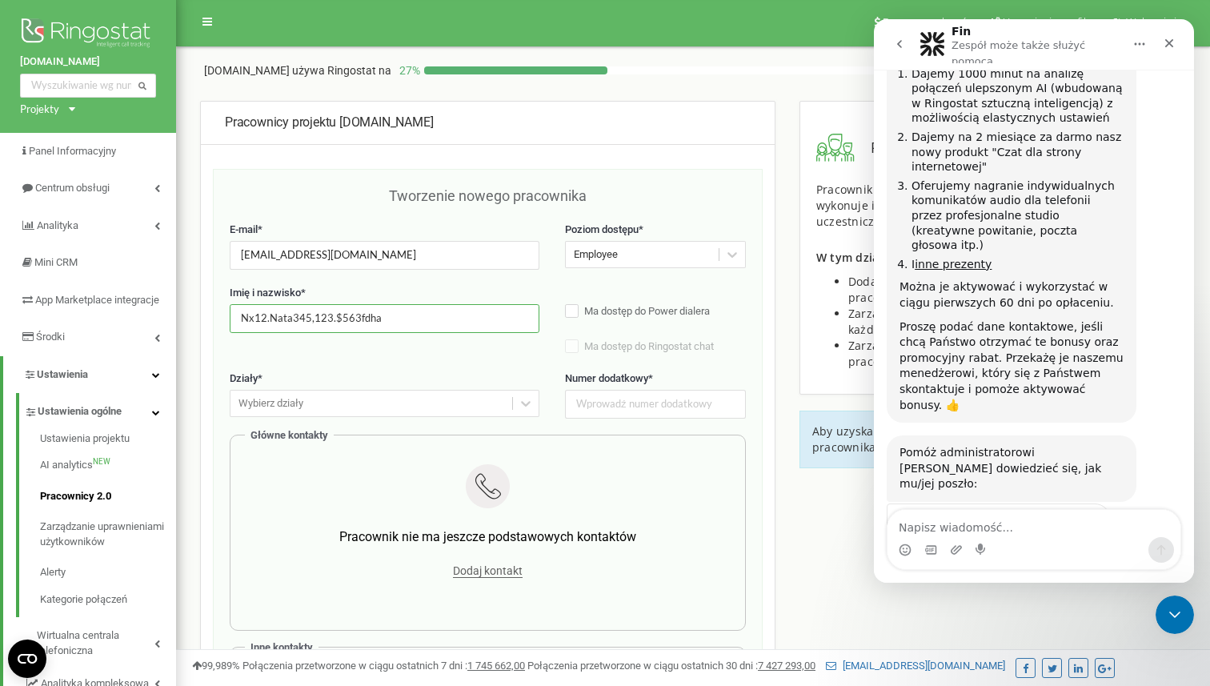
click at [400, 324] on input "Nx12.Nata345,123.$563fdha" at bounding box center [385, 318] width 310 height 28
type input "[PERSON_NAME]"
click at [477, 377] on label "Działy *" at bounding box center [385, 378] width 310 height 15
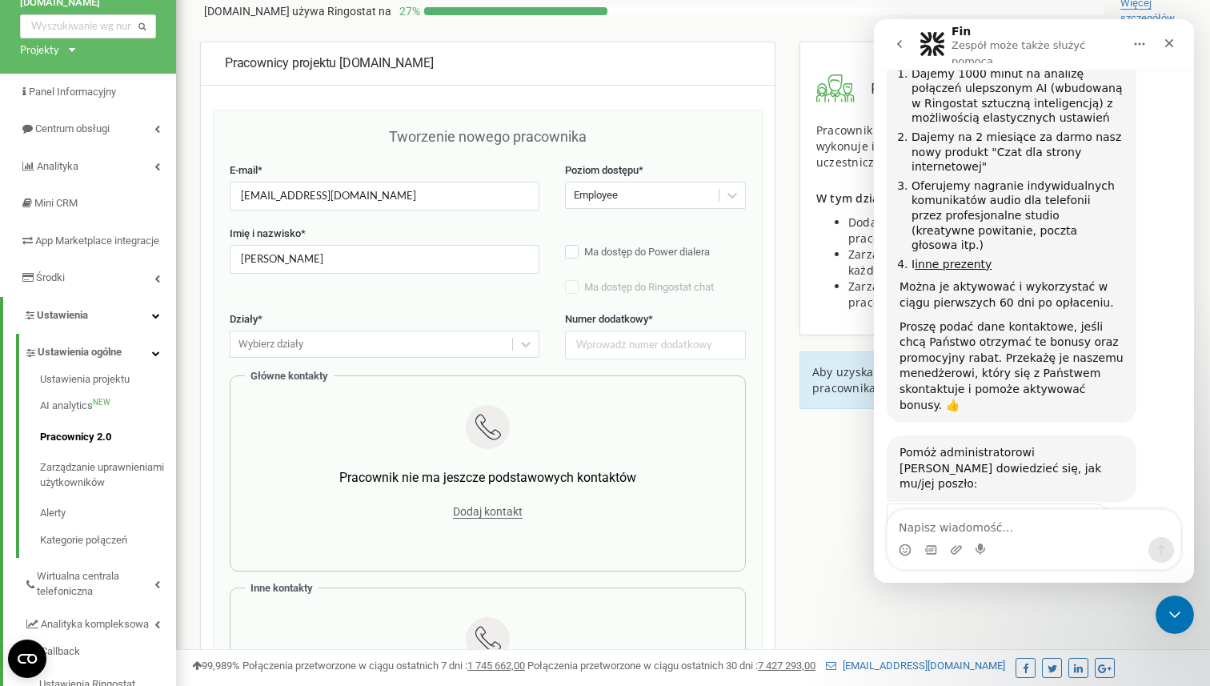
scroll to position [93, 0]
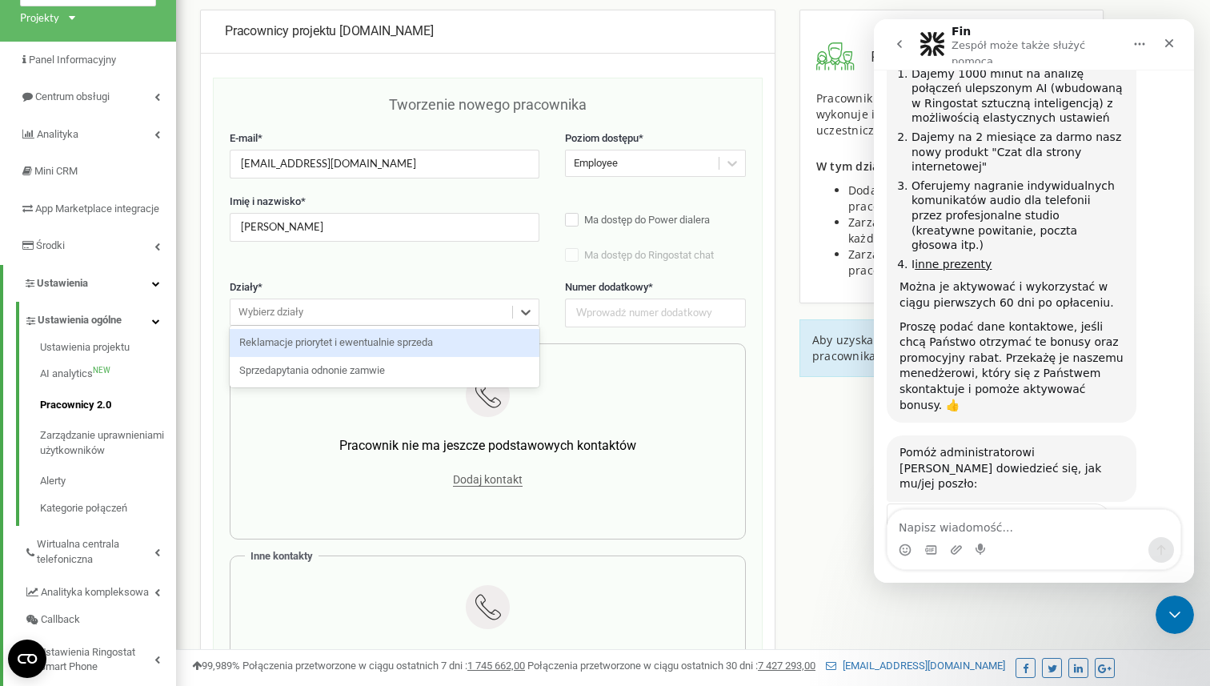
click at [461, 319] on div "Wybierz działy" at bounding box center [372, 312] width 282 height 25
click at [427, 330] on div "Reklamacje priorytet i ewentualnie sprzeda" at bounding box center [385, 343] width 310 height 28
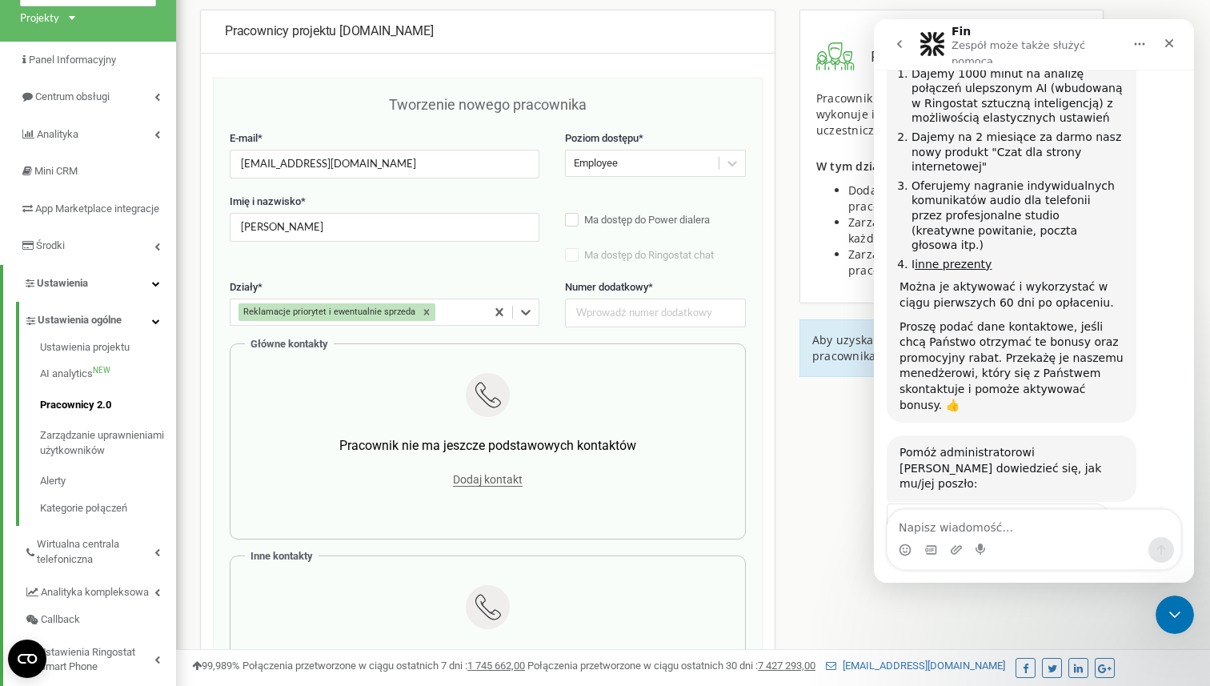
click at [464, 309] on div "Reklamacje priorytet i ewentualnie sprzeda" at bounding box center [359, 312] width 256 height 25
click at [427, 343] on div "Sprzedapytania odnonie zamwie" at bounding box center [385, 343] width 310 height 28
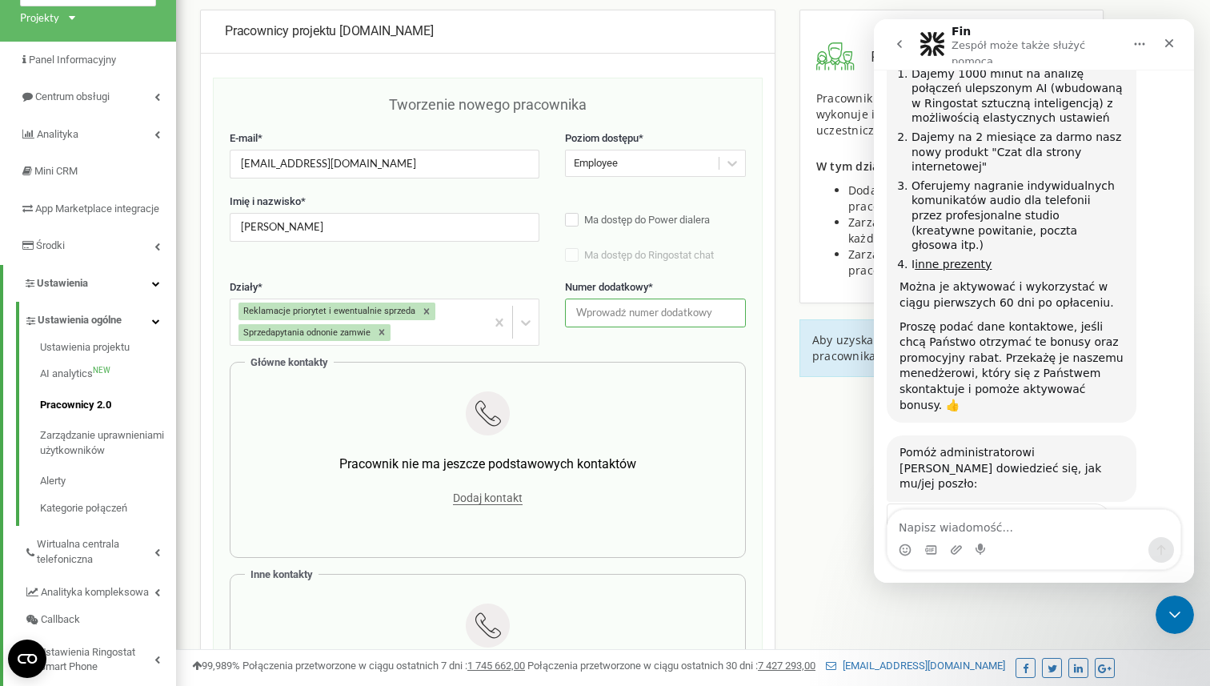
click at [617, 311] on input "text" at bounding box center [655, 313] width 181 height 28
type input "01"
click at [552, 362] on div "Główne kontakty Pracownik nie ma jeszcze podstawowych kontaktów Dodaj kontakt" at bounding box center [488, 460] width 516 height 196
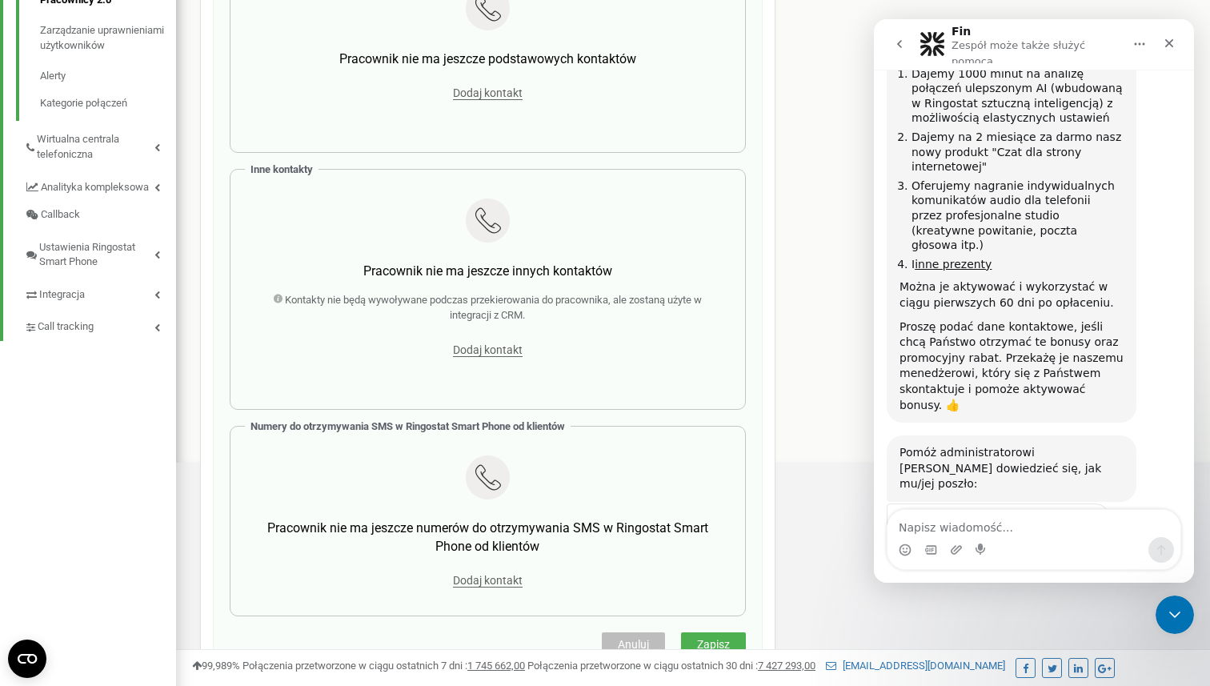
scroll to position [670, 0]
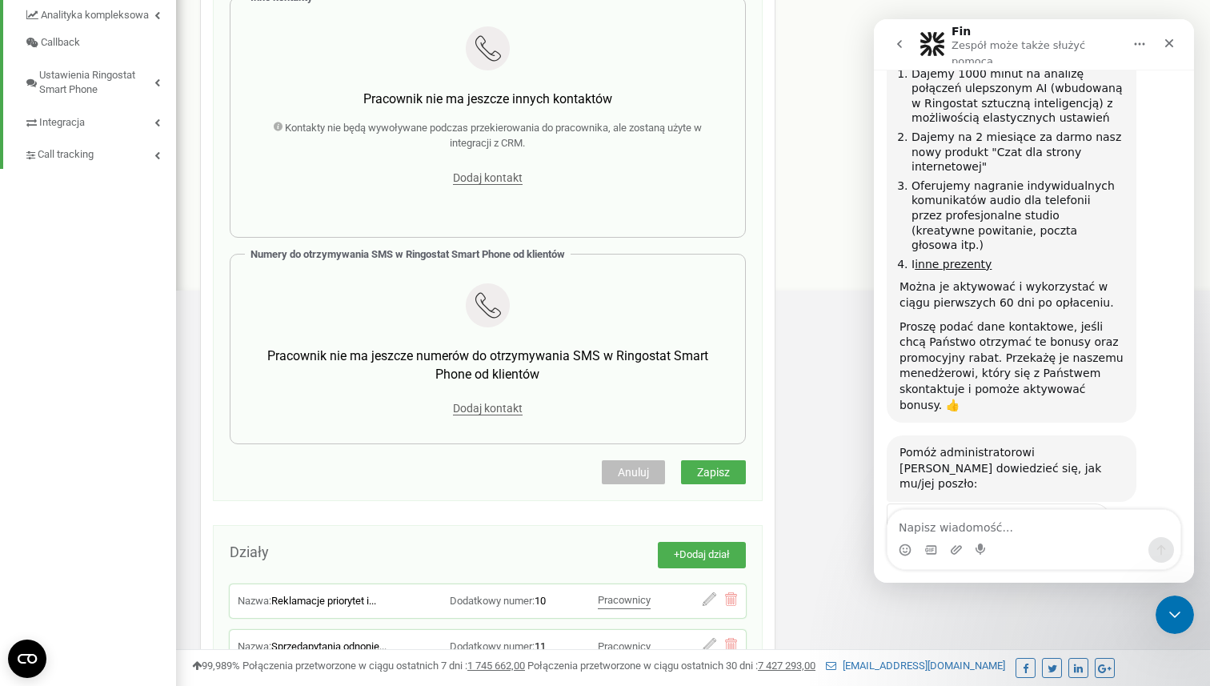
click at [700, 481] on button "Zapisz" at bounding box center [713, 472] width 65 height 24
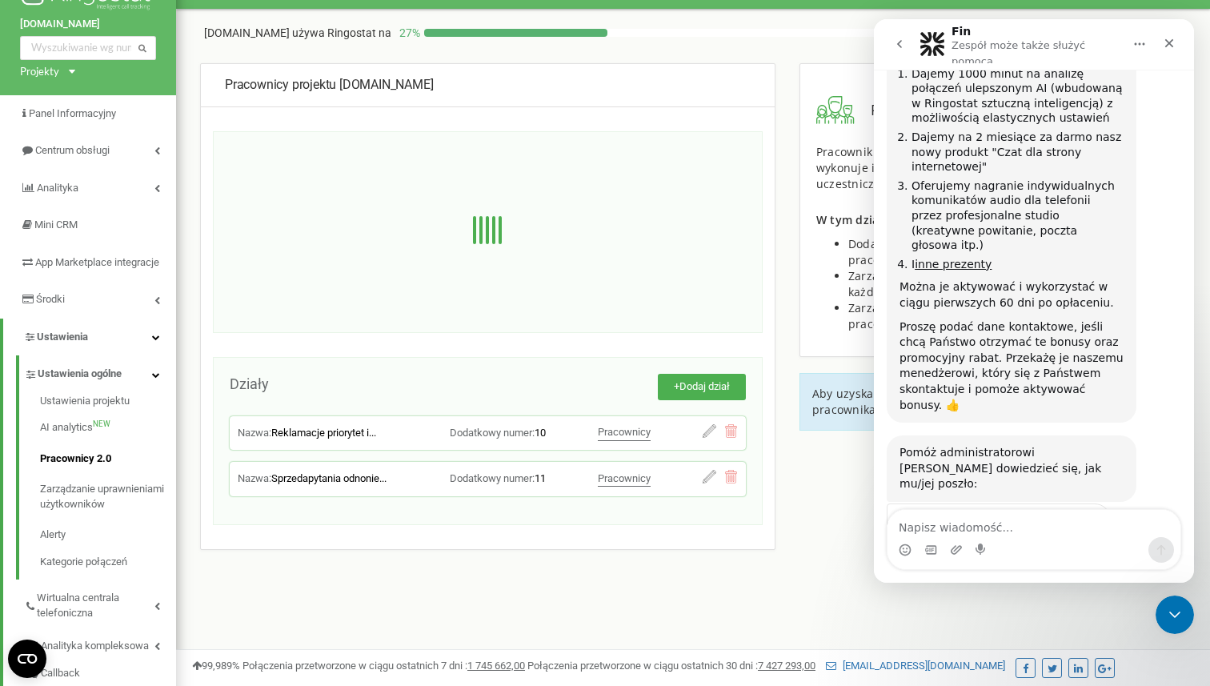
scroll to position [0, 0]
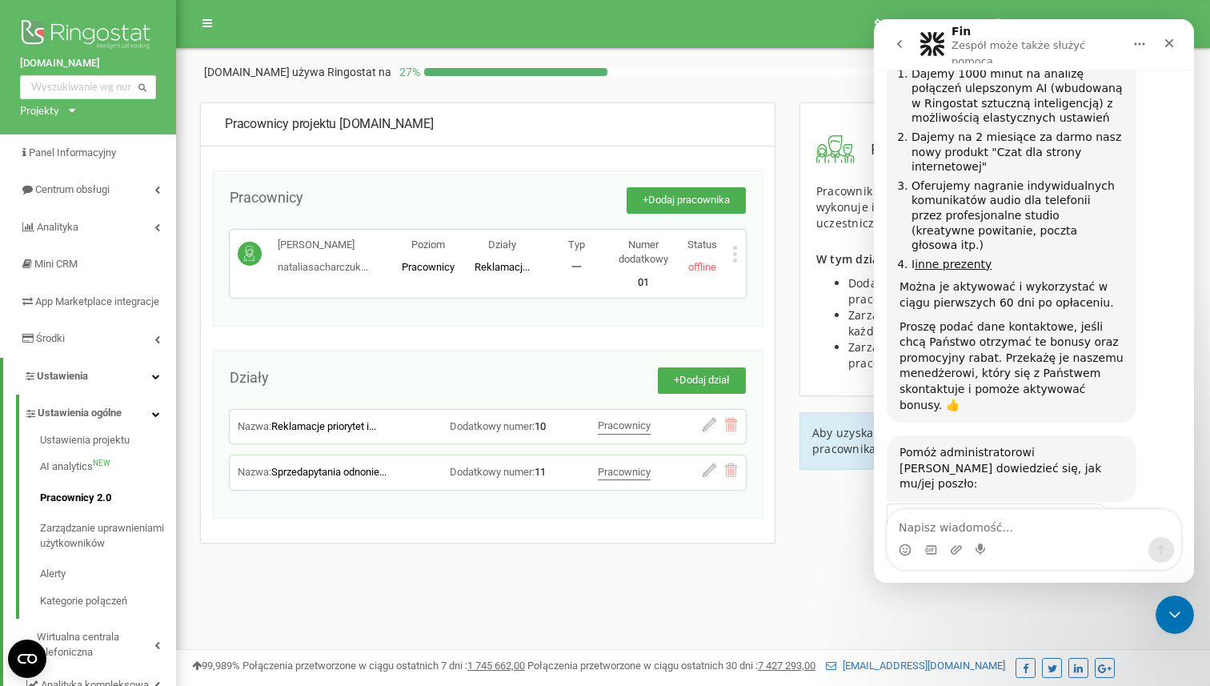
click at [544, 280] on div "[PERSON_NAME]... [EMAIL_ADDRESS][DOMAIN_NAME] Poziom Pracownicy Działy Reklamac…" at bounding box center [488, 264] width 500 height 53
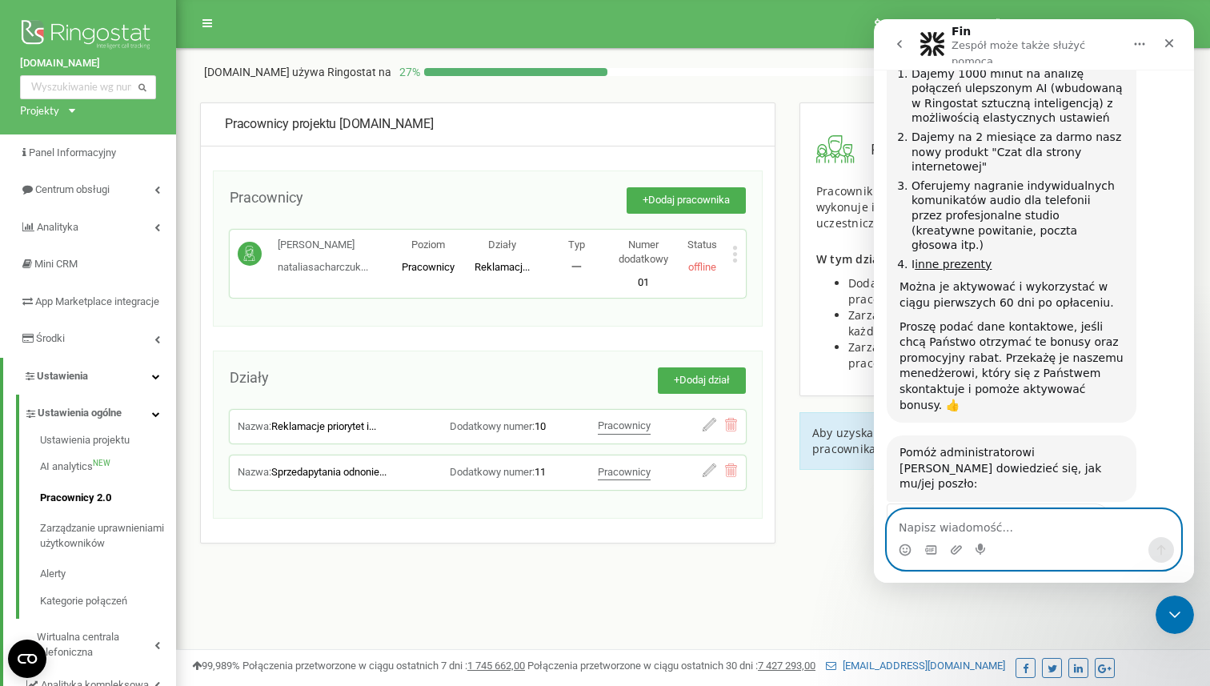
click at [1017, 536] on textarea "Napisz wiadomość..." at bounding box center [1034, 523] width 293 height 27
type textarea "mam pytanie"
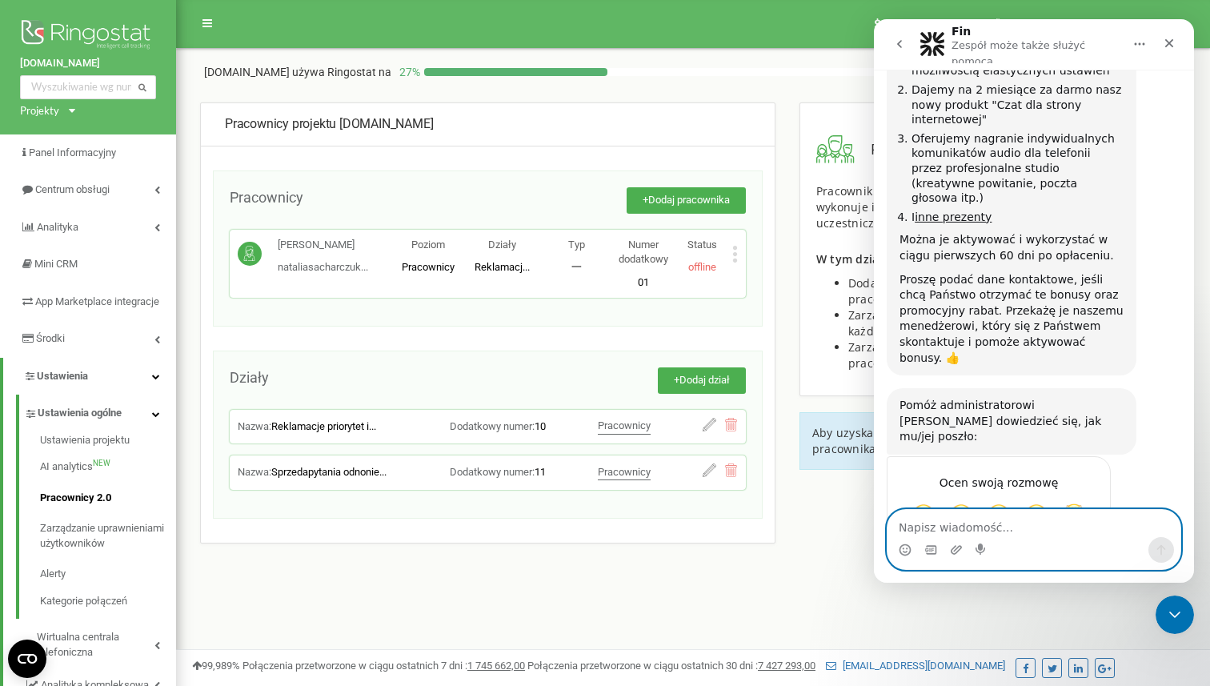
scroll to position [2483, 0]
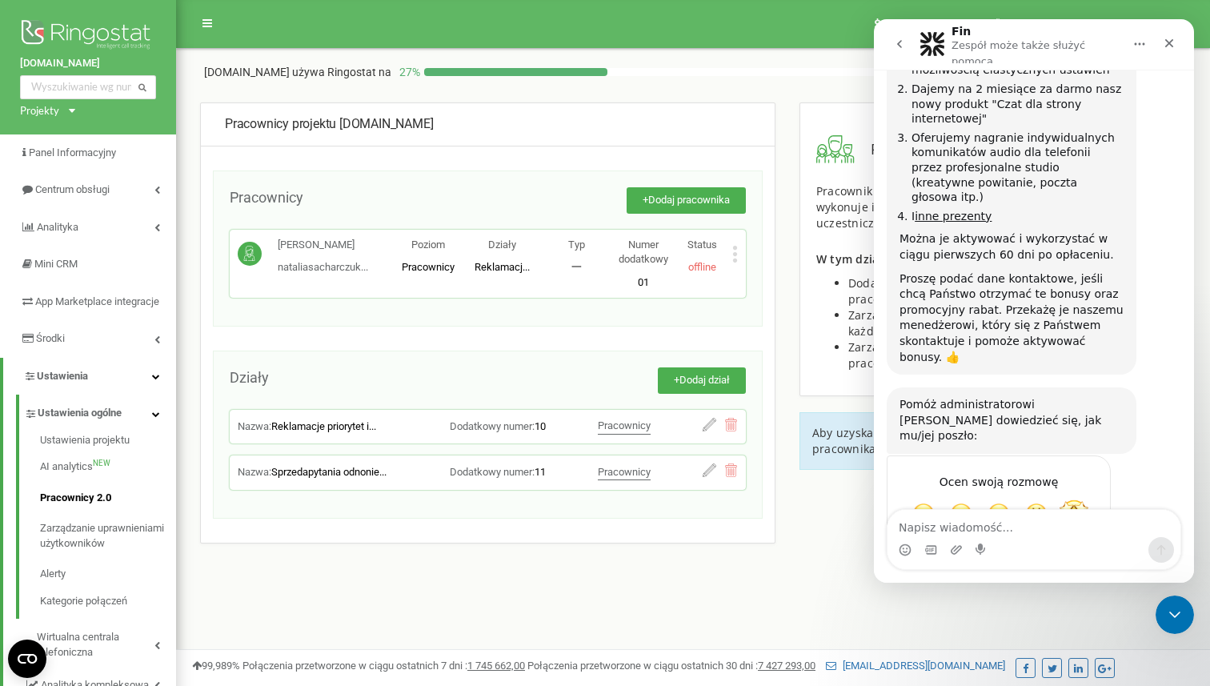
click at [1080, 500] on span "Świetna" at bounding box center [1074, 514] width 29 height 29
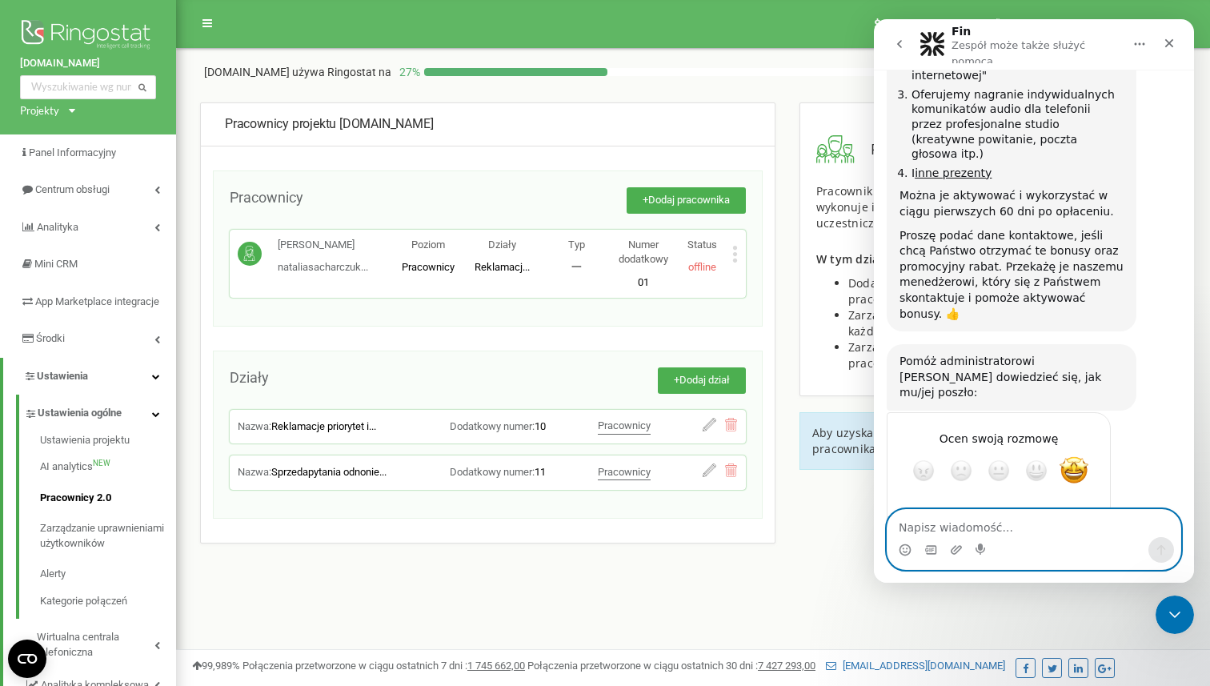
click at [1048, 530] on textarea "Napisz wiadomość..." at bounding box center [1034, 523] width 293 height 27
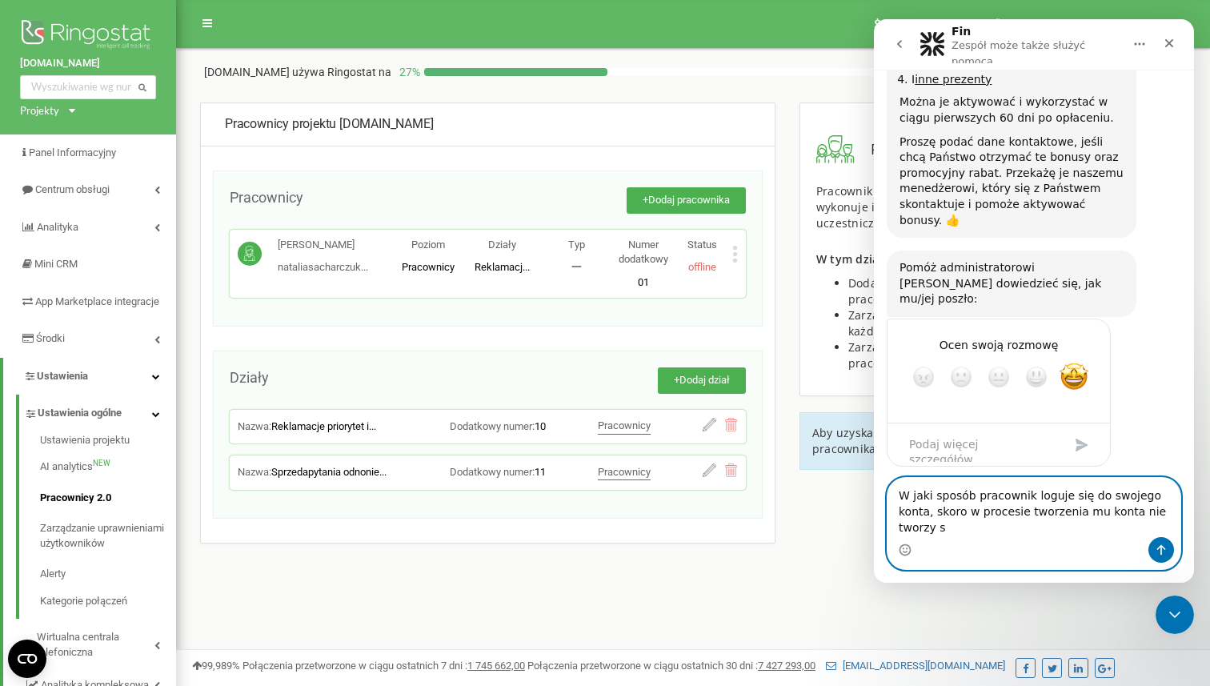
scroll to position [2622, 0]
type textarea "W jaki sposób pracownik loguje się do swojego konta, skoro w procesie tworzenia…"
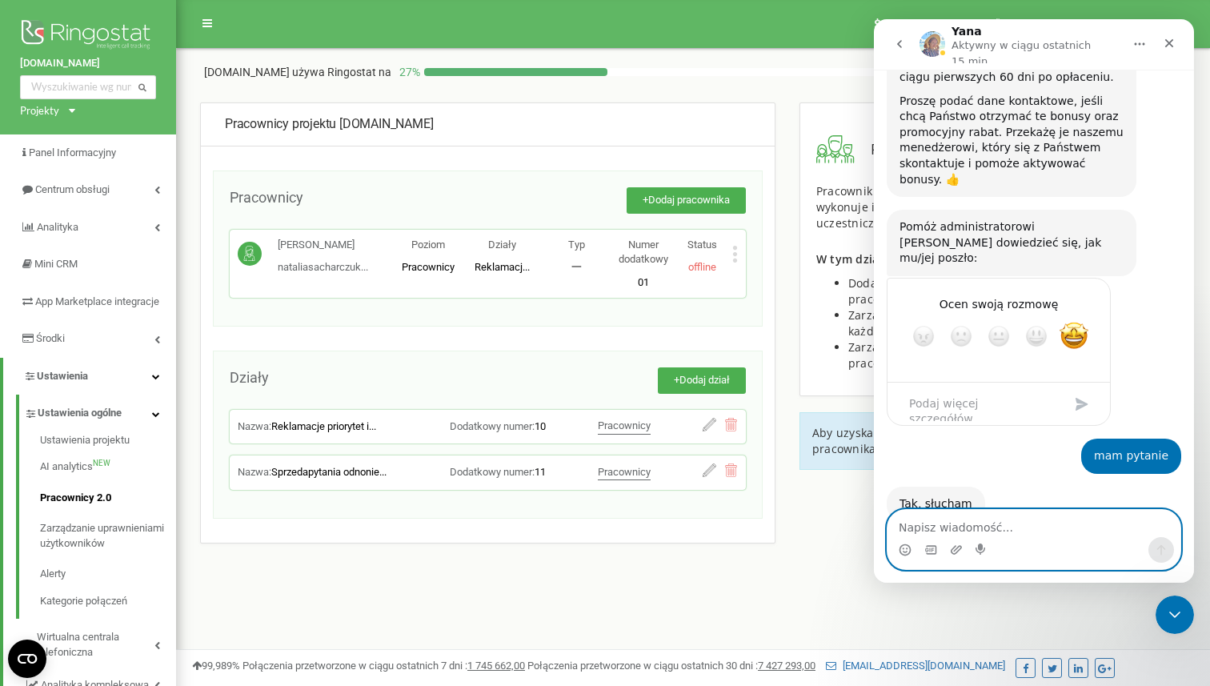
scroll to position [2669, 0]
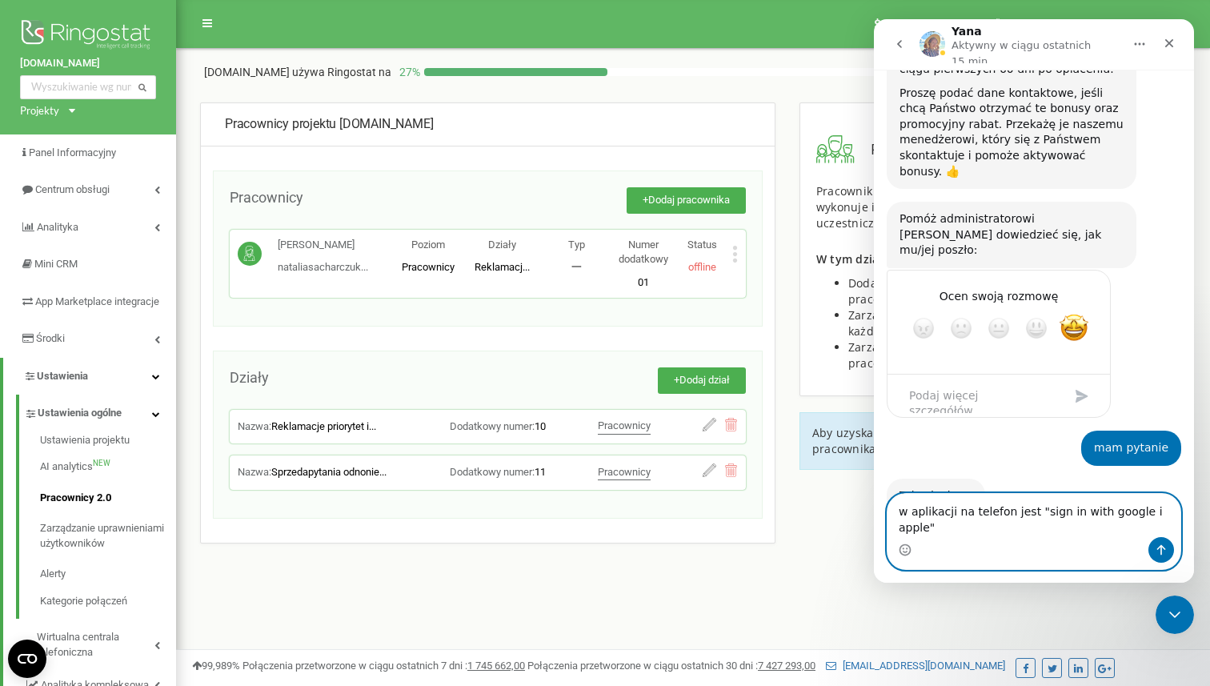
type textarea "w aplikacji na telefon jest "sign in with google i apple""
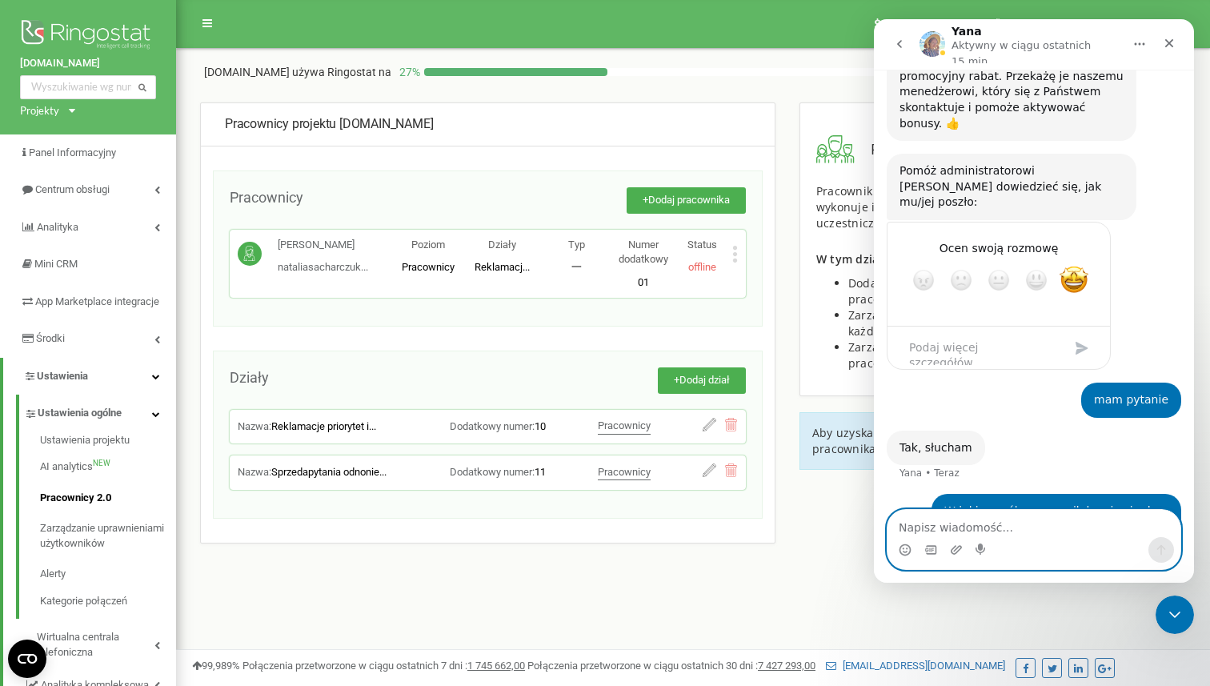
scroll to position [2721, 0]
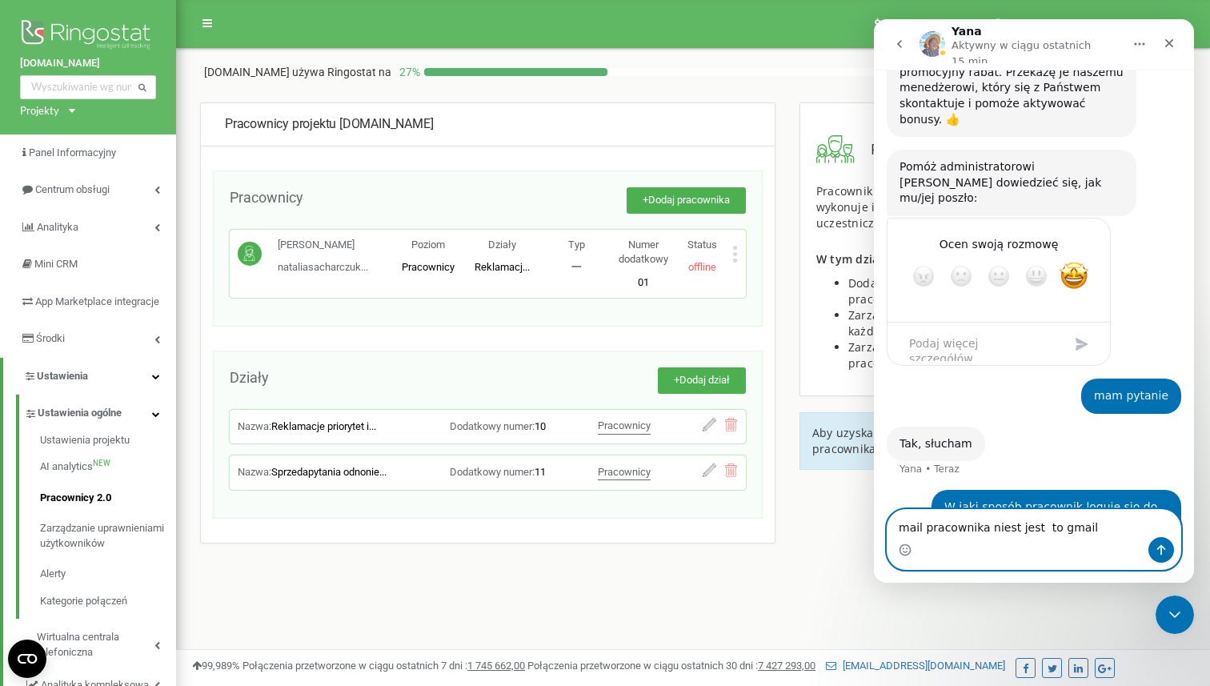
type textarea "mail pracownika niest jest to gmail"
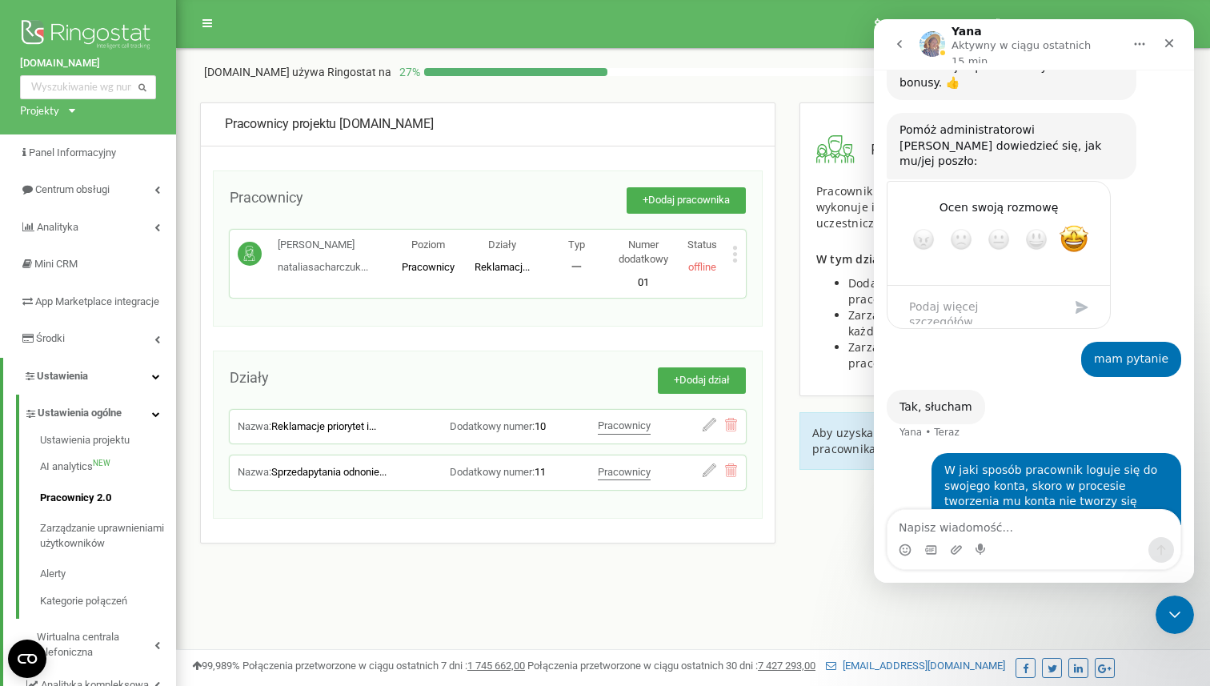
click at [561, 278] on div "[PERSON_NAME]... [EMAIL_ADDRESS][DOMAIN_NAME] Poziom Pracownicy Działy Reklamac…" at bounding box center [488, 264] width 500 height 53
click at [736, 254] on icon at bounding box center [735, 254] width 6 height 17
click at [770, 269] on div "Edytuj" at bounding box center [793, 279] width 120 height 25
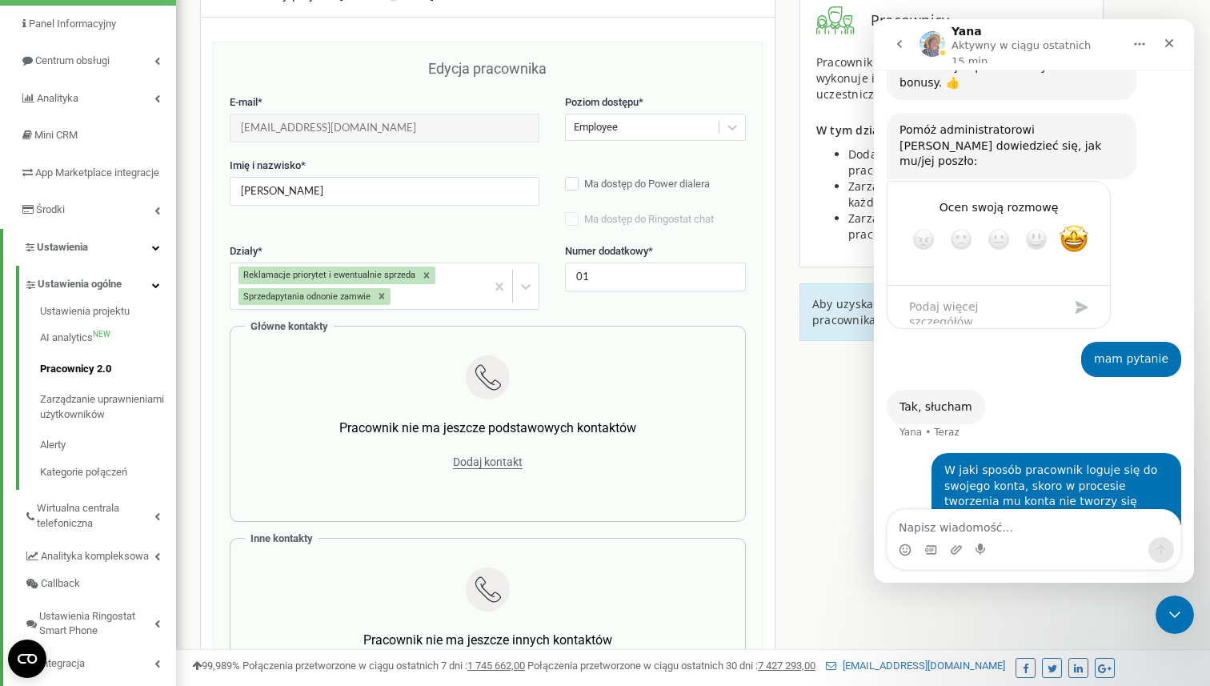
scroll to position [128, 0]
click at [54, 422] on link "Zarządzanie uprawnieniami użytkowników" at bounding box center [108, 408] width 136 height 46
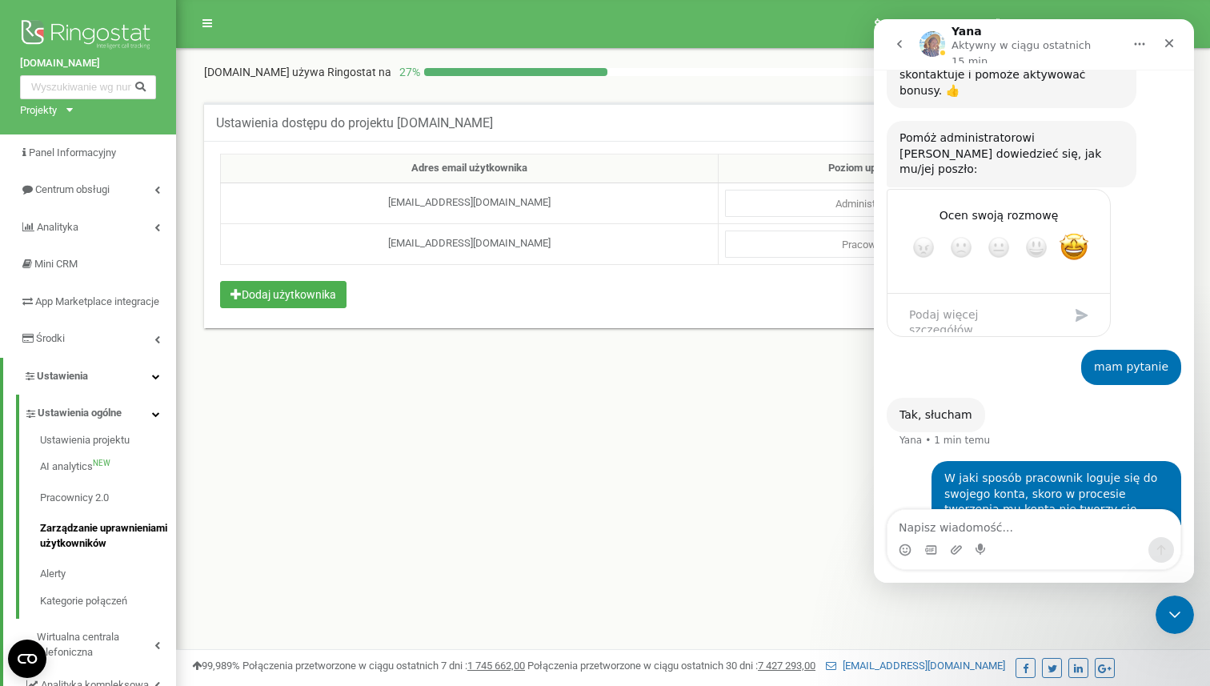
scroll to position [2758, 0]
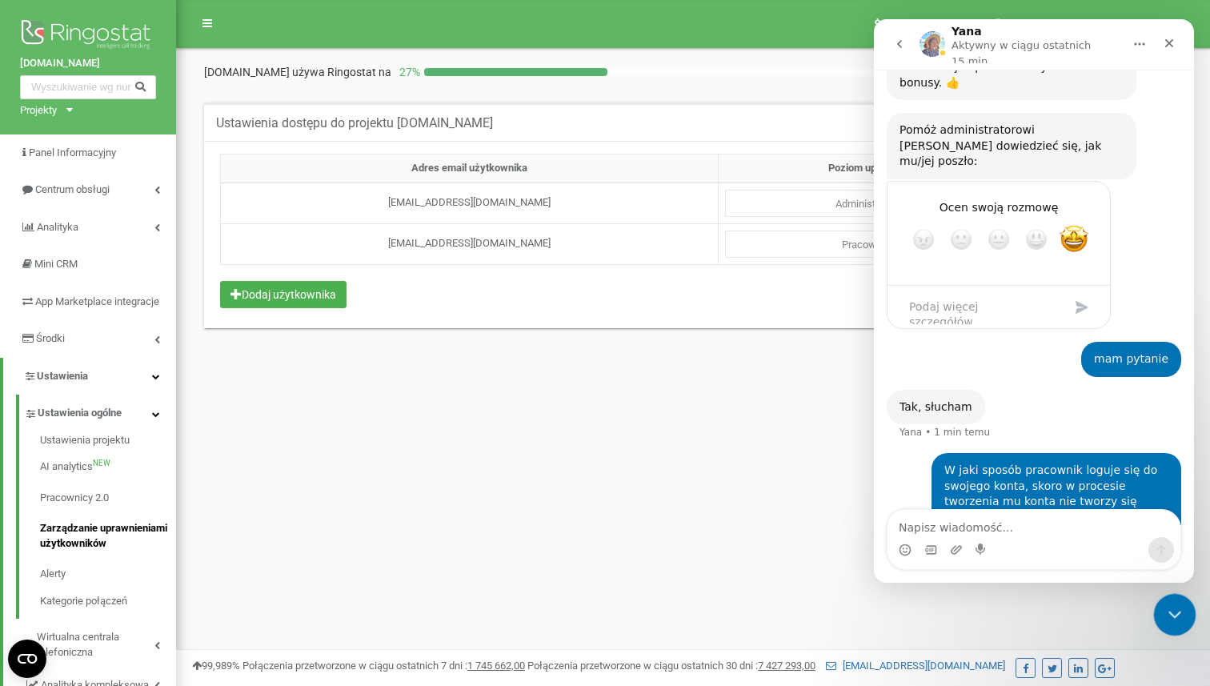
click at [1166, 604] on icon "Zamknij komunikator Intercom" at bounding box center [1172, 612] width 19 height 19
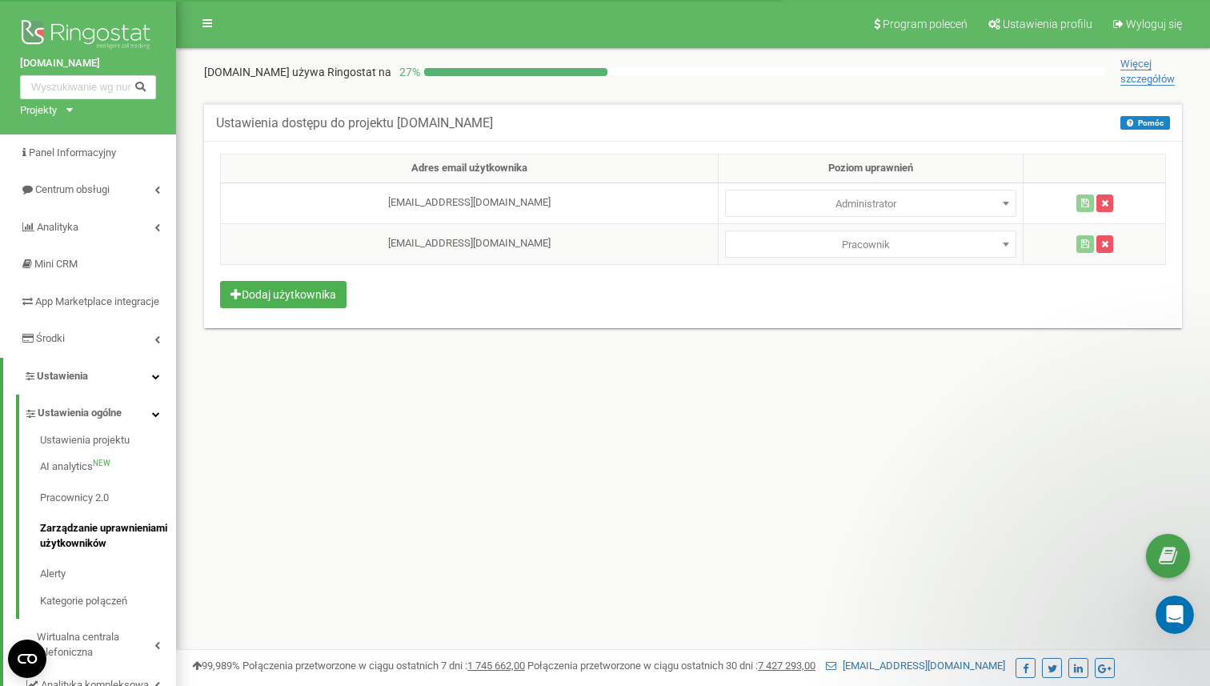
click at [944, 234] on span "Pracownik" at bounding box center [871, 245] width 280 height 22
select select
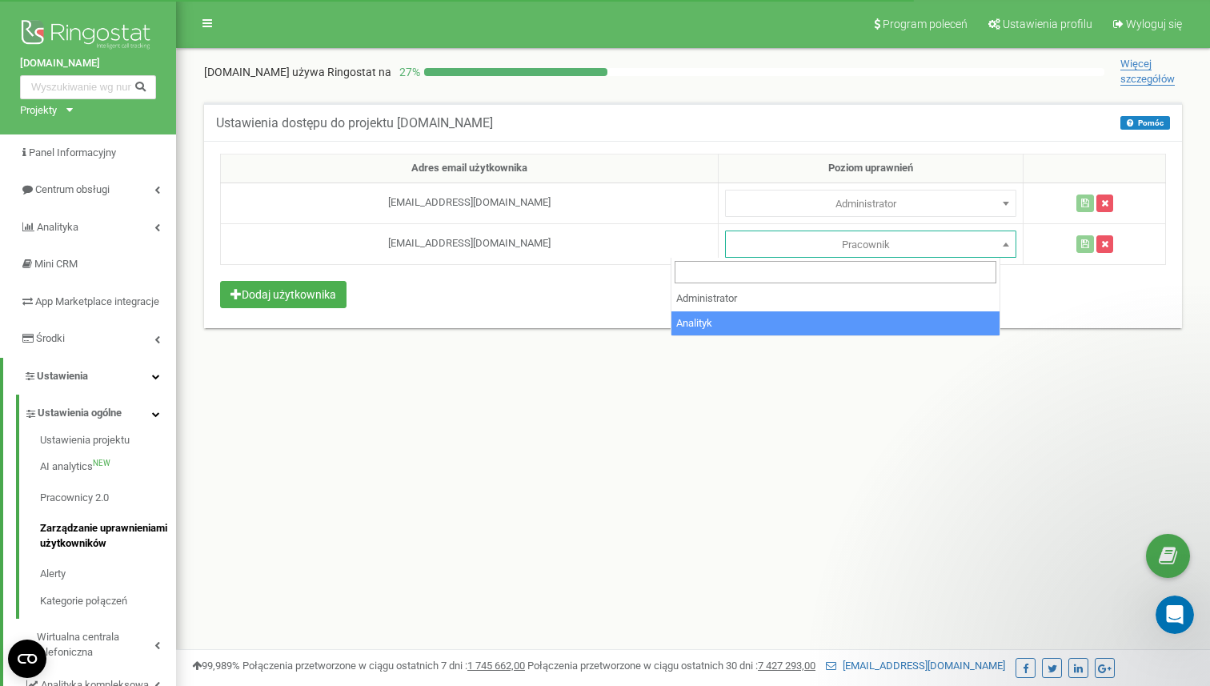
click at [1024, 447] on div "Program poleceń Ustawienia profilu Wyloguj się [DOMAIN_NAME] używa Ringostat na…" at bounding box center [693, 480] width 1034 height 961
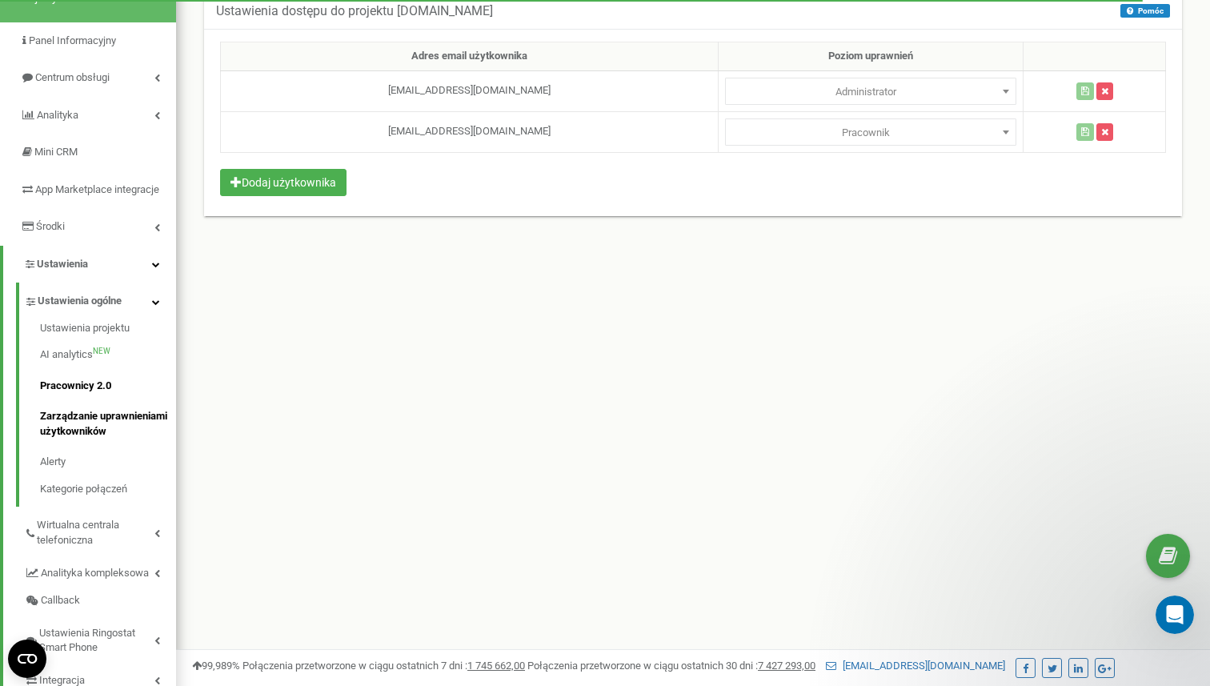
scroll to position [114, 0]
click at [85, 396] on link "Pracownicy 2.0" at bounding box center [108, 384] width 136 height 31
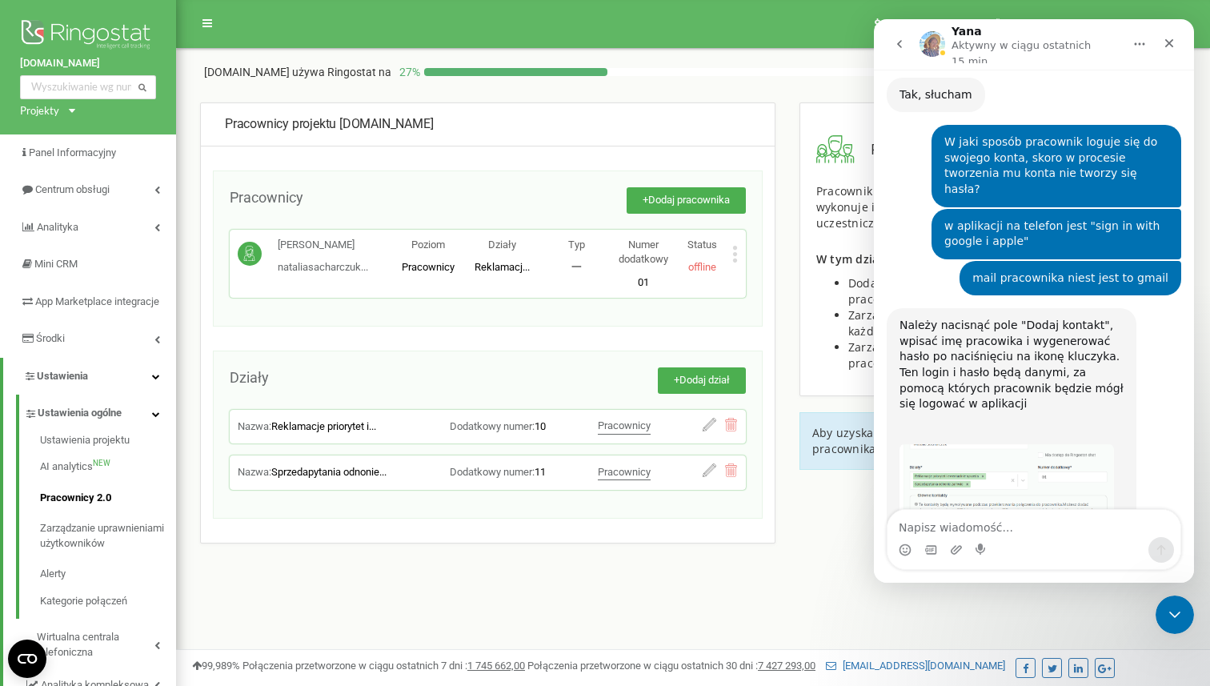
scroll to position [3073, 0]
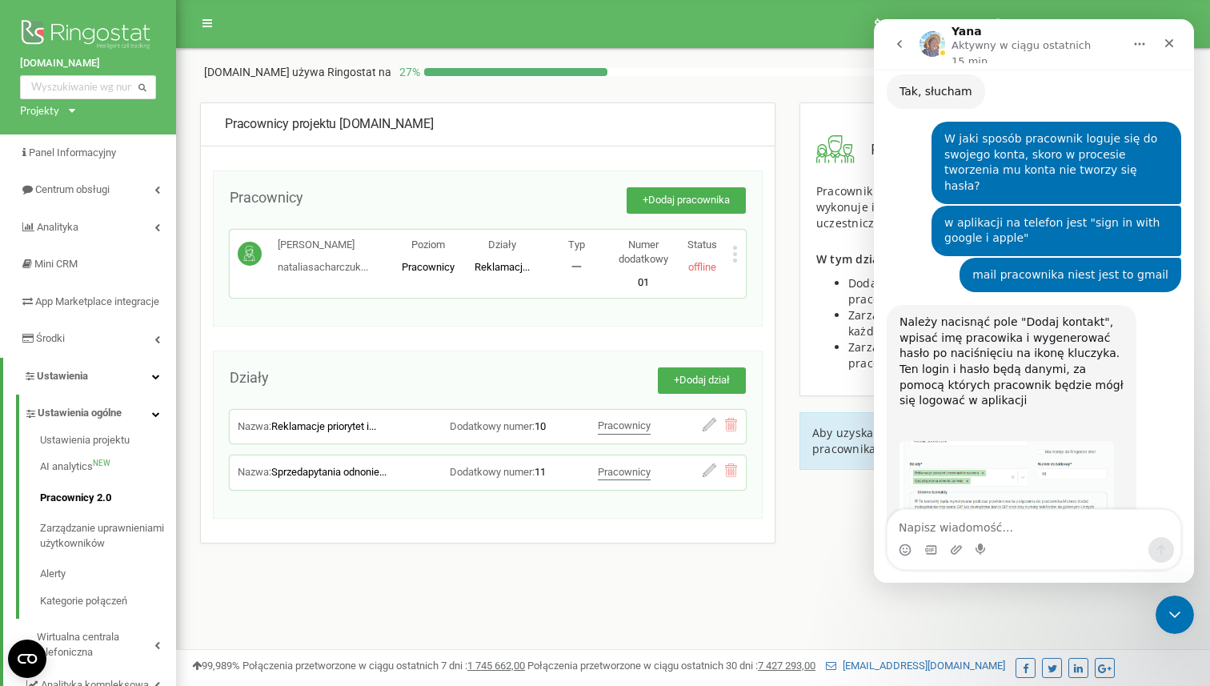
click at [1058, 440] on img "Yana mówi…" at bounding box center [1007, 519] width 215 height 158
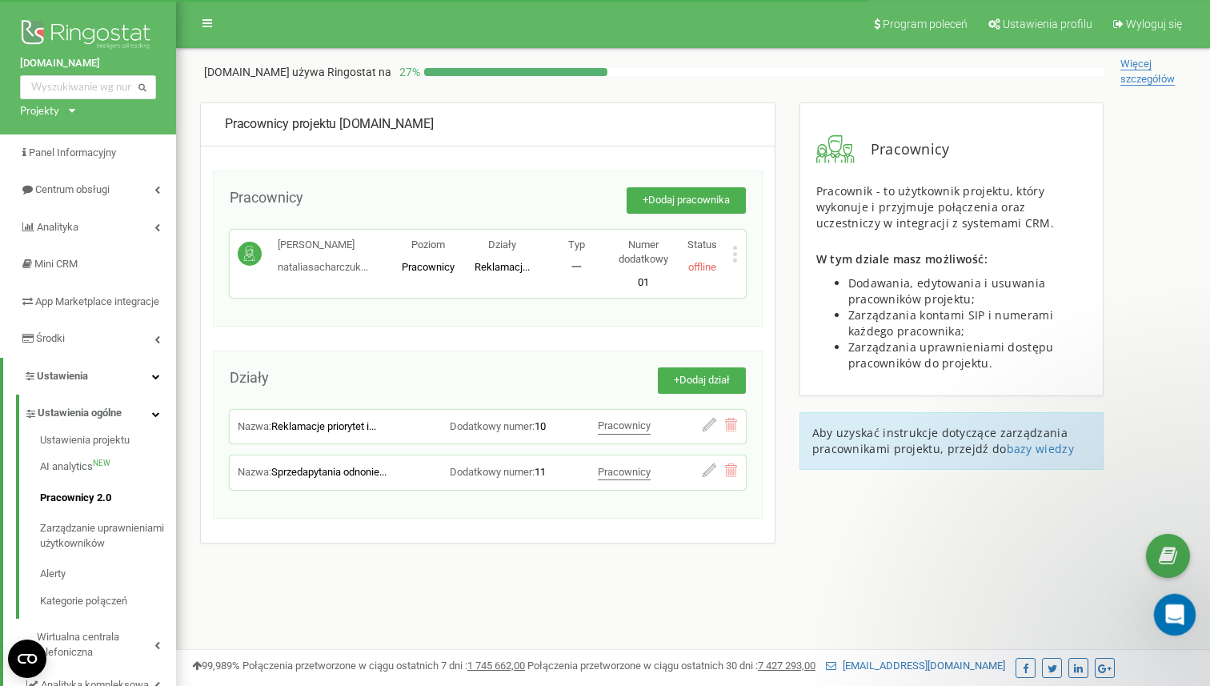
click at [1182, 626] on div "Otwórz komunikator Intercom" at bounding box center [1172, 612] width 53 height 53
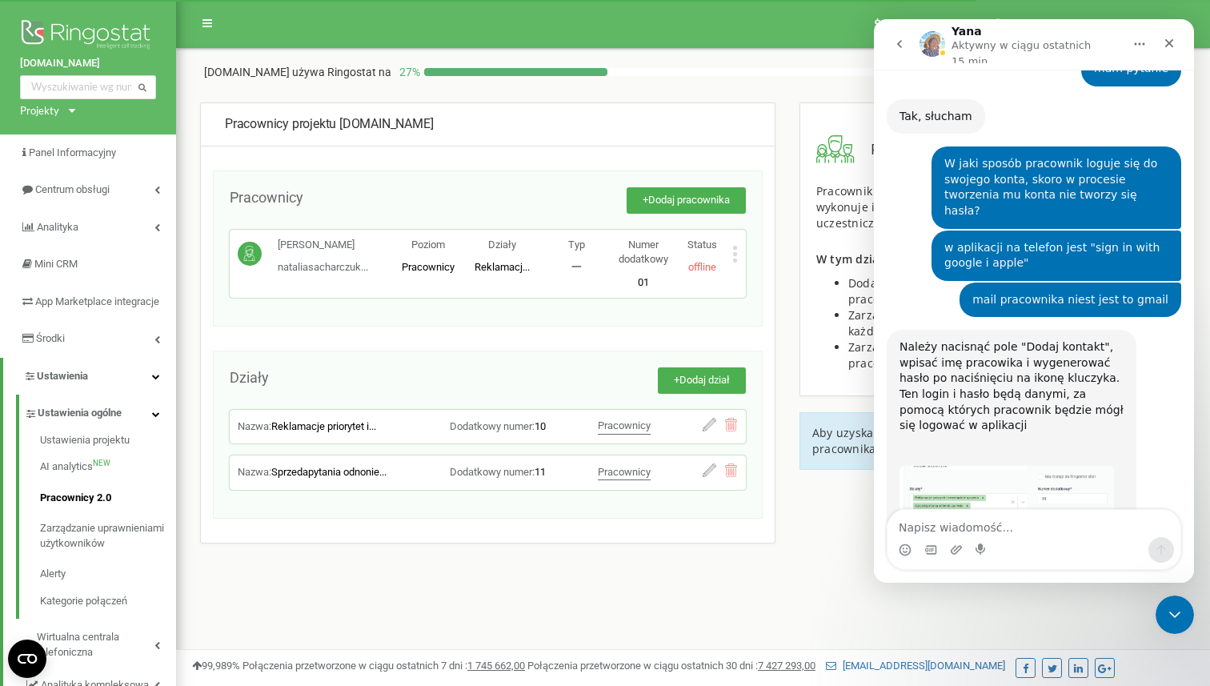
click at [722, 245] on p "Status" at bounding box center [702, 245] width 59 height 15
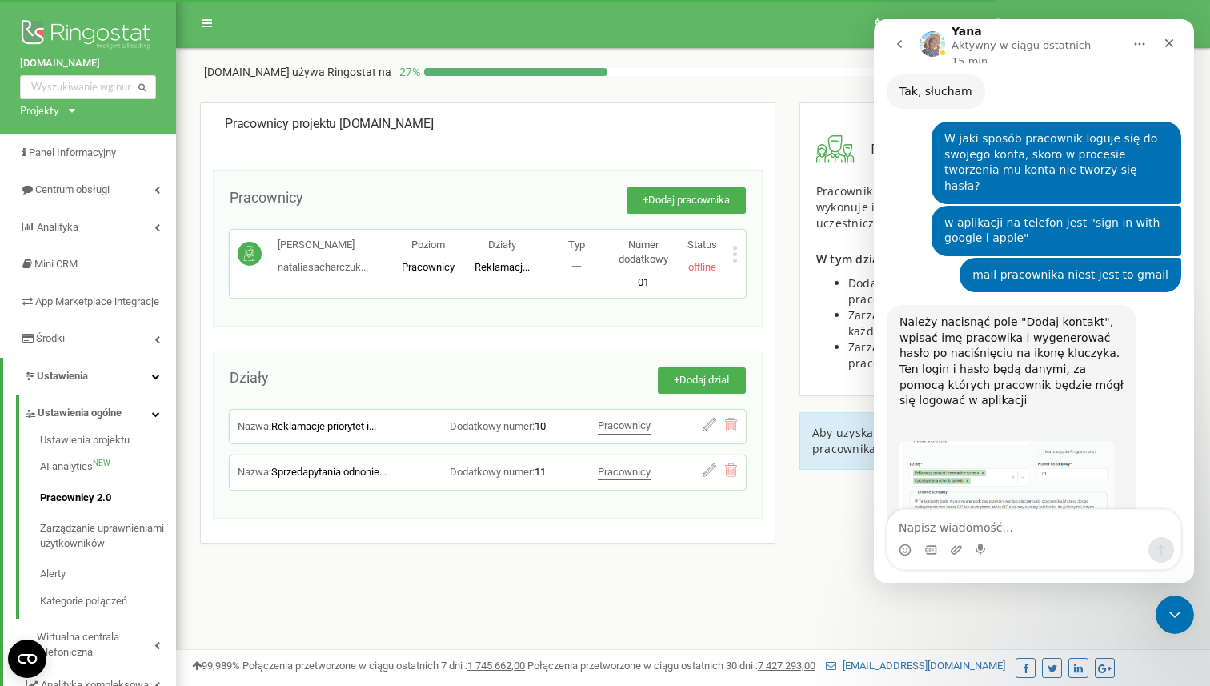
click at [741, 245] on div "[PERSON_NAME]... [EMAIL_ADDRESS][DOMAIN_NAME] Poziom Pracownicy Działy Reklamac…" at bounding box center [488, 264] width 516 height 69
click at [736, 248] on icon at bounding box center [735, 248] width 4 height 4
click at [764, 277] on span "Edytuj" at bounding box center [771, 280] width 35 height 10
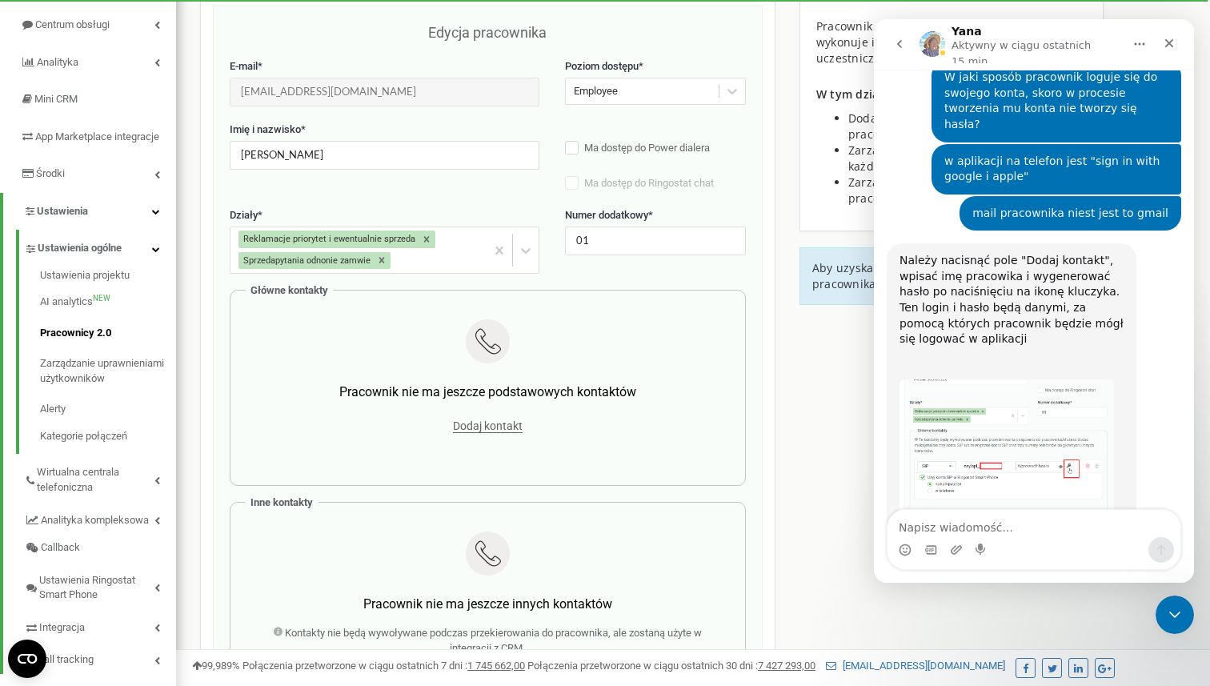
scroll to position [169, 0]
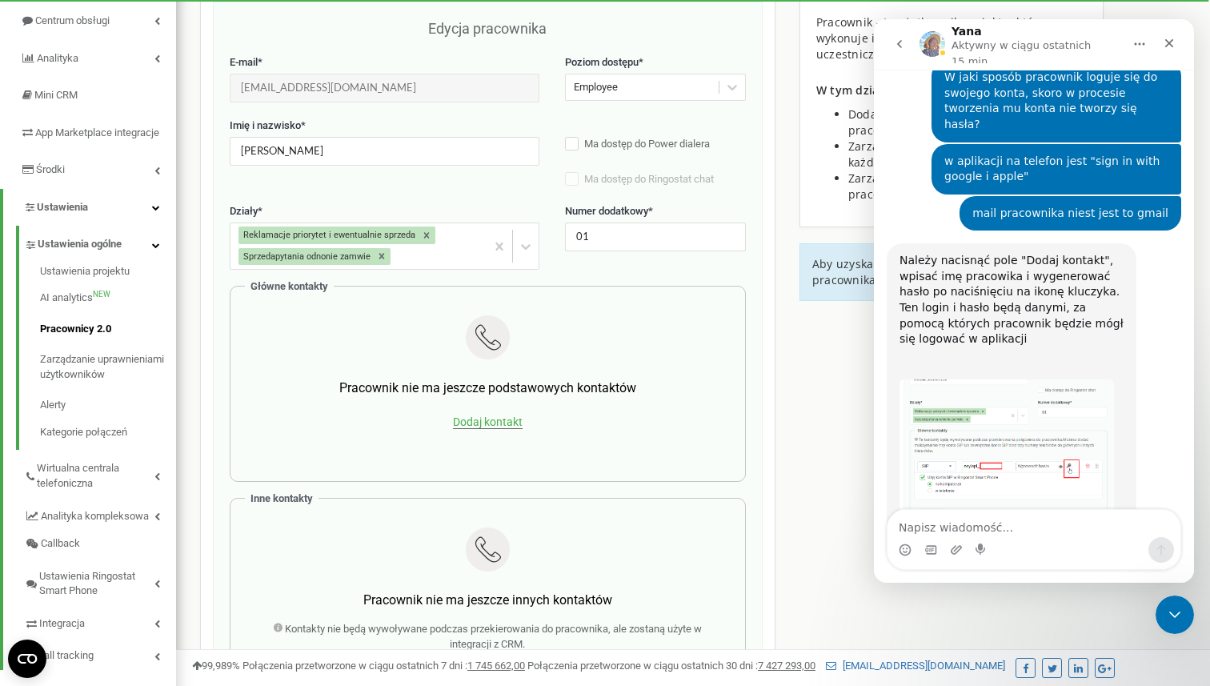
click at [517, 420] on span "Dodaj kontakt" at bounding box center [488, 422] width 70 height 14
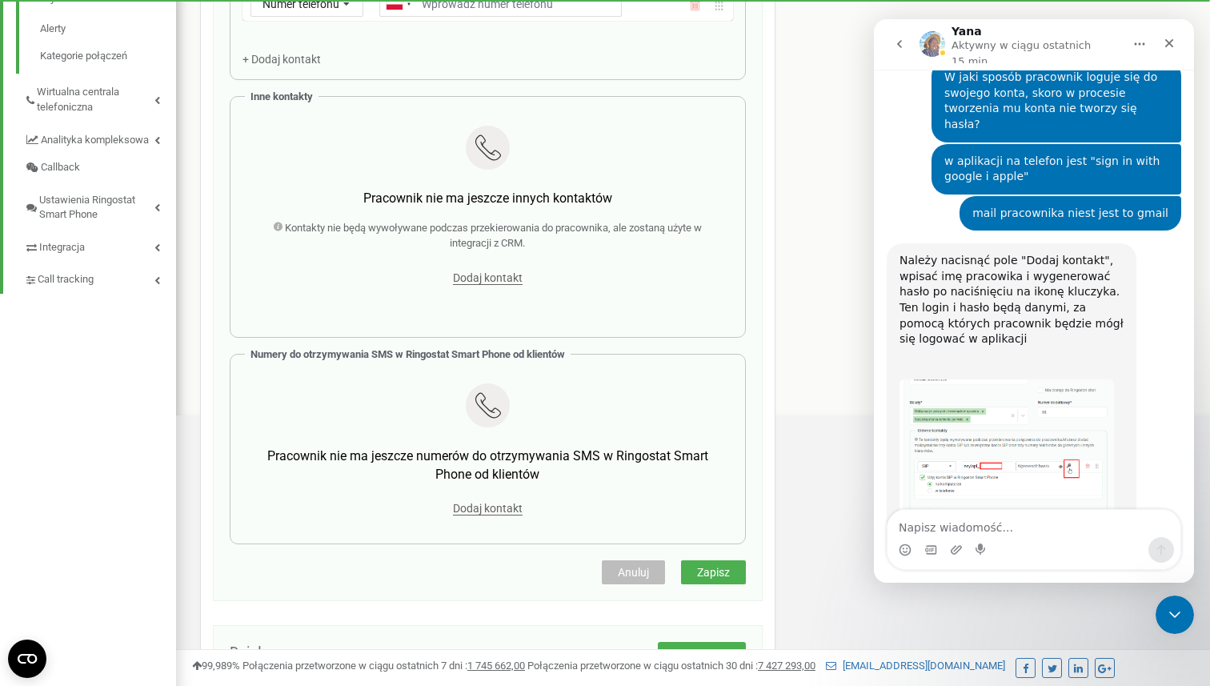
scroll to position [568, 0]
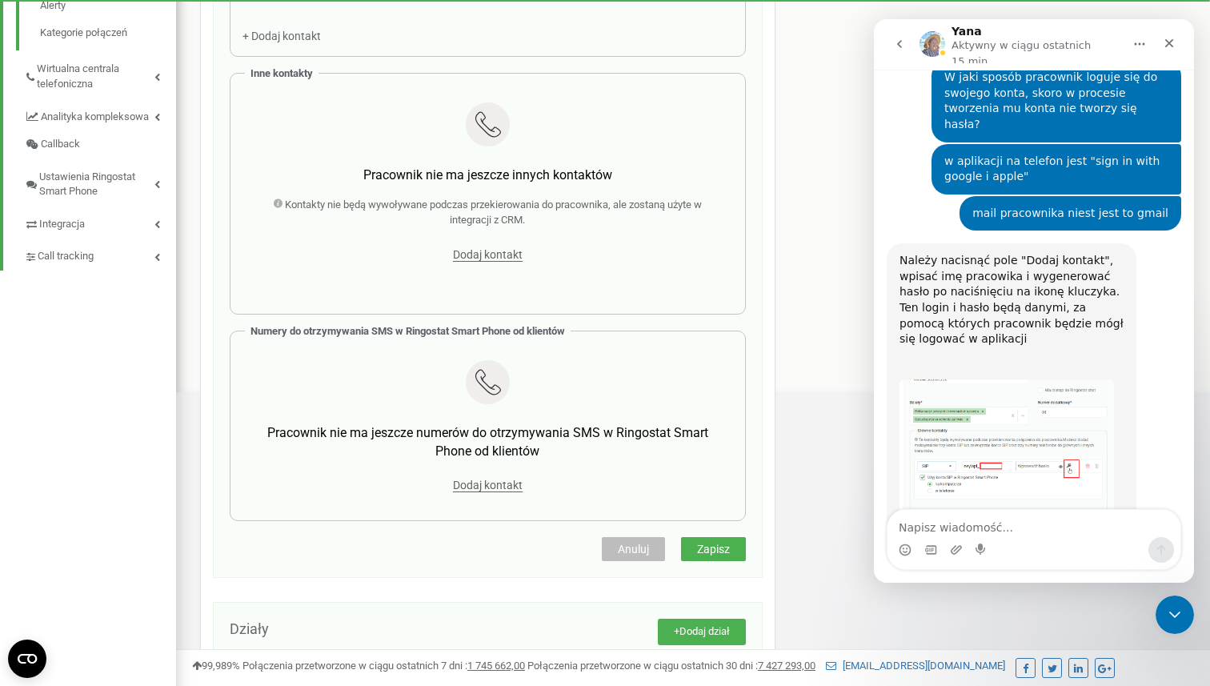
click at [496, 263] on div "Pracownik nie ma jeszcze innych kontaktów Kontakty nie będą wywoływane podczas …" at bounding box center [488, 183] width 491 height 187
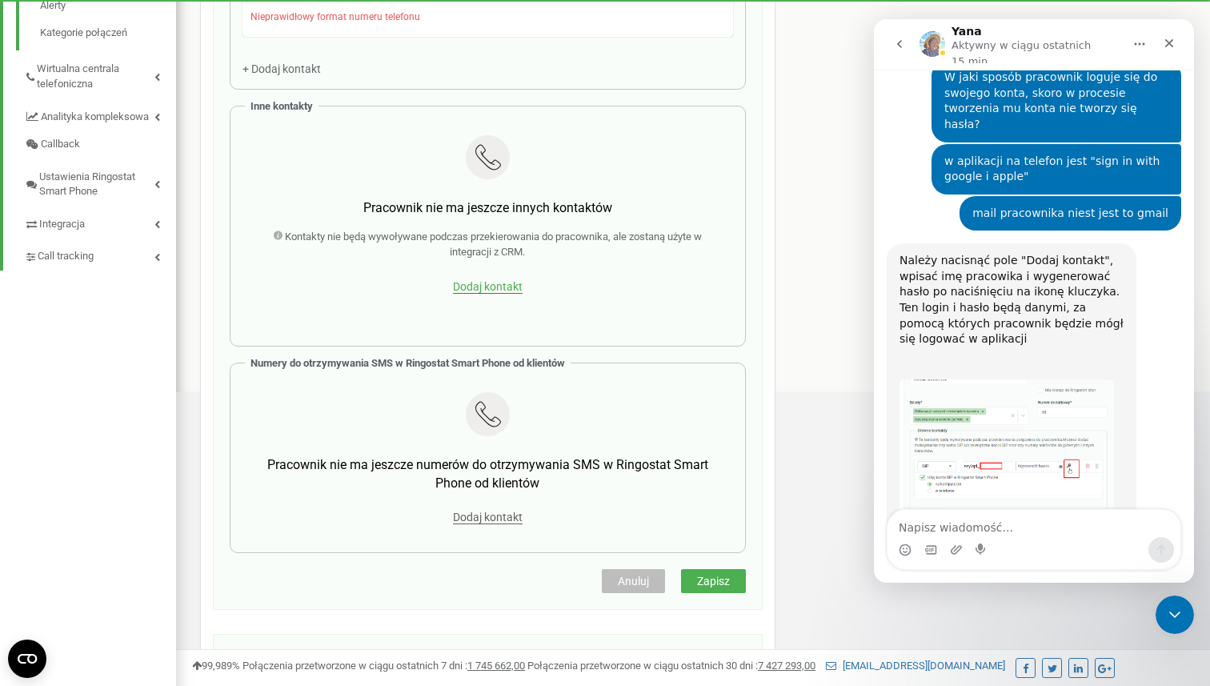
click at [487, 283] on span "Dodaj kontakt" at bounding box center [488, 287] width 70 height 14
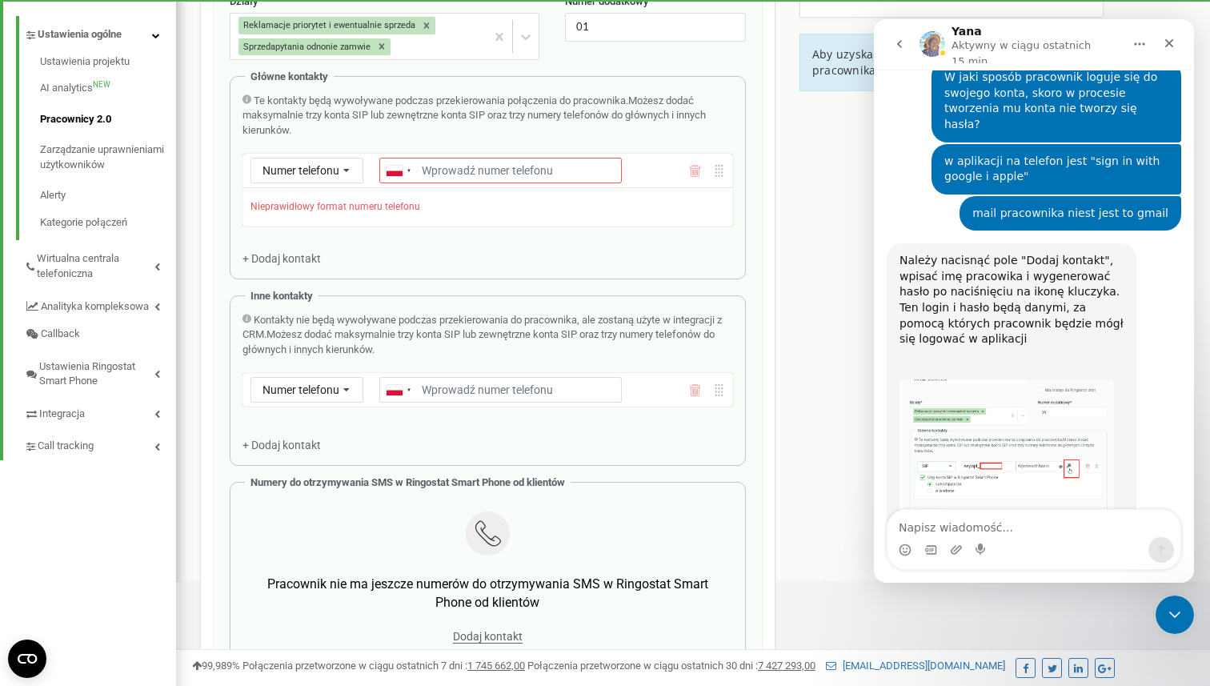
scroll to position [366, 0]
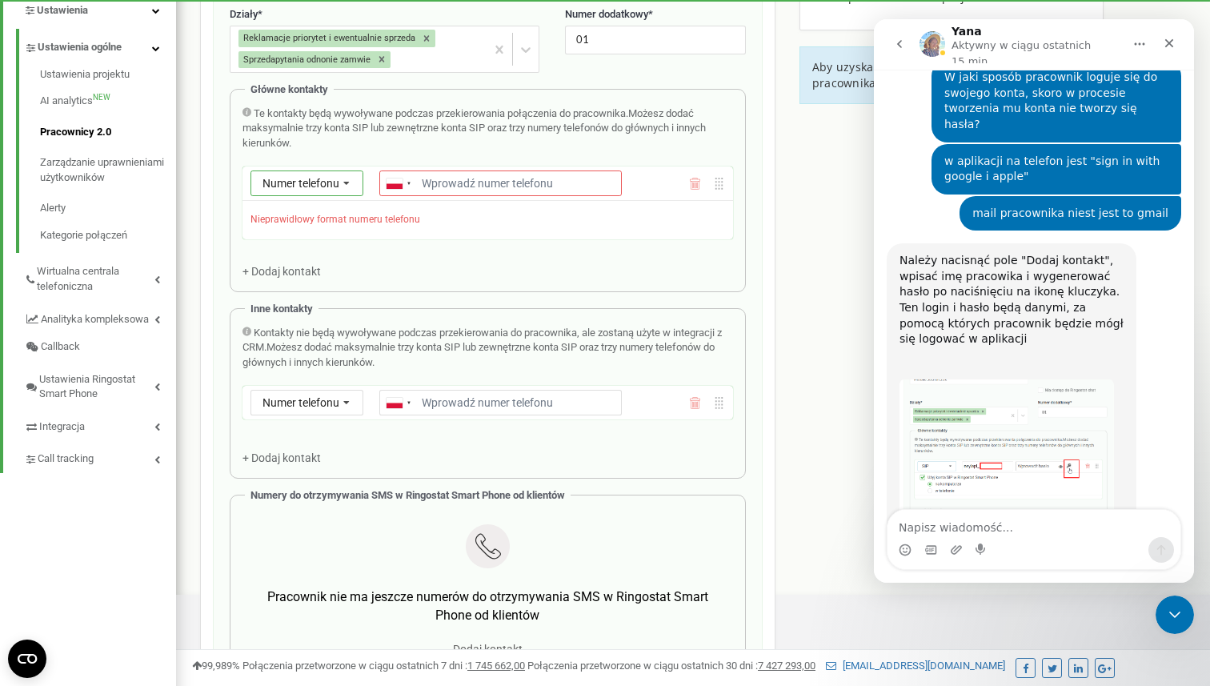
click at [341, 191] on icon at bounding box center [347, 184] width 28 height 26
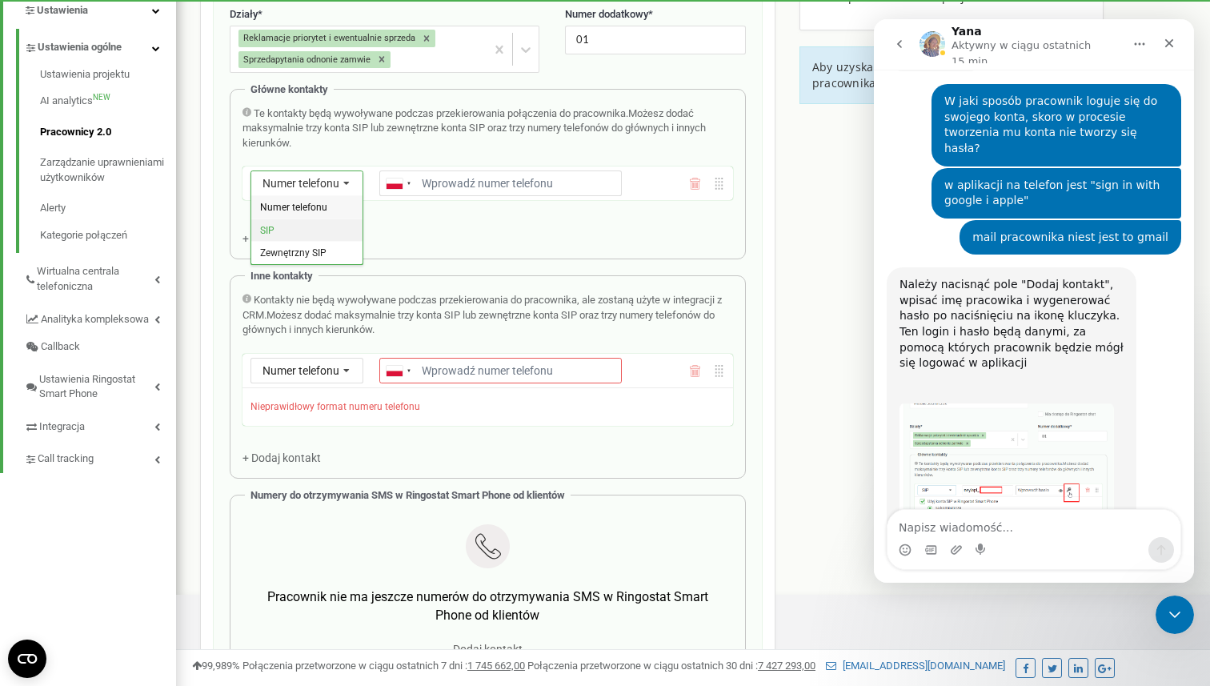
scroll to position [3110, 0]
click at [312, 231] on div "SIP" at bounding box center [306, 230] width 111 height 23
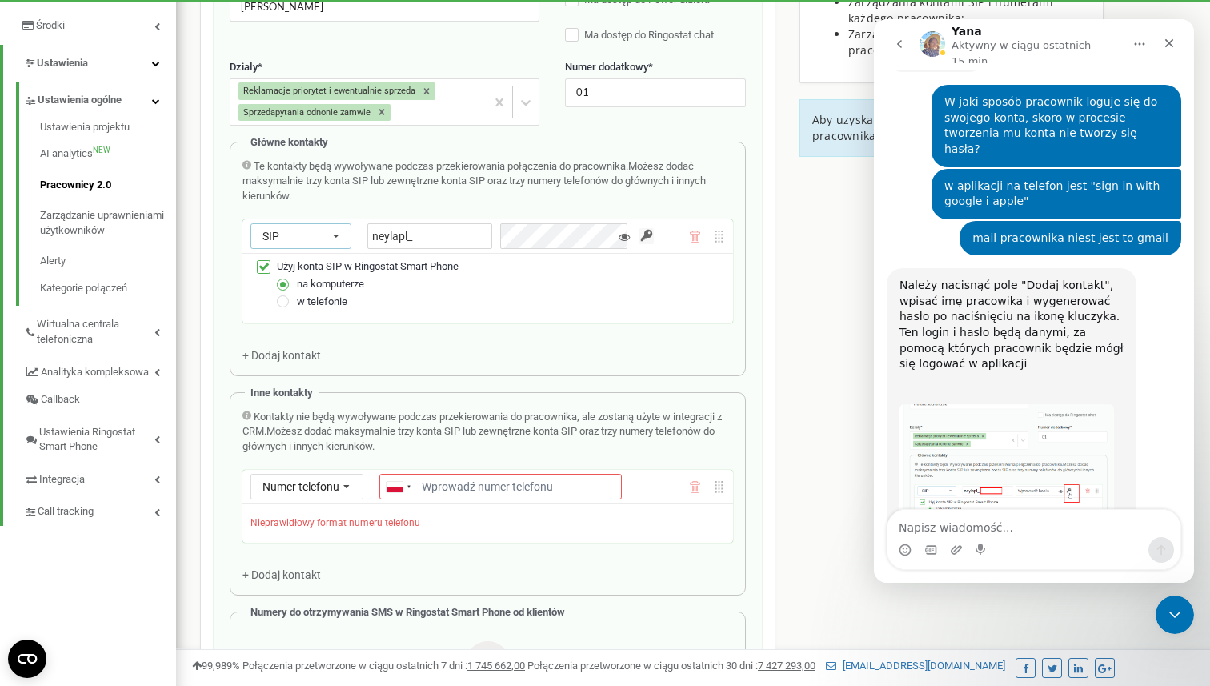
scroll to position [304, 0]
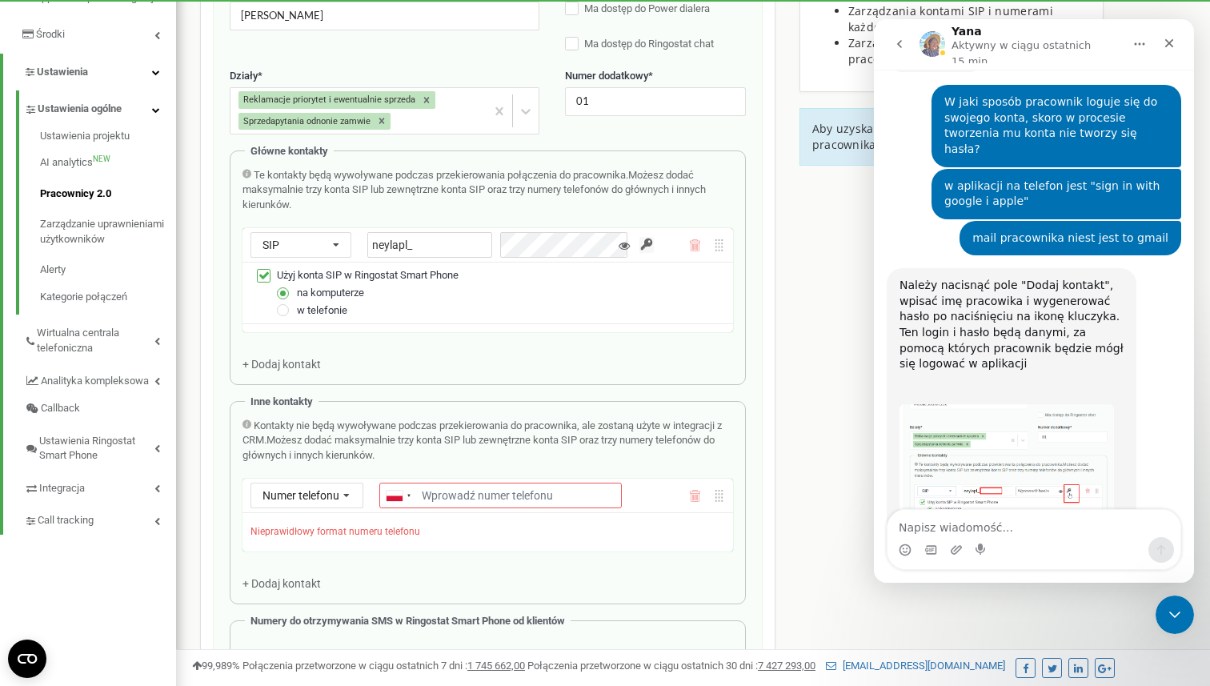
click at [293, 309] on div "w telefonie" at bounding box center [498, 311] width 455 height 18
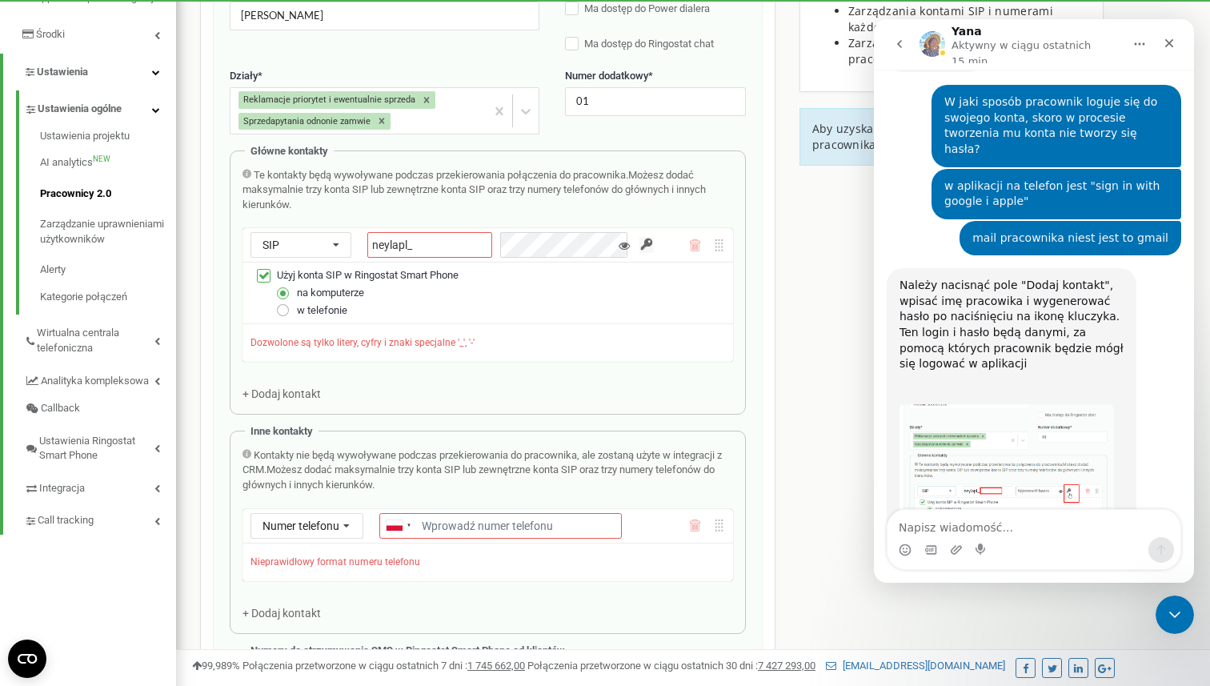
click at [287, 303] on label at bounding box center [284, 303] width 14 height 0
click at [0, 0] on input "w telefonie" at bounding box center [0, 0] width 0 height 0
click at [285, 287] on label at bounding box center [284, 287] width 14 height 0
click at [0, 0] on input "na komputerze" at bounding box center [0, 0] width 0 height 0
click at [283, 303] on label at bounding box center [284, 303] width 14 height 0
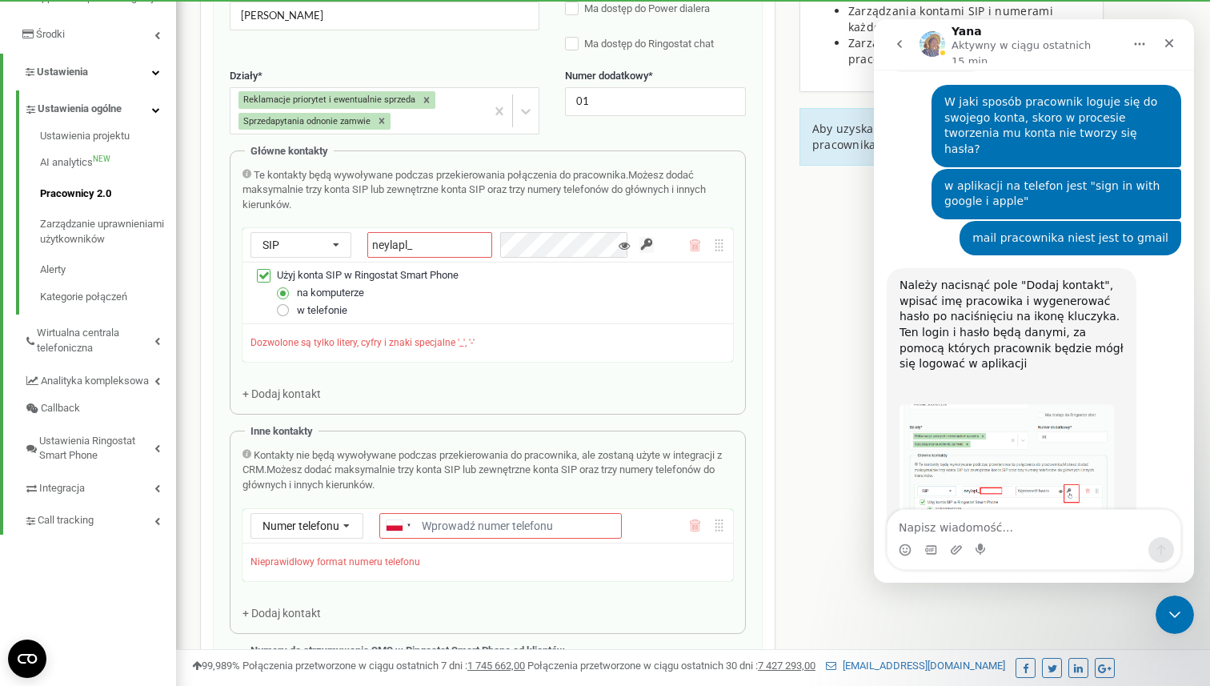
click at [0, 0] on input "w telefonie" at bounding box center [0, 0] width 0 height 0
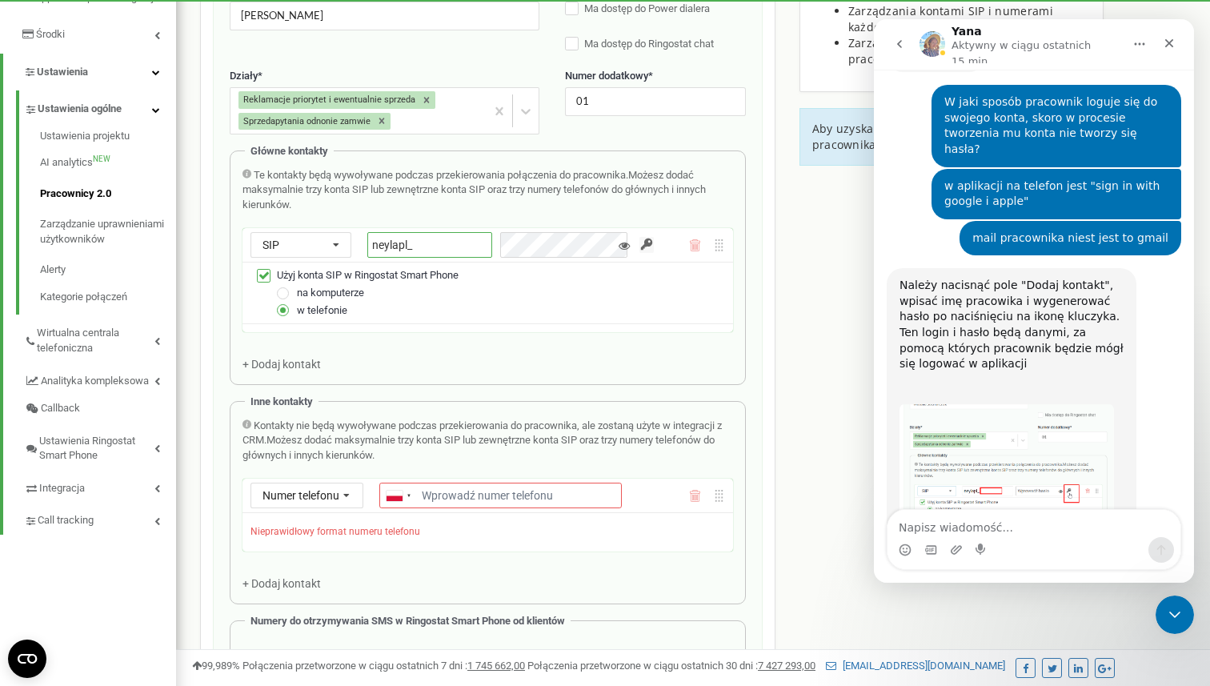
click at [431, 251] on input "neylapl_" at bounding box center [429, 245] width 125 height 26
type input "neylapl_NataliaSacharczuk"
click at [647, 238] on input "button" at bounding box center [647, 245] width 14 height 16
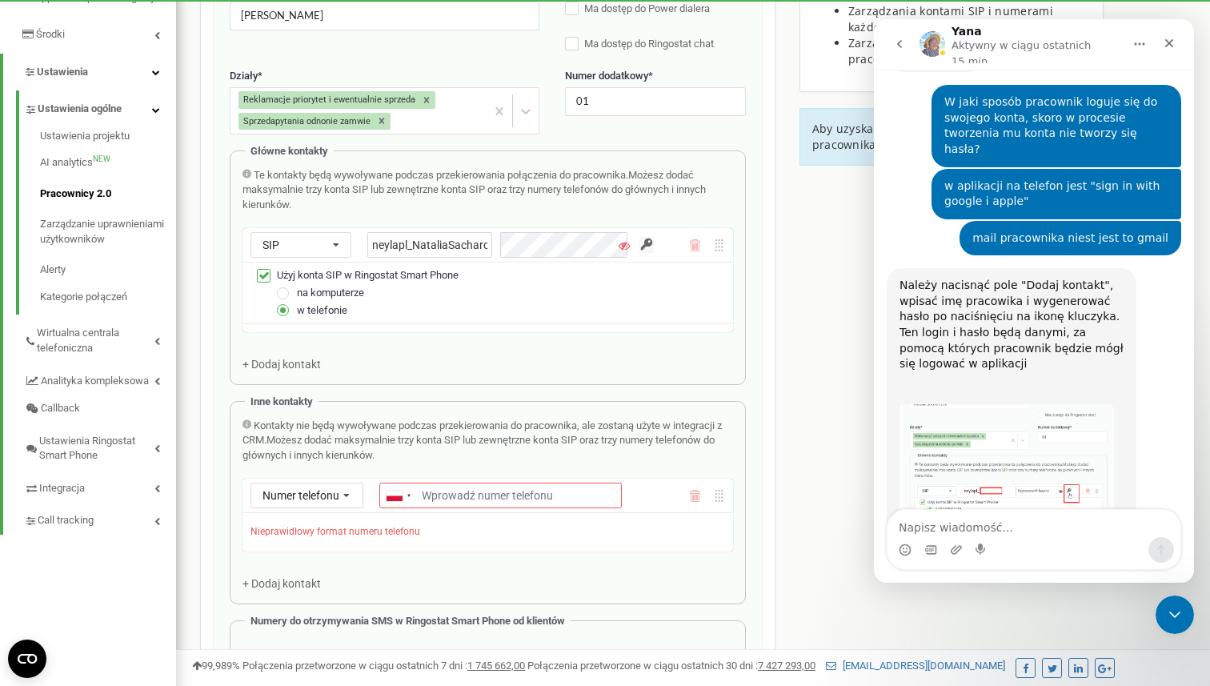
click at [677, 250] on div "SIP Numer telefonu SIP Zewnętrzny SIP neylapl_NataliaSacharczuk" at bounding box center [488, 245] width 491 height 34
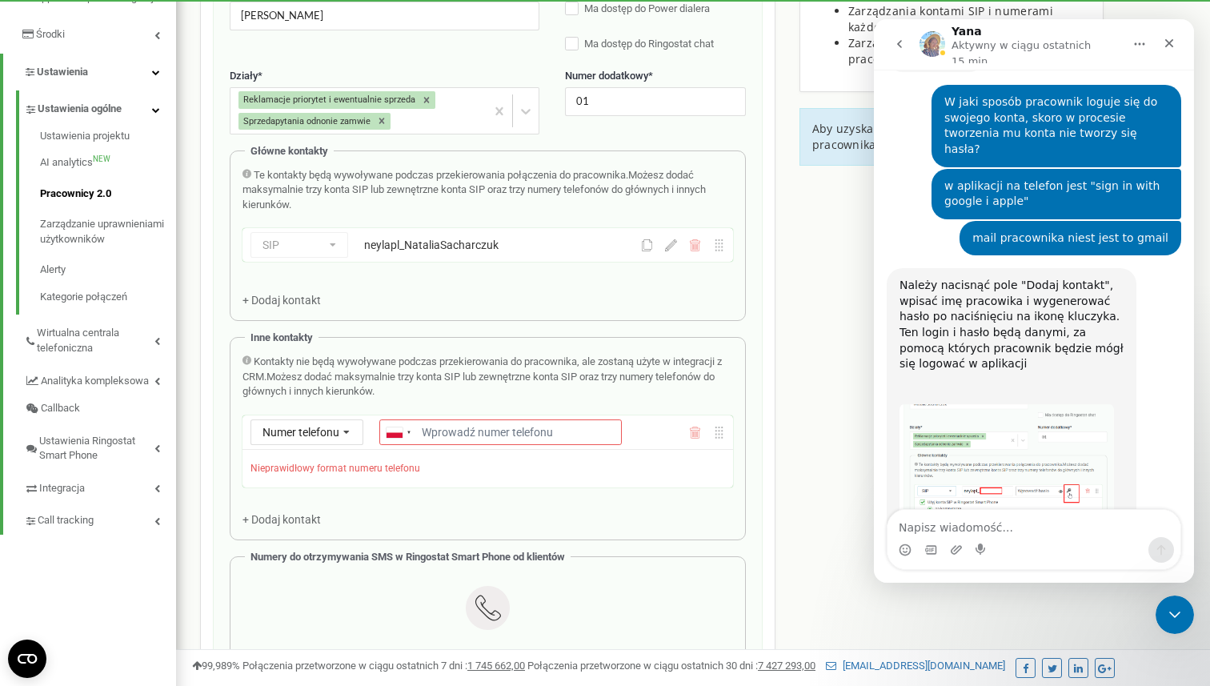
click at [579, 250] on div "neylapl_NataliaSacharczuk" at bounding box center [481, 245] width 235 height 16
click at [547, 256] on div "SIP Numer telefonu SIP Zewnętrzny SIP neylapl_NataliaSacharczuk" at bounding box center [446, 245] width 391 height 26
click at [672, 245] on icon at bounding box center [671, 245] width 12 height 12
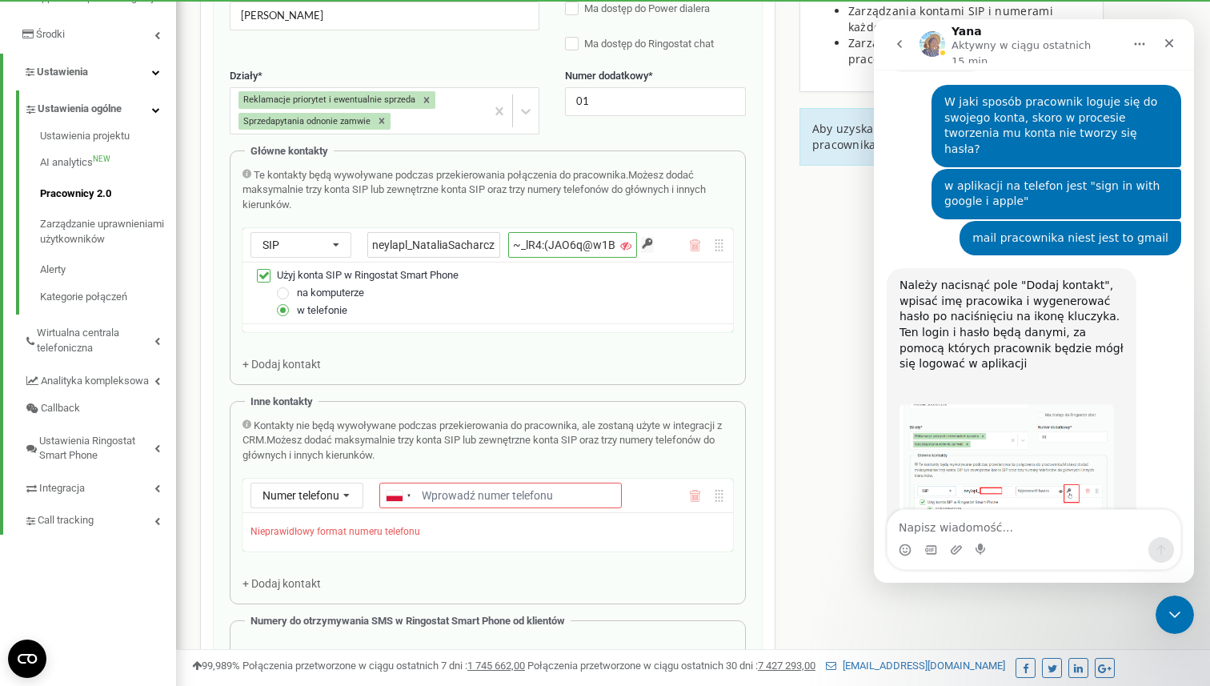
click at [607, 247] on input "~_lR4:(JAO6q@w1B" at bounding box center [572, 245] width 128 height 26
click at [628, 248] on icon at bounding box center [625, 245] width 11 height 11
click at [621, 244] on icon at bounding box center [624, 245] width 11 height 11
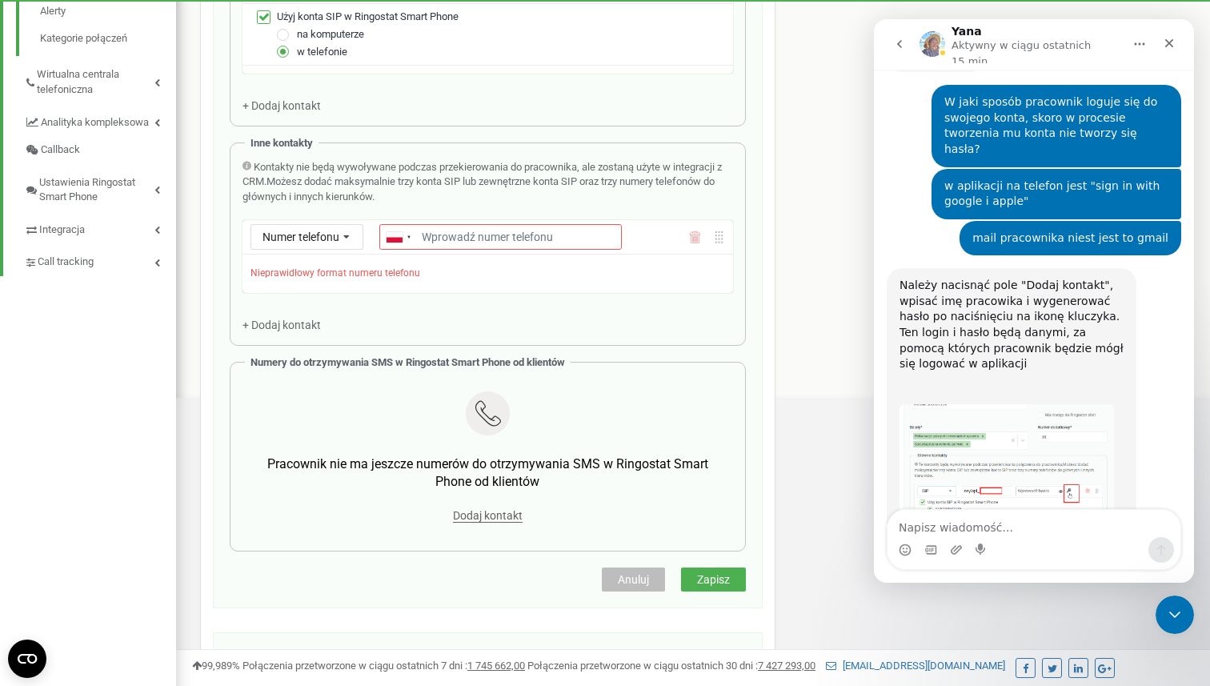
scroll to position [564, 0]
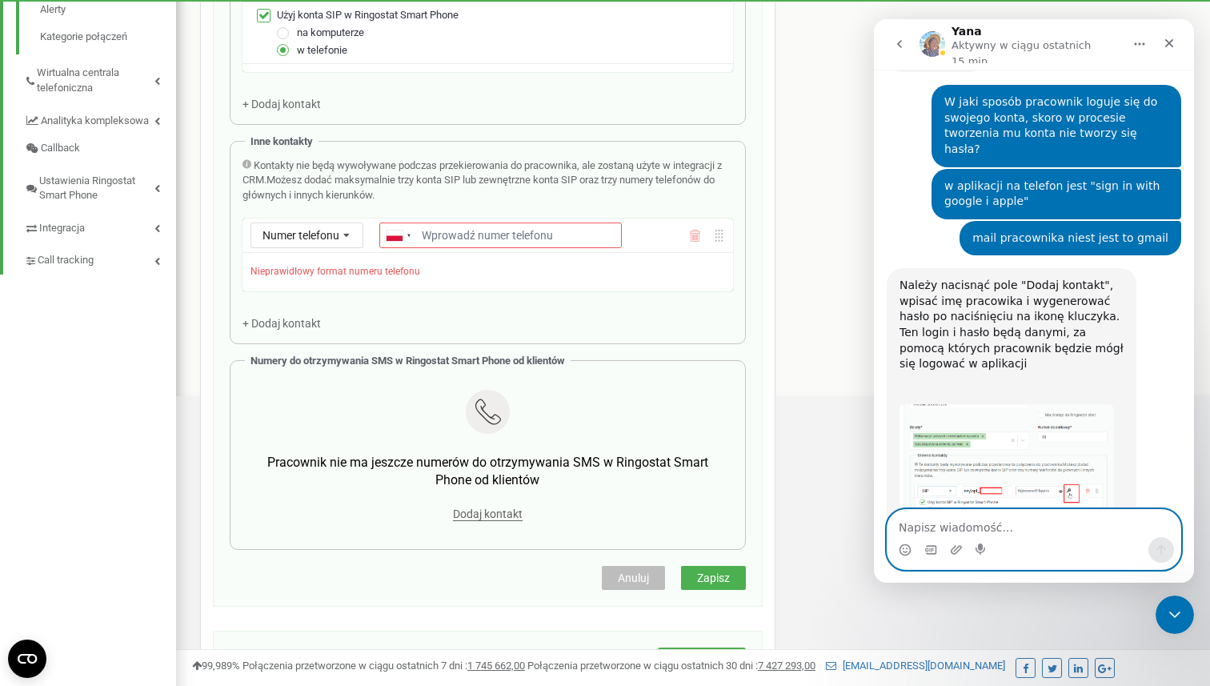
click at [961, 527] on textarea "Napisz wiadomość..." at bounding box center [1034, 523] width 293 height 27
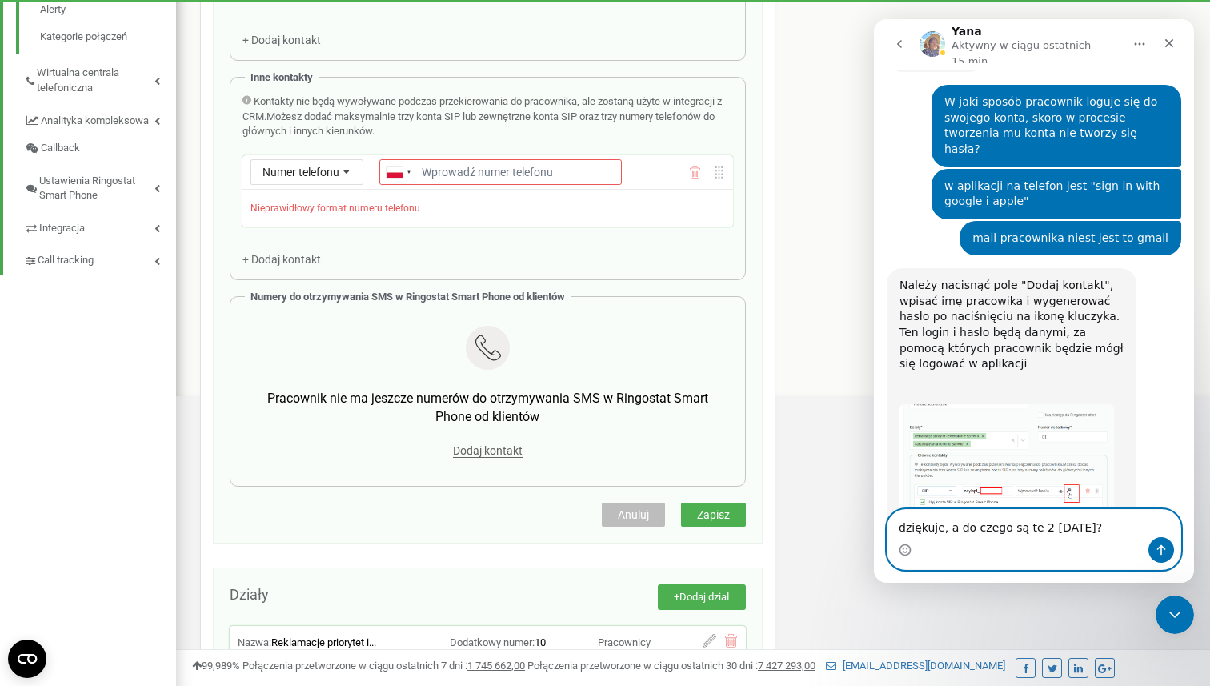
type textarea "dziękuje, a do czego są te 2 pola?"
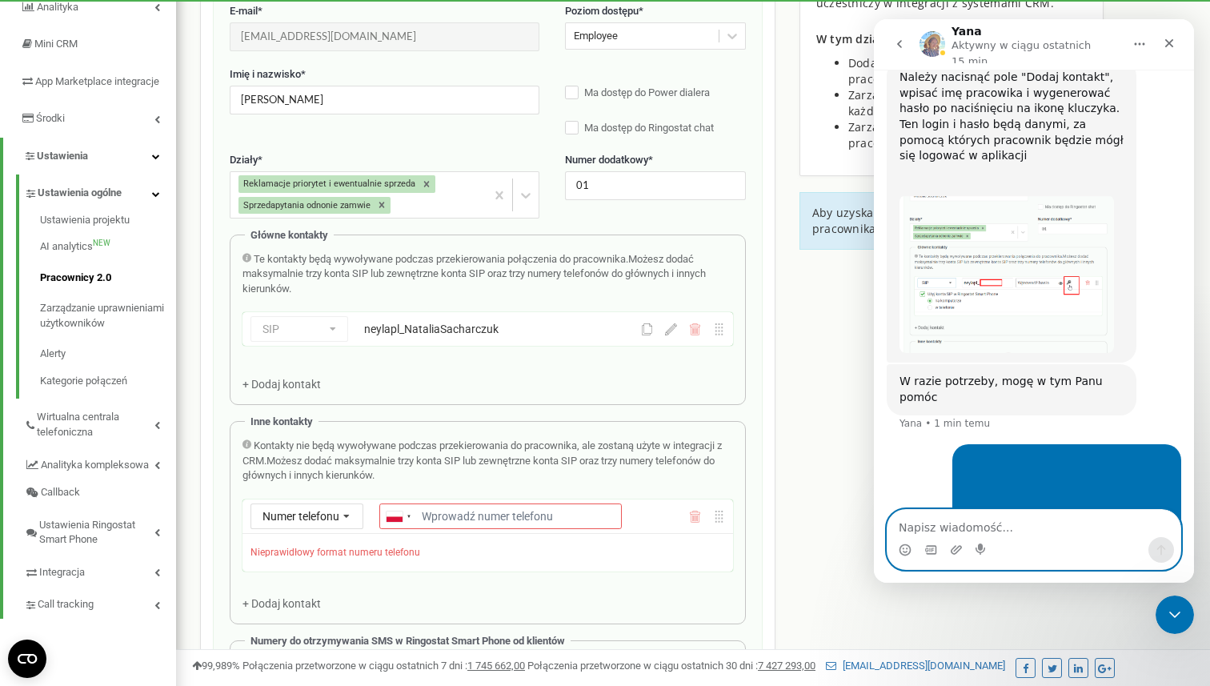
scroll to position [219, 0]
click at [668, 330] on icon at bounding box center [671, 331] width 12 height 12
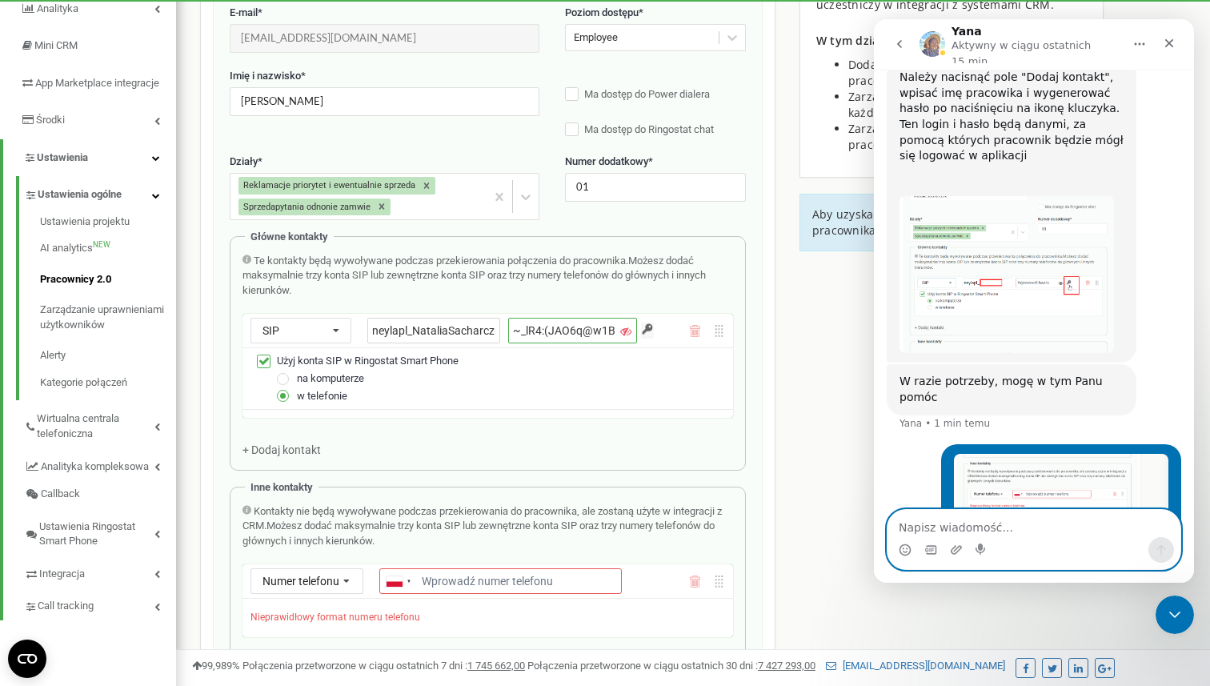
click at [572, 338] on input "~_lR4:(JAO6q@w1B" at bounding box center [572, 331] width 128 height 26
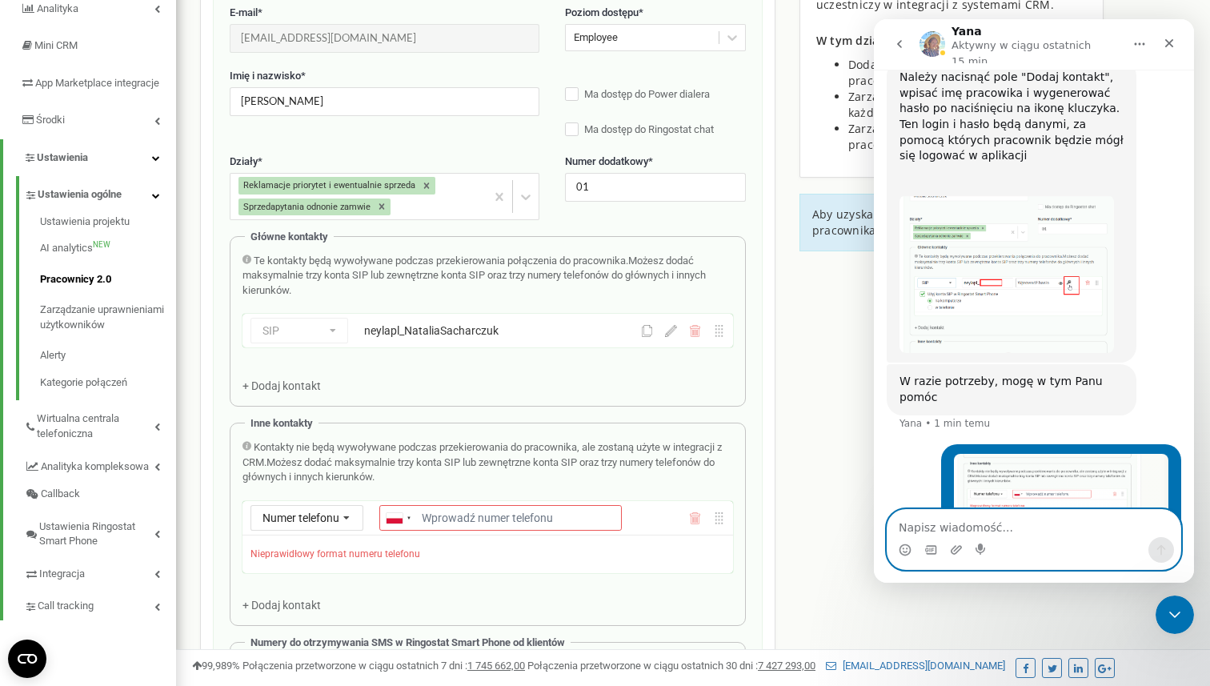
click at [451, 335] on div "neylapl_NataliaSacharczuk" at bounding box center [481, 331] width 235 height 16
drag, startPoint x: 504, startPoint y: 335, endPoint x: 422, endPoint y: 335, distance: 81.6
click at [422, 335] on div "SIP Numer telefonu SIP Zewnętrzny SIP neylapl_NataliaSacharczuk" at bounding box center [488, 334] width 491 height 40
click at [673, 331] on icon at bounding box center [671, 331] width 12 height 12
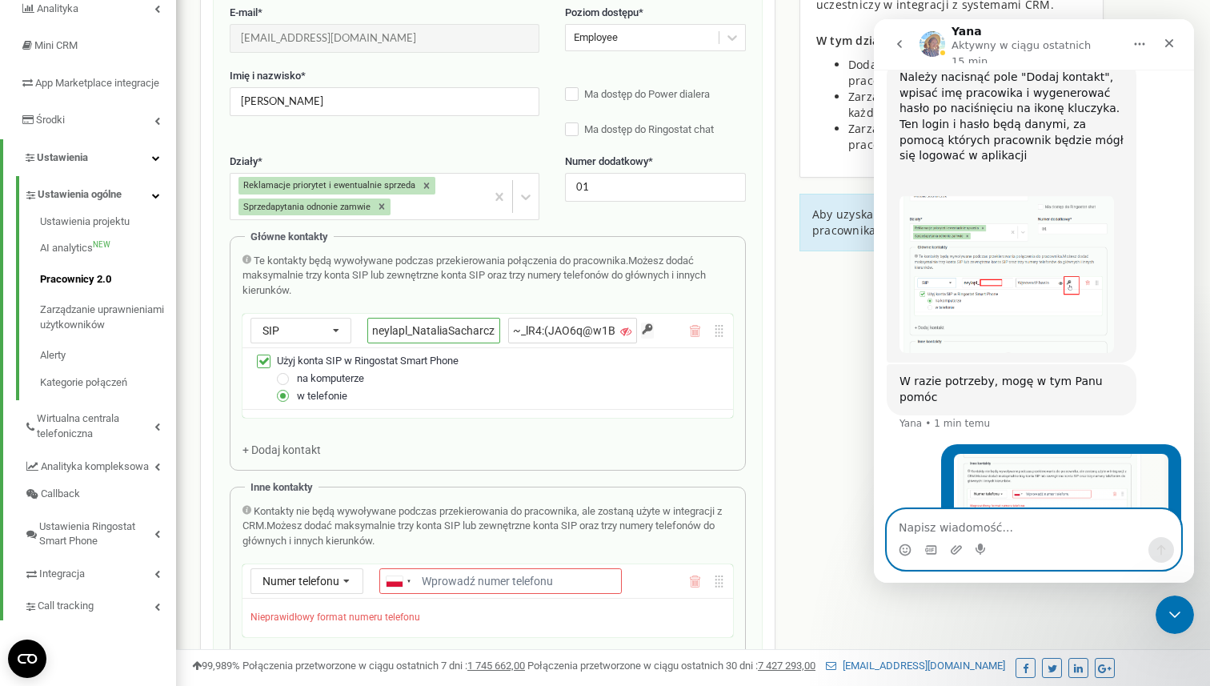
click at [455, 335] on input "neylapl_NataliaSacharczuk" at bounding box center [434, 331] width 134 height 26
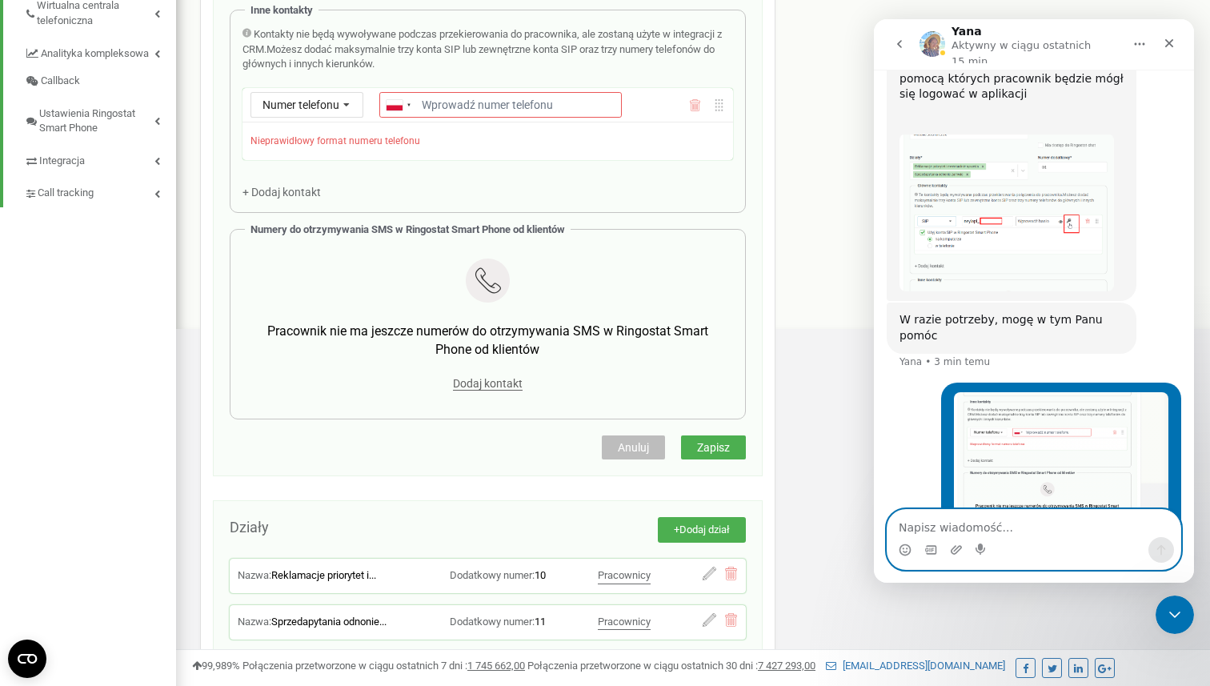
scroll to position [636, 0]
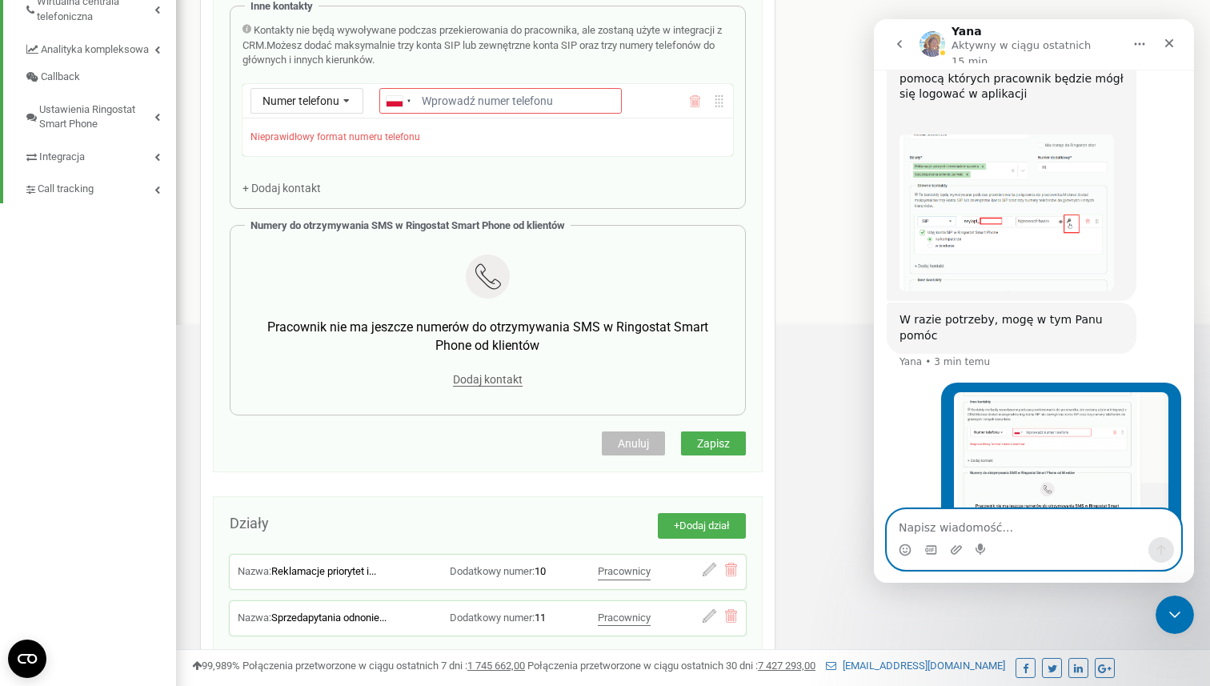
click at [710, 446] on span "Zapisz" at bounding box center [713, 443] width 33 height 13
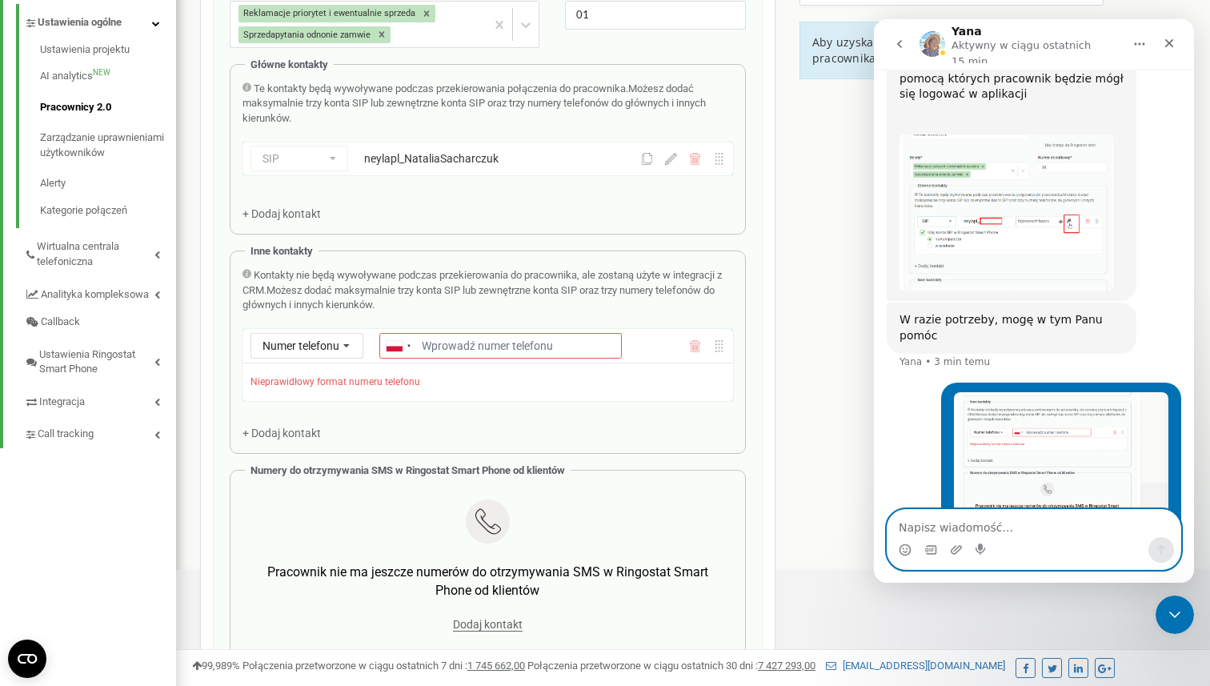
scroll to position [393, 0]
click at [319, 358] on div "Numer telefonu Numer telefonu SIP Zewnętrzny SIP Ukraine (Україна) + 380 Afghan…" at bounding box center [488, 344] width 491 height 34
click at [326, 348] on span "Numer telefonu" at bounding box center [301, 343] width 77 height 13
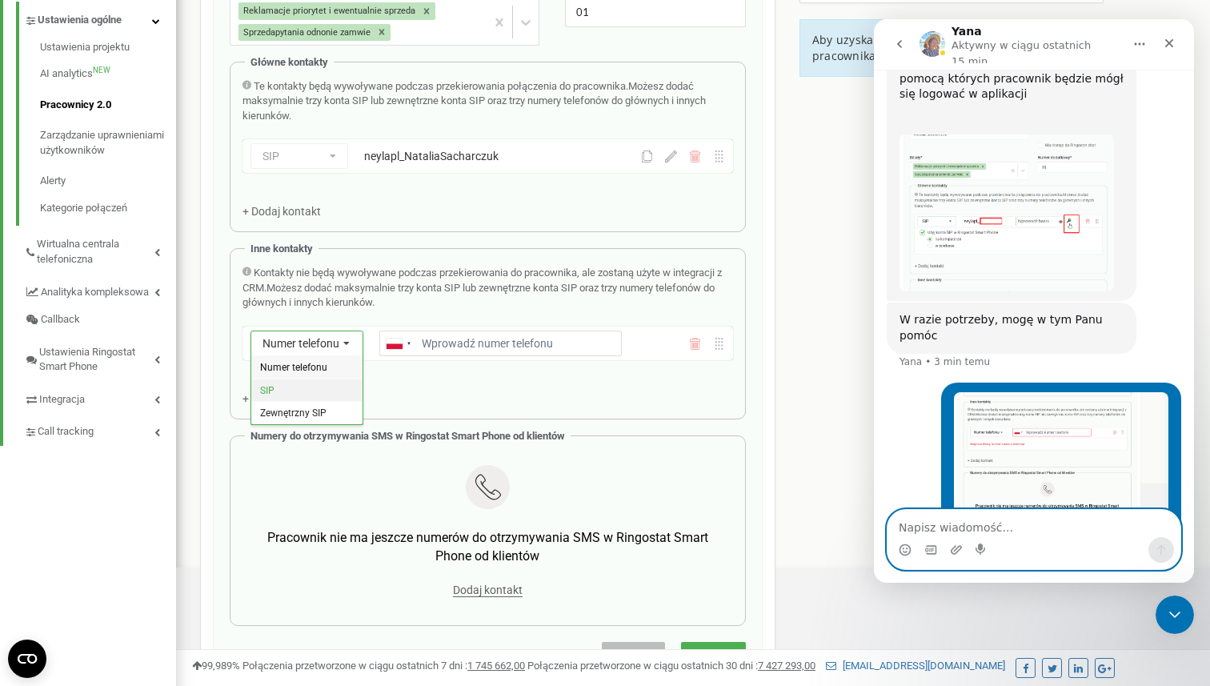
click at [324, 382] on div "SIP" at bounding box center [306, 390] width 111 height 23
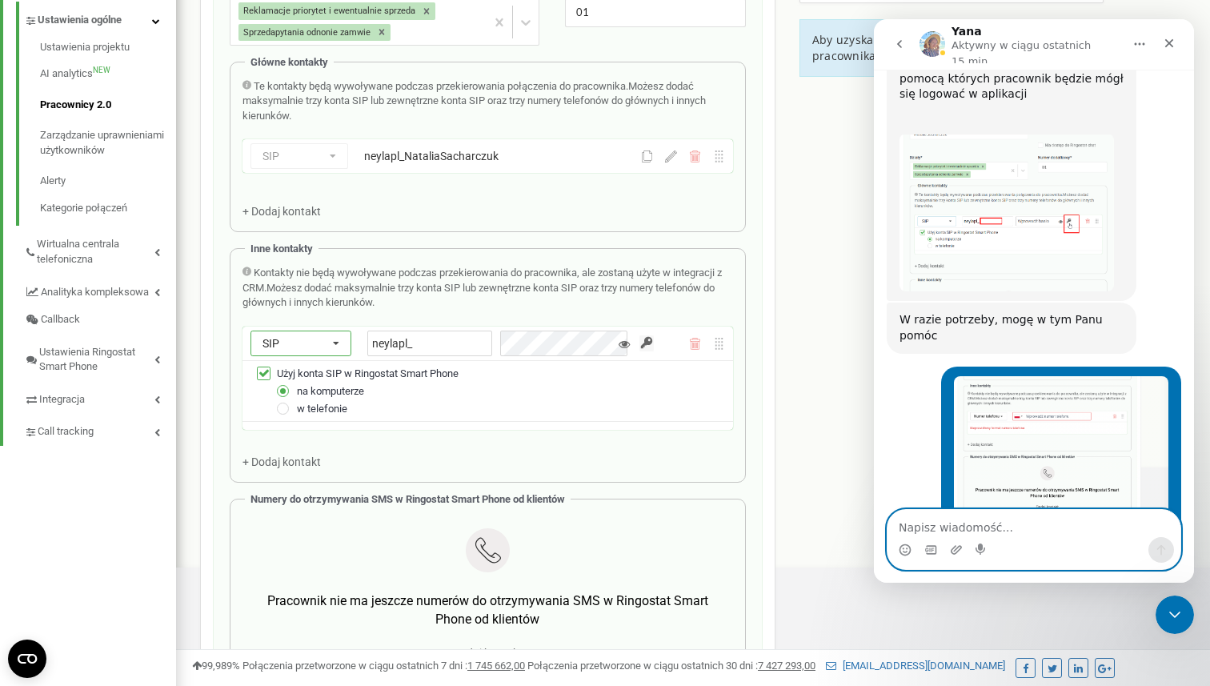
scroll to position [3397, 0]
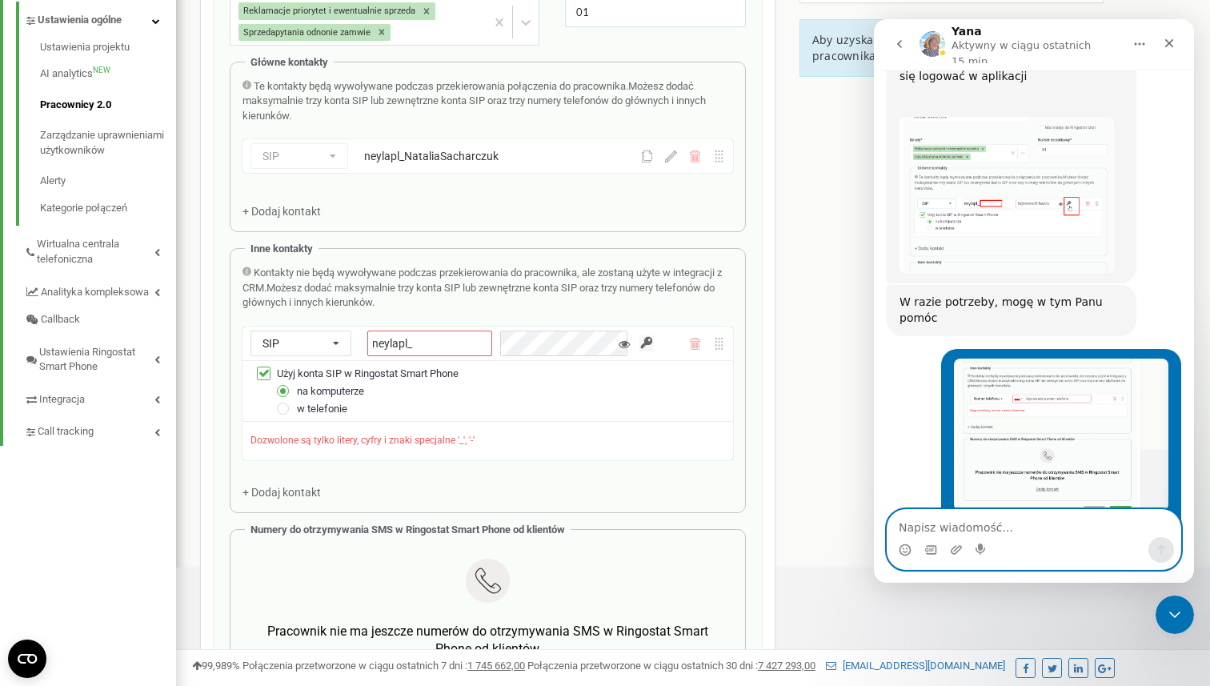
click at [701, 347] on div at bounding box center [707, 344] width 36 height 12
click at [697, 347] on icon at bounding box center [696, 345] width 1 height 6
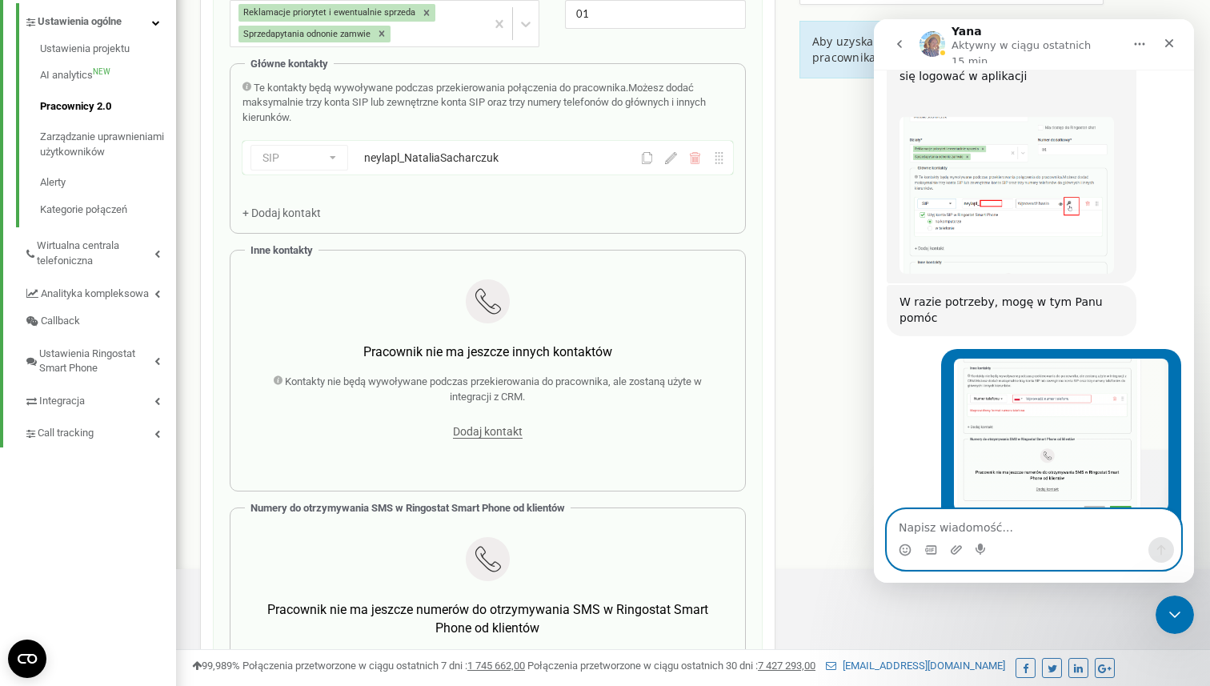
scroll to position [386, 0]
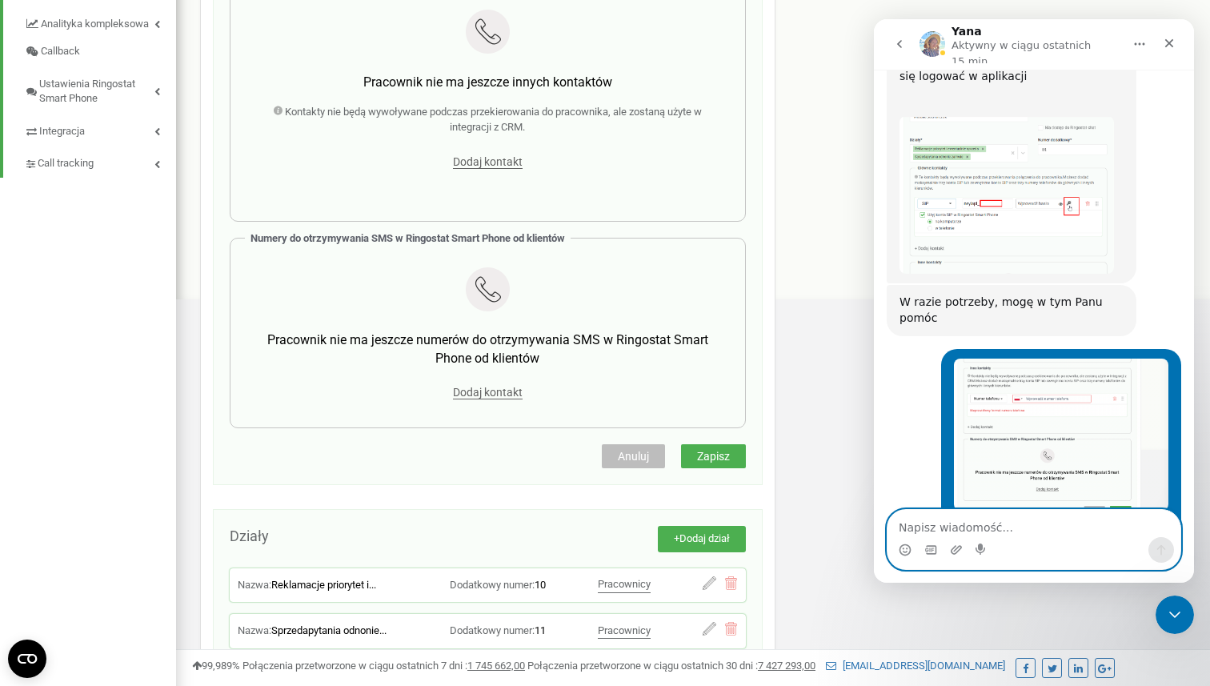
click at [726, 457] on span "Zapisz" at bounding box center [713, 456] width 33 height 13
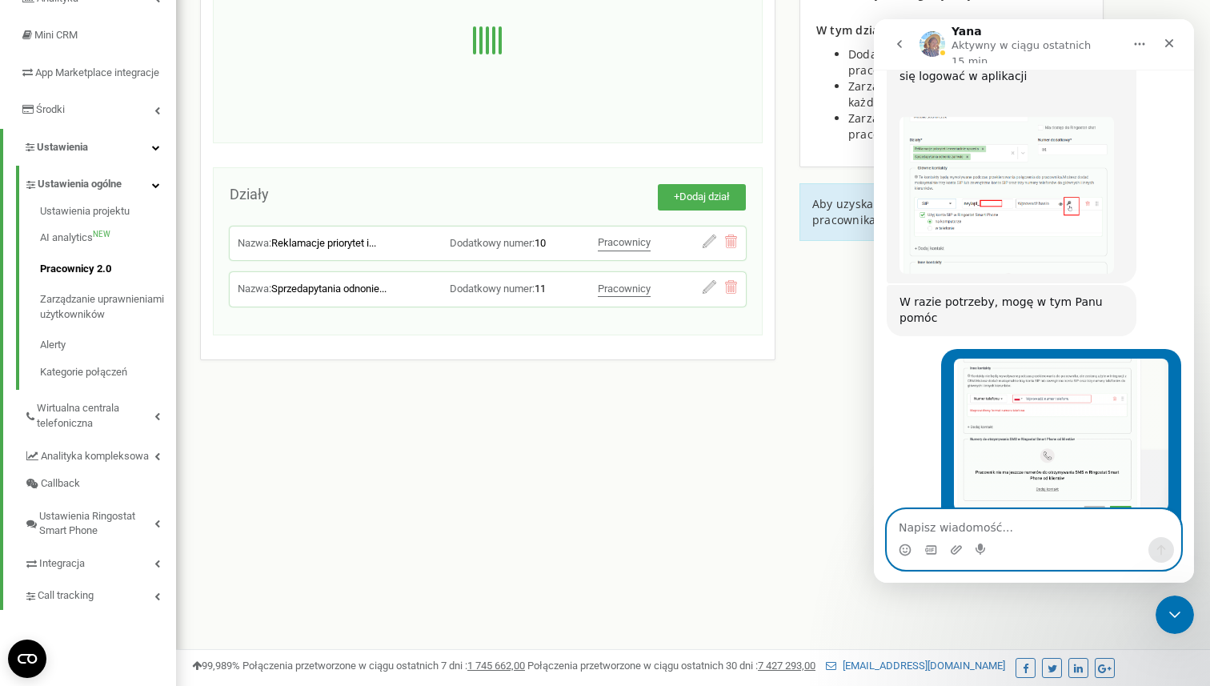
scroll to position [0, 0]
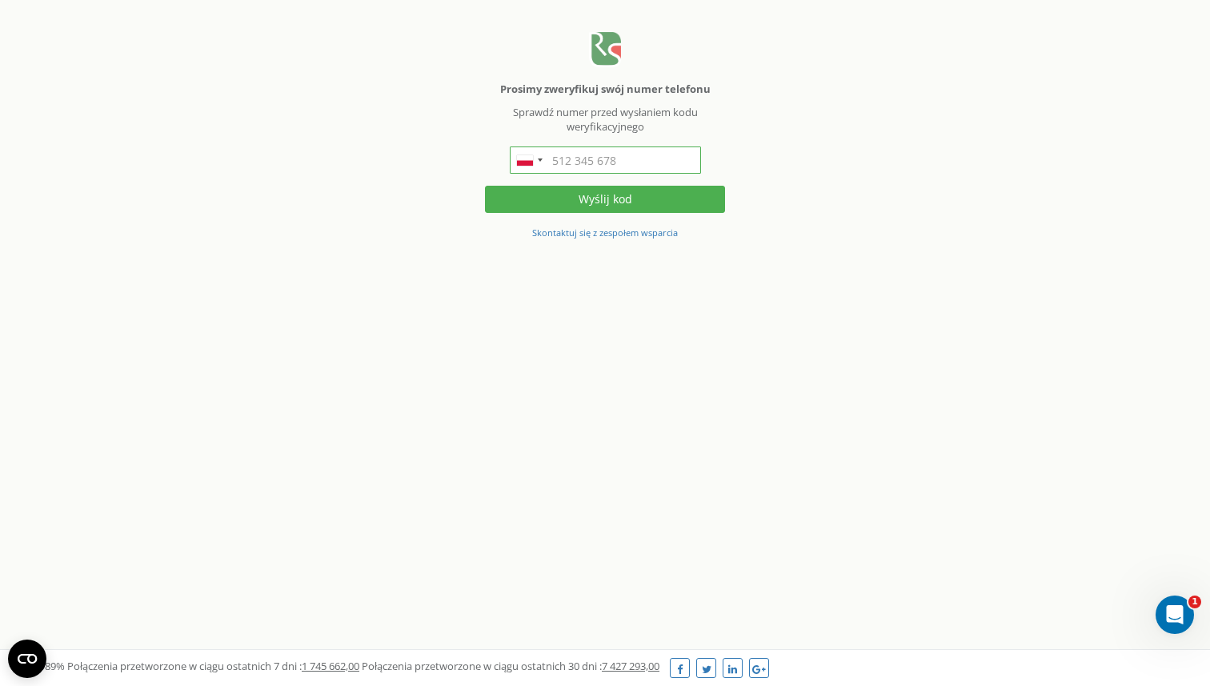
click at [655, 165] on input "text" at bounding box center [605, 159] width 191 height 27
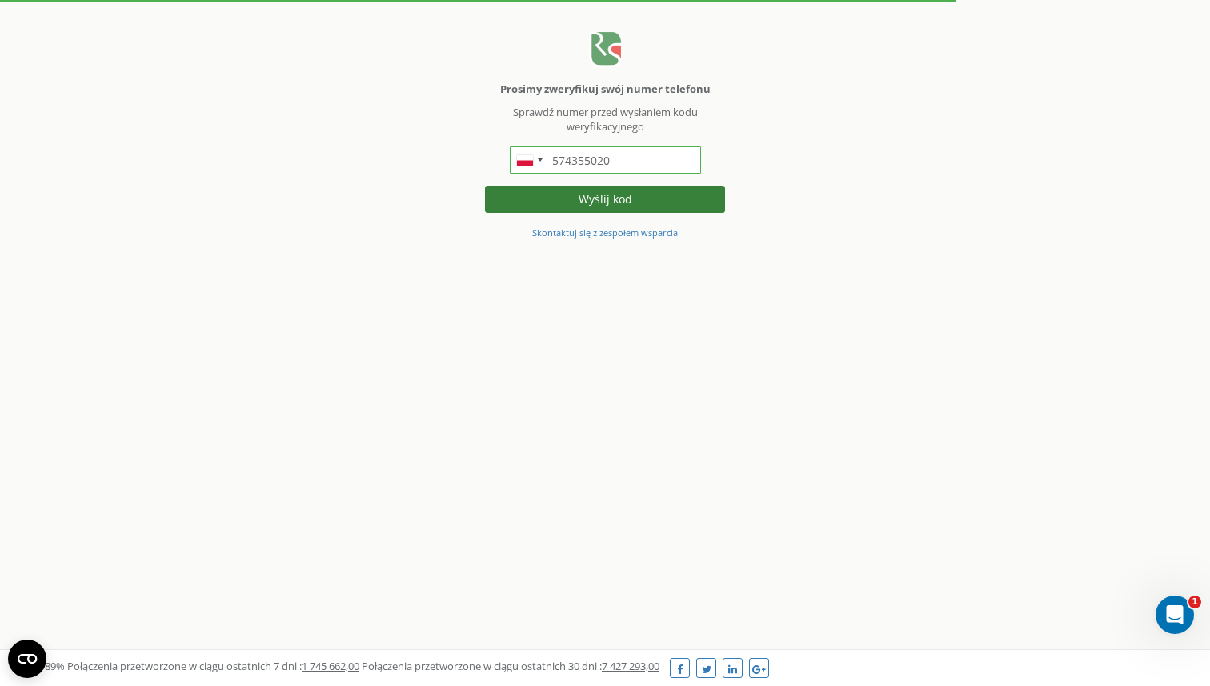
type input "574355020"
click at [652, 198] on button "Wyślij kod" at bounding box center [605, 199] width 240 height 27
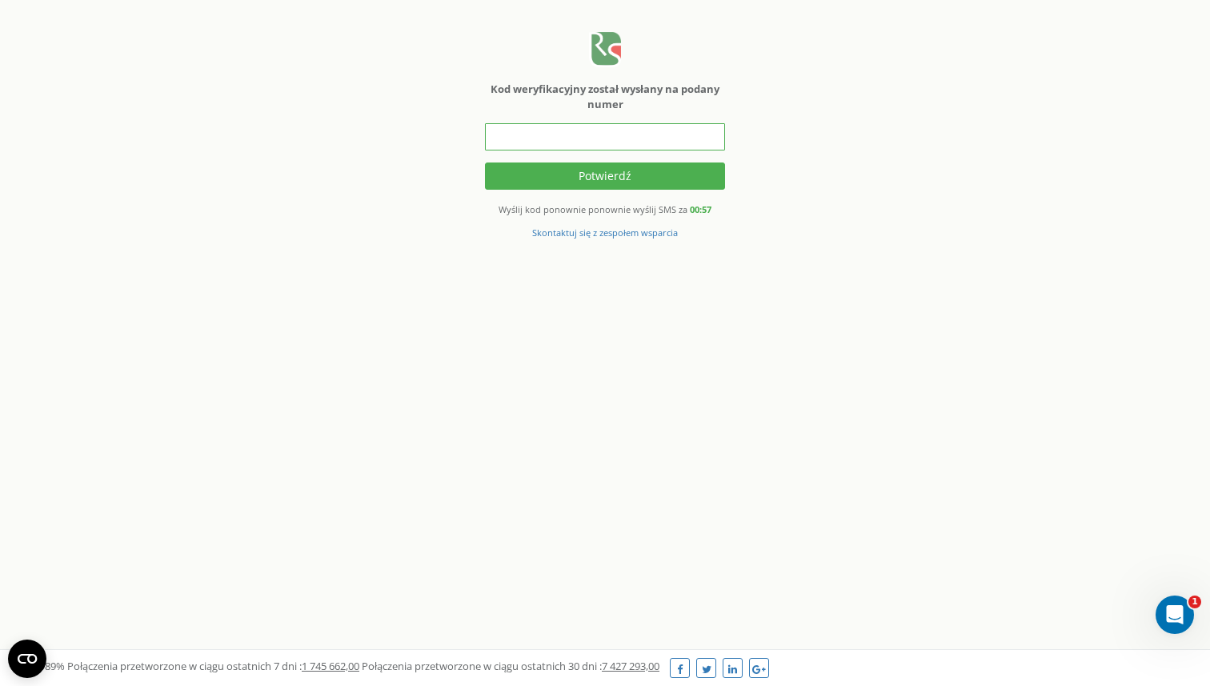
click at [654, 141] on input "text" at bounding box center [605, 136] width 240 height 27
type input "640798"
click at [630, 170] on button "Potwierdź" at bounding box center [605, 175] width 240 height 27
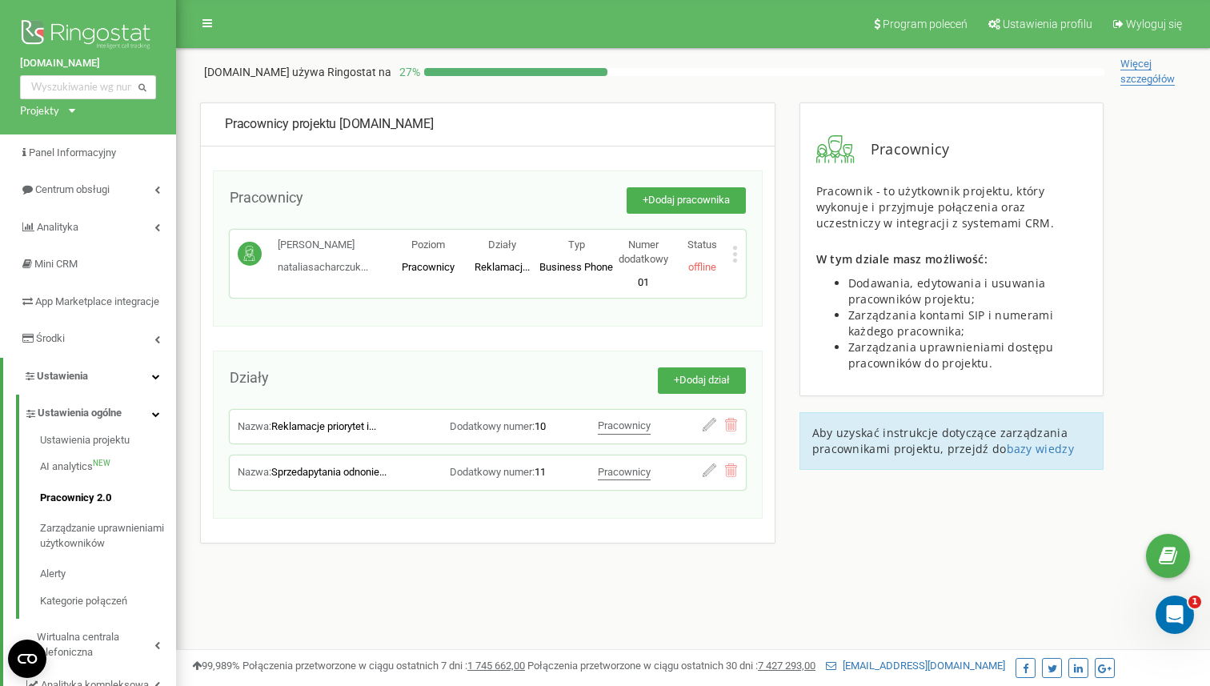
click at [734, 255] on icon at bounding box center [735, 254] width 6 height 17
click at [779, 288] on div "Edytuj" at bounding box center [793, 279] width 120 height 25
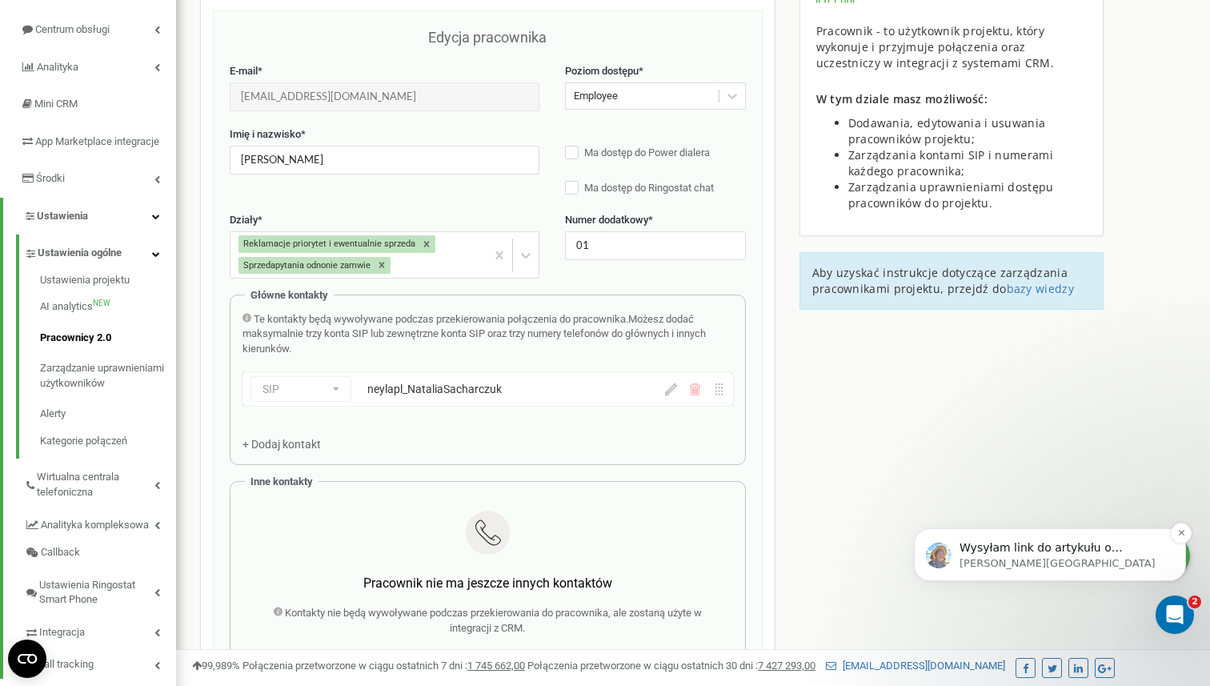
click at [1086, 536] on div "Wysyłam link do artykułu o stworzeniu profilu pracownika w projekcie [URL][DOMA…" at bounding box center [1050, 554] width 272 height 53
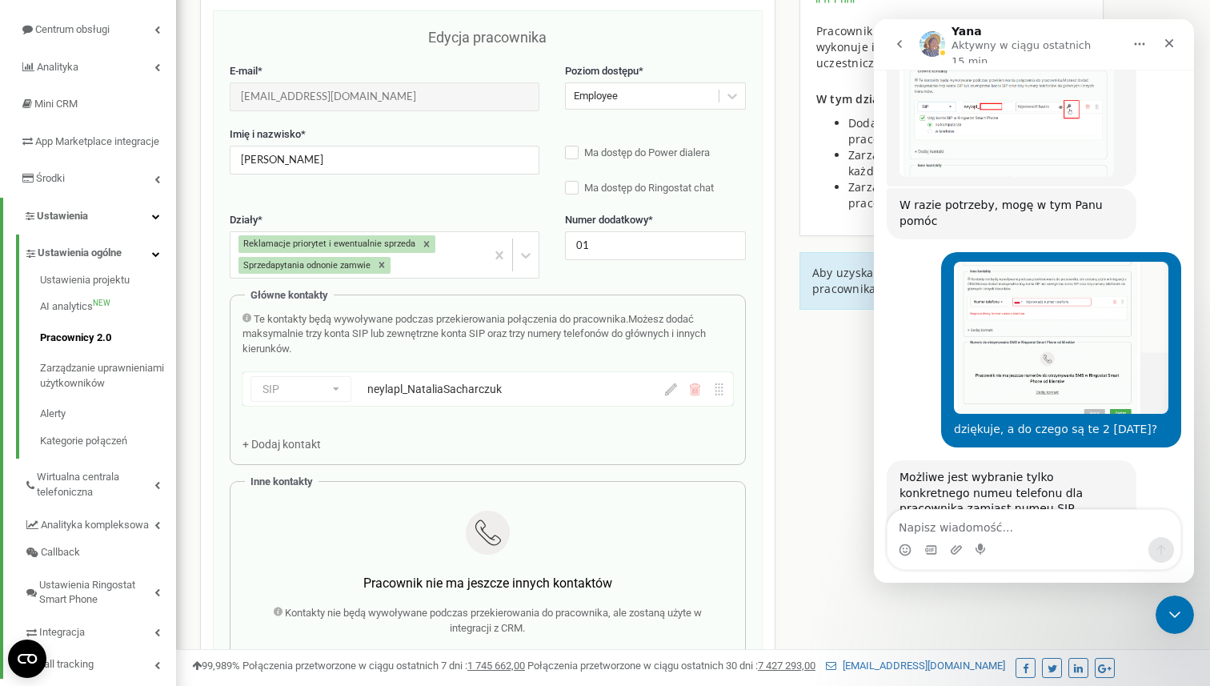
scroll to position [3507, 0]
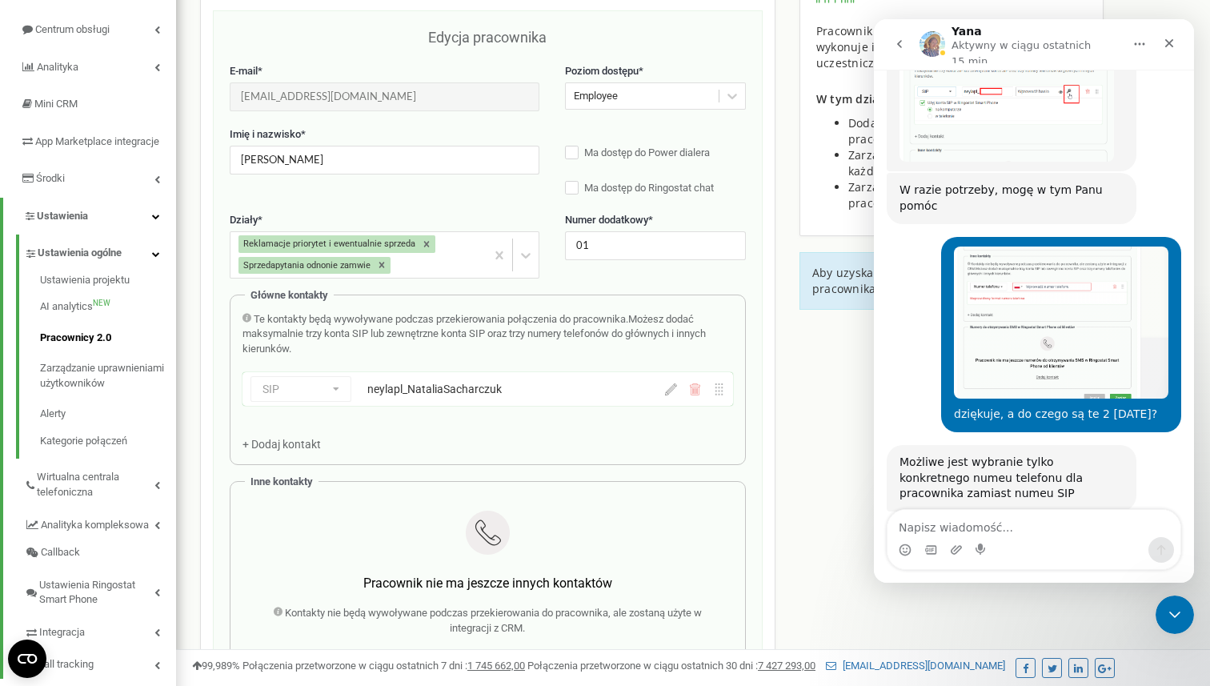
click at [1025, 581] on link "[URL][DOMAIN_NAME]" at bounding box center [962, 587] width 125 height 13
click at [677, 398] on div "SIP Numer telefonu SIP Zewnętrzny SIP neylapl_NataliaSacharczuk" at bounding box center [488, 389] width 491 height 34
click at [675, 400] on div "SIP Numer telefonu SIP Zewnętrzny SIP neylapl_NataliaSacharczuk" at bounding box center [488, 389] width 491 height 34
click at [669, 393] on icon at bounding box center [671, 389] width 12 height 12
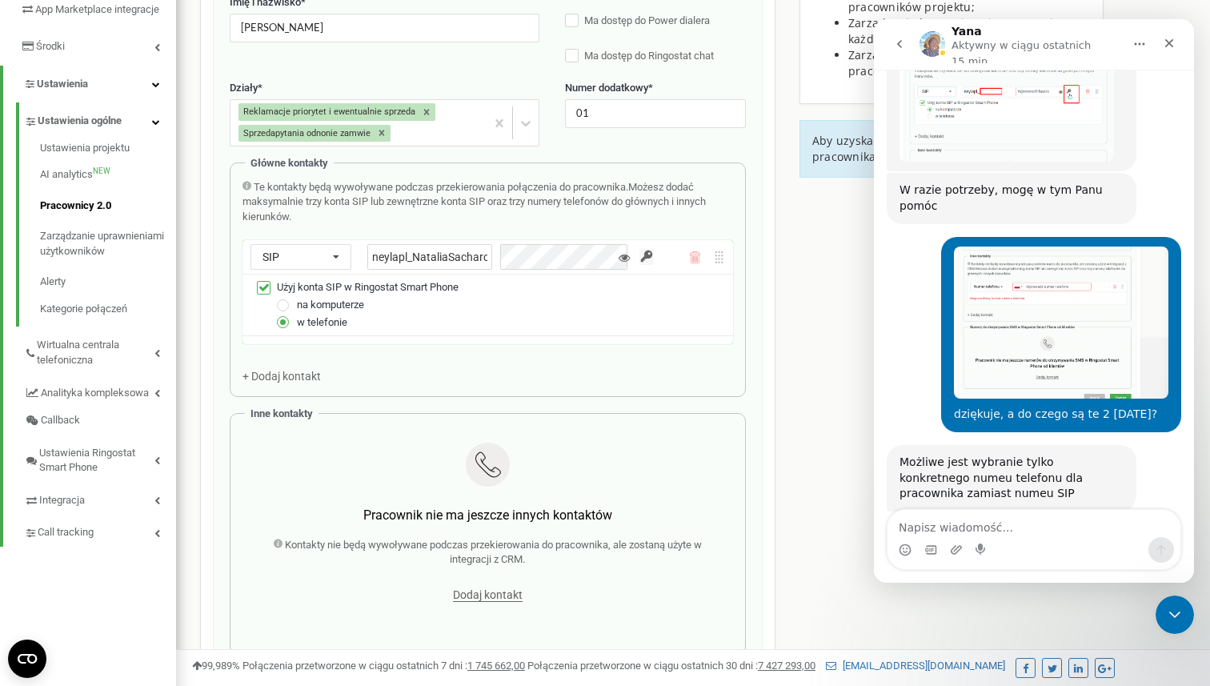
scroll to position [286, 0]
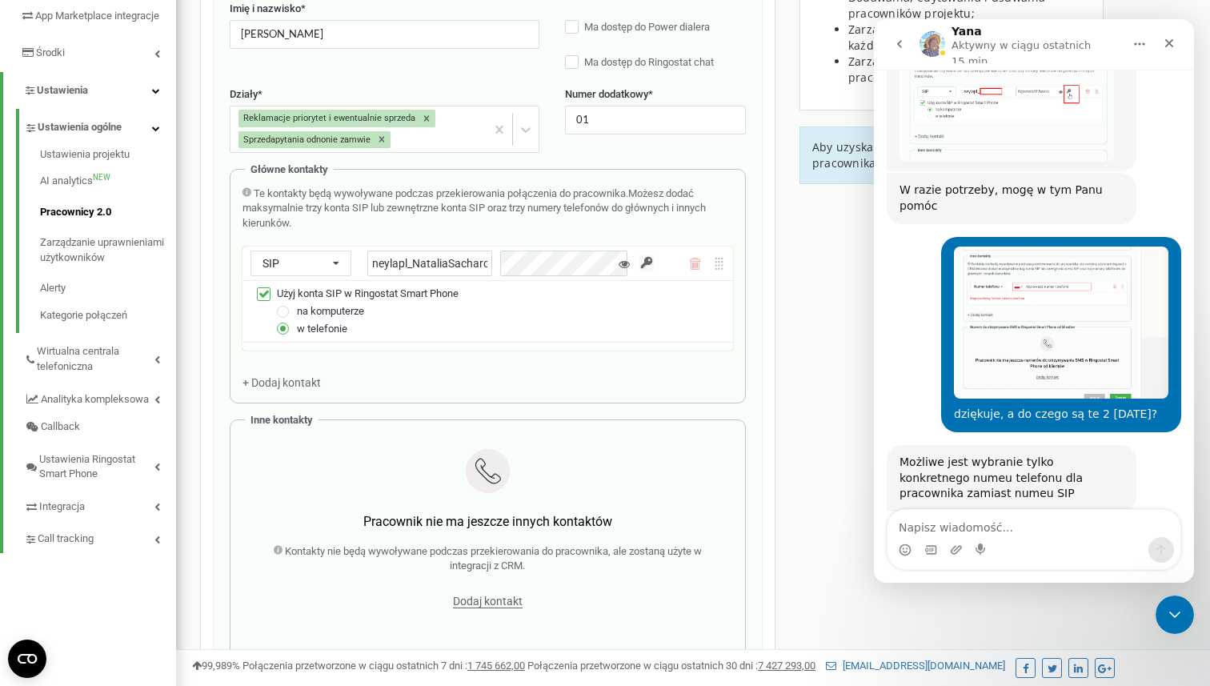
click at [622, 270] on icon at bounding box center [624, 264] width 11 height 11
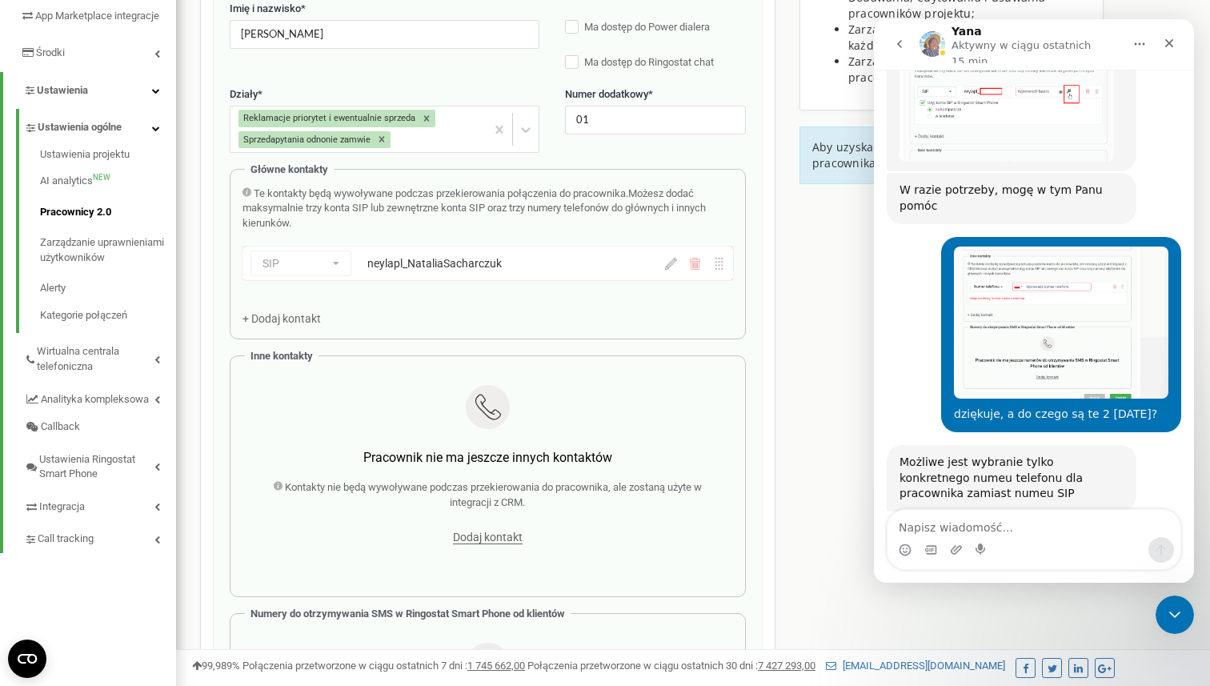
click at [675, 265] on icon at bounding box center [671, 264] width 12 height 12
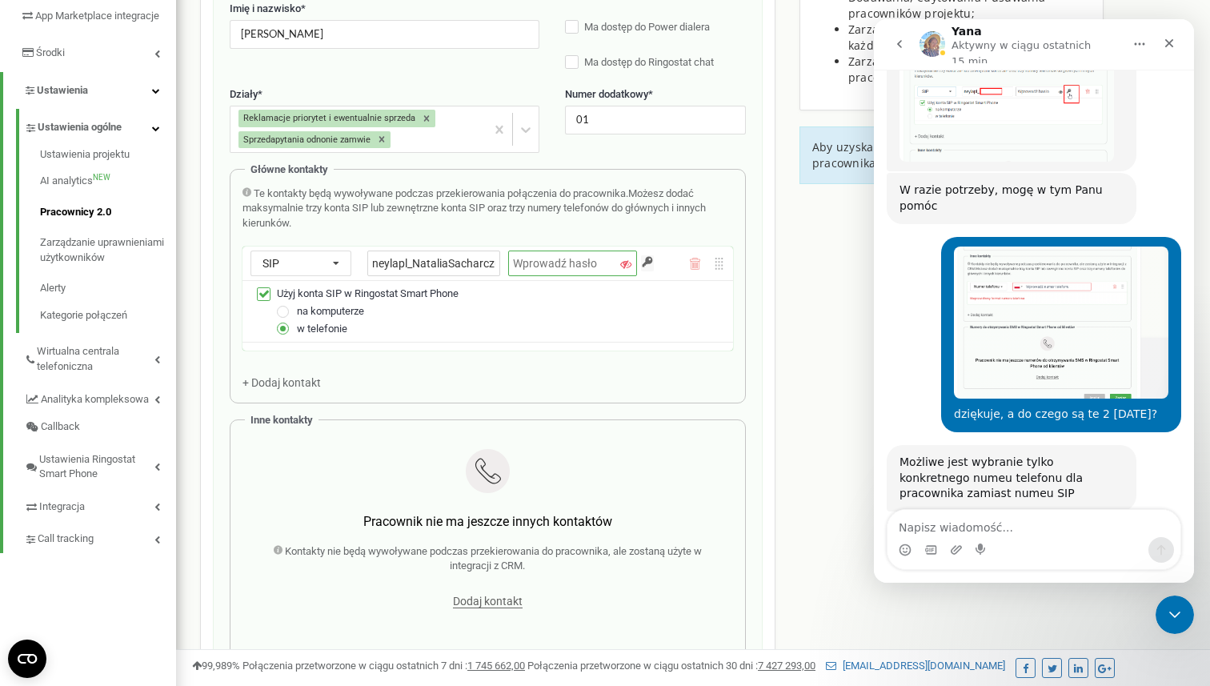
click at [544, 264] on input "text" at bounding box center [572, 264] width 128 height 26
paste input "~_lR4:(JAO6q@w1B"
type input "~_lR4:(JAO6q@w1B"
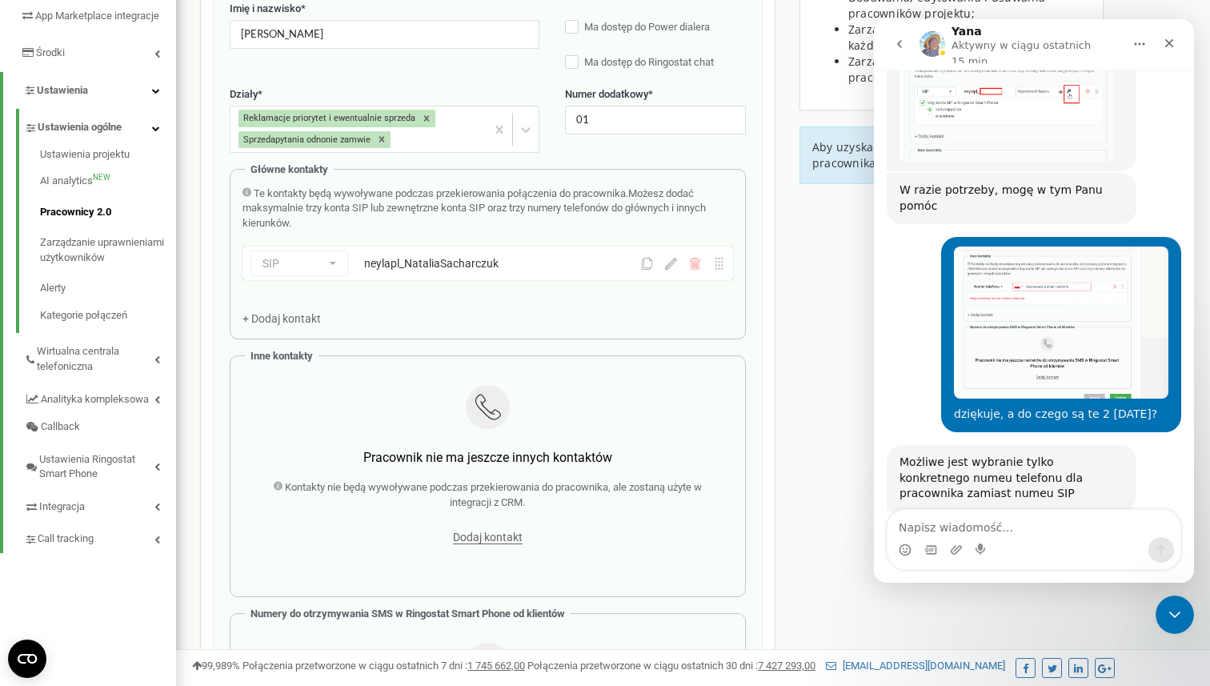
click at [755, 389] on div "Edycja pracownika E-mail * [EMAIL_ADDRESS][DOMAIN_NAME] E-mail jest niedostępny…" at bounding box center [488, 373] width 550 height 976
click at [675, 266] on icon at bounding box center [671, 264] width 12 height 12
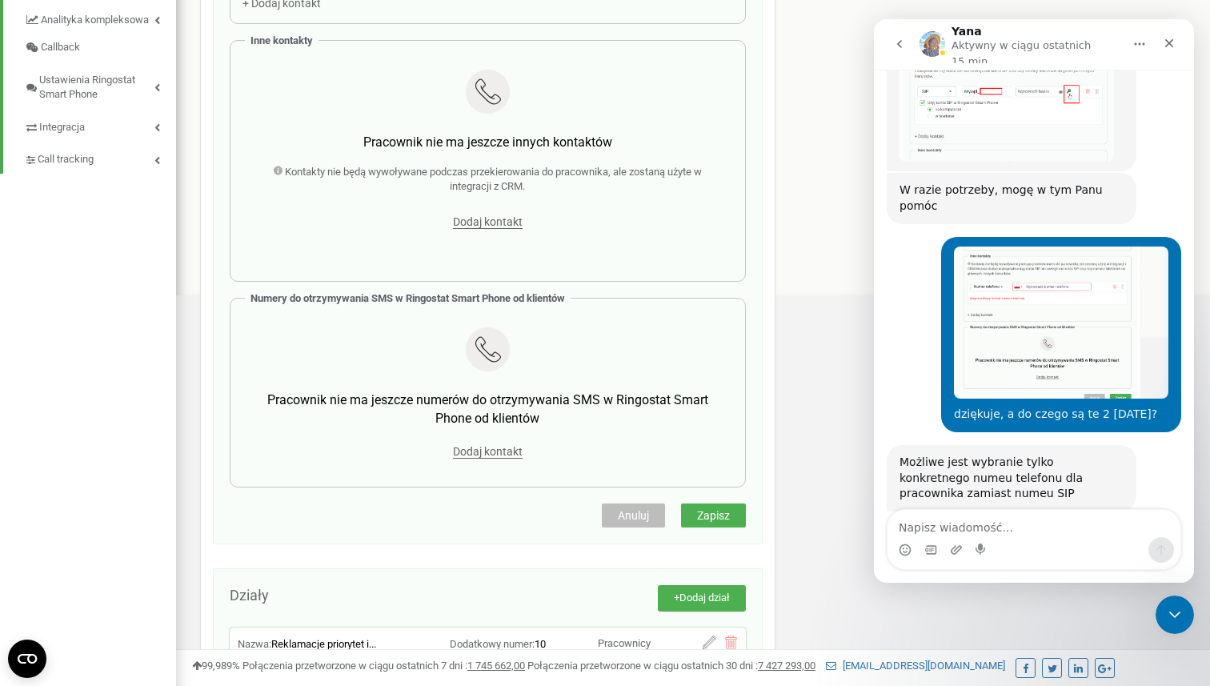
scroll to position [682, 0]
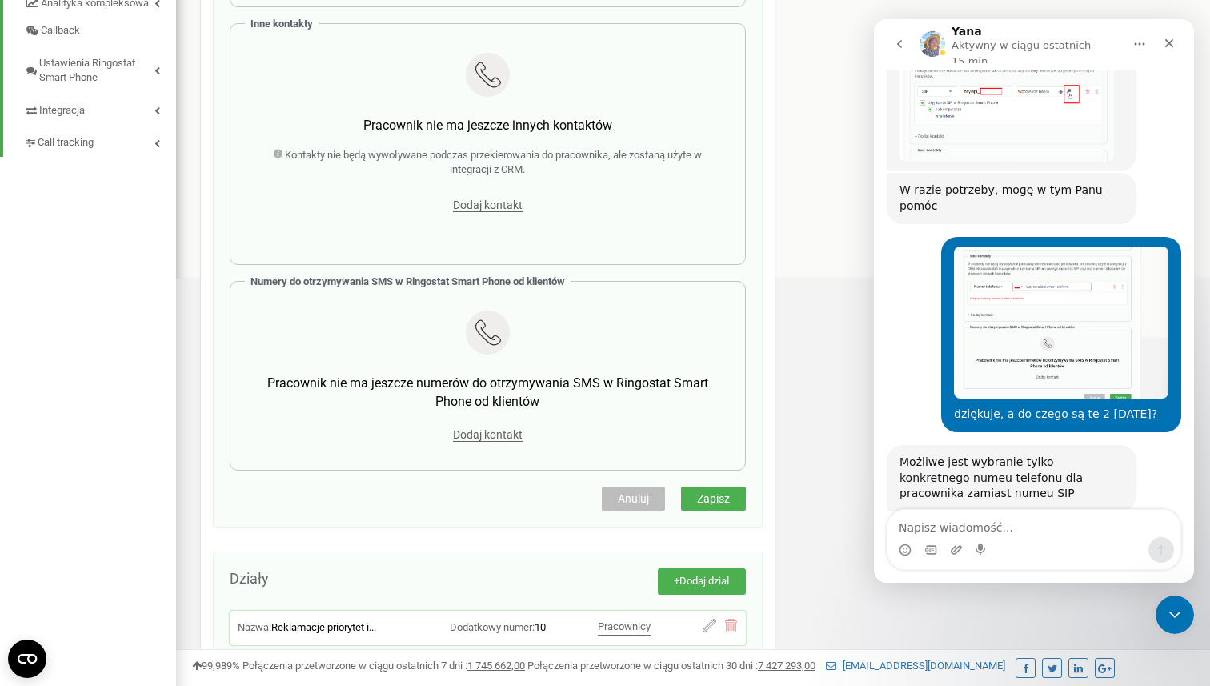
click at [709, 500] on span "Zapisz" at bounding box center [713, 498] width 33 height 13
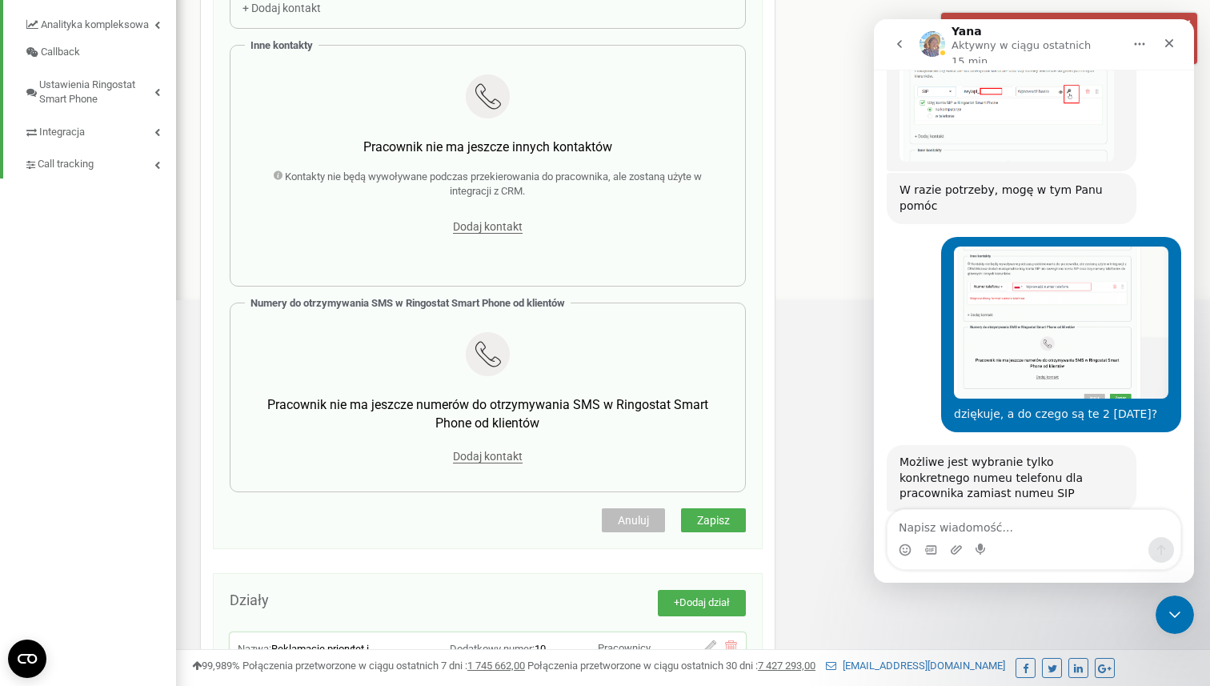
scroll to position [648, 0]
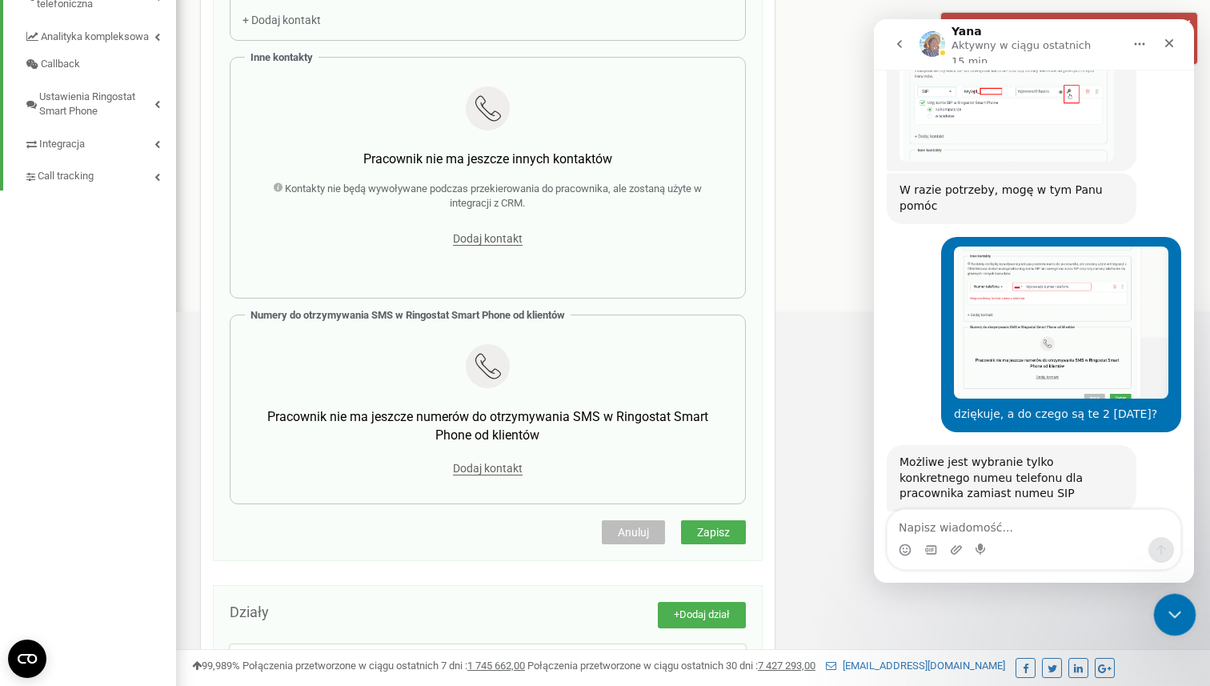
click at [1161, 596] on div "Zamknij komunikator Intercom" at bounding box center [1172, 612] width 38 height 38
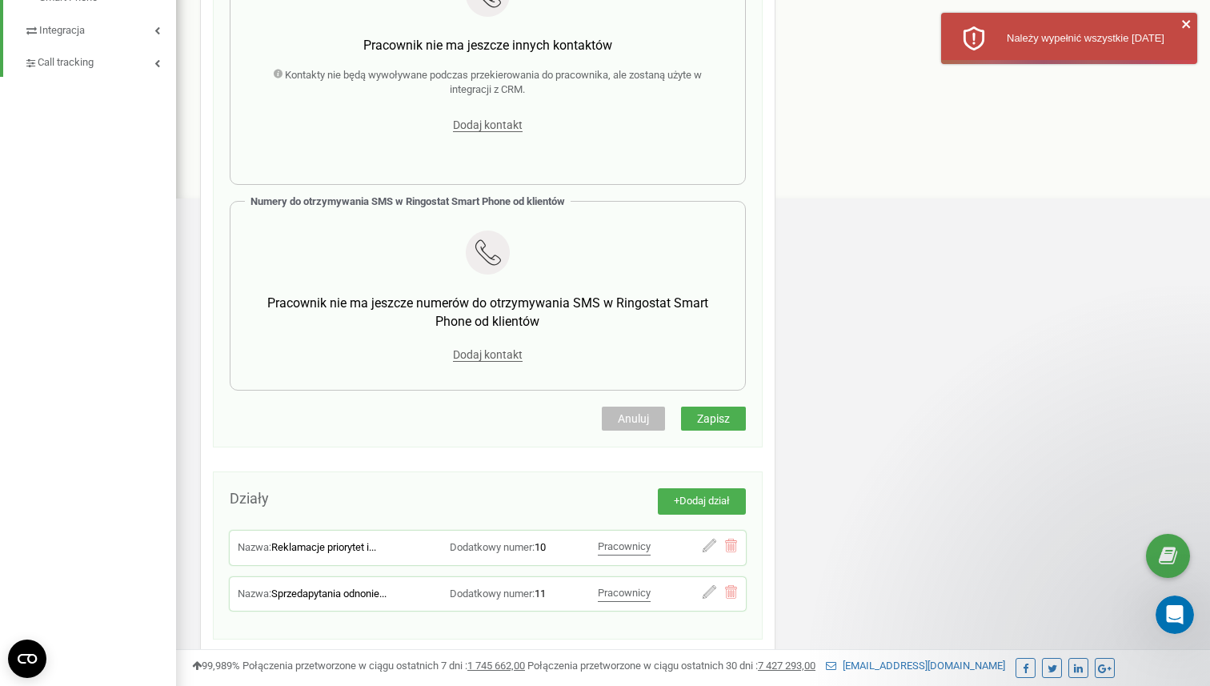
scroll to position [846, 0]
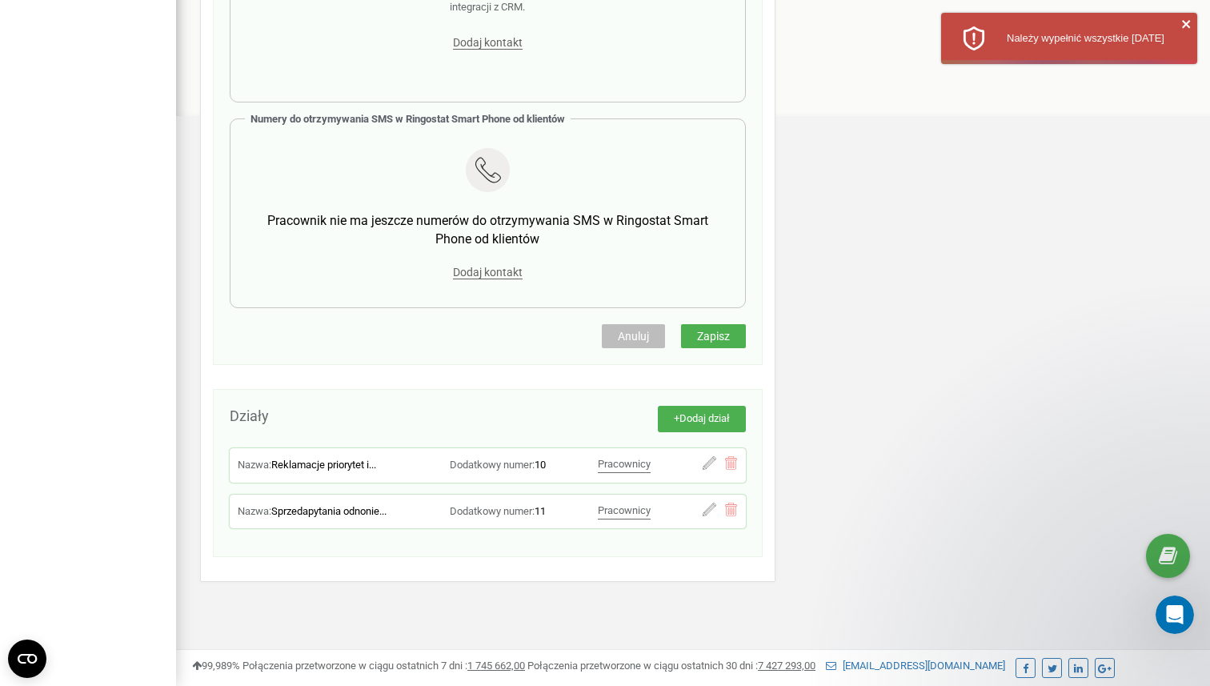
click at [729, 339] on span "Zapisz" at bounding box center [713, 336] width 33 height 13
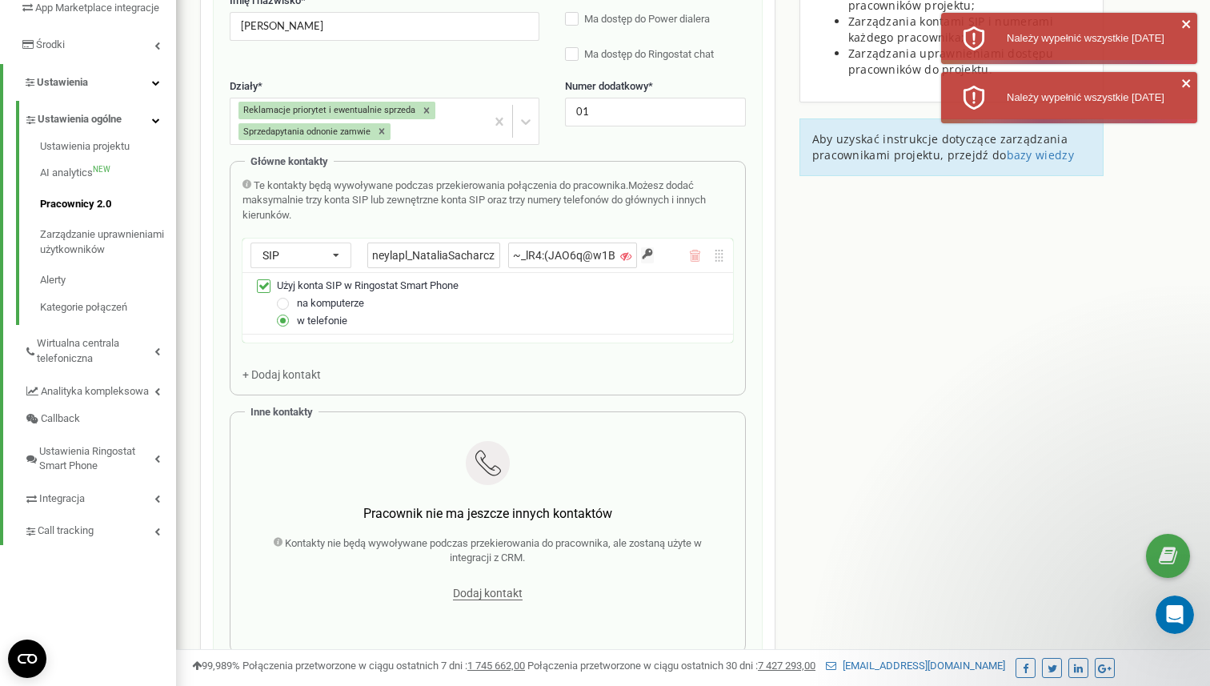
scroll to position [283, 0]
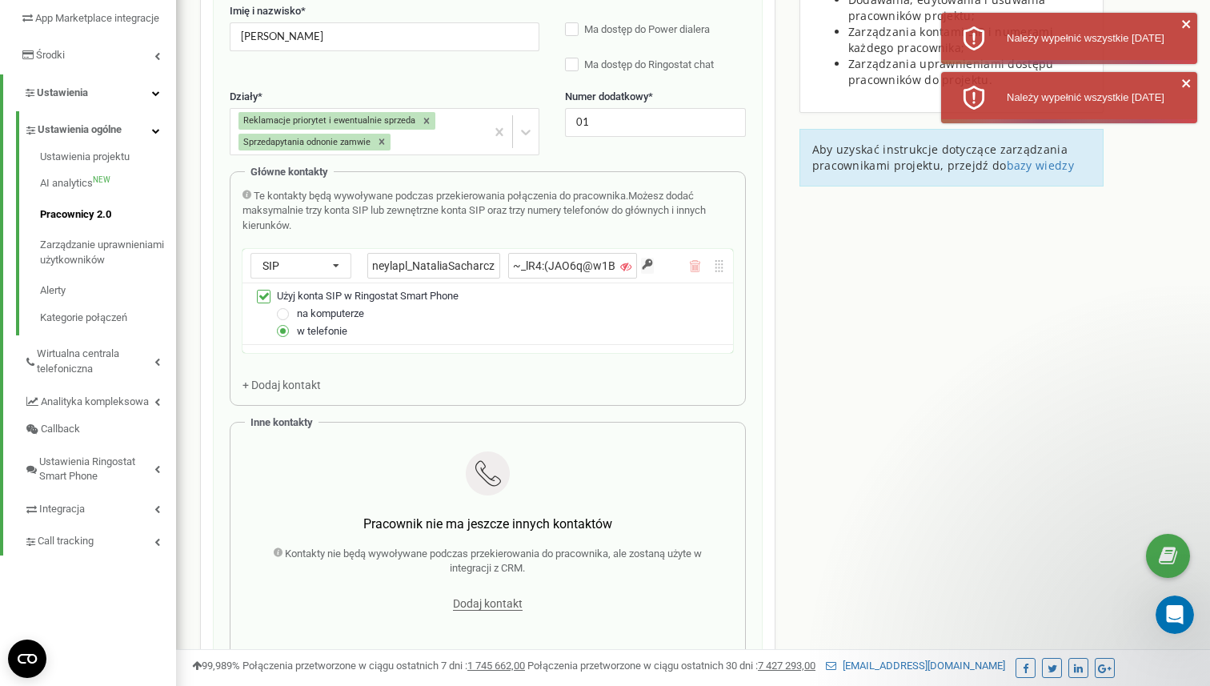
click at [624, 267] on icon at bounding box center [625, 266] width 11 height 11
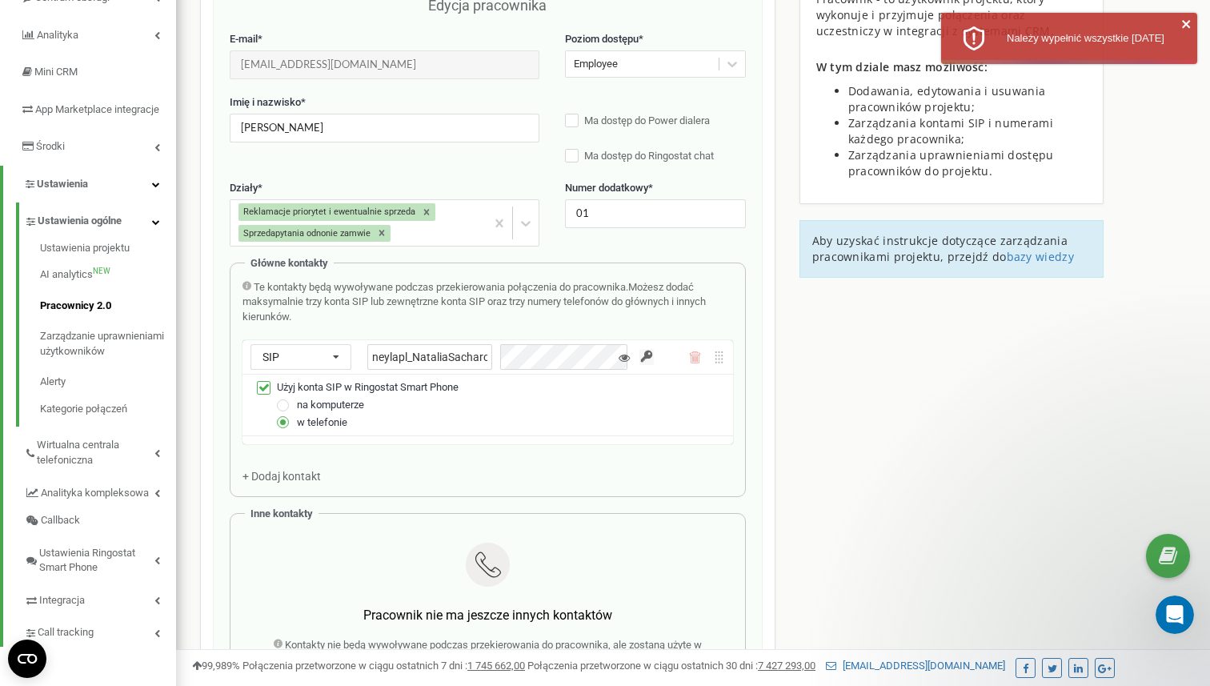
scroll to position [190, 0]
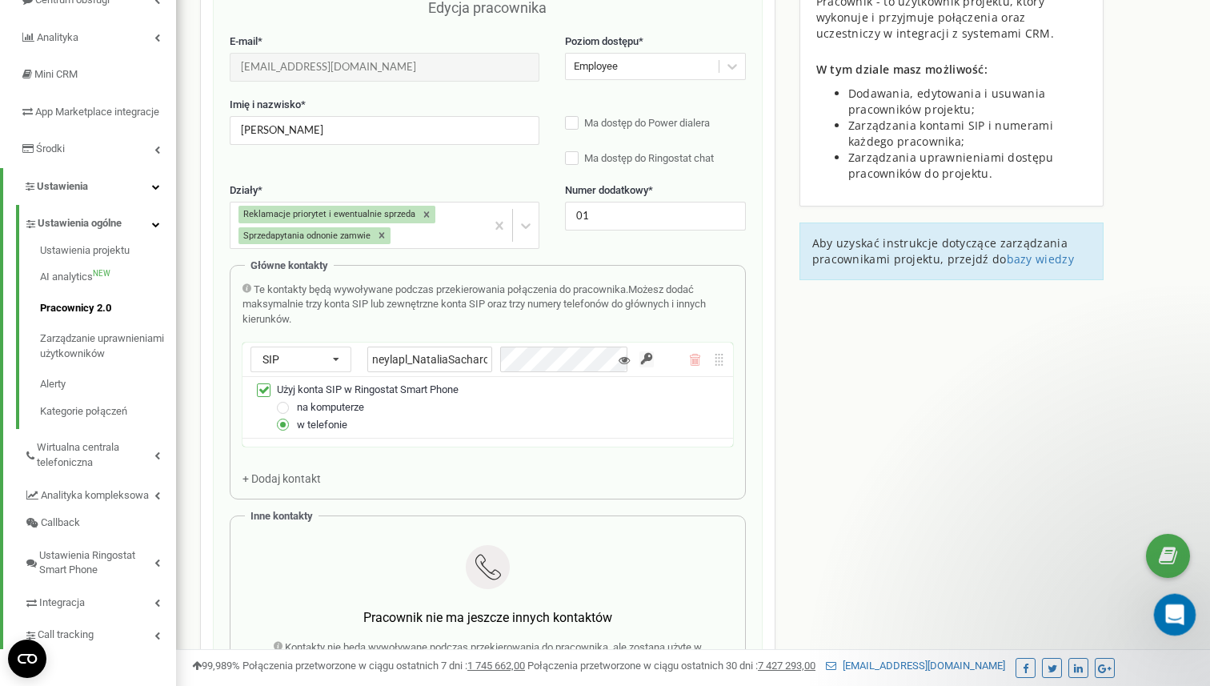
click at [1174, 598] on div "Otwórz komunikator Intercom" at bounding box center [1172, 612] width 53 height 53
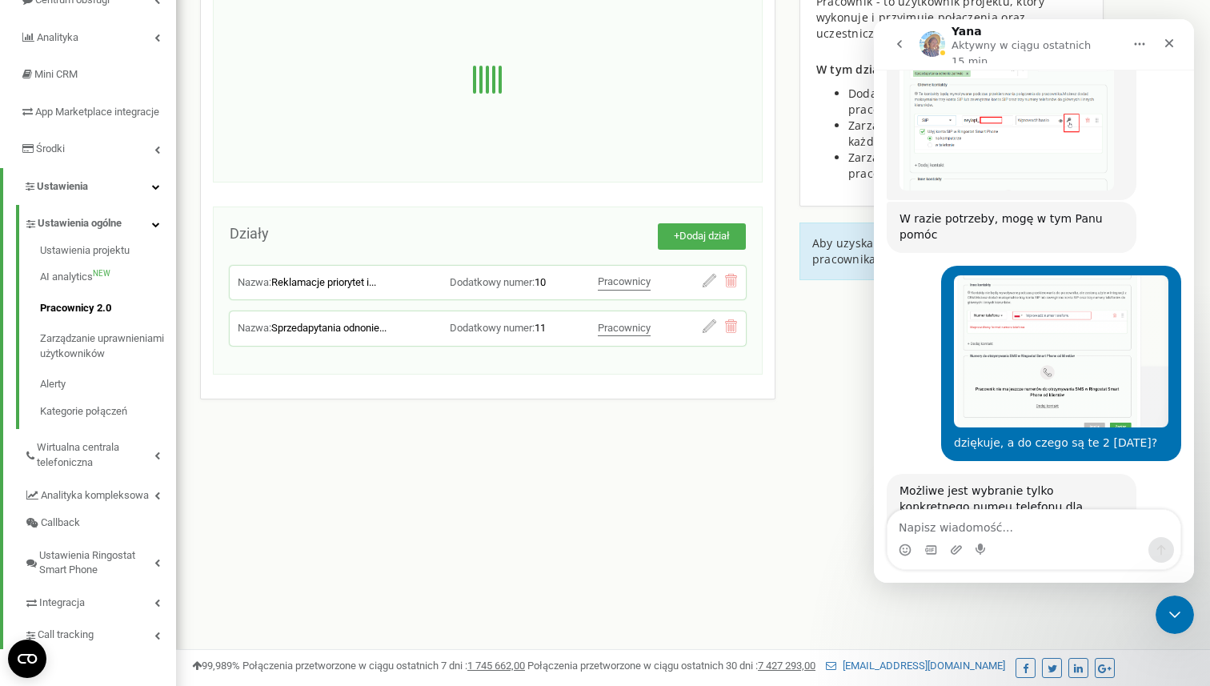
click at [981, 524] on textarea "Napisz wiadomość..." at bounding box center [1034, 523] width 293 height 27
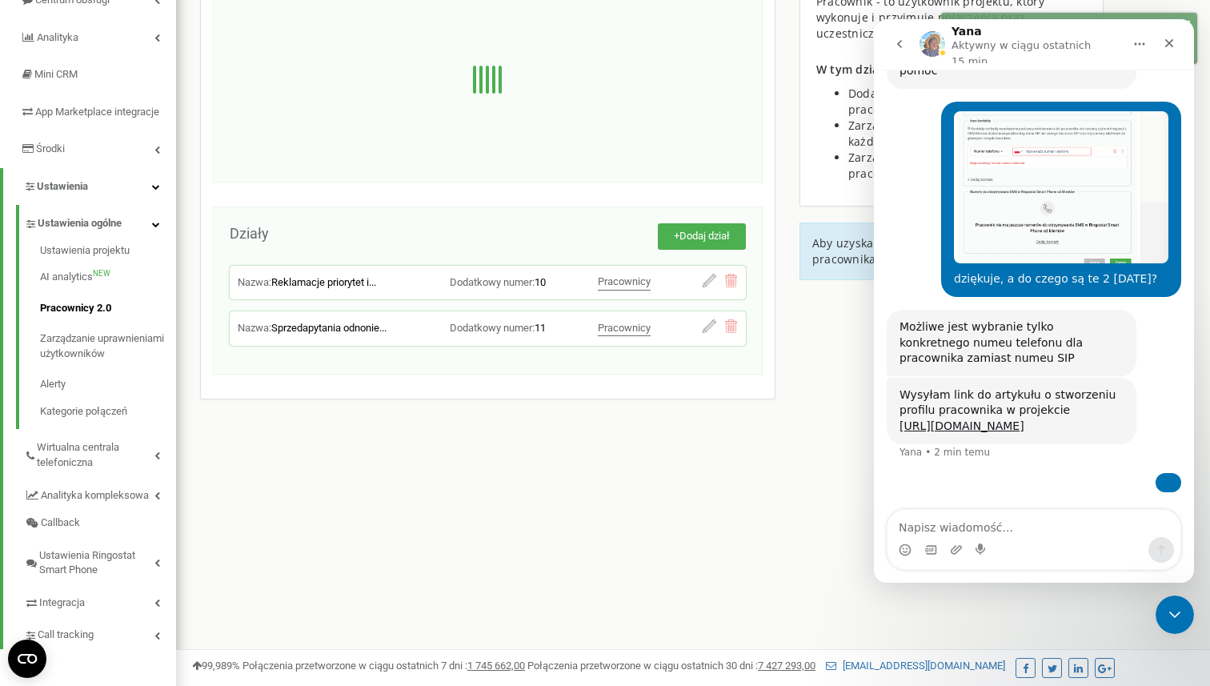
scroll to position [3654, 0]
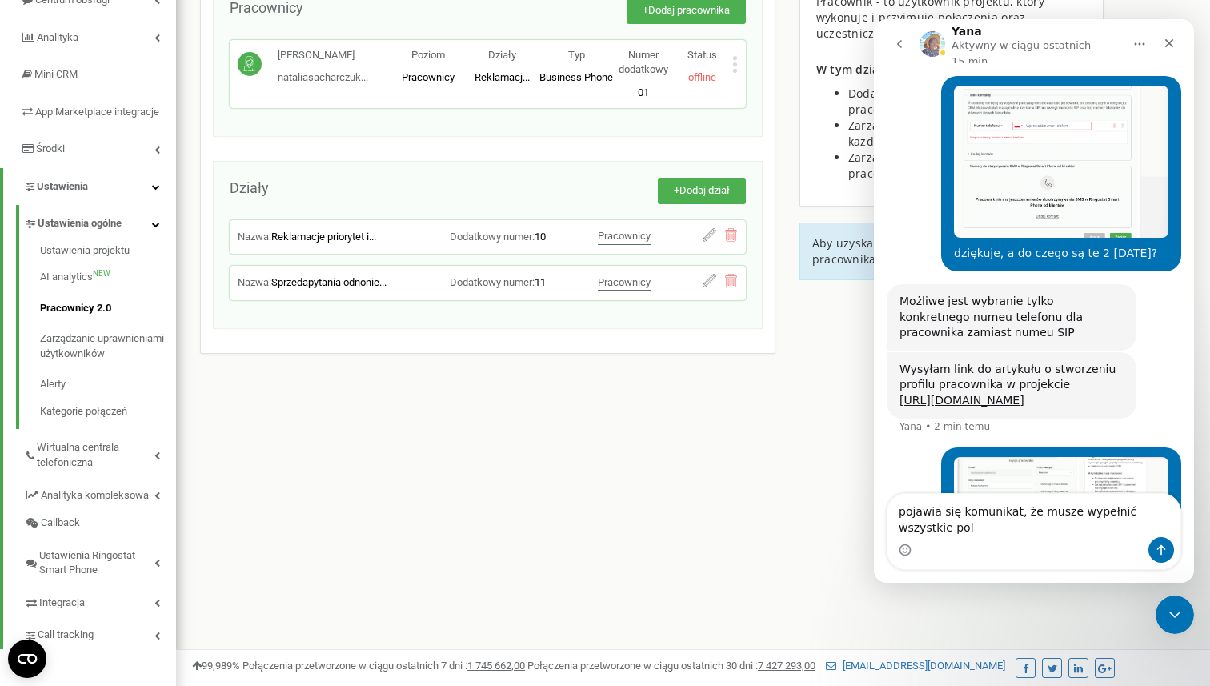
type textarea "pojawia się komunikat, że musze wypełnić wszystkie [DATE]"
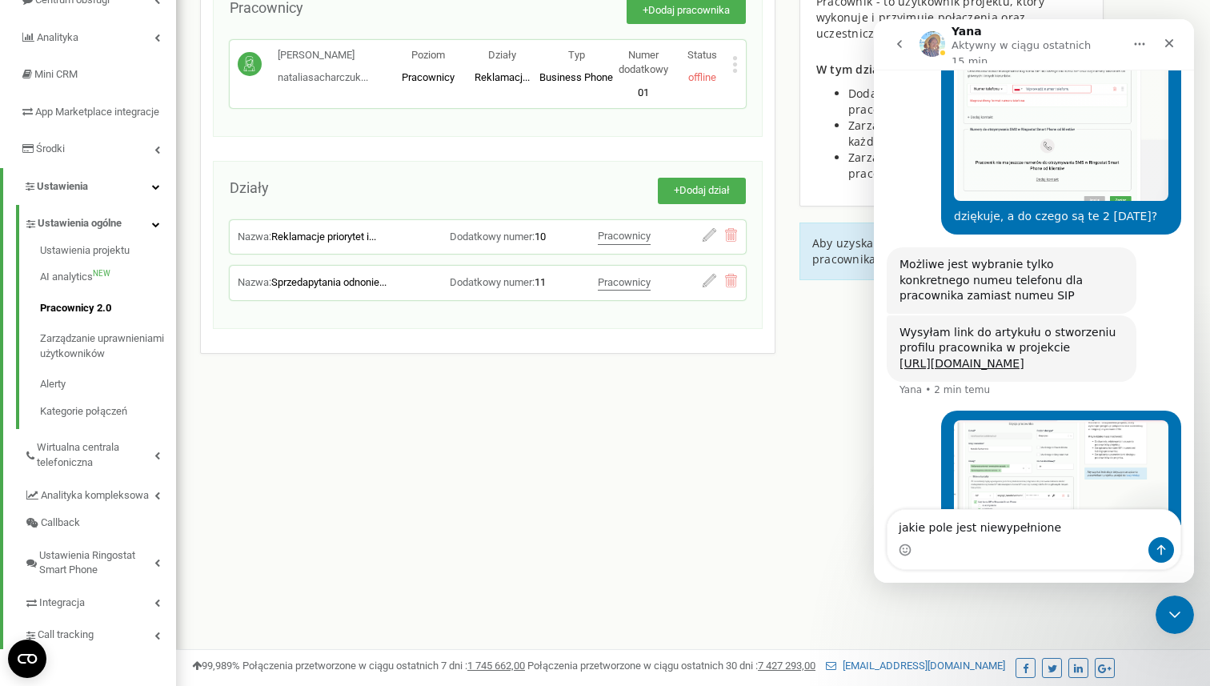
type textarea "jakie pole jest niewypełnione?"
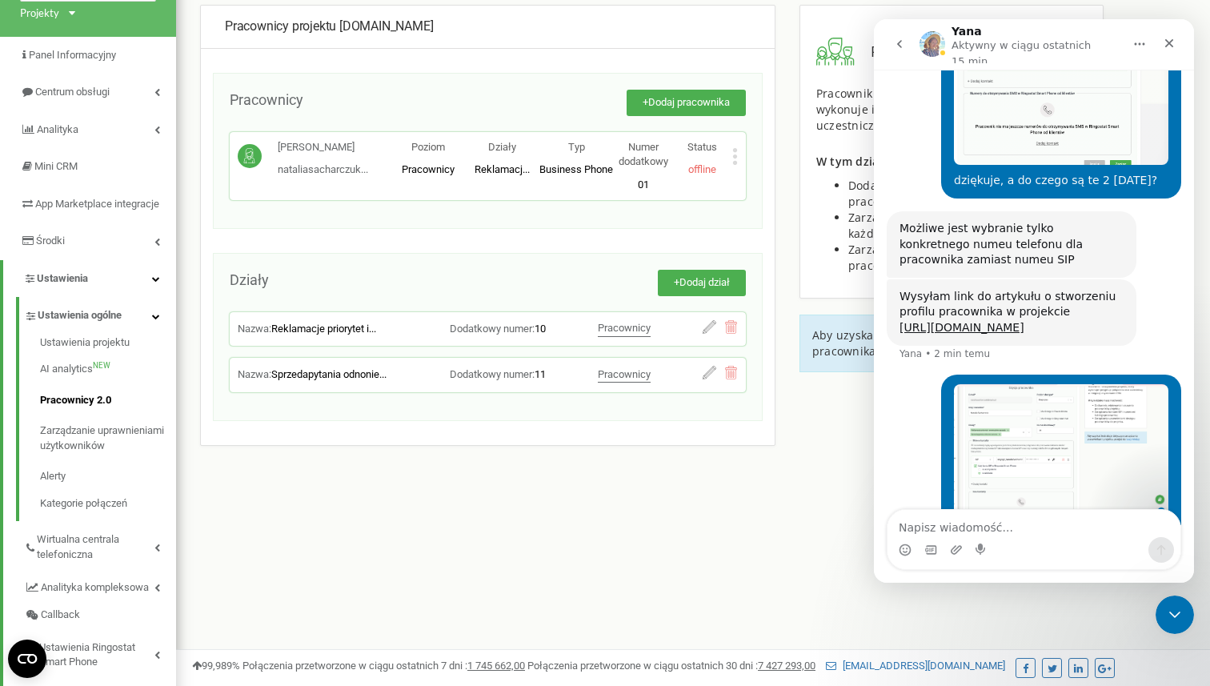
scroll to position [0, 0]
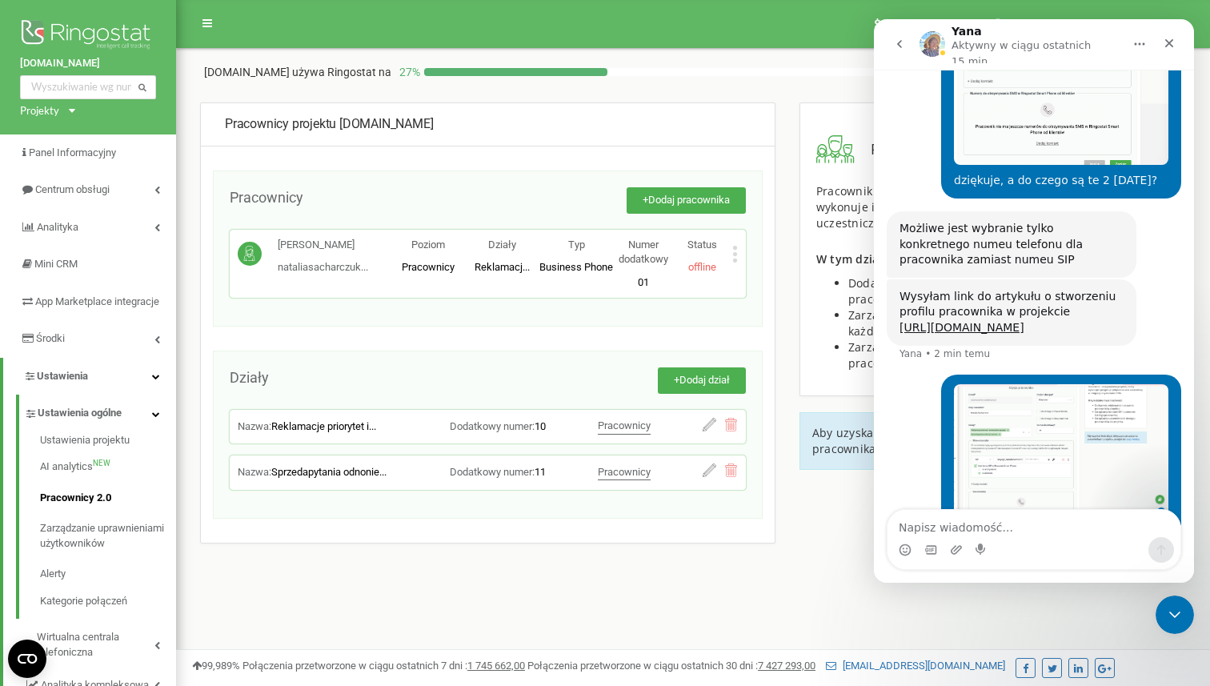
click at [734, 252] on icon at bounding box center [735, 253] width 4 height 4
click at [763, 276] on span "Edytuj" at bounding box center [771, 280] width 35 height 10
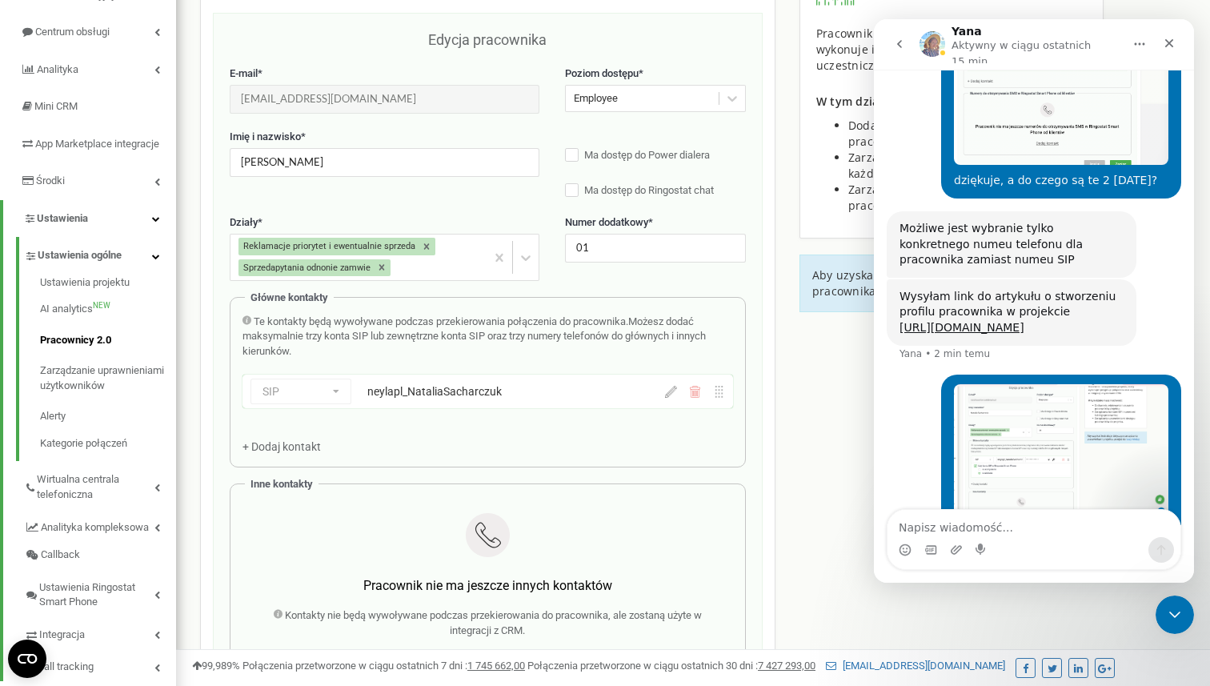
scroll to position [160, 0]
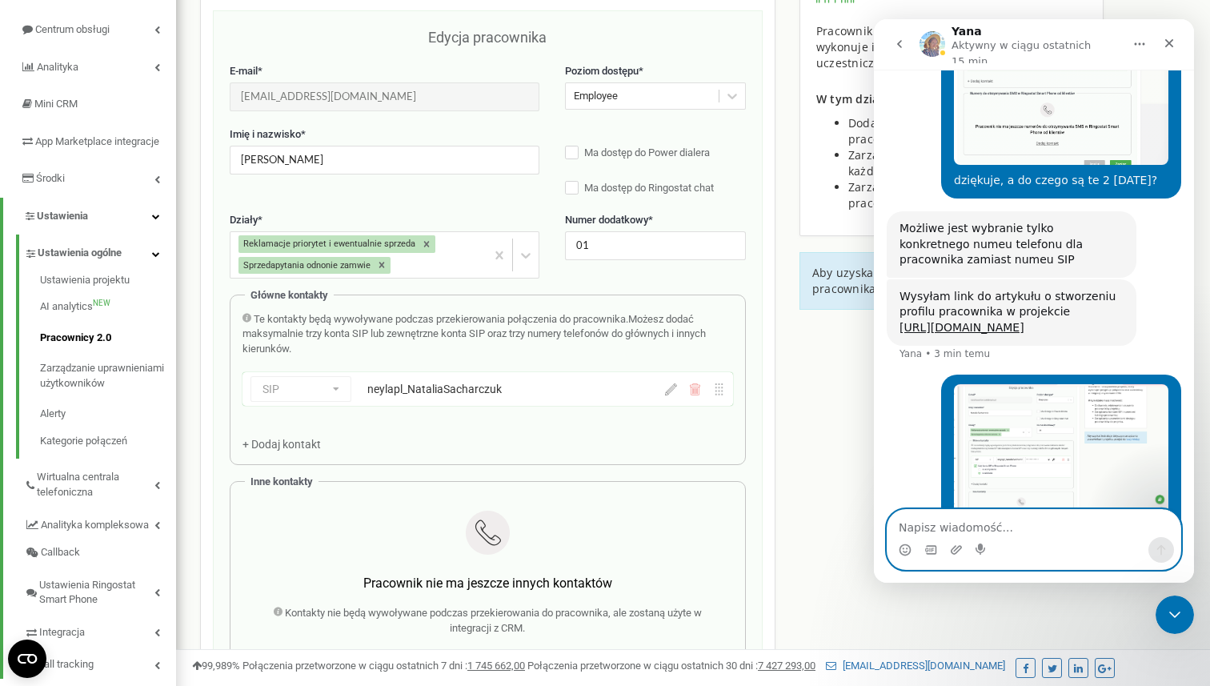
click at [1046, 524] on textarea "Napisz wiadomość..." at bounding box center [1034, 523] width 293 height 27
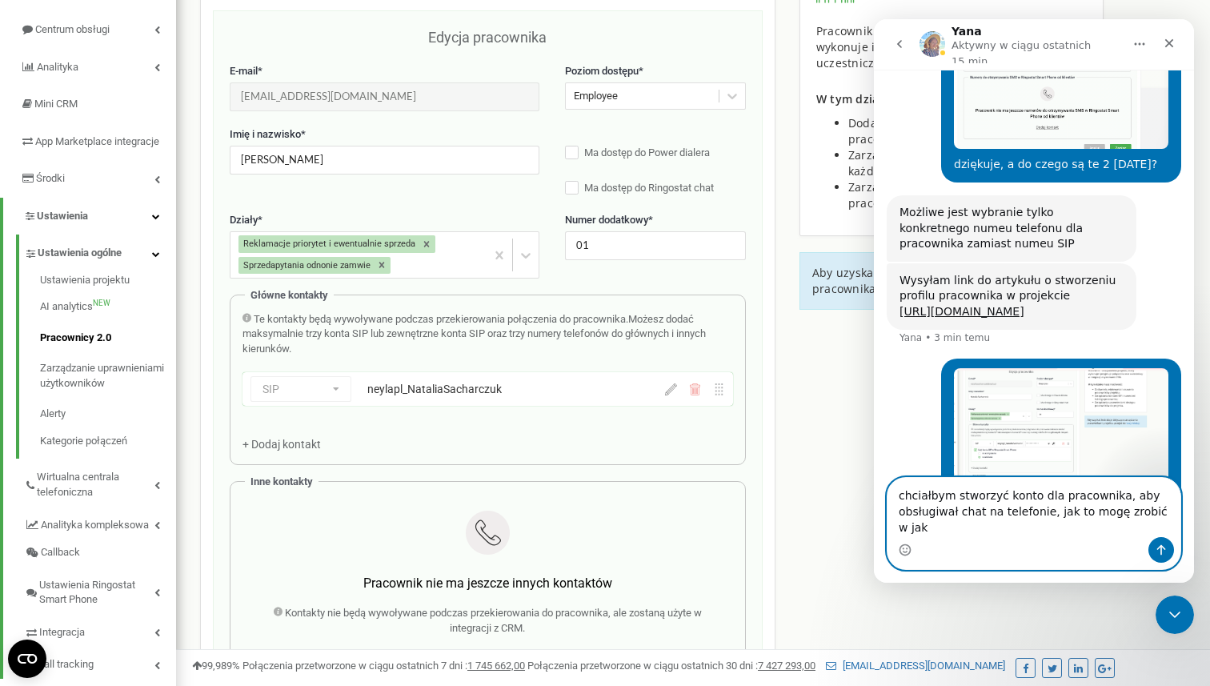
scroll to position [3775, 0]
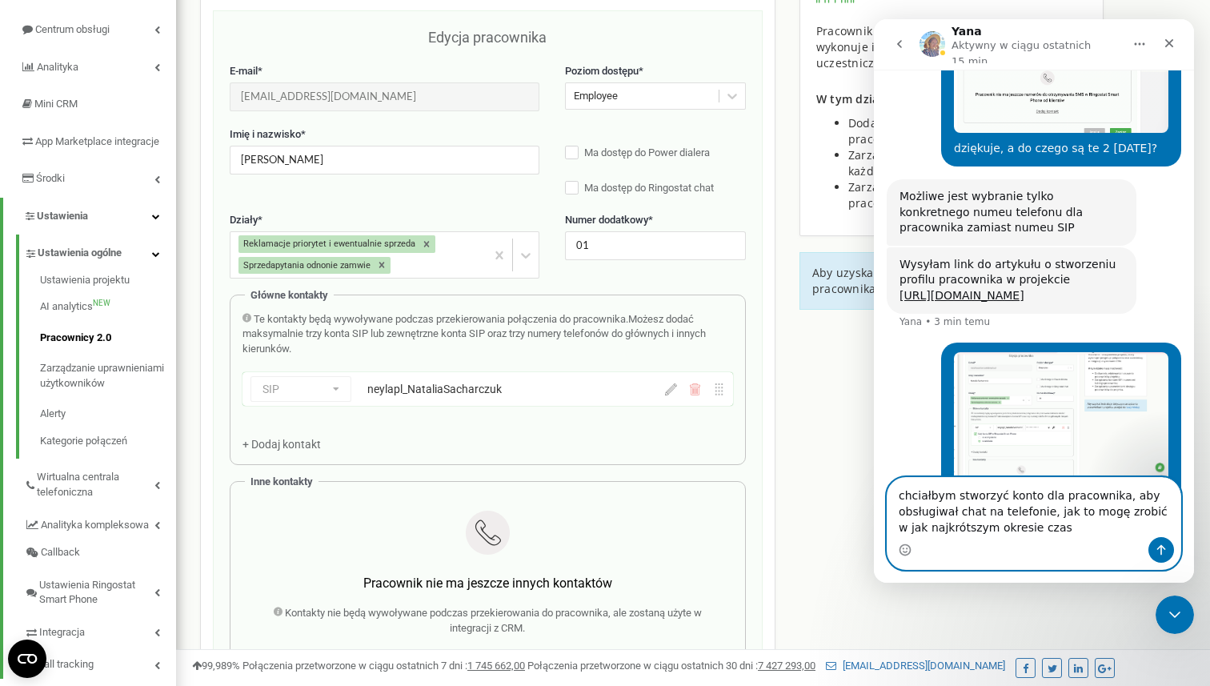
type textarea "chciałbym stworzyć konto dla pracownika, aby obsługiwał chat na telefonie, jak …"
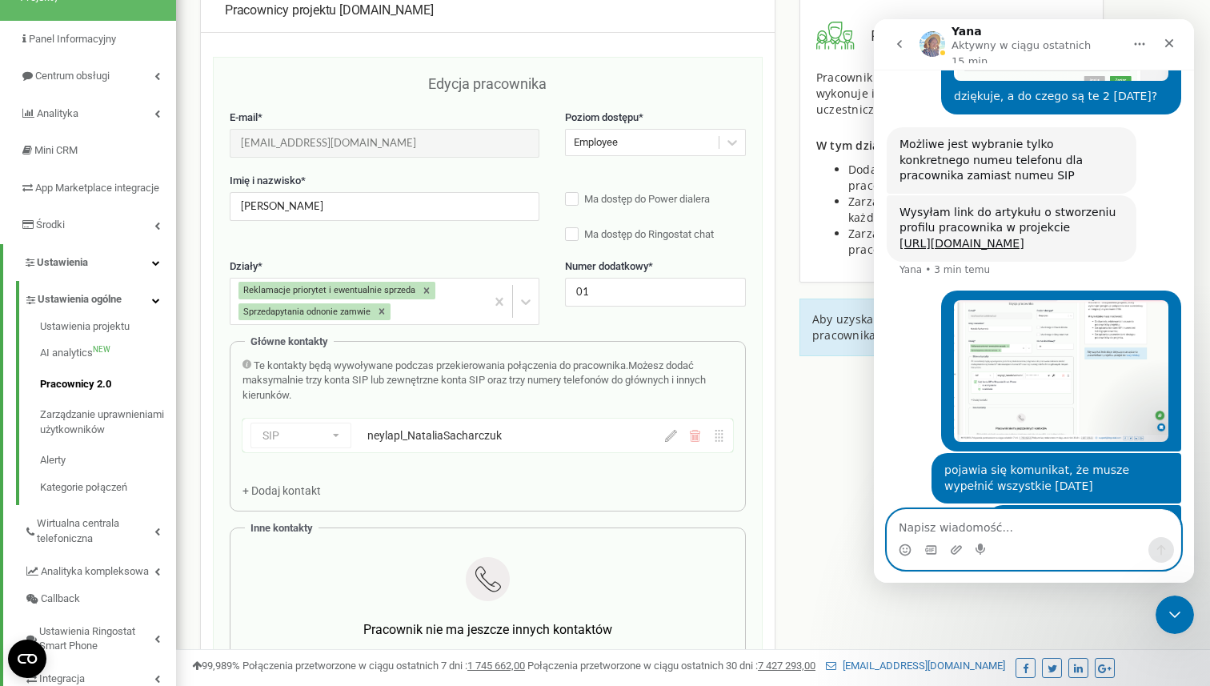
scroll to position [188, 0]
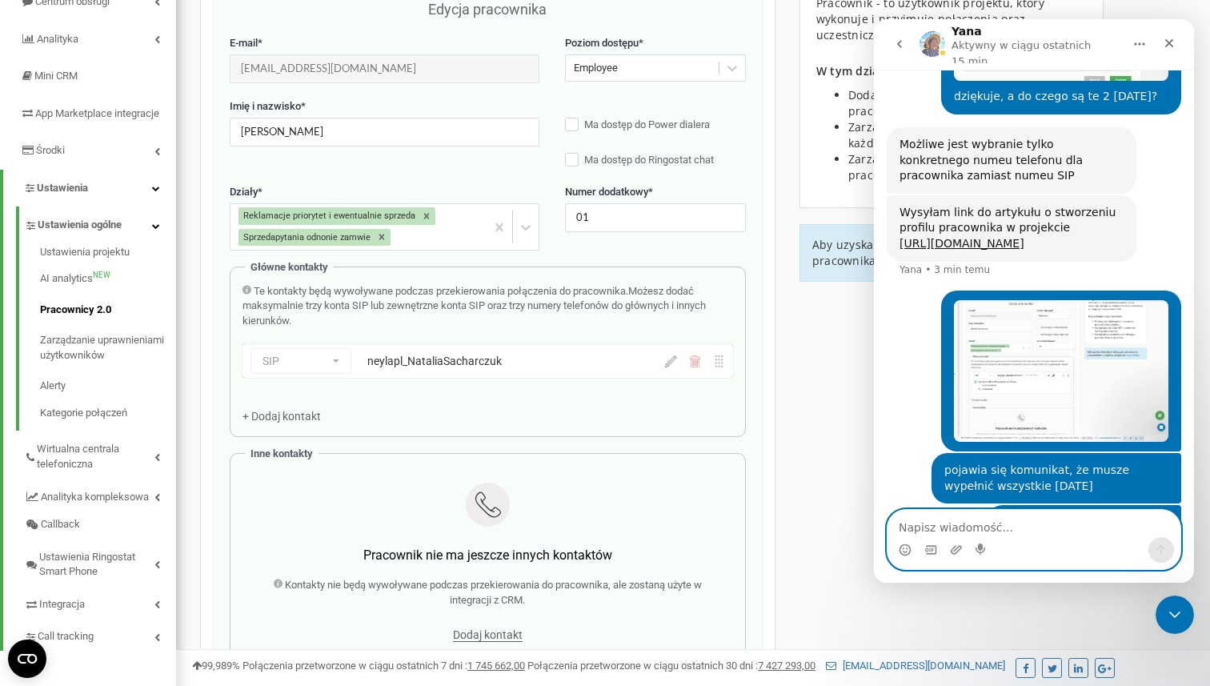
click at [675, 363] on icon at bounding box center [671, 361] width 12 height 12
click at [670, 363] on icon at bounding box center [671, 361] width 12 height 12
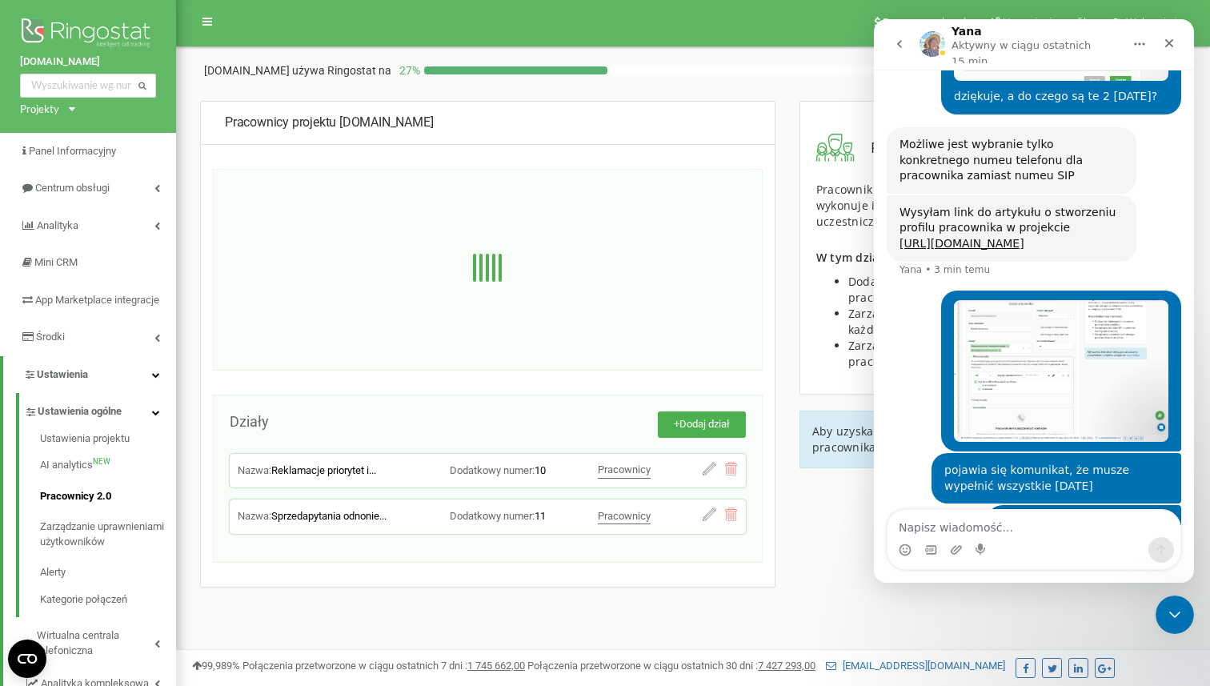
scroll to position [0, 0]
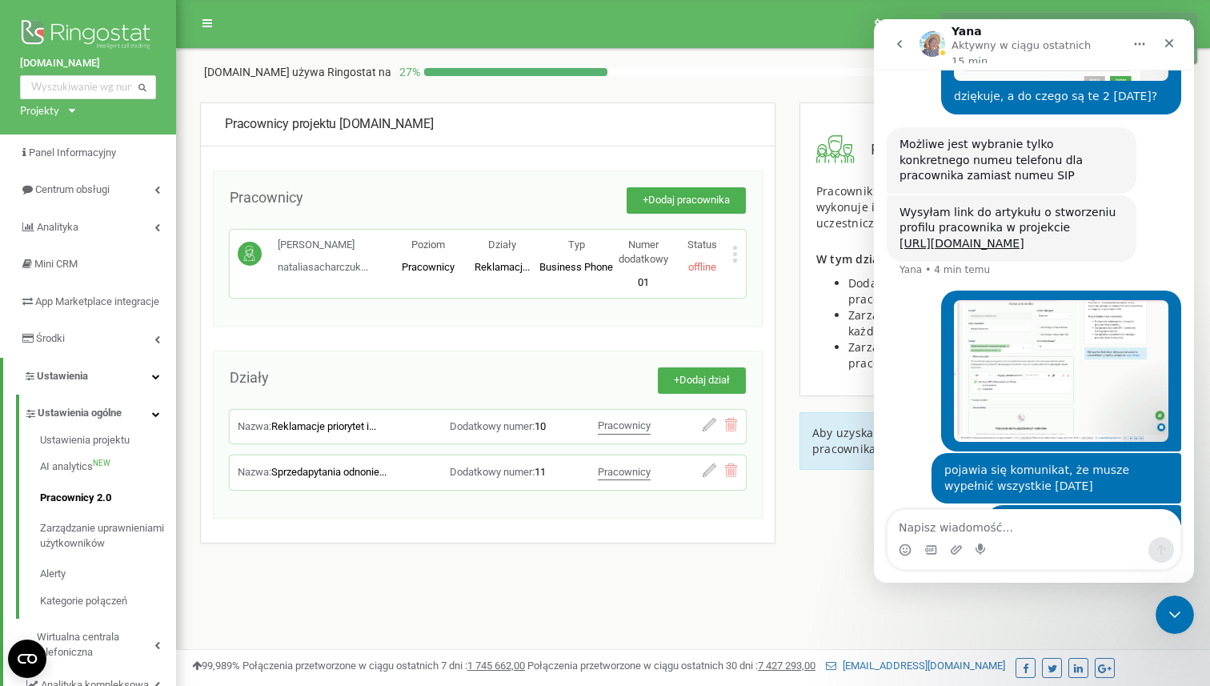
click at [729, 249] on p "Status" at bounding box center [702, 245] width 59 height 15
click at [732, 259] on icon at bounding box center [735, 254] width 6 height 17
click at [781, 279] on span "Edytuj" at bounding box center [771, 280] width 35 height 10
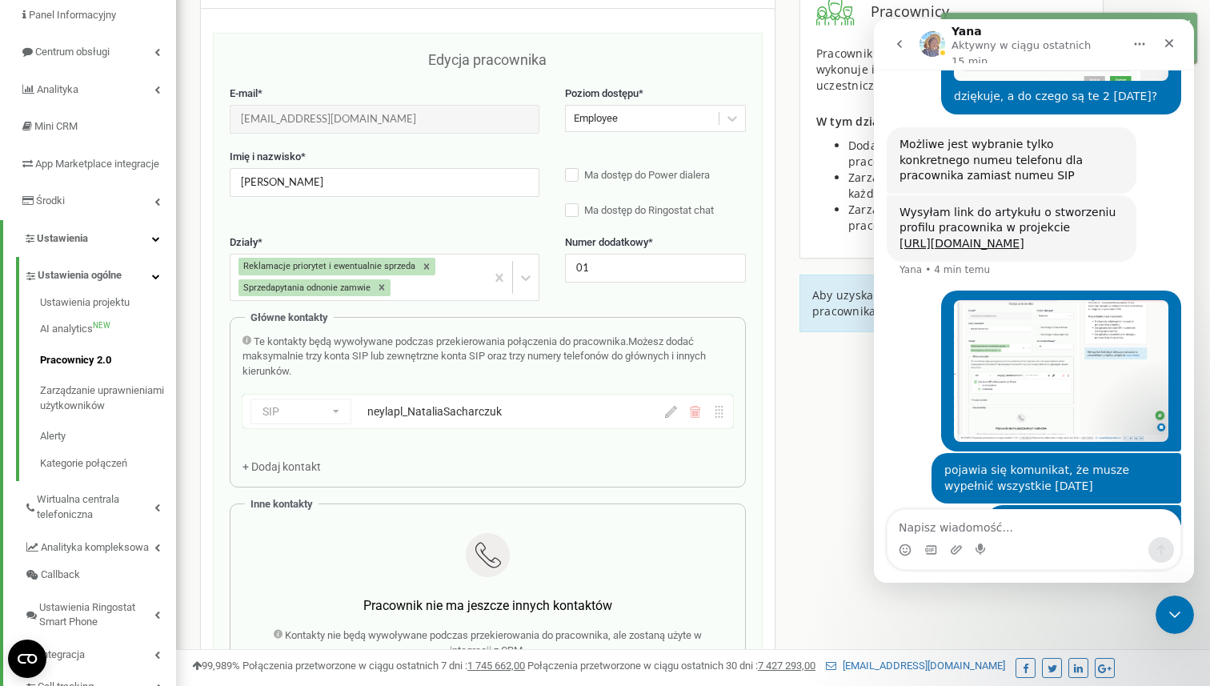
scroll to position [160, 0]
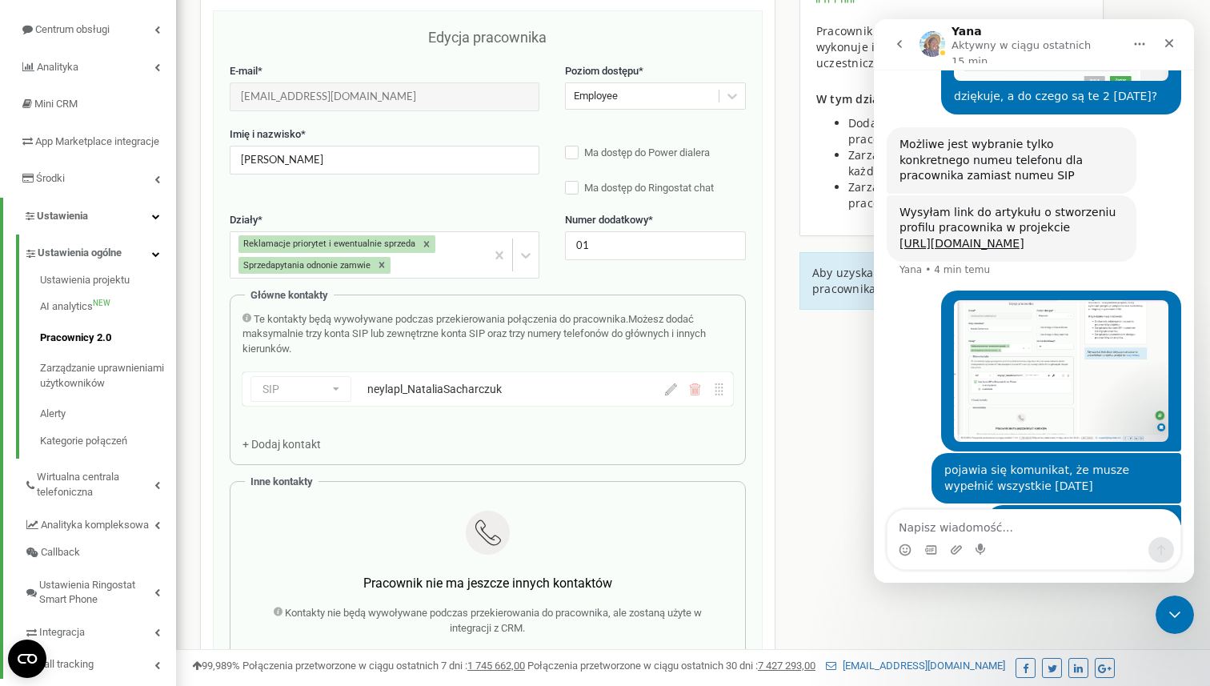
click at [678, 395] on div at bounding box center [695, 389] width 60 height 12
click at [668, 391] on icon at bounding box center [671, 389] width 12 height 12
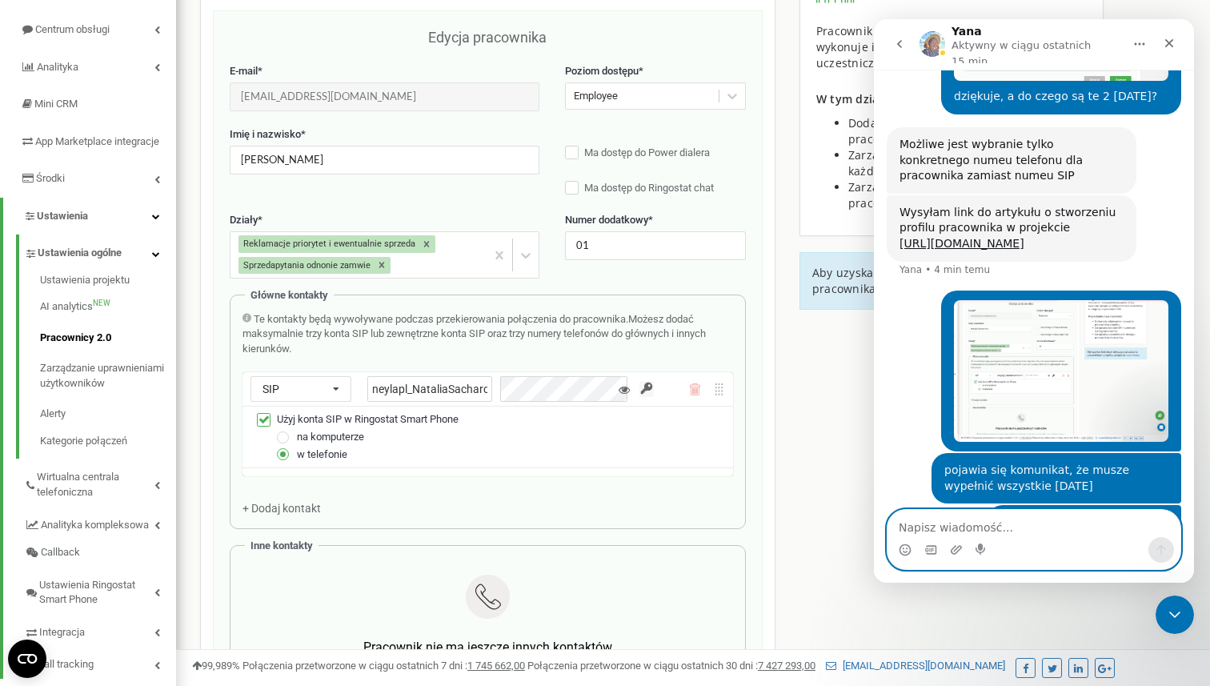
click at [952, 527] on textarea "Napisz wiadomość..." at bounding box center [1034, 523] width 293 height 27
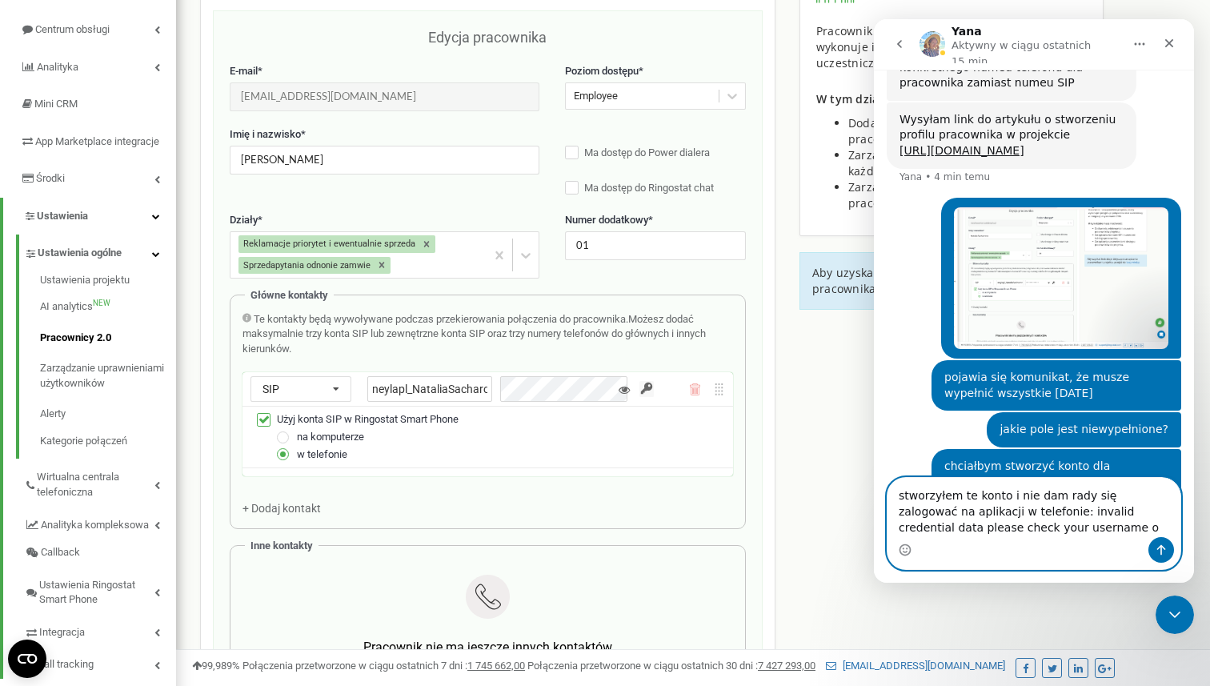
scroll to position [3921, 0]
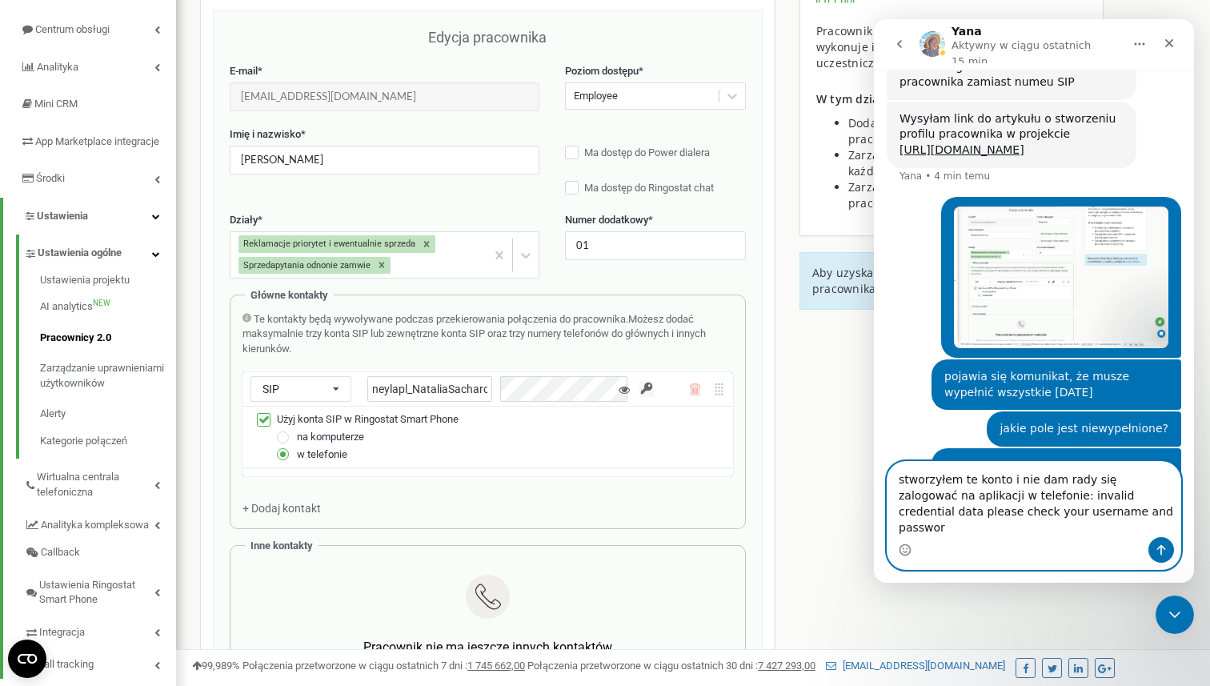
type textarea "stworzyłem te konto i nie dam rady się zalogować na aplikacji w telefonie: inva…"
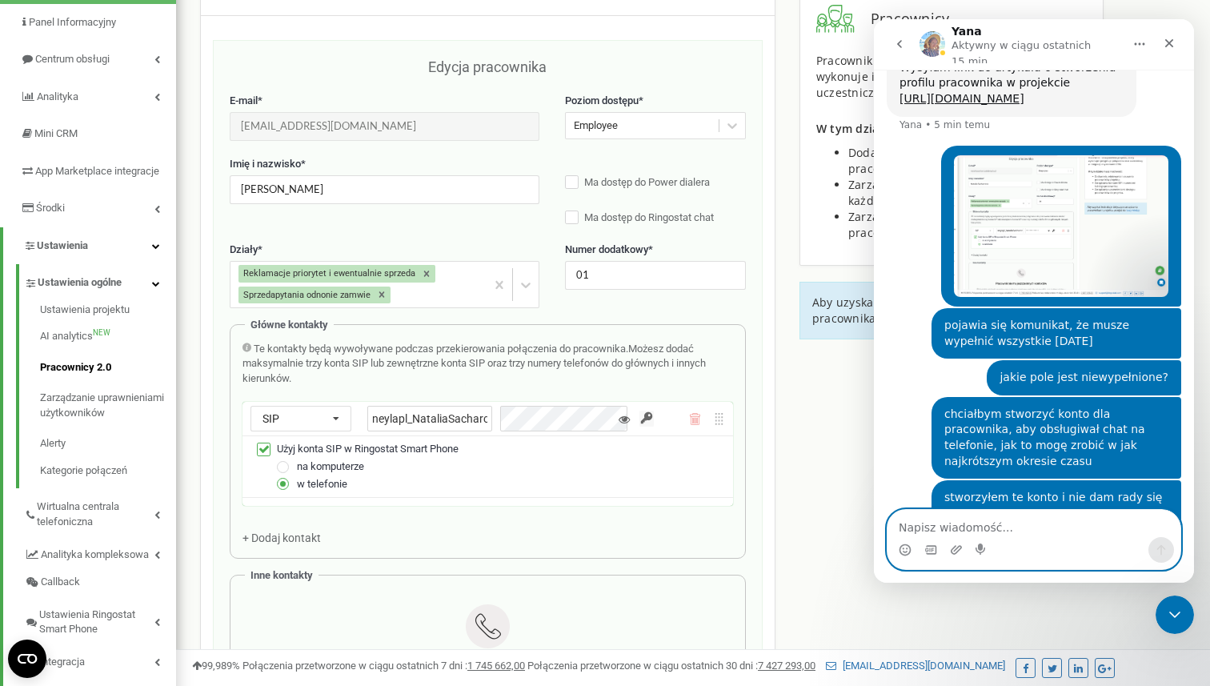
scroll to position [132, 0]
click at [566, 218] on label "Ma dostęp do Ringostat chat" at bounding box center [655, 217] width 181 height 16
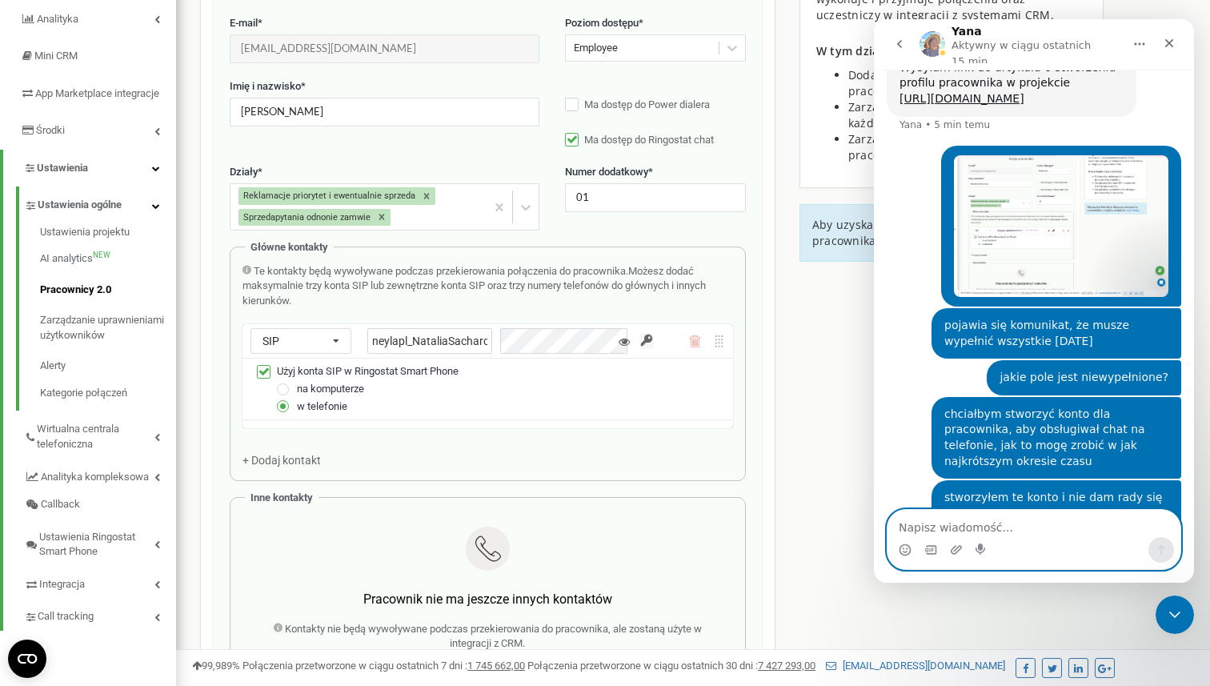
scroll to position [207, 0]
click at [576, 108] on label "Ma dostęp do Power dialera" at bounding box center [655, 106] width 181 height 16
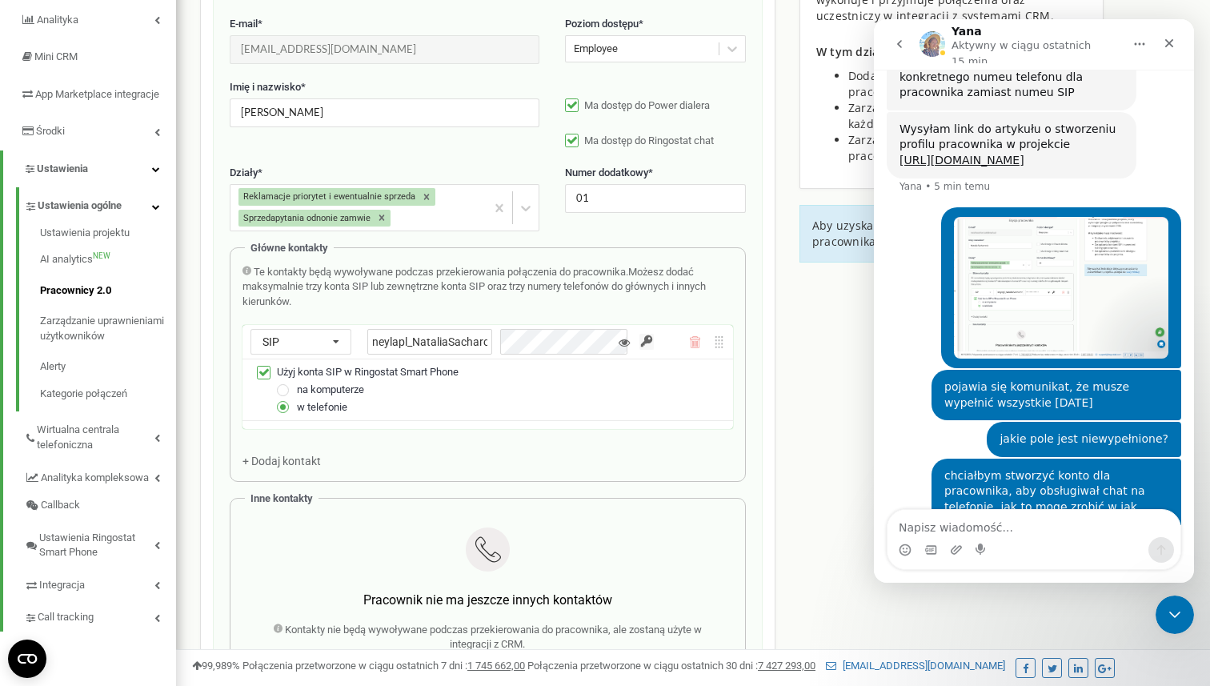
click at [794, 435] on div "Pracownicy projektu neyla.pl Edycja pracownika E-mail * nataliasacharczuk@neyla…" at bounding box center [693, 609] width 1010 height 1428
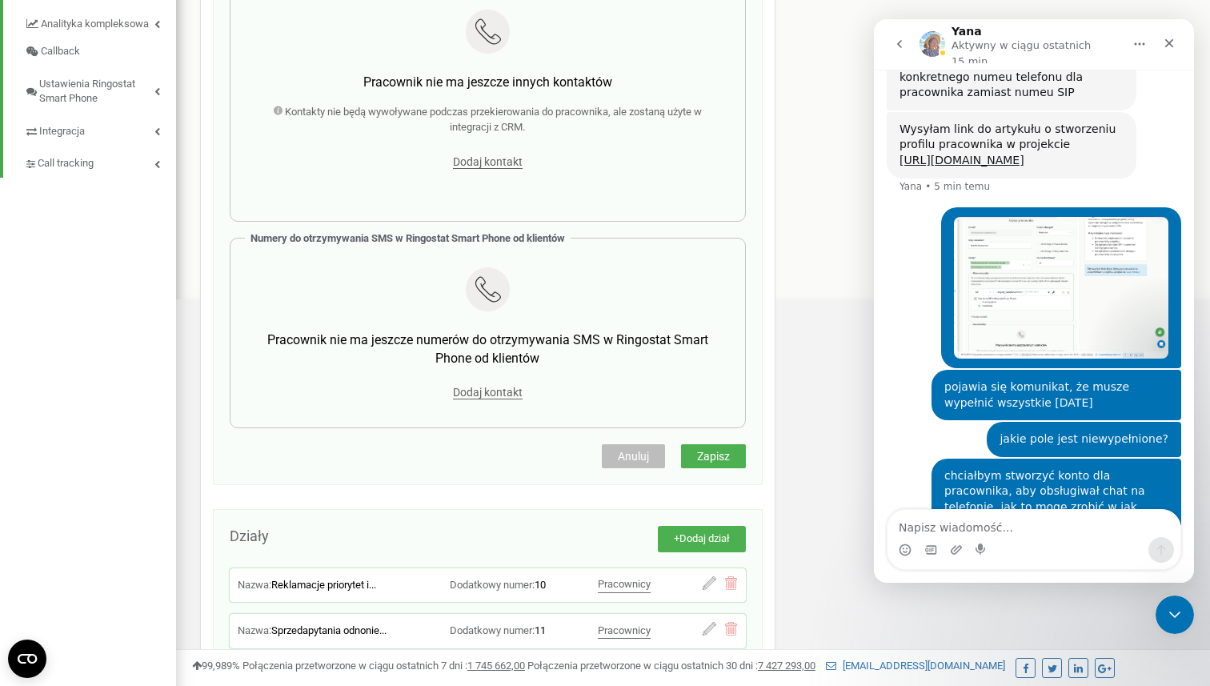
click at [716, 456] on span "Zapisz" at bounding box center [713, 456] width 33 height 13
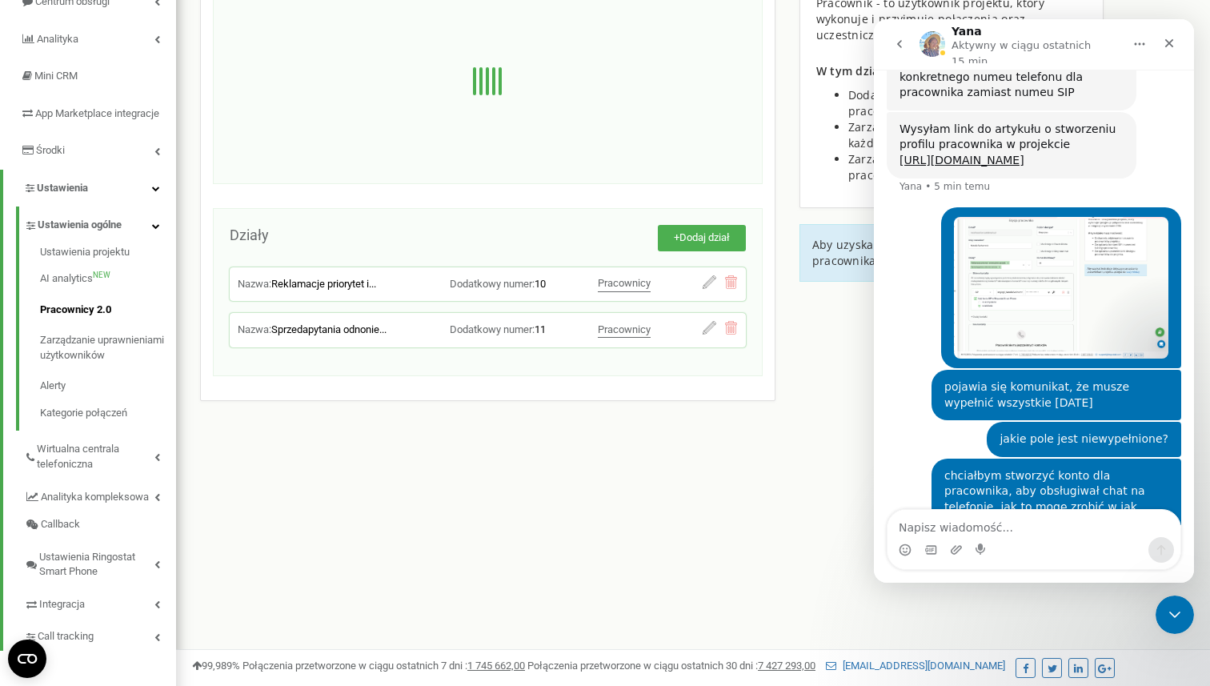
scroll to position [0, 0]
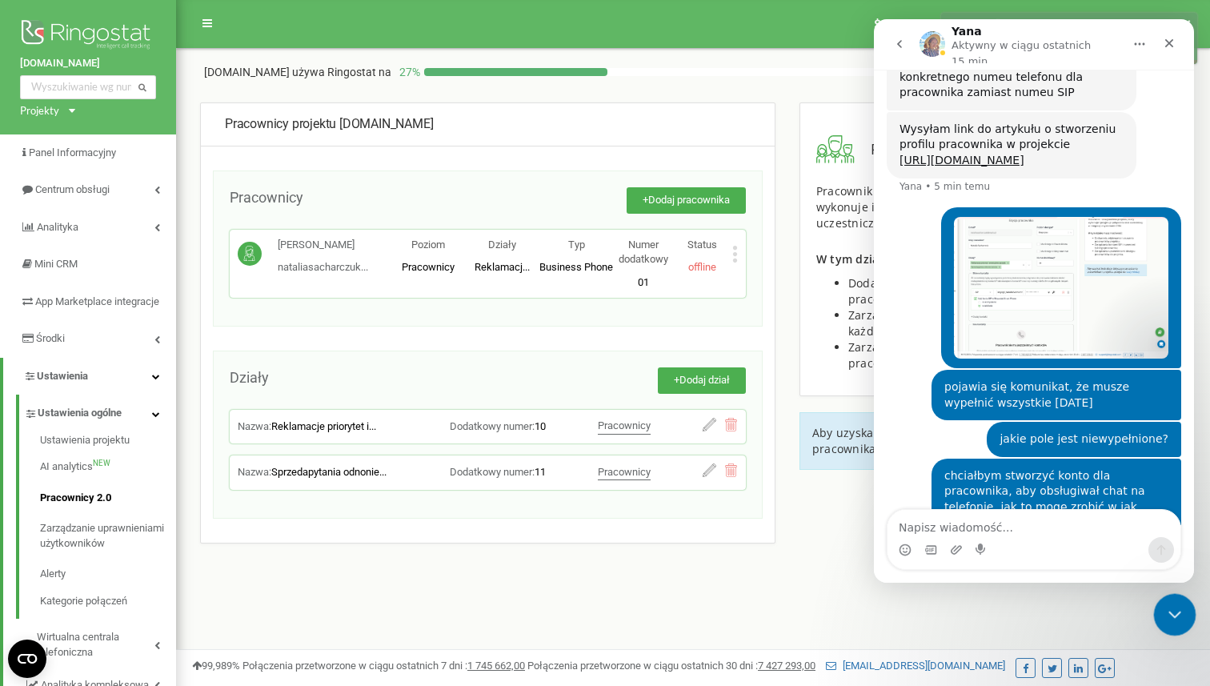
click at [1168, 621] on icon "Zamknij komunikator Intercom" at bounding box center [1172, 612] width 19 height 19
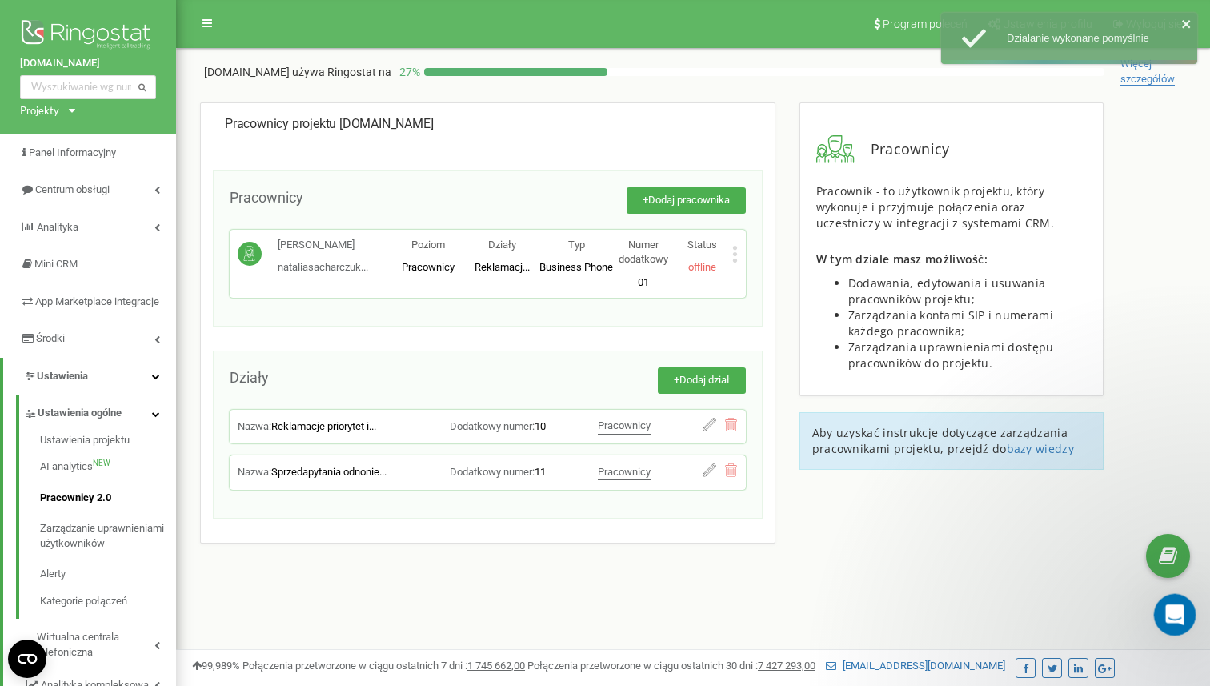
click at [1174, 609] on icon "Otwórz komunikator Intercom" at bounding box center [1172, 612] width 11 height 13
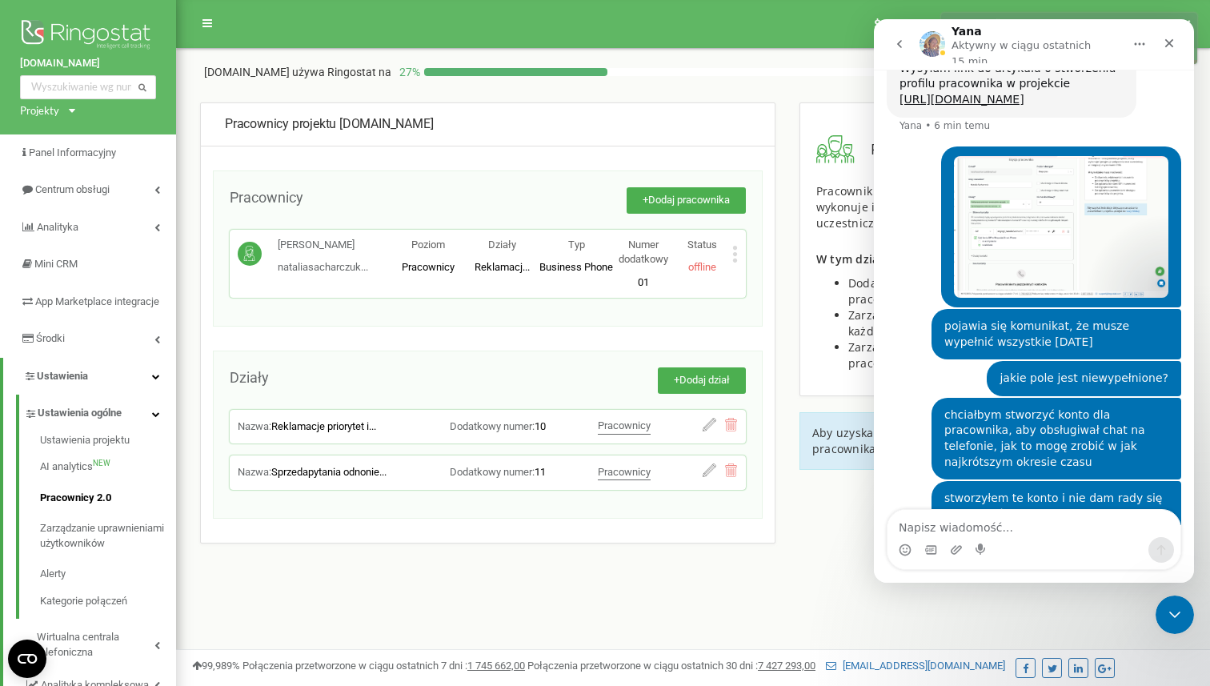
scroll to position [3972, 0]
click at [732, 246] on icon at bounding box center [735, 254] width 6 height 17
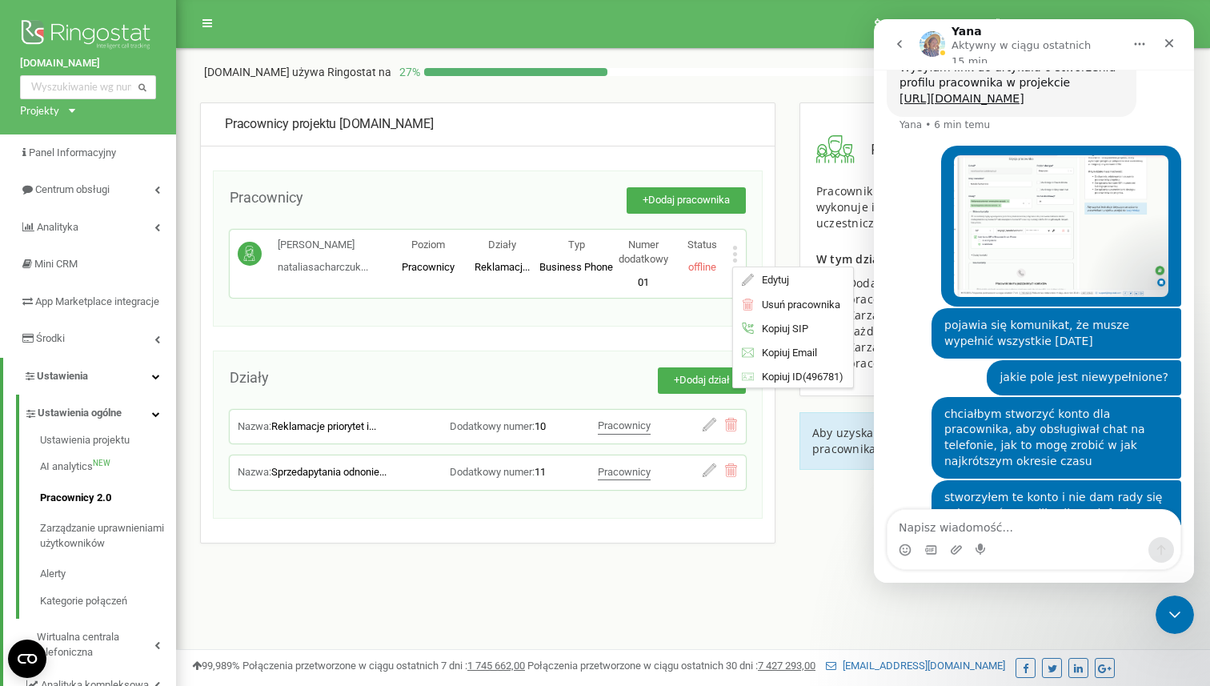
click at [573, 320] on div "Pracownicy + Dodaj pracownika Natalia Sacharczuk nataliasacharczuk... nataliasa…" at bounding box center [488, 249] width 550 height 156
click at [423, 239] on span "Poziom" at bounding box center [428, 245] width 34 height 12
click at [358, 273] on p "nataliasacharczuk... nataliasacharczuk@neyla.pl" at bounding box center [323, 267] width 90 height 15
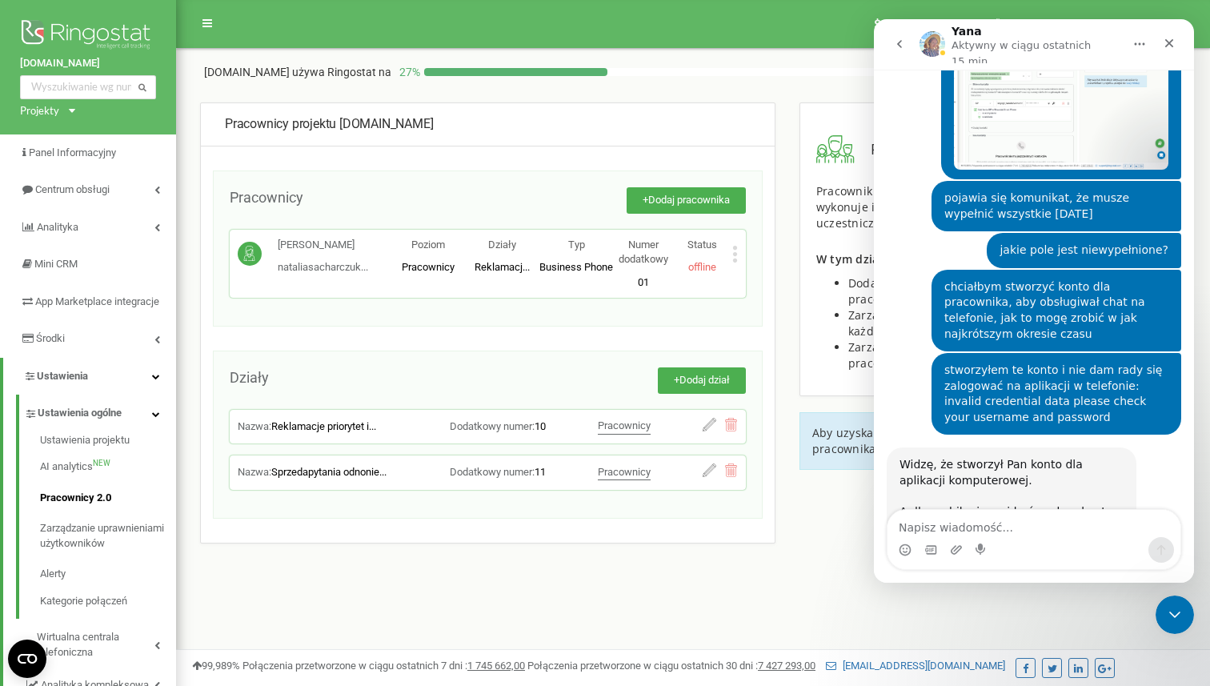
scroll to position [4131, 0]
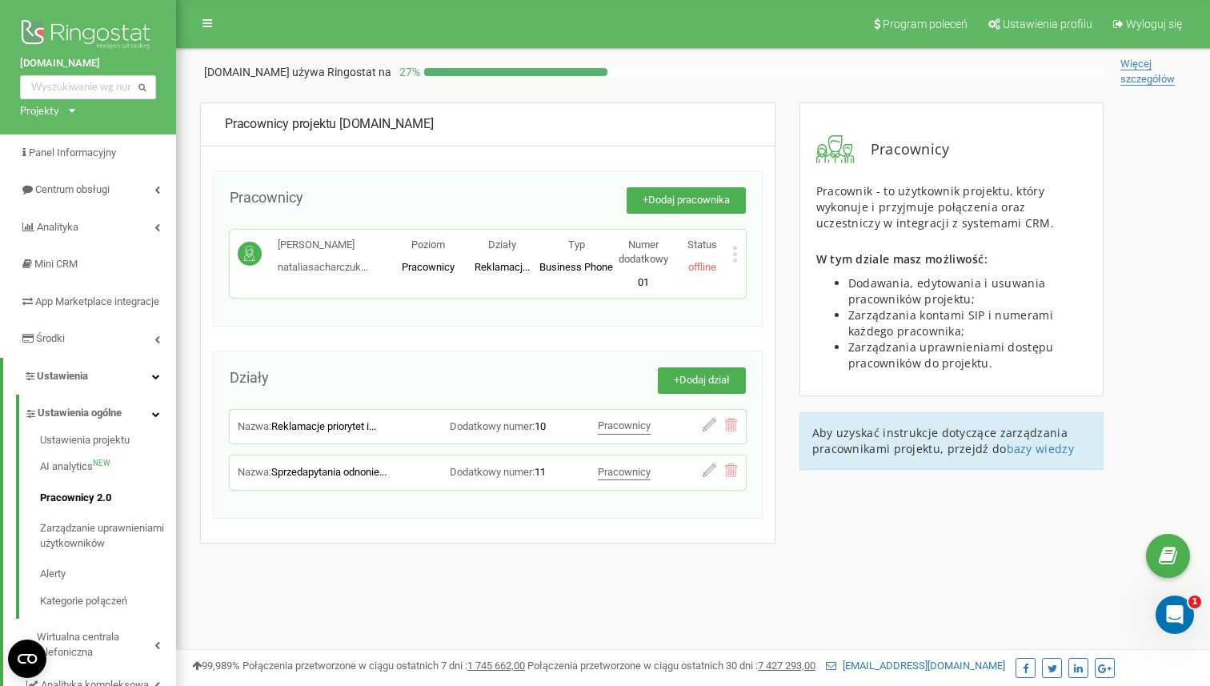
click at [740, 256] on div "[PERSON_NAME]... [EMAIL_ADDRESS][DOMAIN_NAME] Poziom Pracownicy Działy Reklamac…" at bounding box center [488, 264] width 516 height 69
click at [732, 250] on icon at bounding box center [735, 254] width 6 height 17
click at [769, 276] on span "Edytuj" at bounding box center [771, 280] width 35 height 10
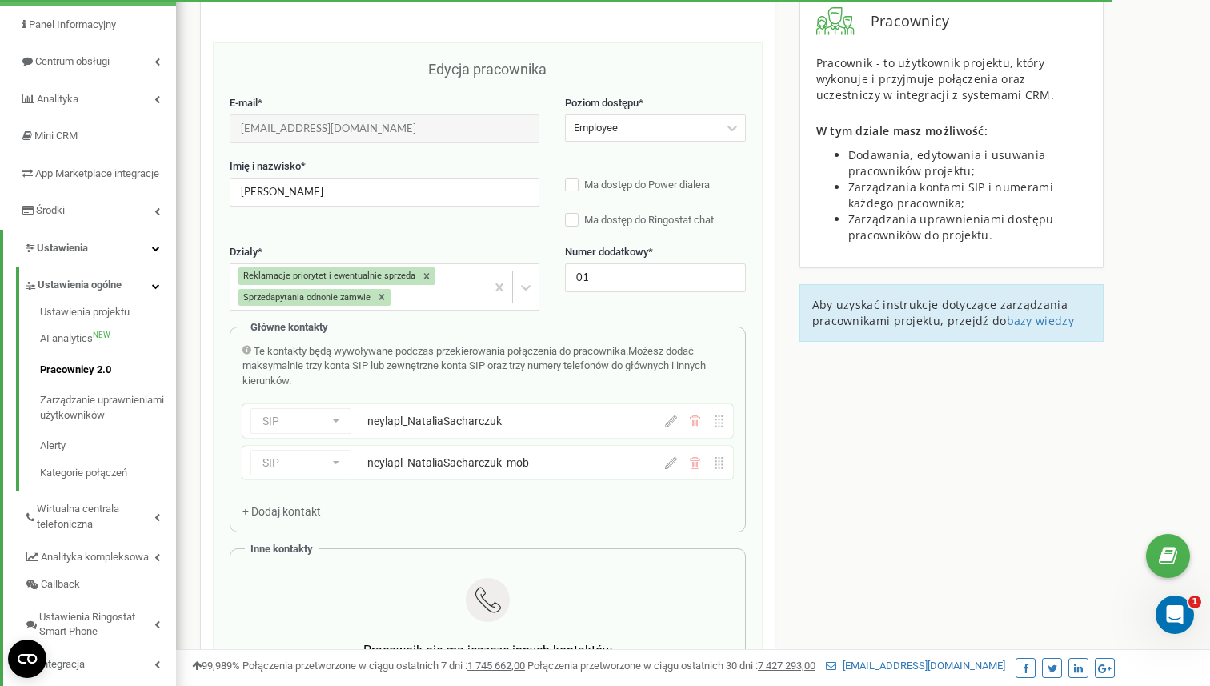
scroll to position [122, 0]
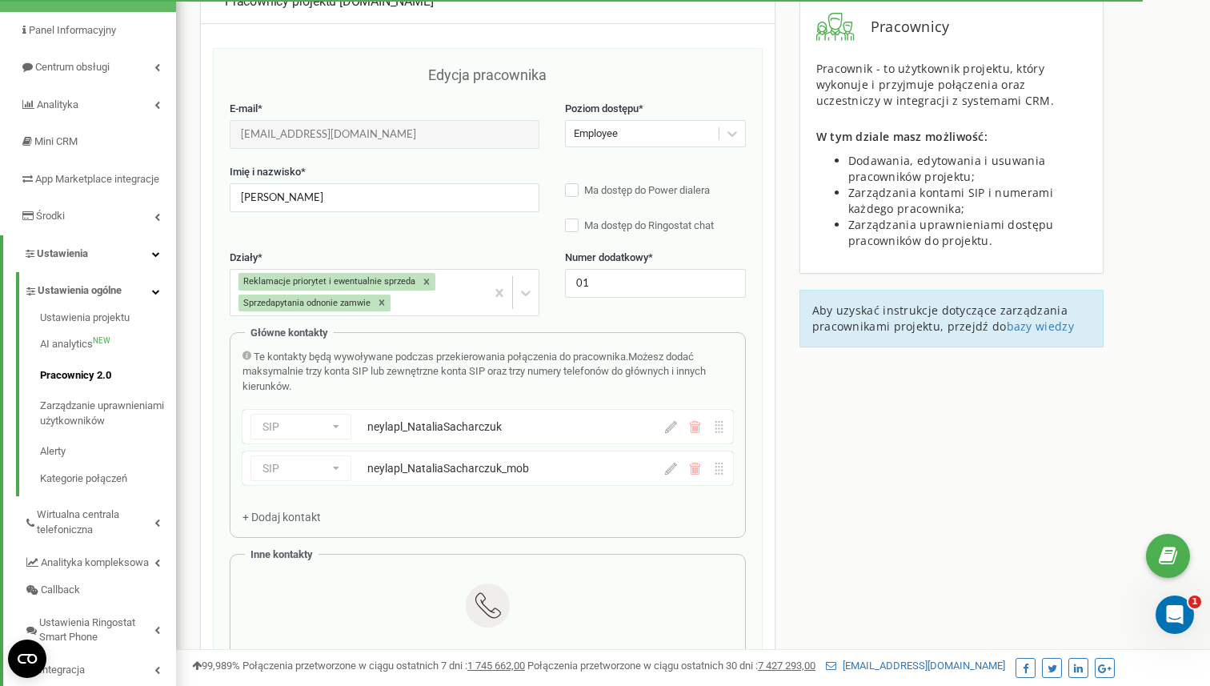
click at [666, 469] on icon at bounding box center [671, 469] width 12 height 12
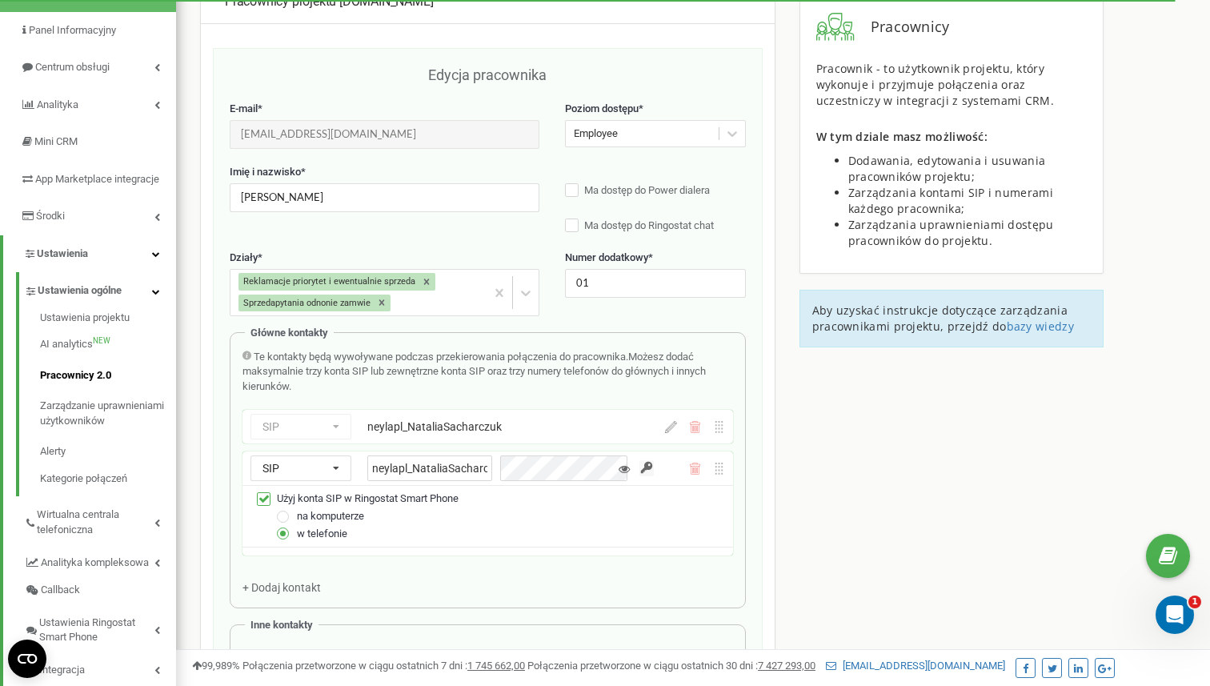
click at [673, 427] on icon at bounding box center [671, 427] width 12 height 12
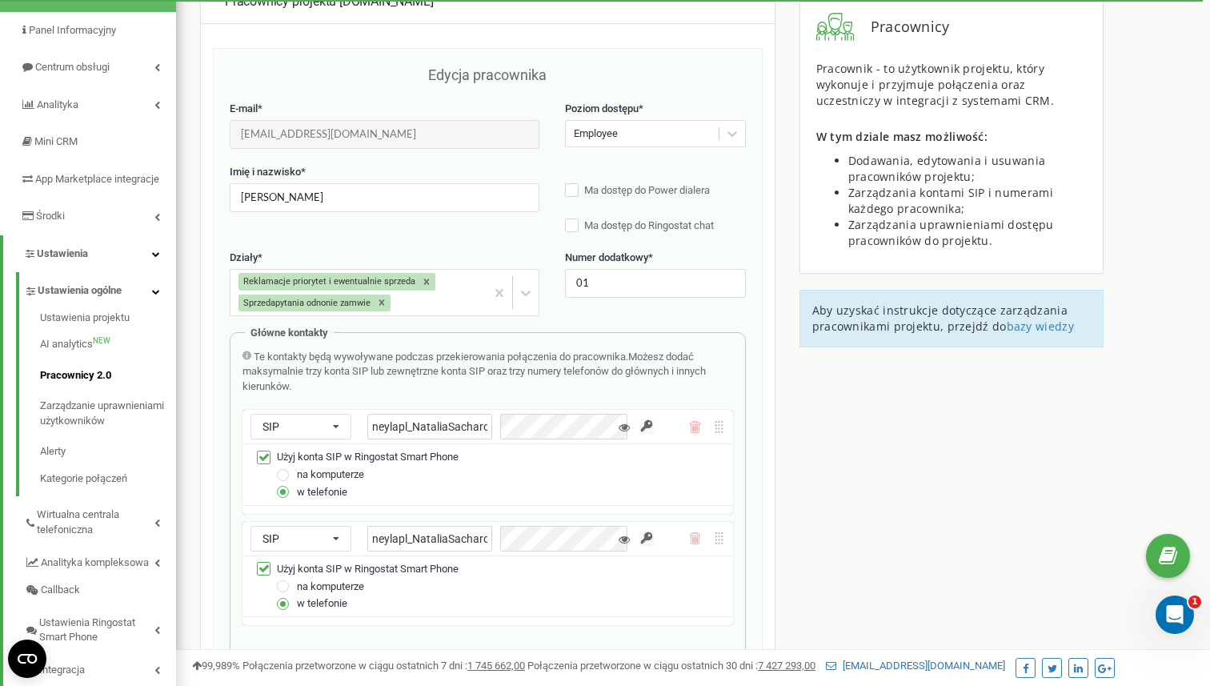
click at [673, 427] on div "SIP Numer telefonu SIP Zewnętrzny SIP neylapl_NataliaSacharczuk" at bounding box center [488, 427] width 491 height 34
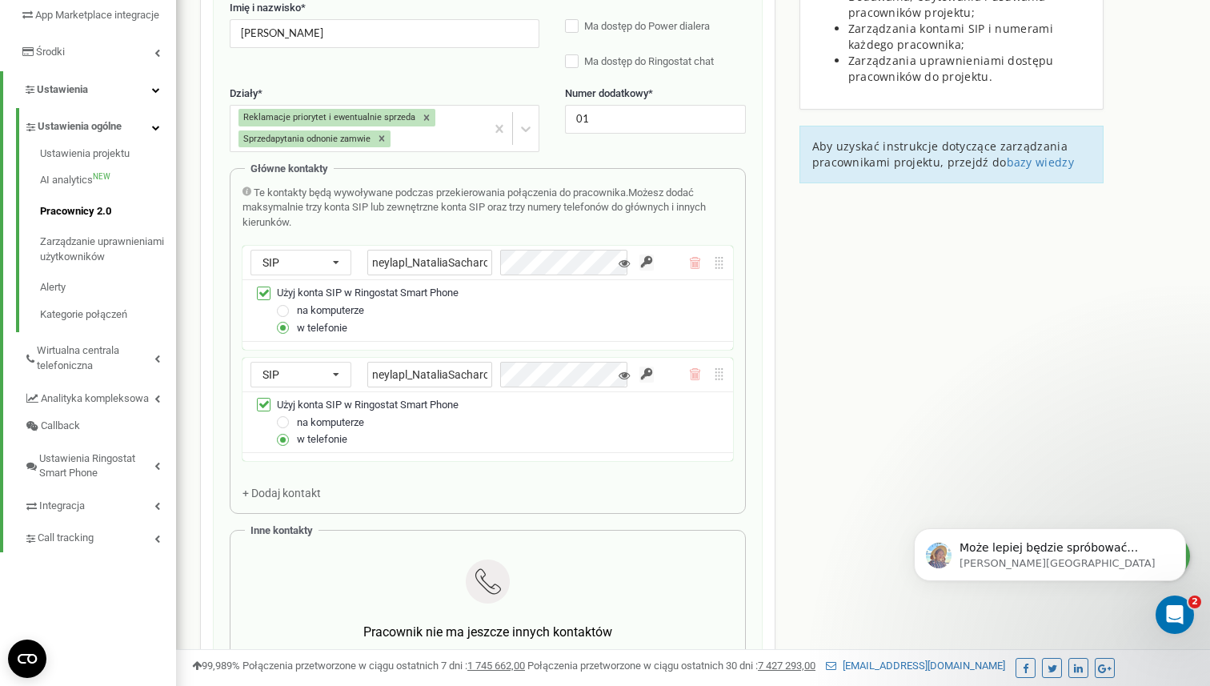
scroll to position [0, 0]
click at [1174, 619] on icon "Otwórz komunikator Intercom" at bounding box center [1173, 613] width 26 height 26
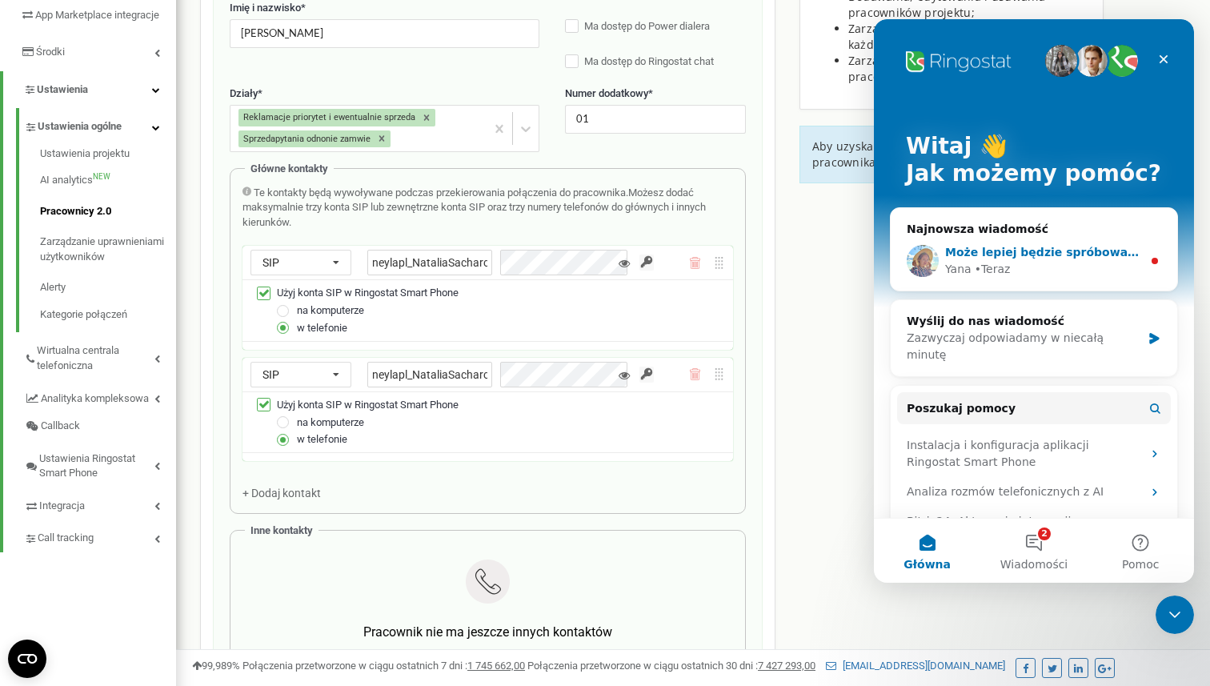
click at [1032, 276] on div "[PERSON_NAME][GEOGRAPHIC_DATA]" at bounding box center [1043, 269] width 197 height 17
